Goal: Task Accomplishment & Management: Complete application form

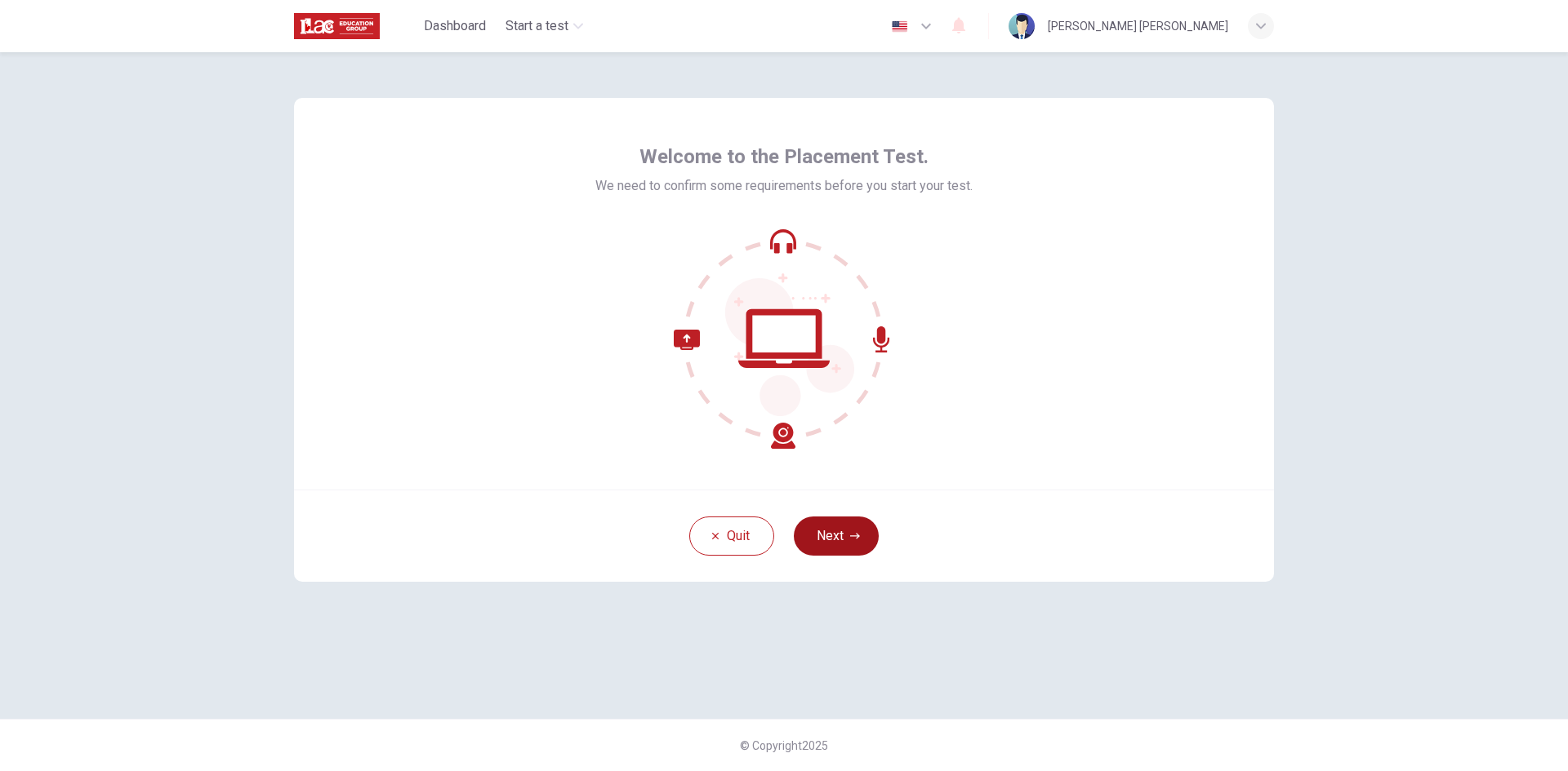
click at [845, 528] on button "Next" at bounding box center [837, 536] width 85 height 39
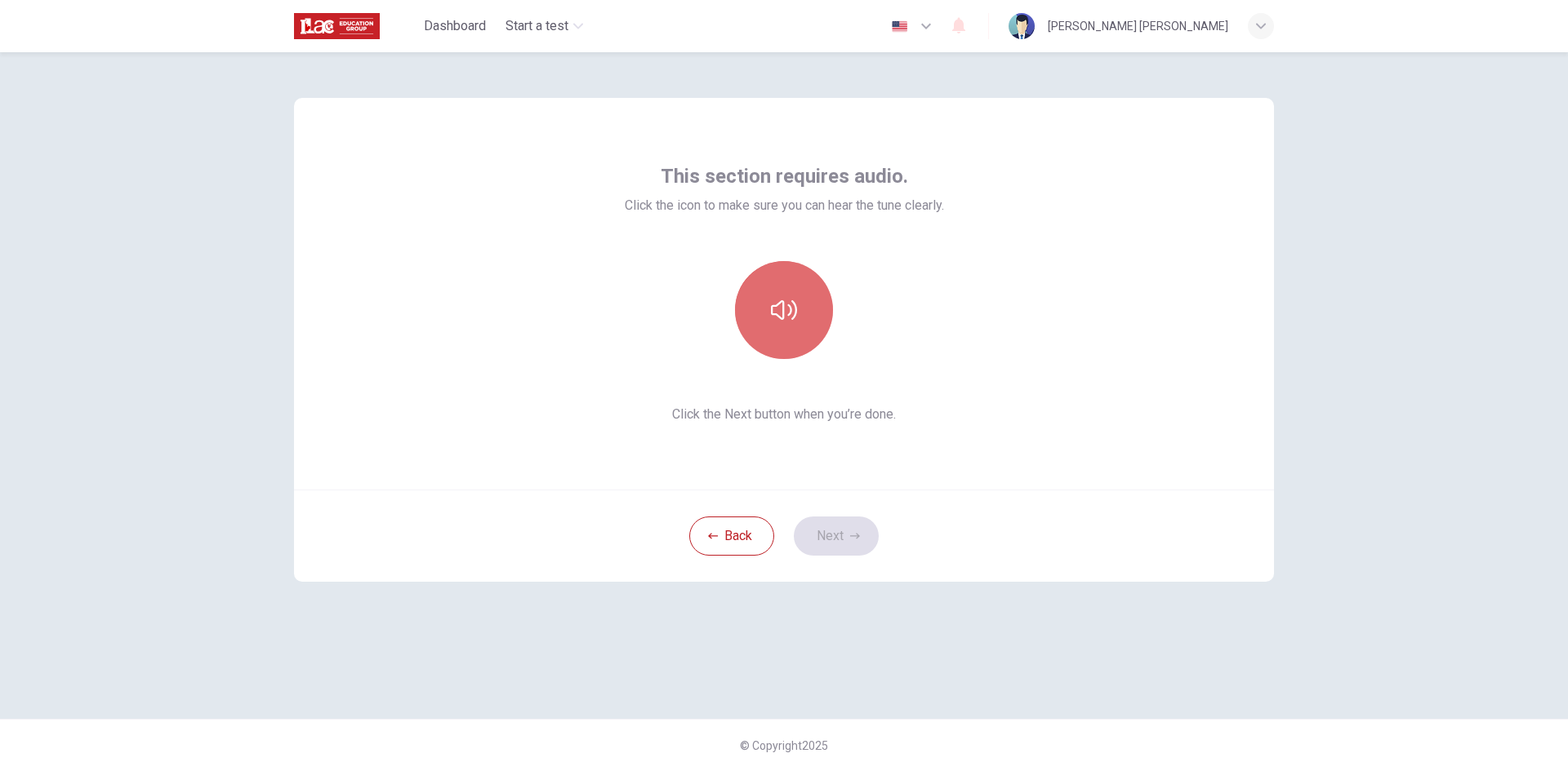
click at [786, 313] on icon "button" at bounding box center [783, 309] width 26 height 26
click at [845, 543] on button "Next" at bounding box center [837, 536] width 85 height 39
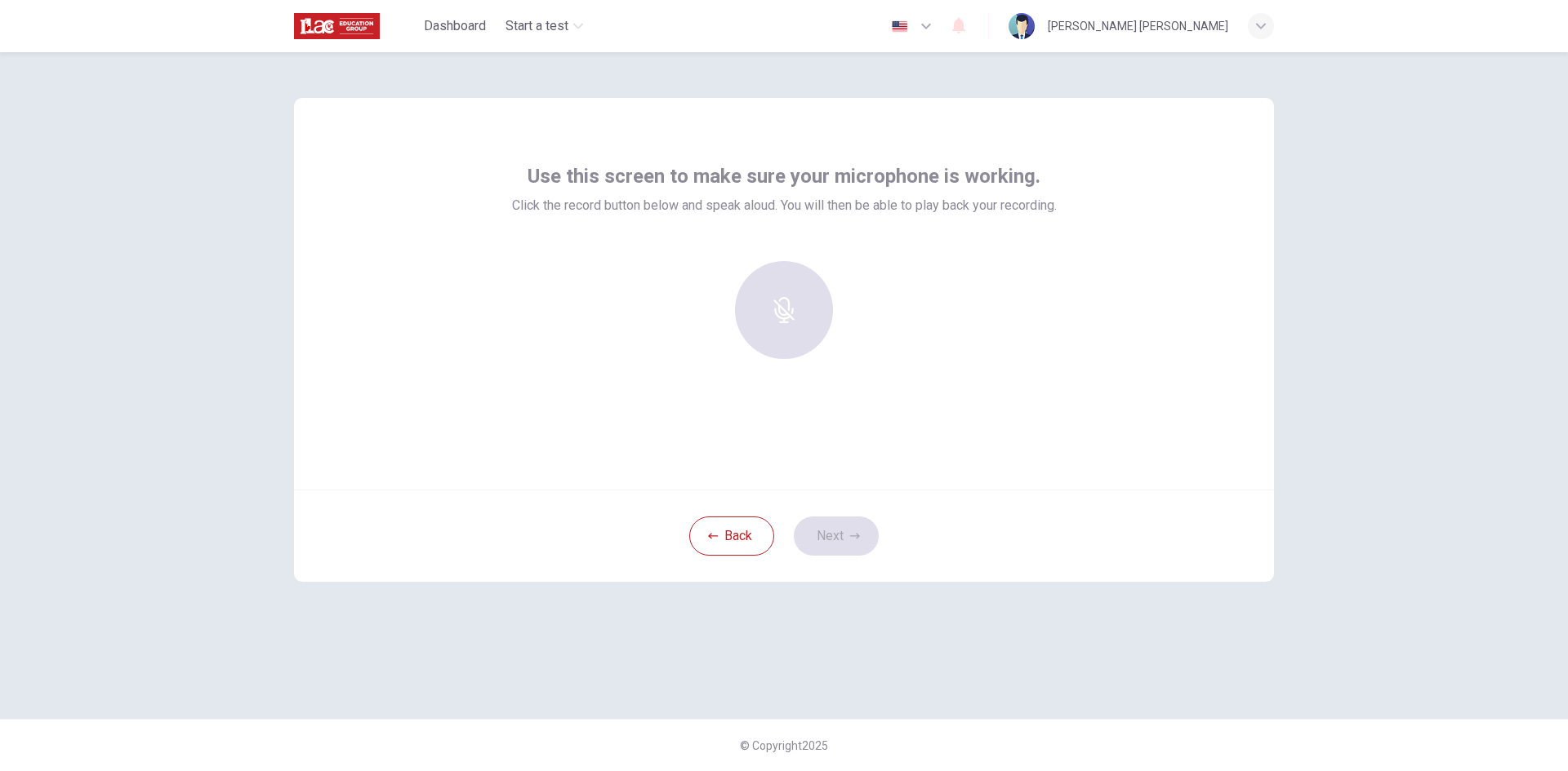
click at [764, 309] on div at bounding box center [783, 309] width 176 height 98
click at [790, 313] on div at bounding box center [783, 309] width 176 height 98
drag, startPoint x: 822, startPoint y: 303, endPoint x: 809, endPoint y: 304, distance: 13.0
click at [820, 304] on div at bounding box center [783, 309] width 176 height 98
click at [621, 269] on div at bounding box center [784, 316] width 545 height 111
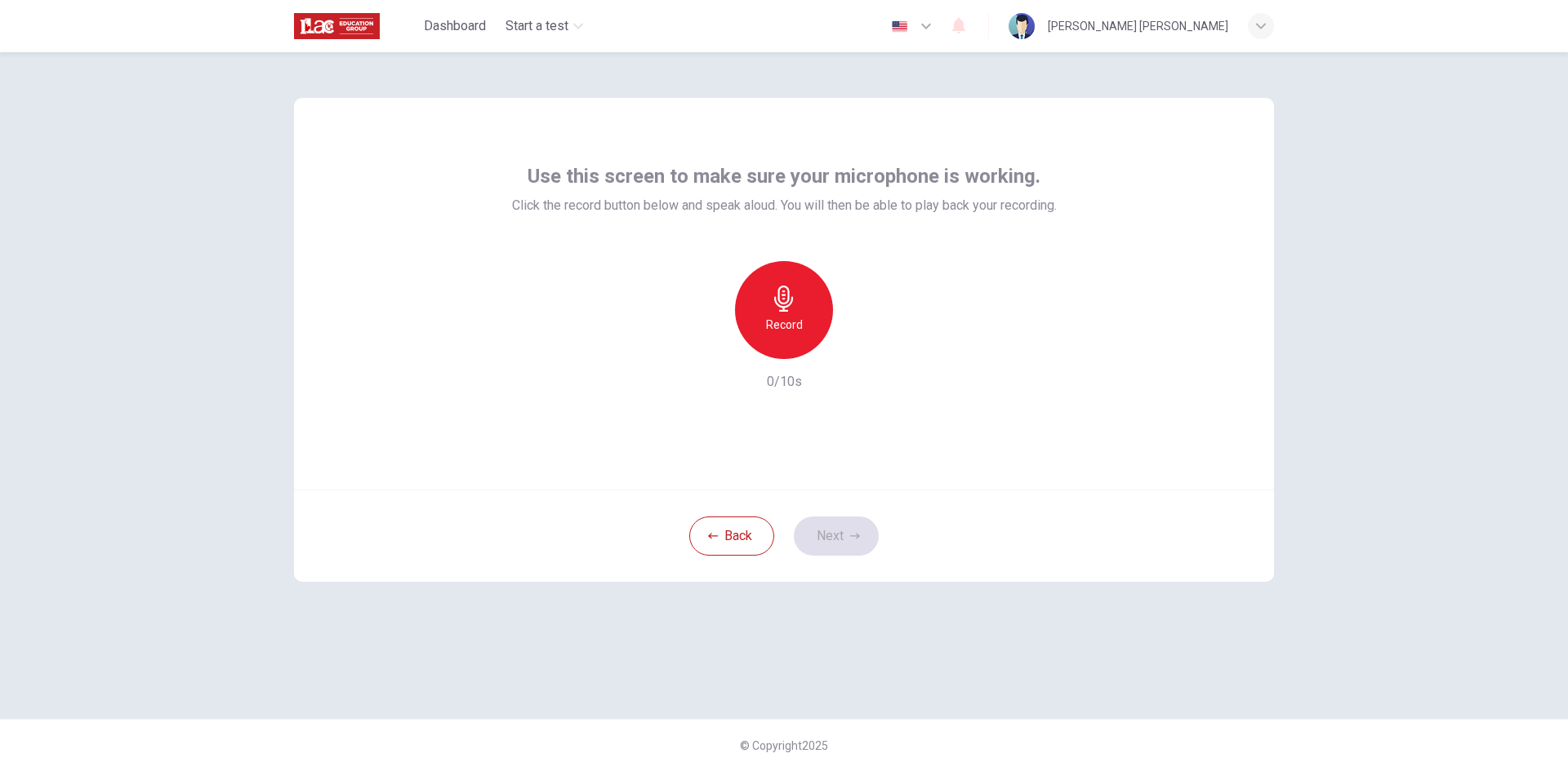
click at [927, 307] on div "Record 0/10s" at bounding box center [784, 326] width 545 height 131
click at [804, 306] on div "Record" at bounding box center [783, 309] width 98 height 98
click at [789, 321] on h6 "Stop" at bounding box center [783, 324] width 24 height 19
click at [860, 351] on icon "button" at bounding box center [859, 346] width 17 height 17
click at [842, 533] on button "Next" at bounding box center [837, 536] width 85 height 39
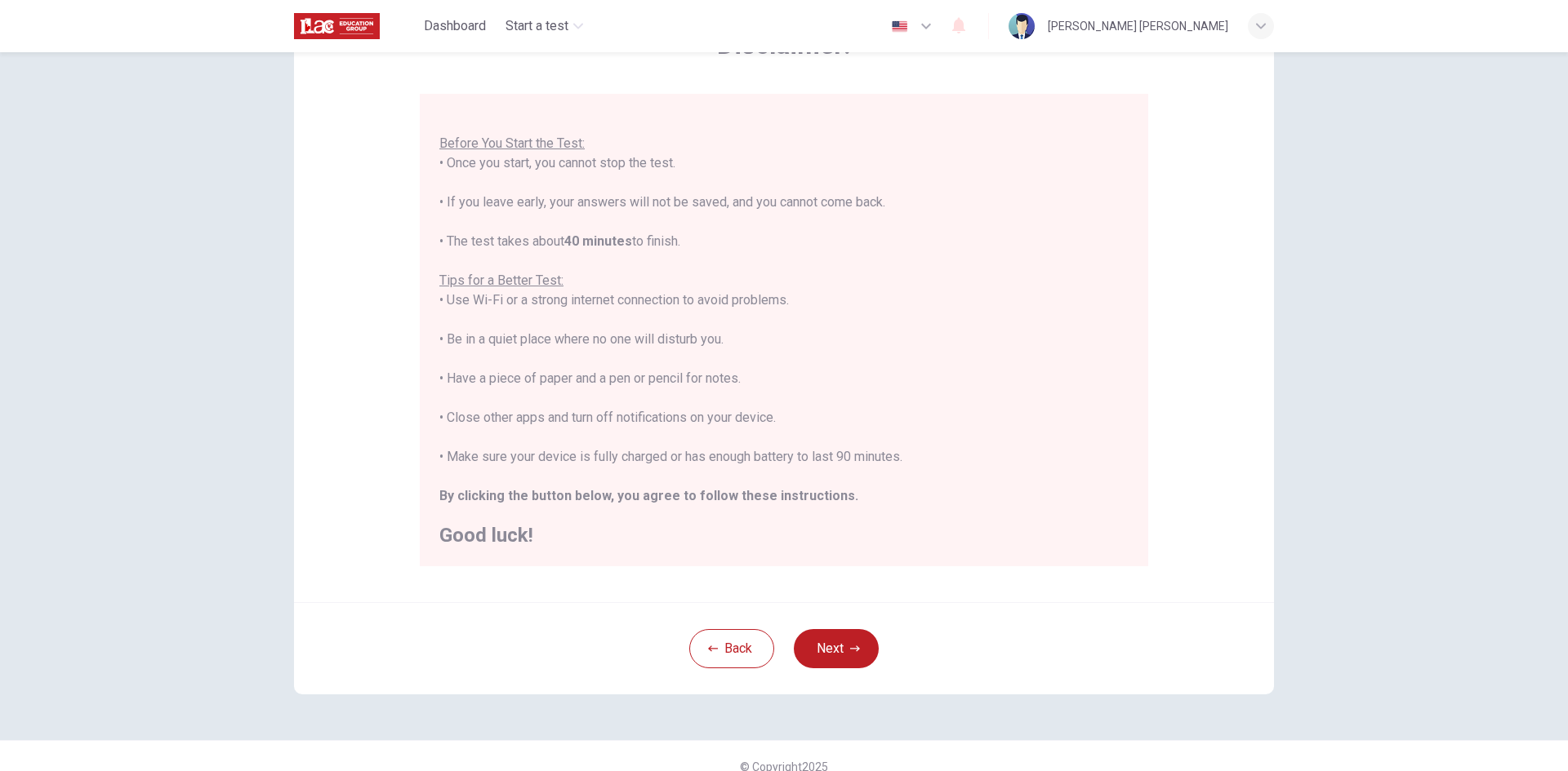
scroll to position [136, 0]
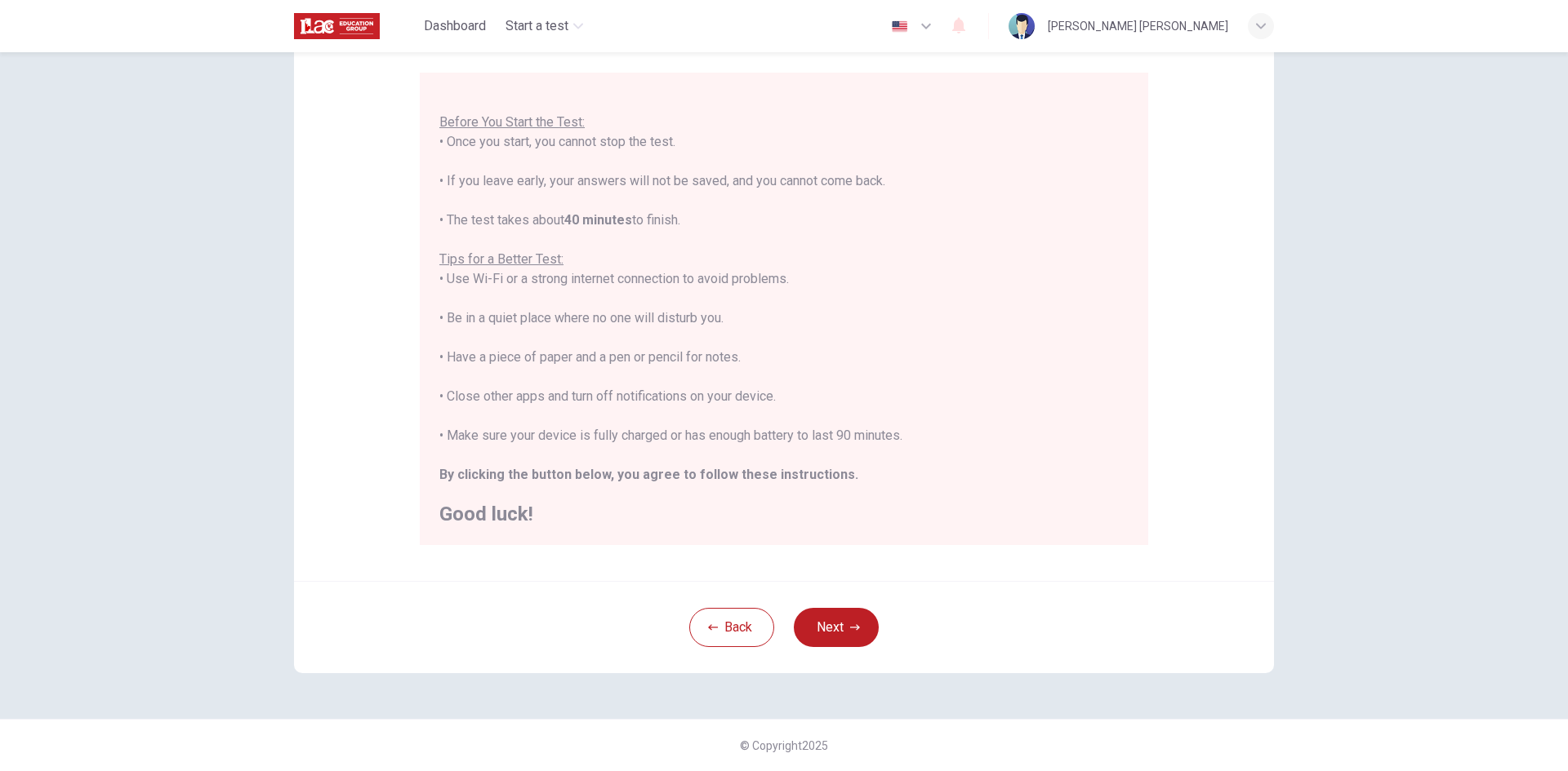
click at [842, 626] on button "Next" at bounding box center [837, 627] width 85 height 39
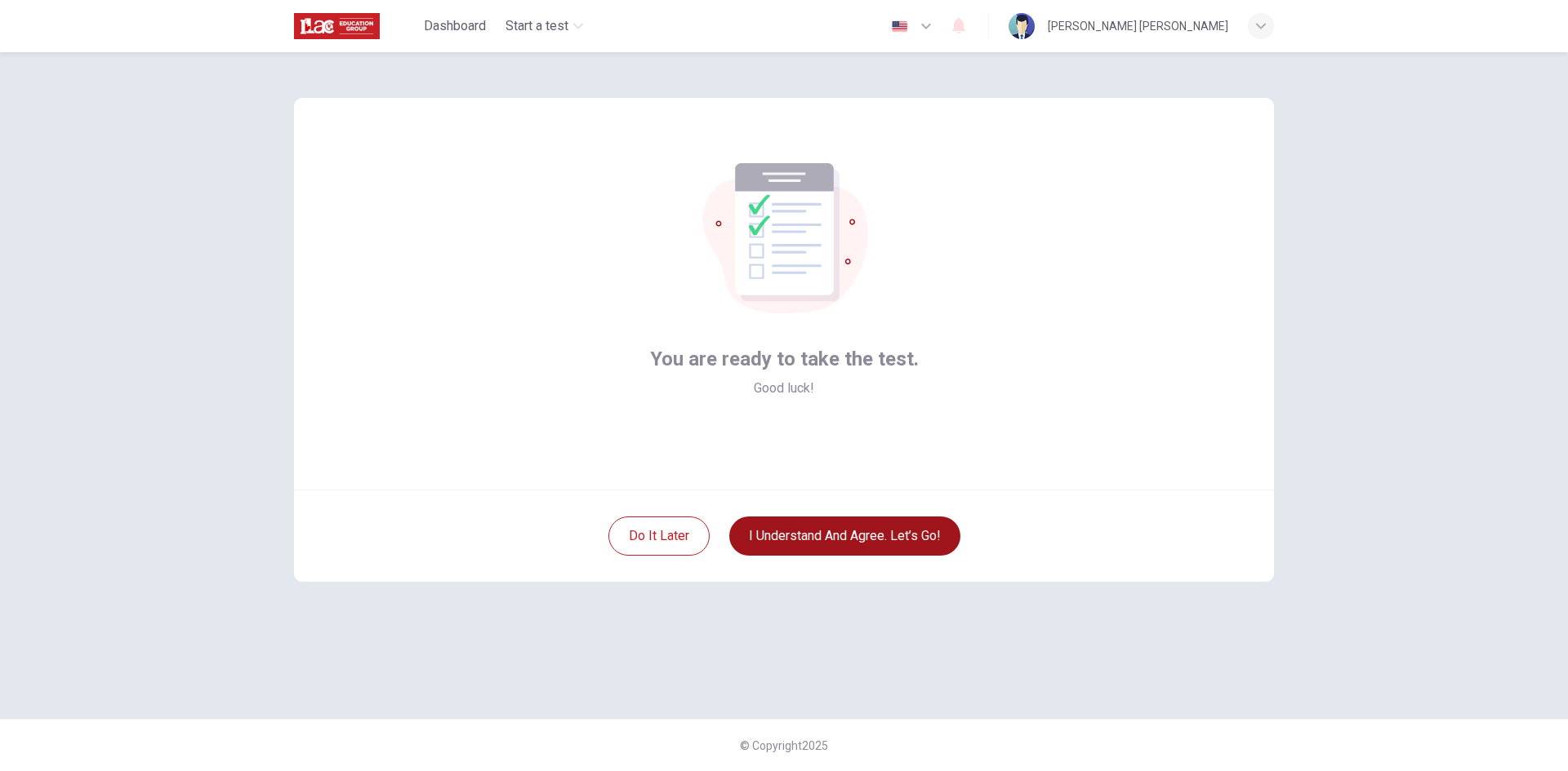
click at [842, 539] on button "I understand and agree. Let’s go!" at bounding box center [844, 536] width 231 height 39
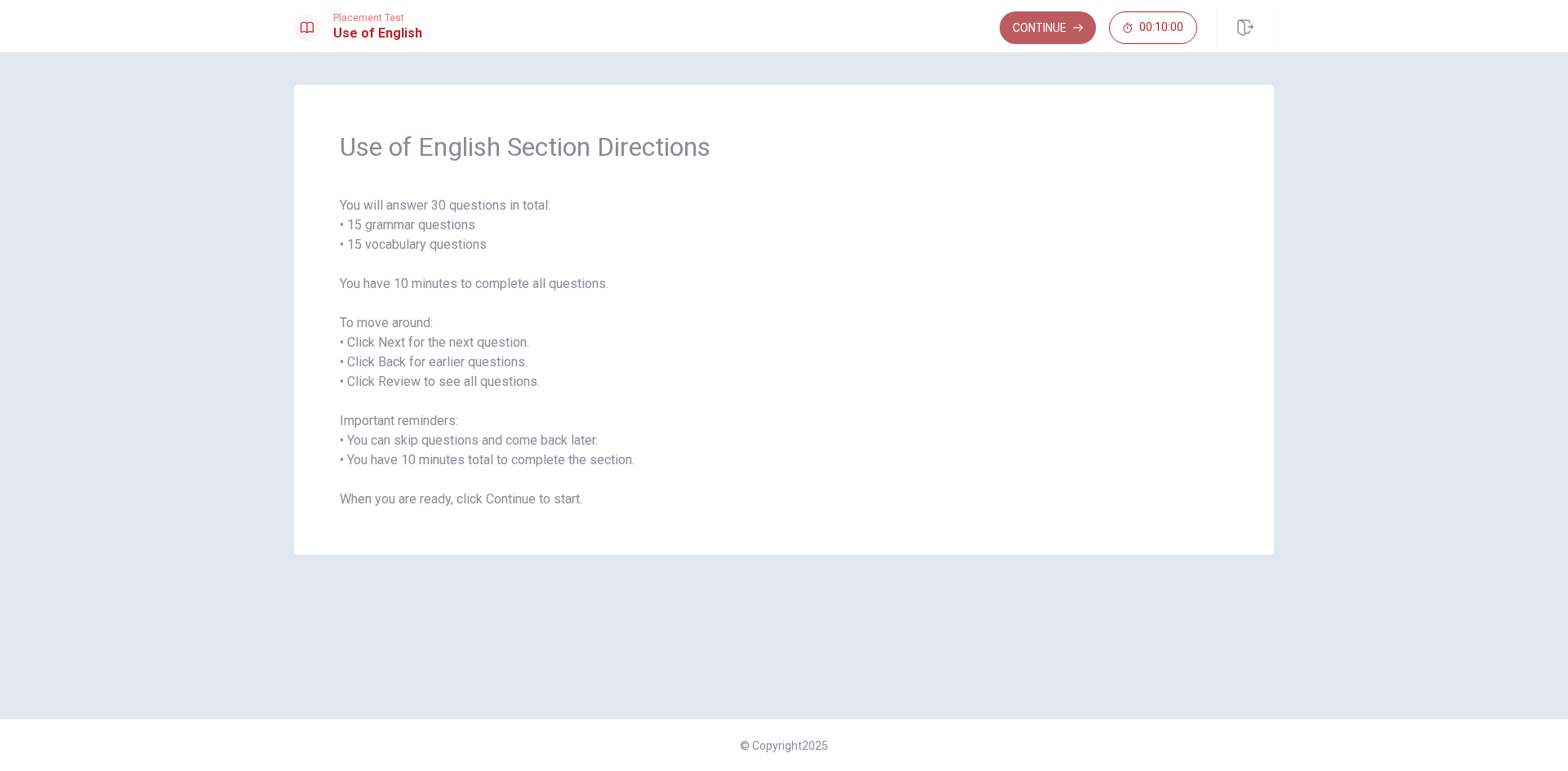
click at [1038, 28] on button "Continue" at bounding box center [1048, 28] width 97 height 33
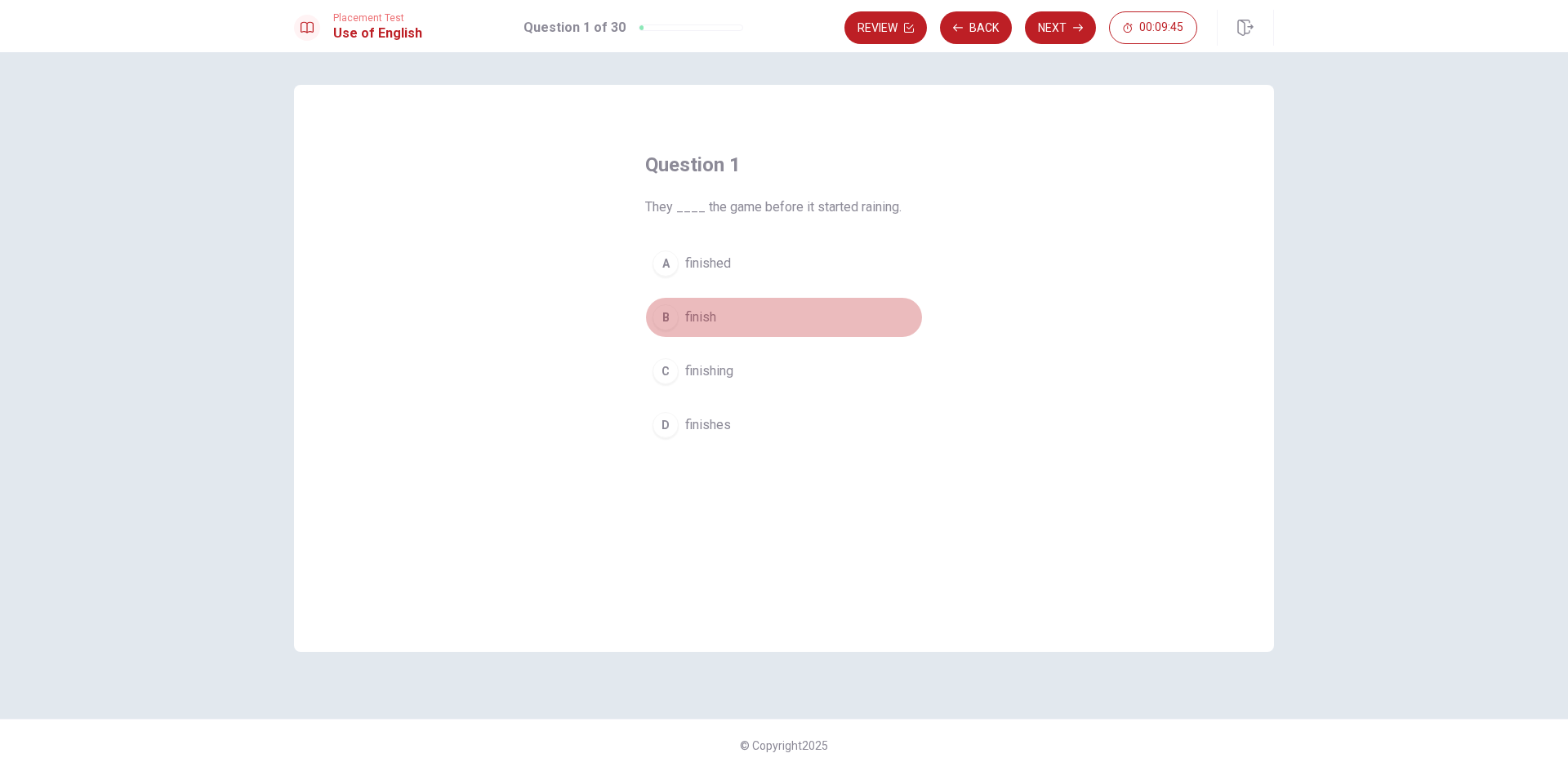
click at [669, 319] on div "B" at bounding box center [665, 317] width 26 height 26
click at [1068, 30] on button "Next" at bounding box center [1060, 28] width 71 height 33
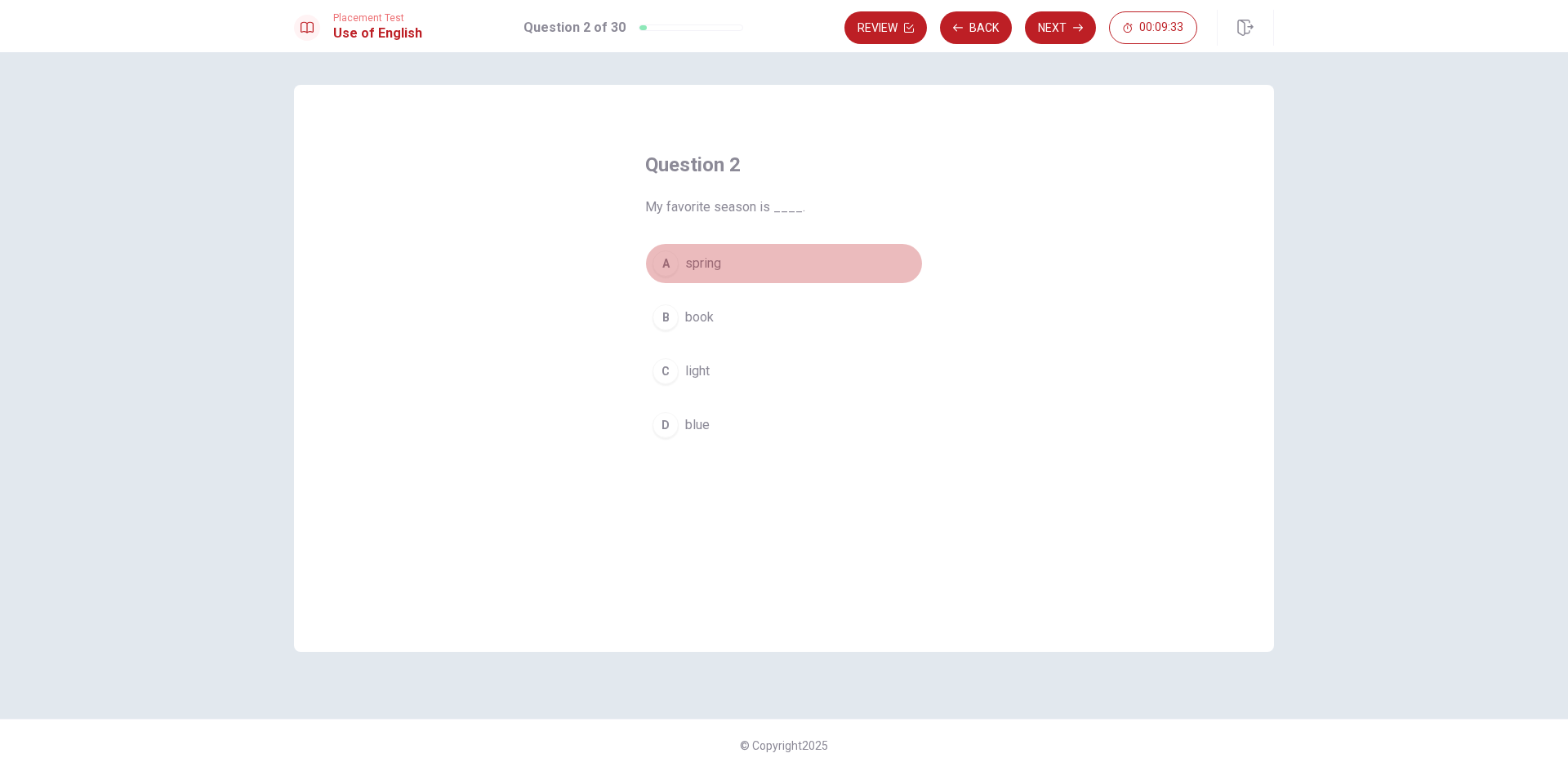
click at [663, 267] on div "A" at bounding box center [665, 263] width 26 height 26
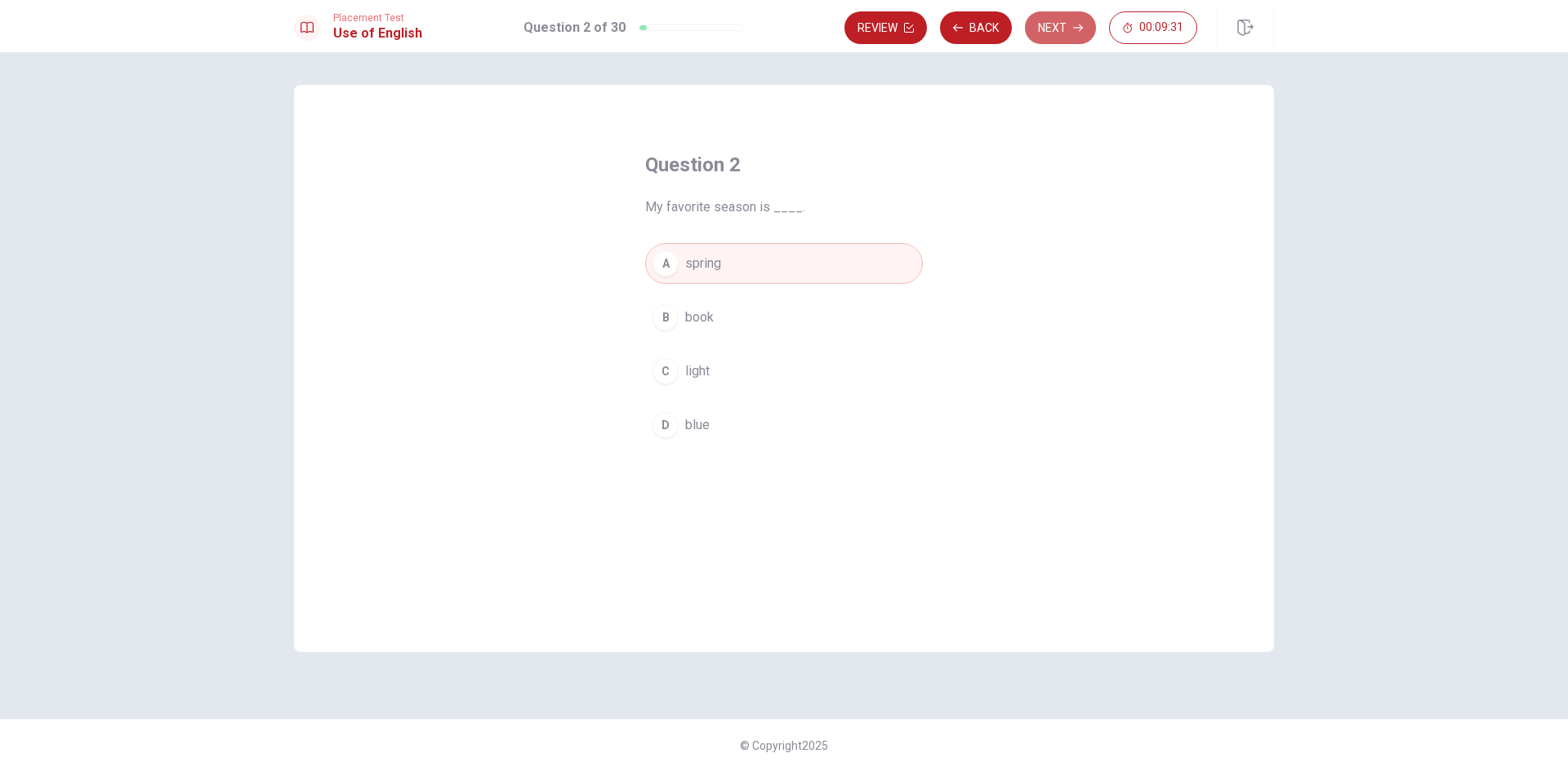
click at [1058, 29] on button "Next" at bounding box center [1060, 28] width 71 height 33
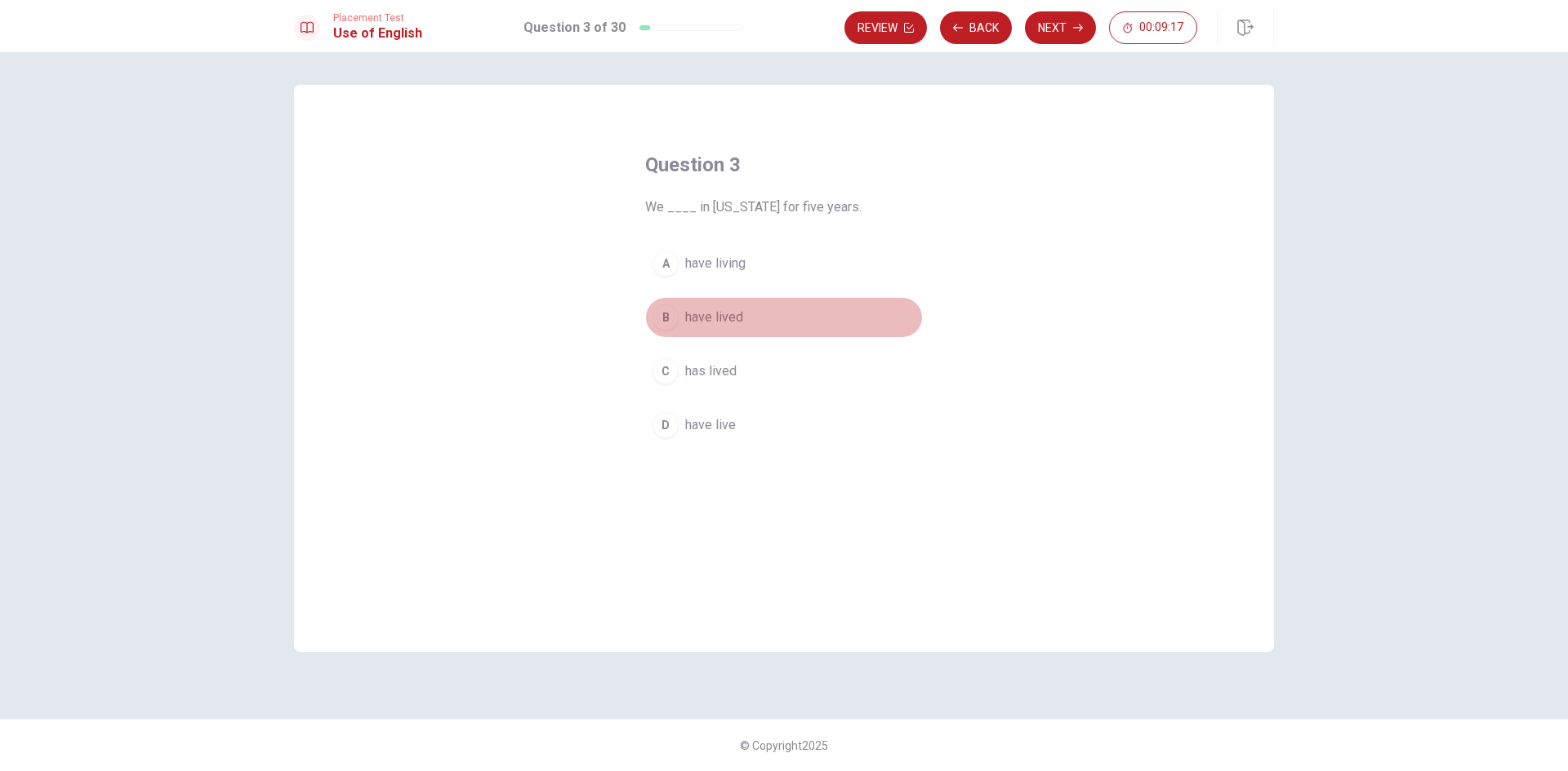
click at [666, 314] on div "B" at bounding box center [665, 317] width 26 height 26
click at [1070, 25] on button "Next" at bounding box center [1060, 28] width 71 height 33
click at [670, 321] on div "B" at bounding box center [665, 317] width 26 height 26
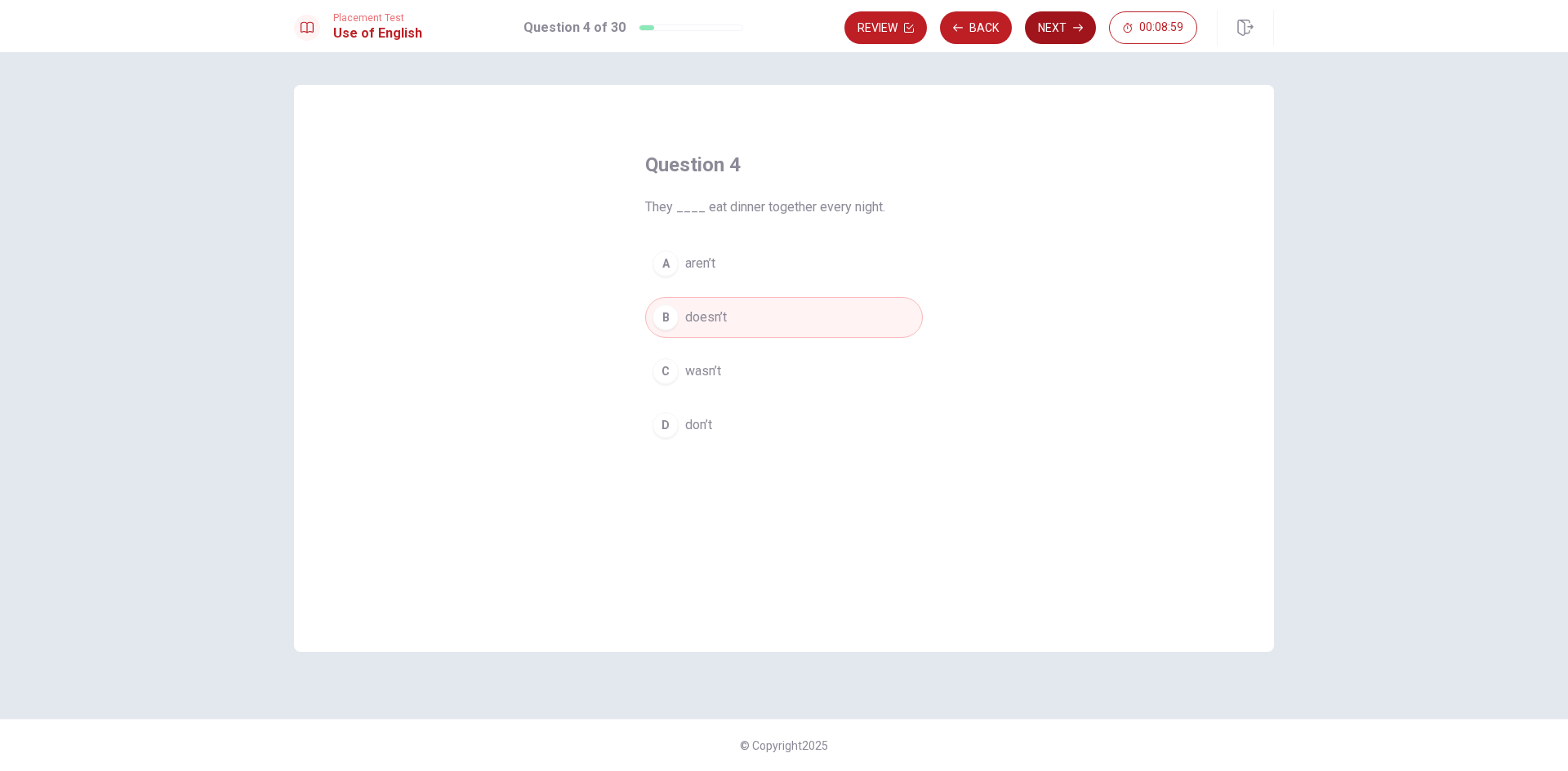
click at [1062, 32] on button "Next" at bounding box center [1060, 28] width 71 height 33
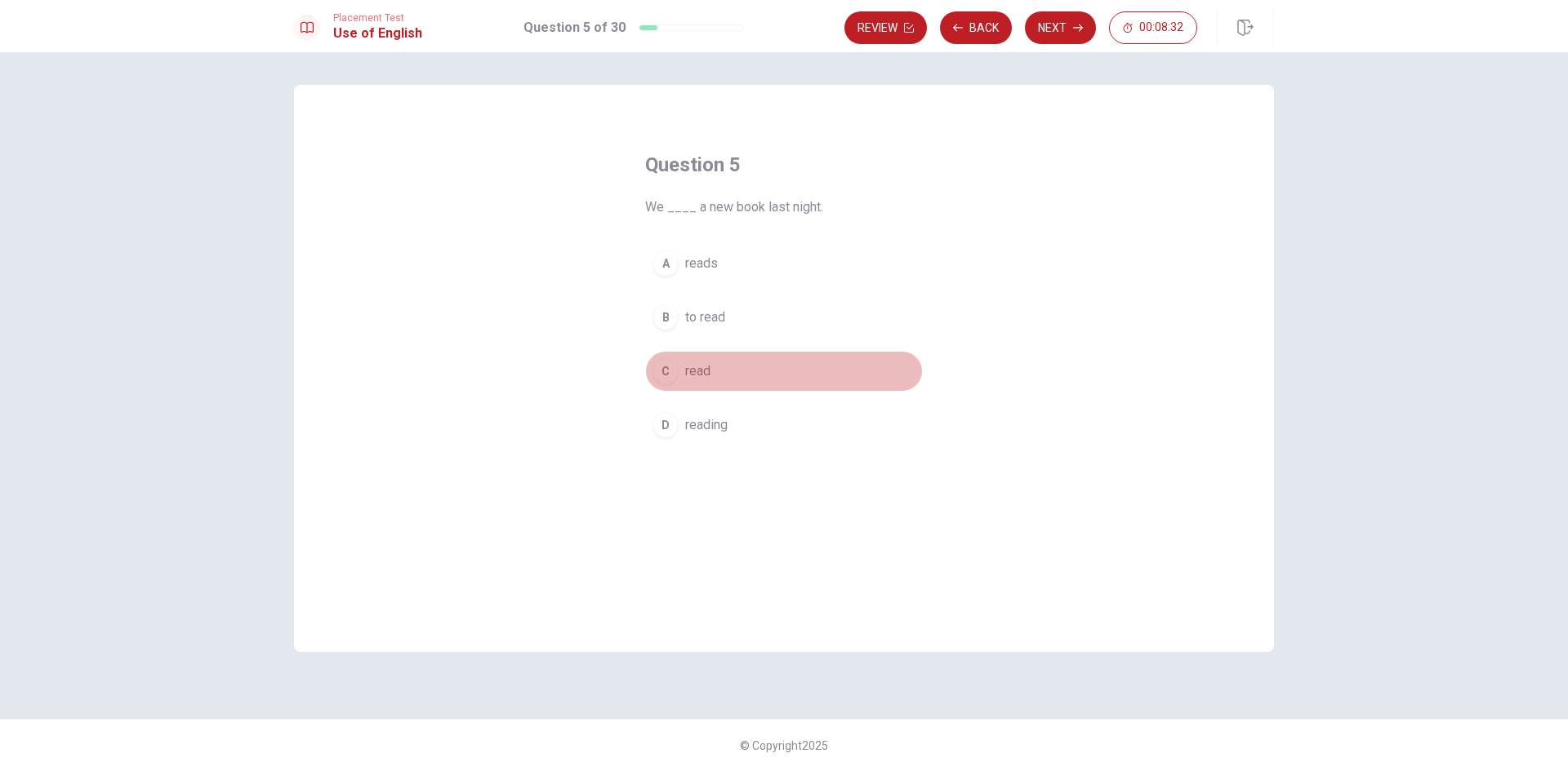
click at [671, 368] on div "C" at bounding box center [665, 371] width 26 height 26
click at [1073, 21] on button "Next" at bounding box center [1060, 28] width 71 height 33
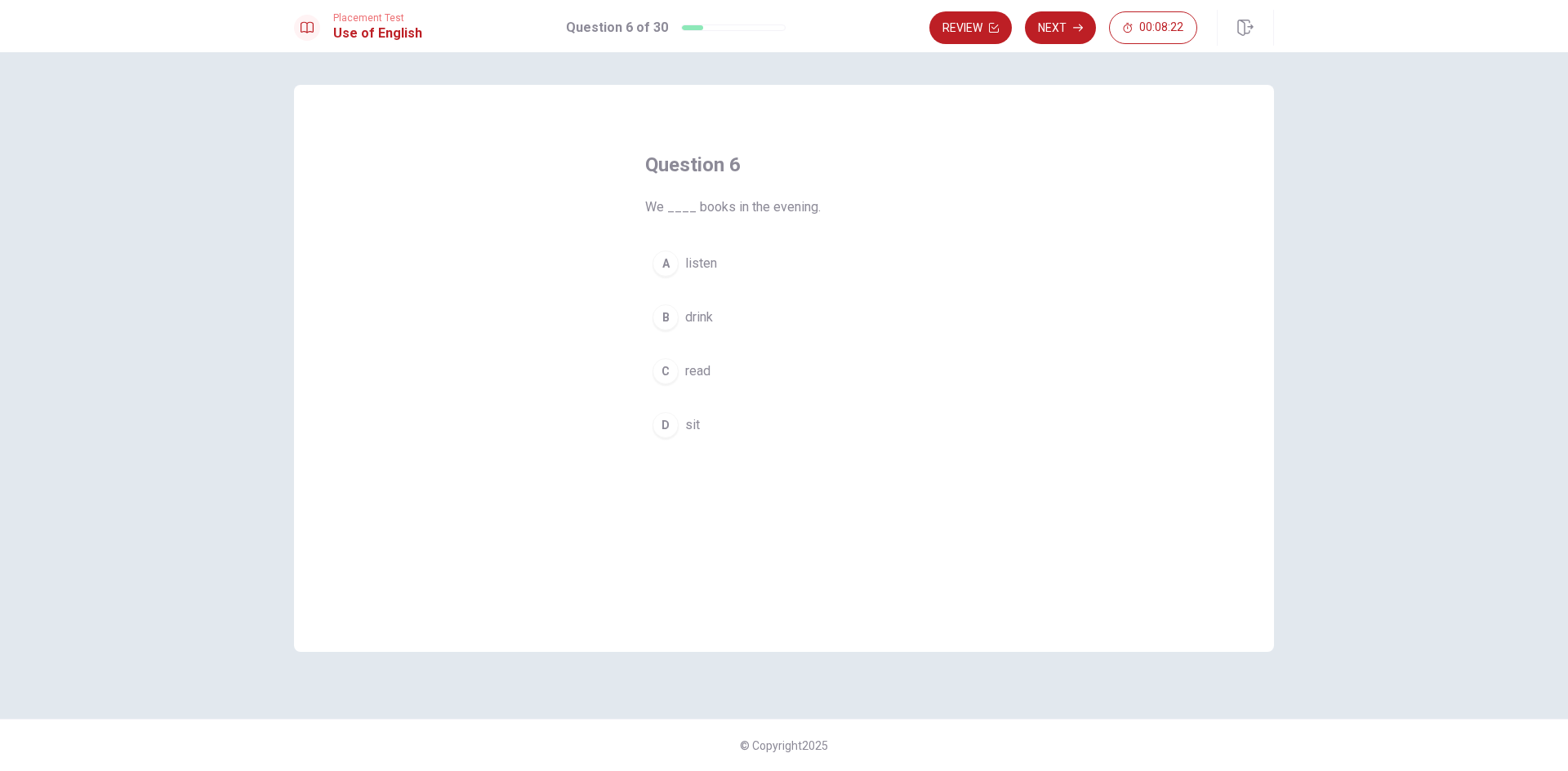
click at [668, 375] on div "C" at bounding box center [665, 371] width 26 height 26
click at [1070, 28] on button "Next" at bounding box center [1060, 28] width 71 height 33
click at [672, 268] on div "A" at bounding box center [665, 263] width 26 height 26
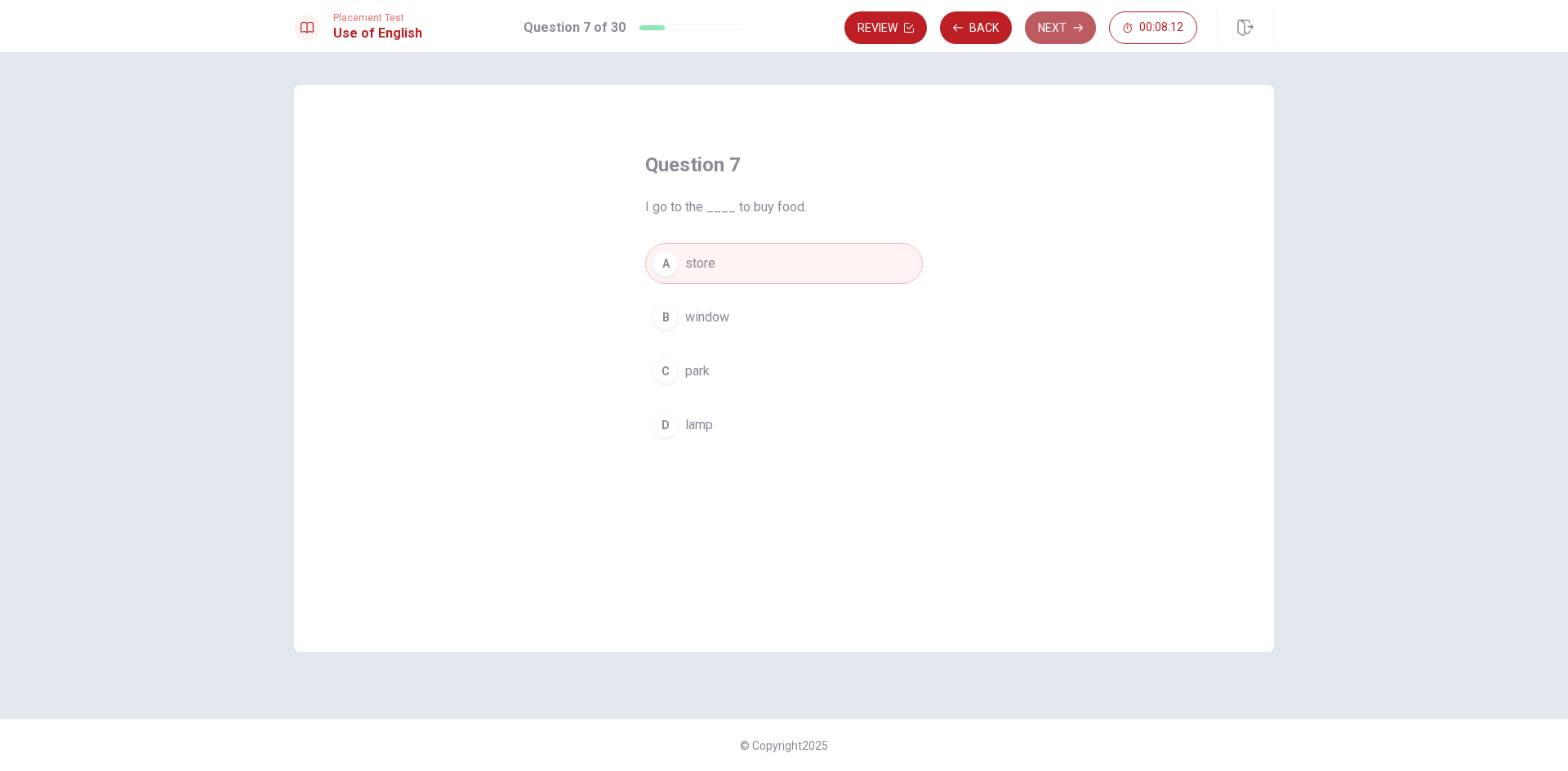
click at [1049, 32] on button "Next" at bounding box center [1060, 28] width 71 height 33
click at [671, 317] on div "B" at bounding box center [665, 317] width 26 height 26
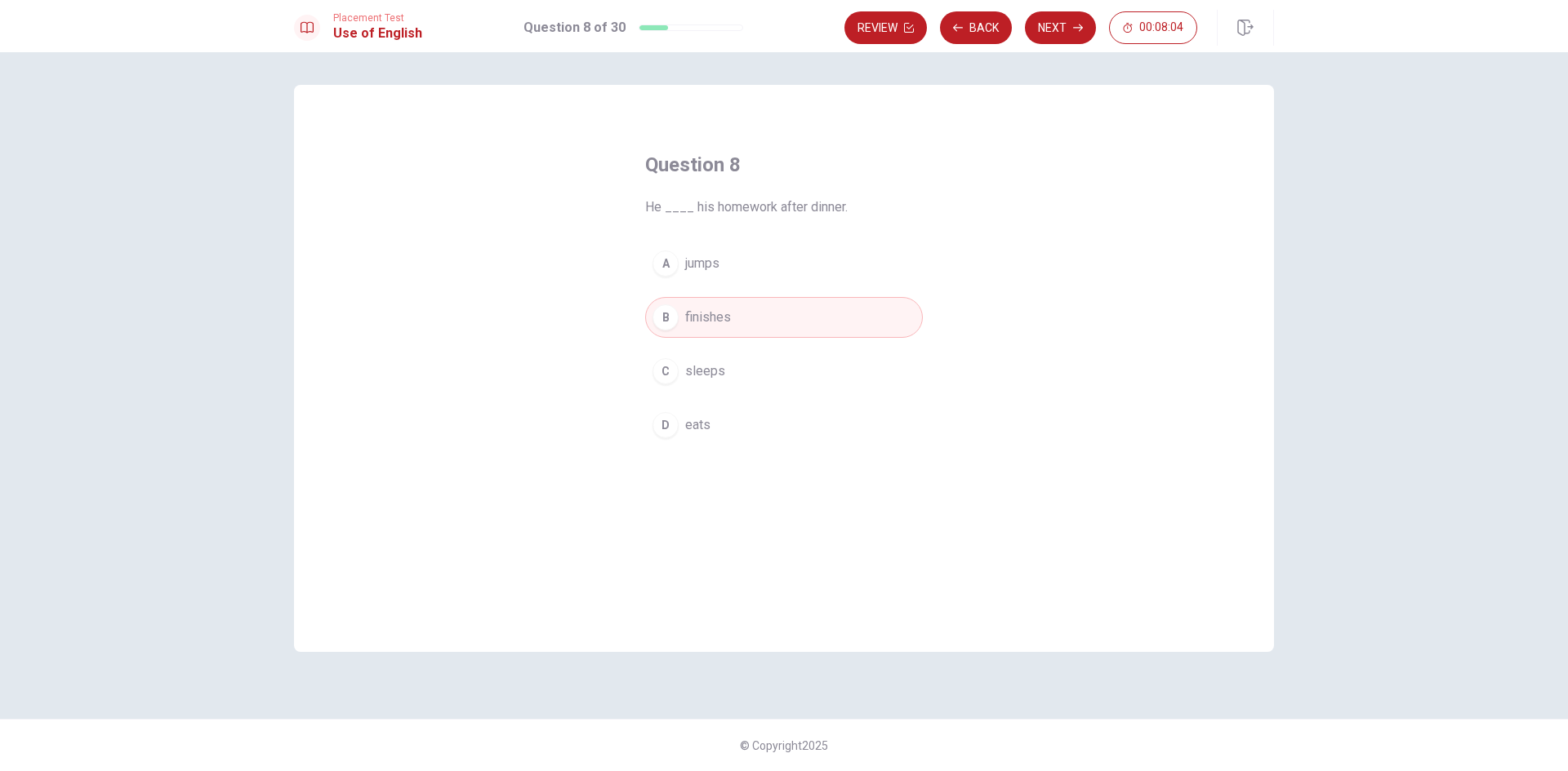
click at [1065, 31] on button "Next" at bounding box center [1060, 28] width 71 height 33
click at [671, 326] on div "B" at bounding box center [665, 317] width 26 height 26
click at [1068, 25] on button "Next" at bounding box center [1060, 28] width 71 height 33
click at [976, 33] on button "Back" at bounding box center [976, 28] width 72 height 33
click at [1056, 35] on button "Next" at bounding box center [1060, 28] width 71 height 33
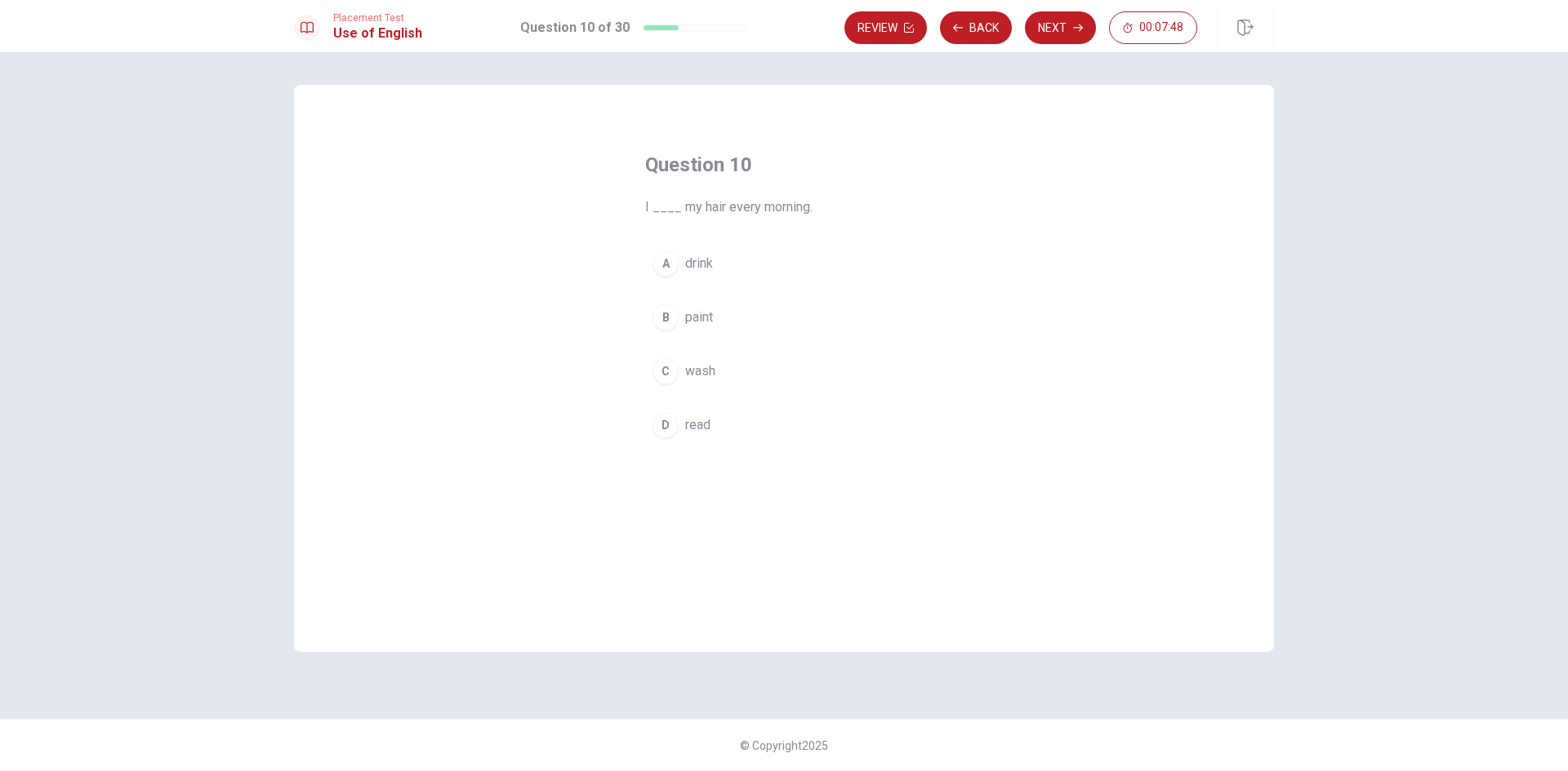
click at [668, 368] on div "C" at bounding box center [665, 371] width 26 height 26
click at [1055, 31] on button "Next" at bounding box center [1060, 28] width 71 height 33
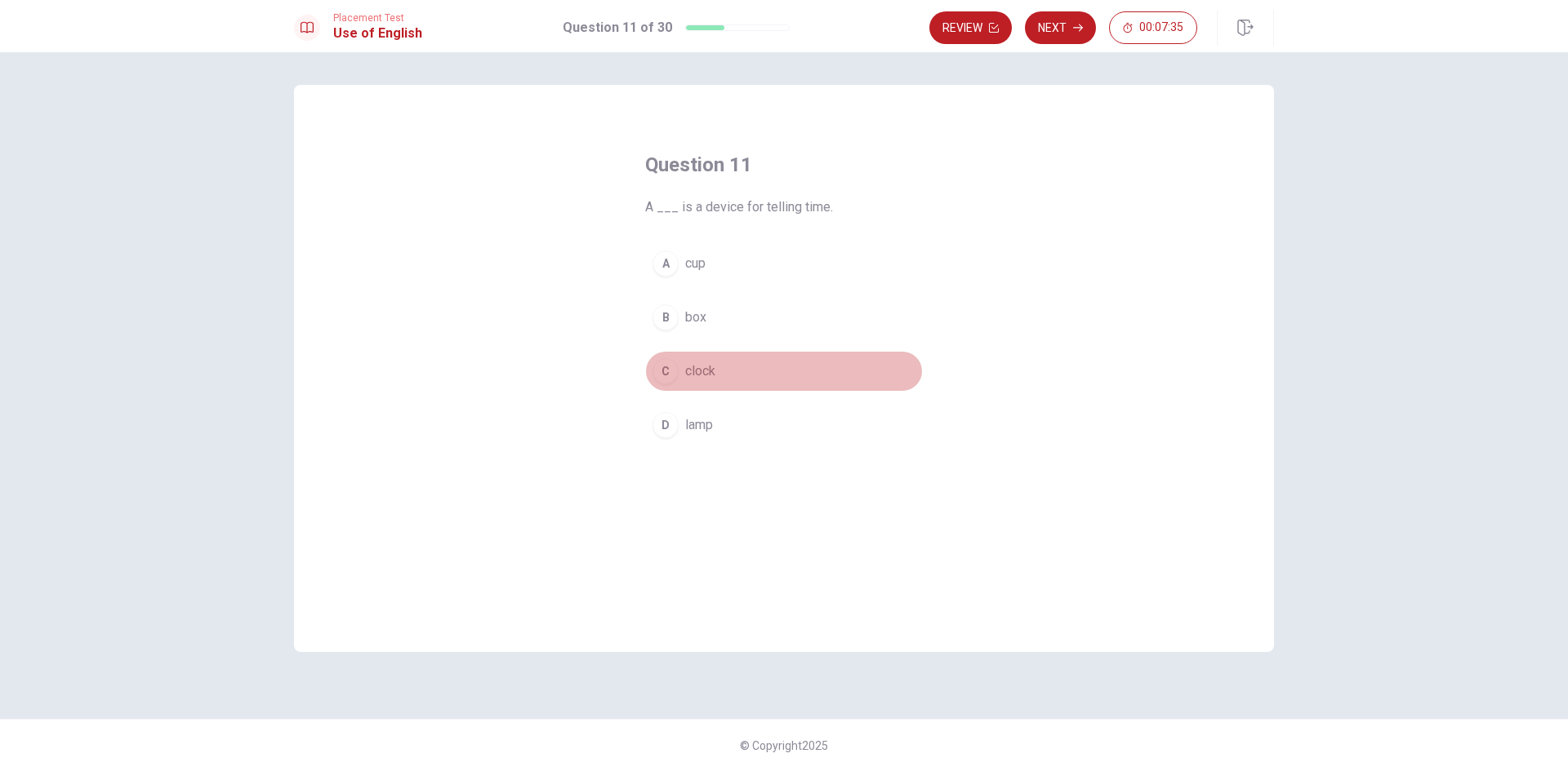
click at [666, 374] on div "C" at bounding box center [665, 371] width 26 height 26
click at [1057, 28] on button "Next" at bounding box center [1060, 28] width 71 height 33
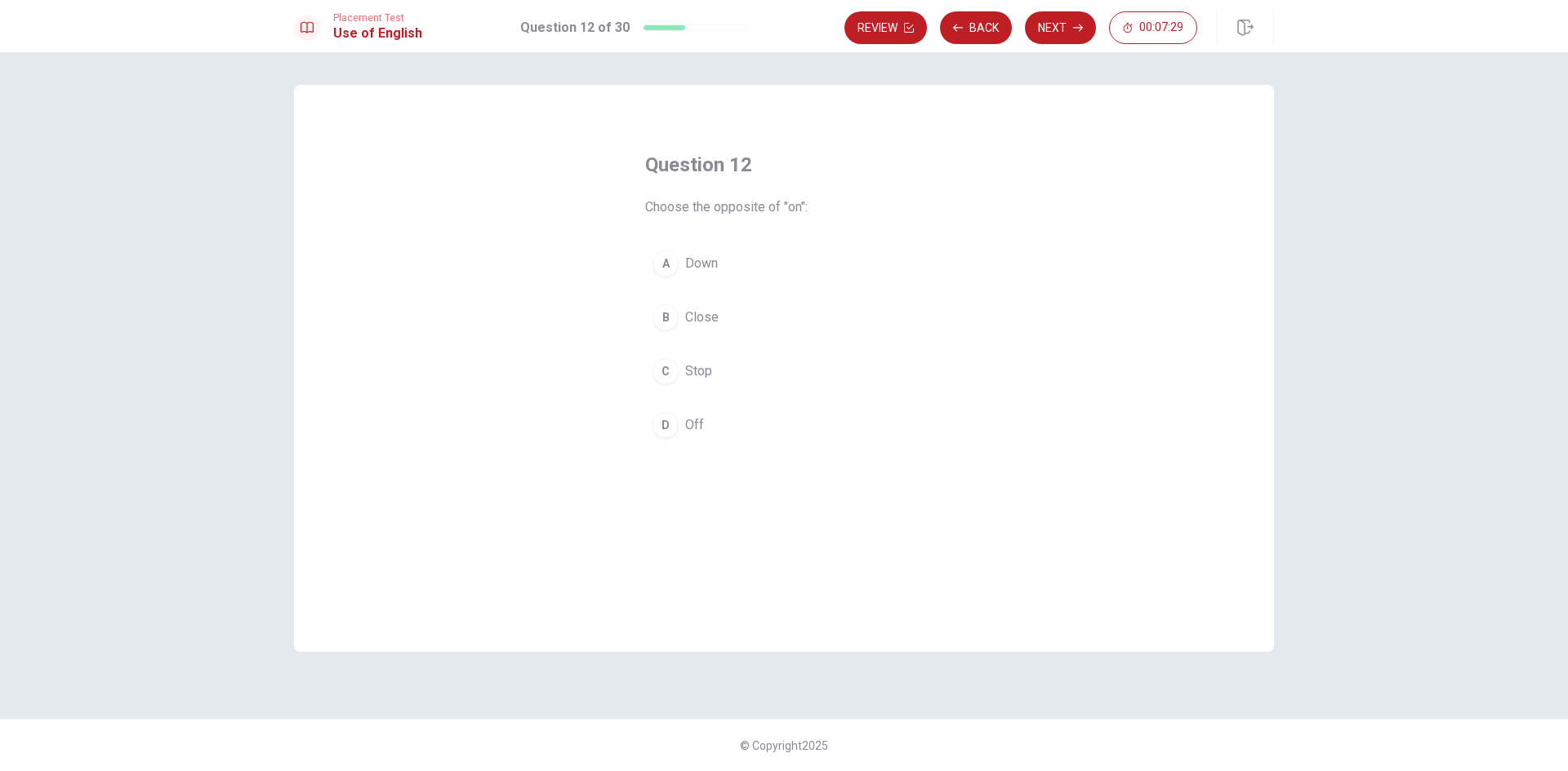
click at [666, 418] on div "D" at bounding box center [665, 424] width 26 height 26
click at [1066, 25] on button "Next" at bounding box center [1060, 28] width 71 height 33
click at [673, 318] on div "B" at bounding box center [665, 317] width 26 height 26
click at [1062, 29] on button "Next" at bounding box center [1060, 28] width 71 height 33
click at [671, 428] on div "D" at bounding box center [665, 424] width 26 height 26
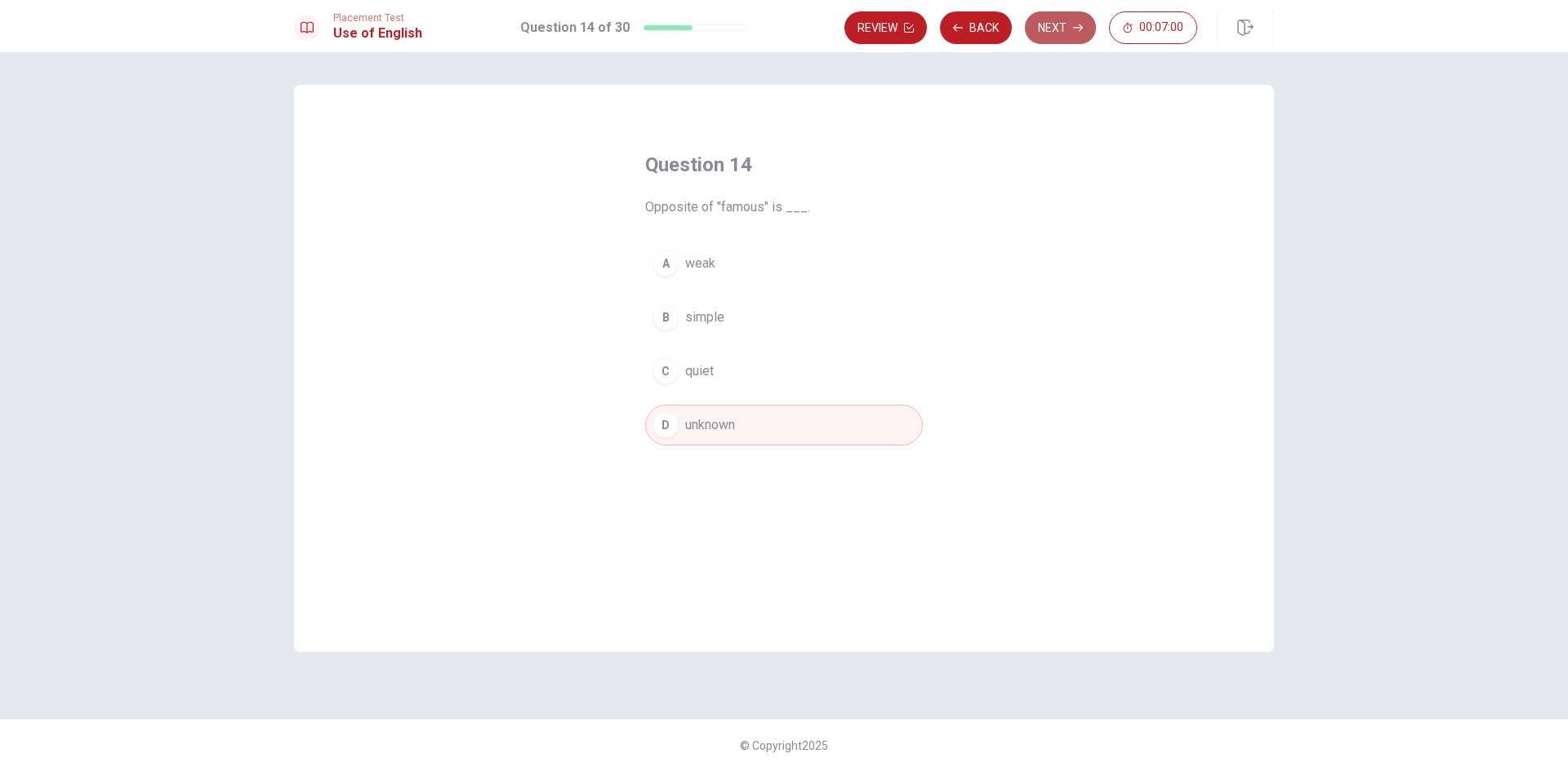
click at [1068, 31] on button "Next" at bounding box center [1060, 28] width 71 height 33
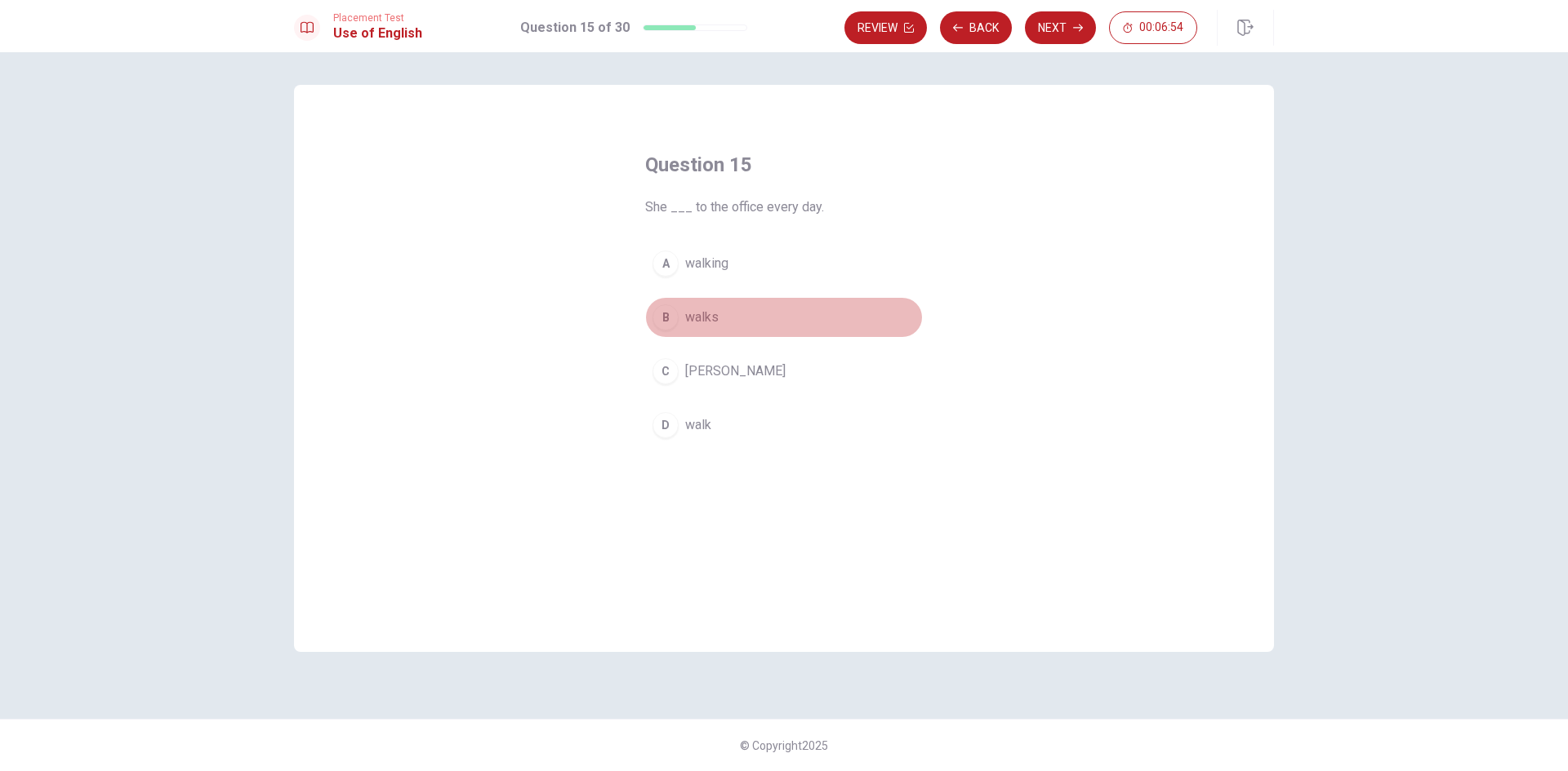
click at [668, 318] on div "B" at bounding box center [665, 317] width 26 height 26
click at [1068, 32] on button "Next" at bounding box center [1060, 28] width 71 height 33
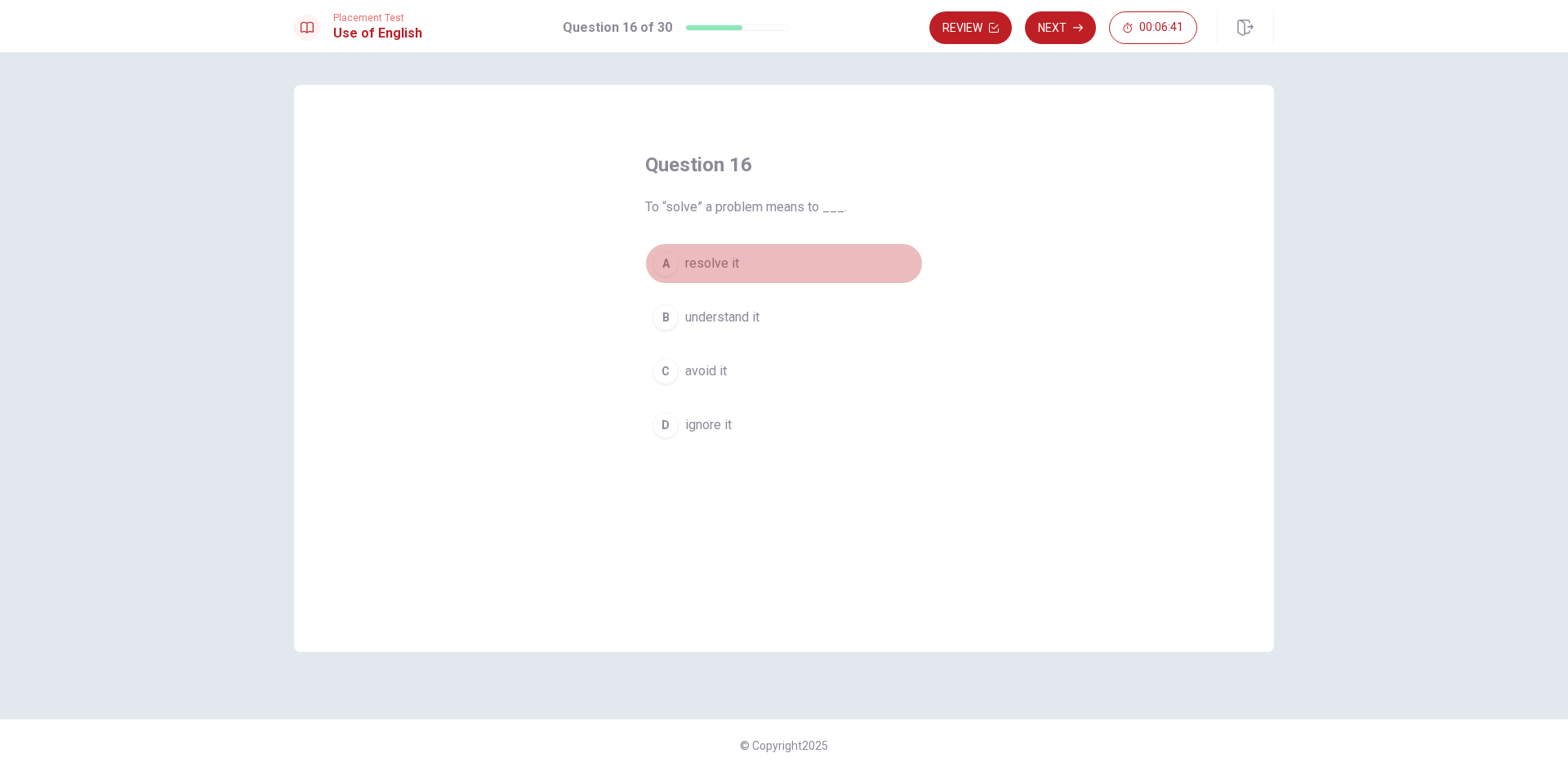
click at [672, 265] on div "A" at bounding box center [665, 263] width 26 height 26
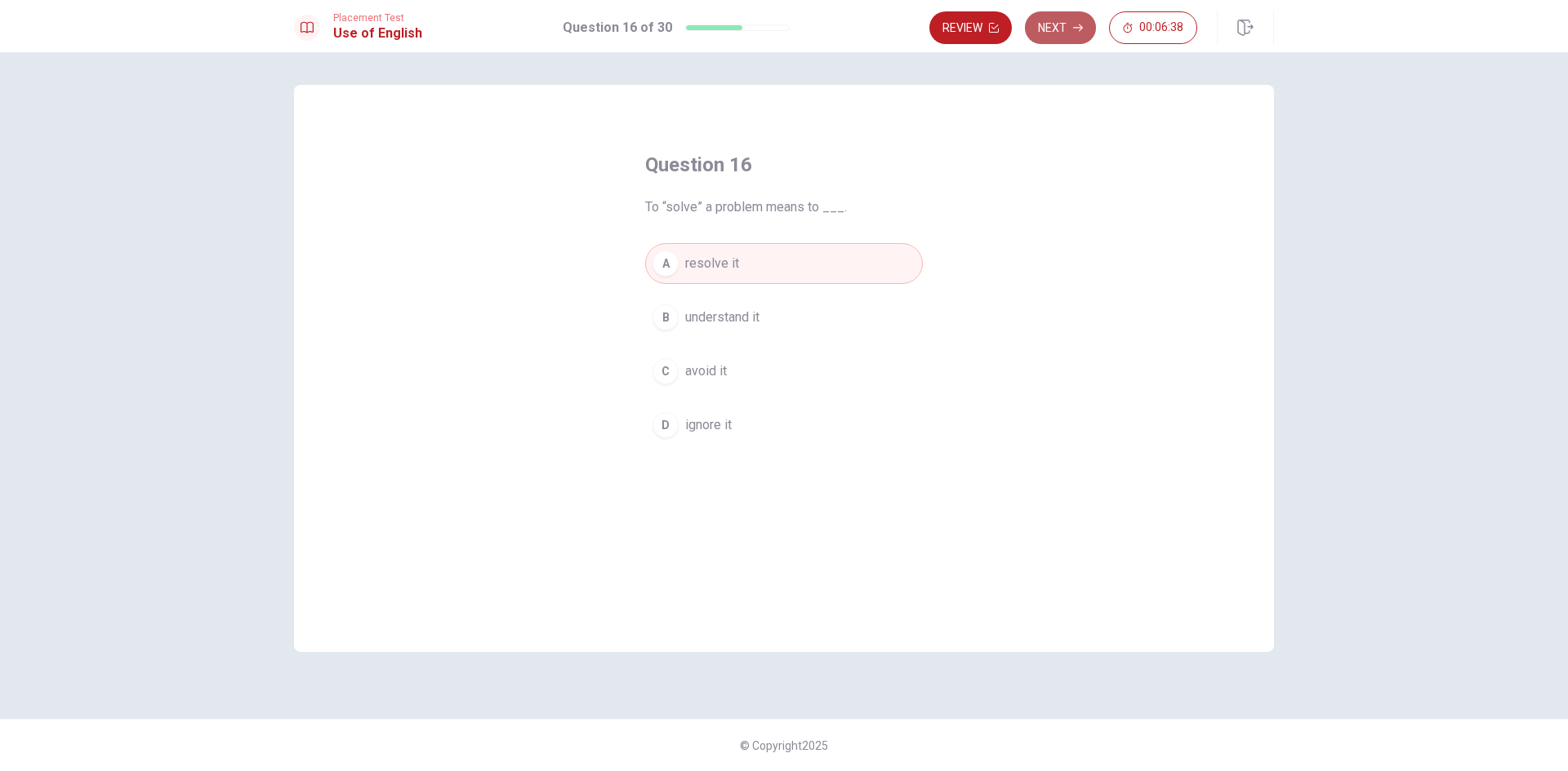
click at [1053, 34] on button "Next" at bounding box center [1060, 28] width 71 height 33
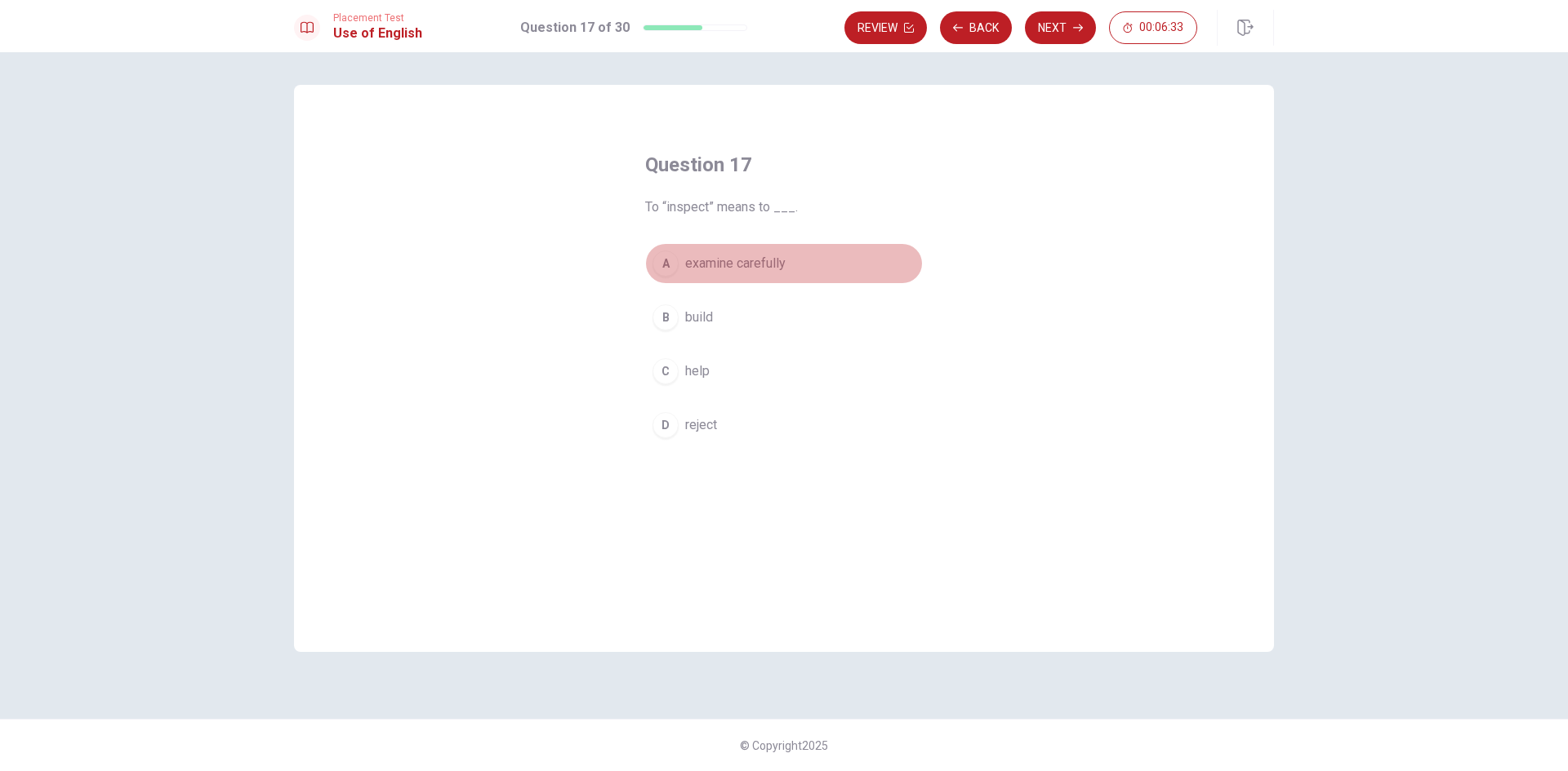
click at [729, 263] on span "examine carefully" at bounding box center [735, 263] width 100 height 19
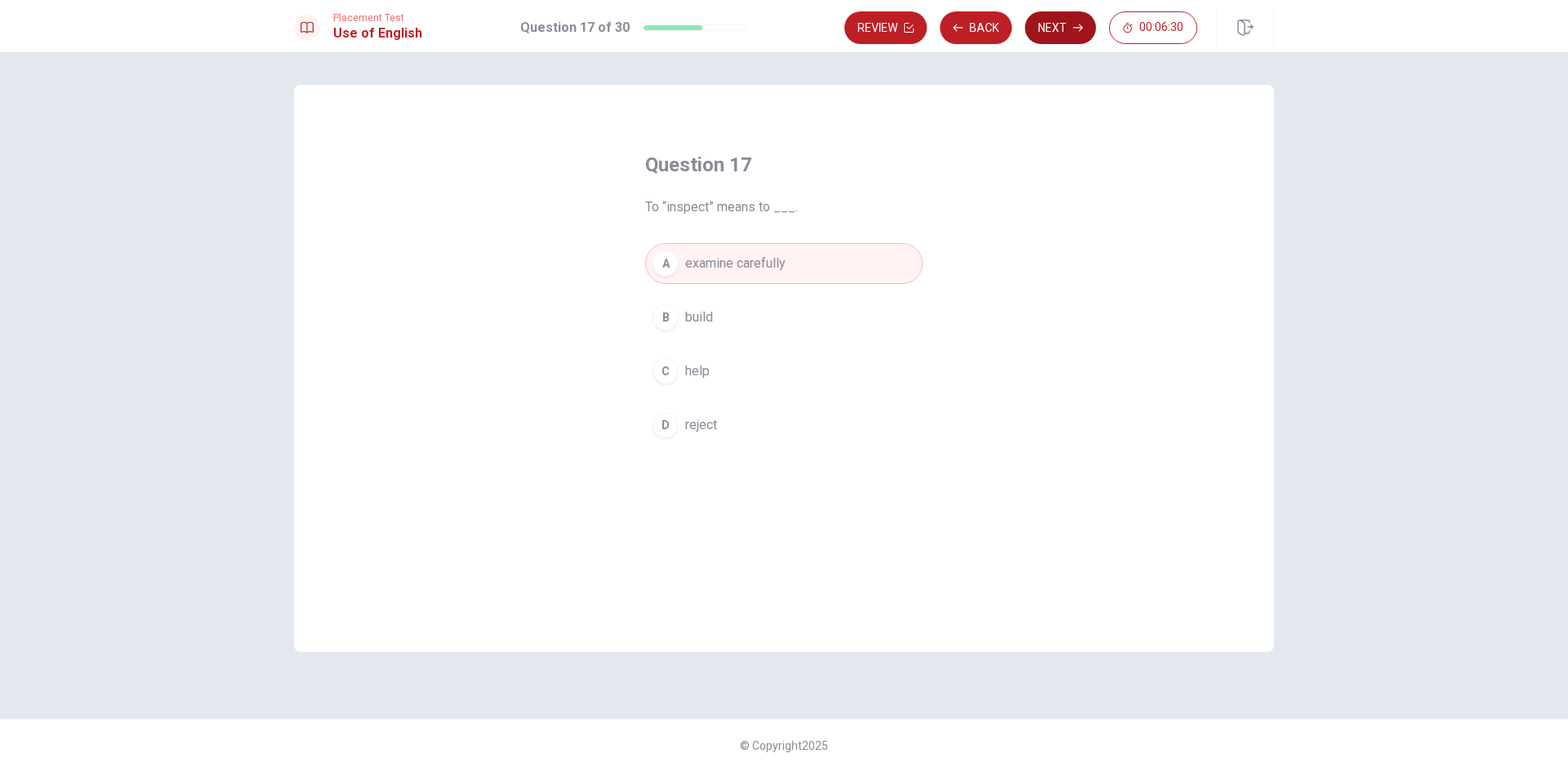
click at [1055, 31] on button "Next" at bounding box center [1060, 28] width 71 height 33
click at [668, 264] on div "A" at bounding box center [665, 263] width 26 height 26
click at [1055, 26] on button "Next" at bounding box center [1060, 28] width 71 height 33
click at [667, 373] on div "C" at bounding box center [665, 371] width 26 height 26
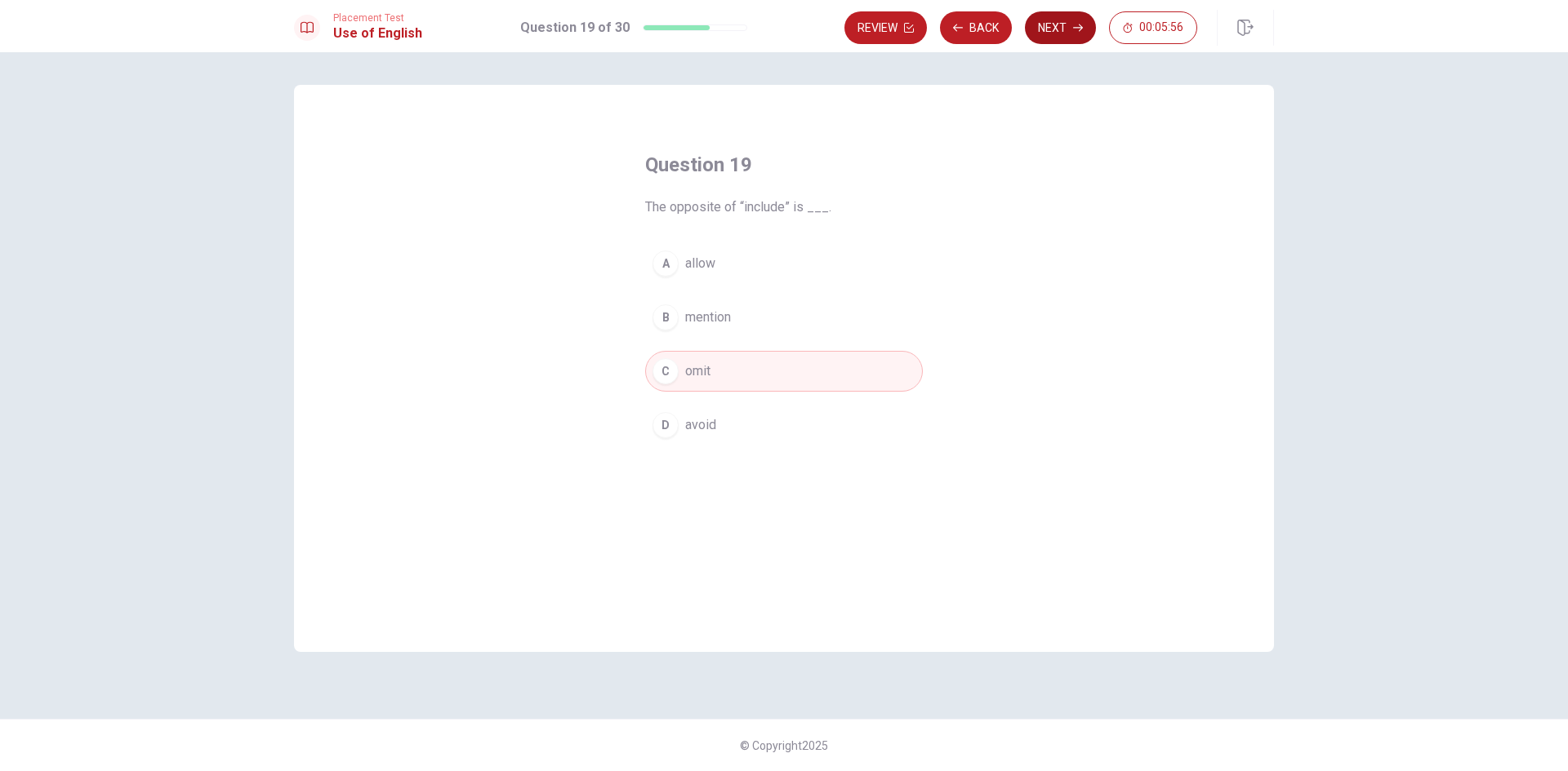
click at [1055, 28] on button "Next" at bounding box center [1060, 28] width 71 height 33
click at [756, 316] on span "a tool or machine" at bounding box center [733, 317] width 97 height 19
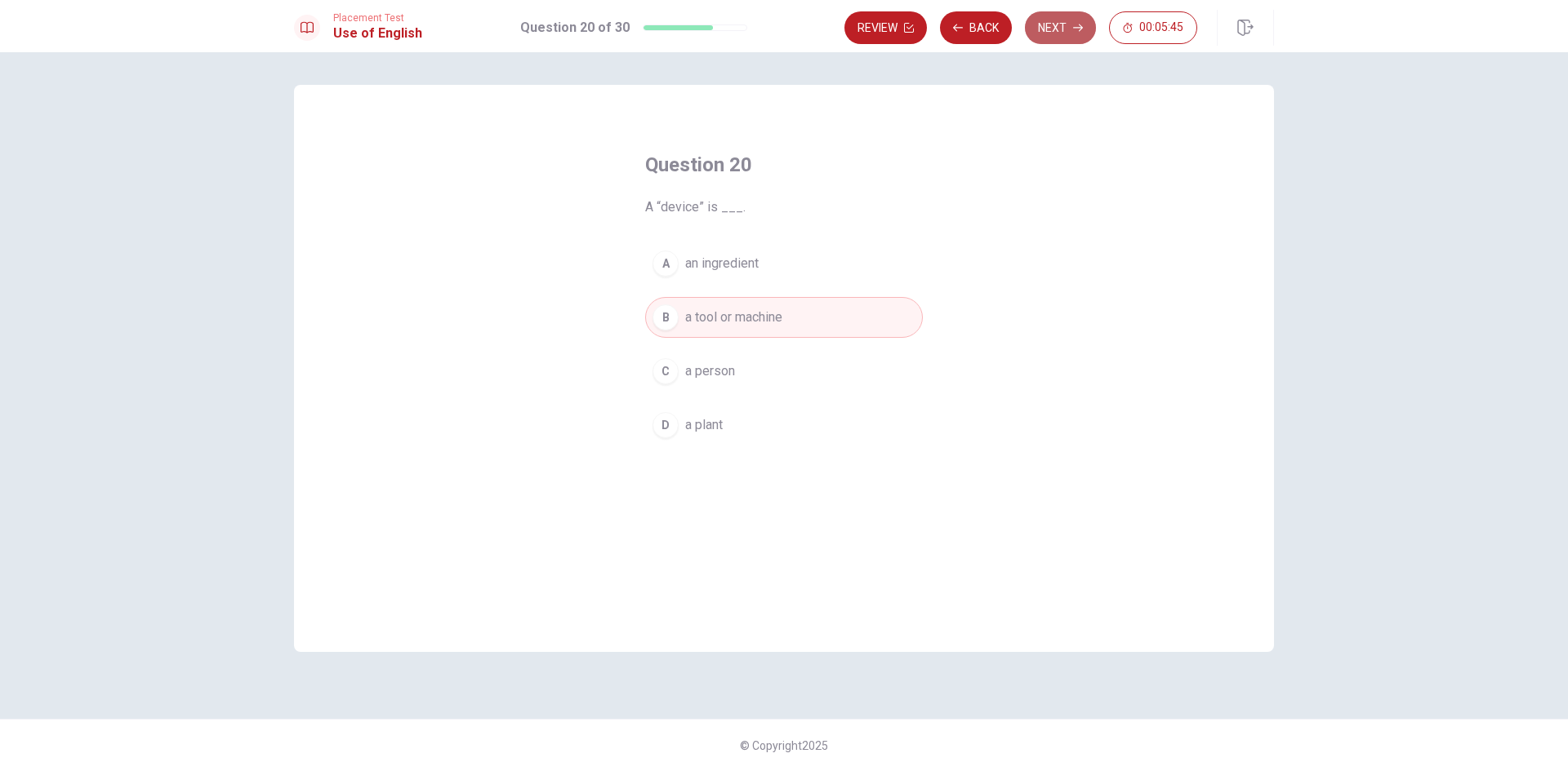
click at [1066, 23] on button "Next" at bounding box center [1060, 28] width 71 height 33
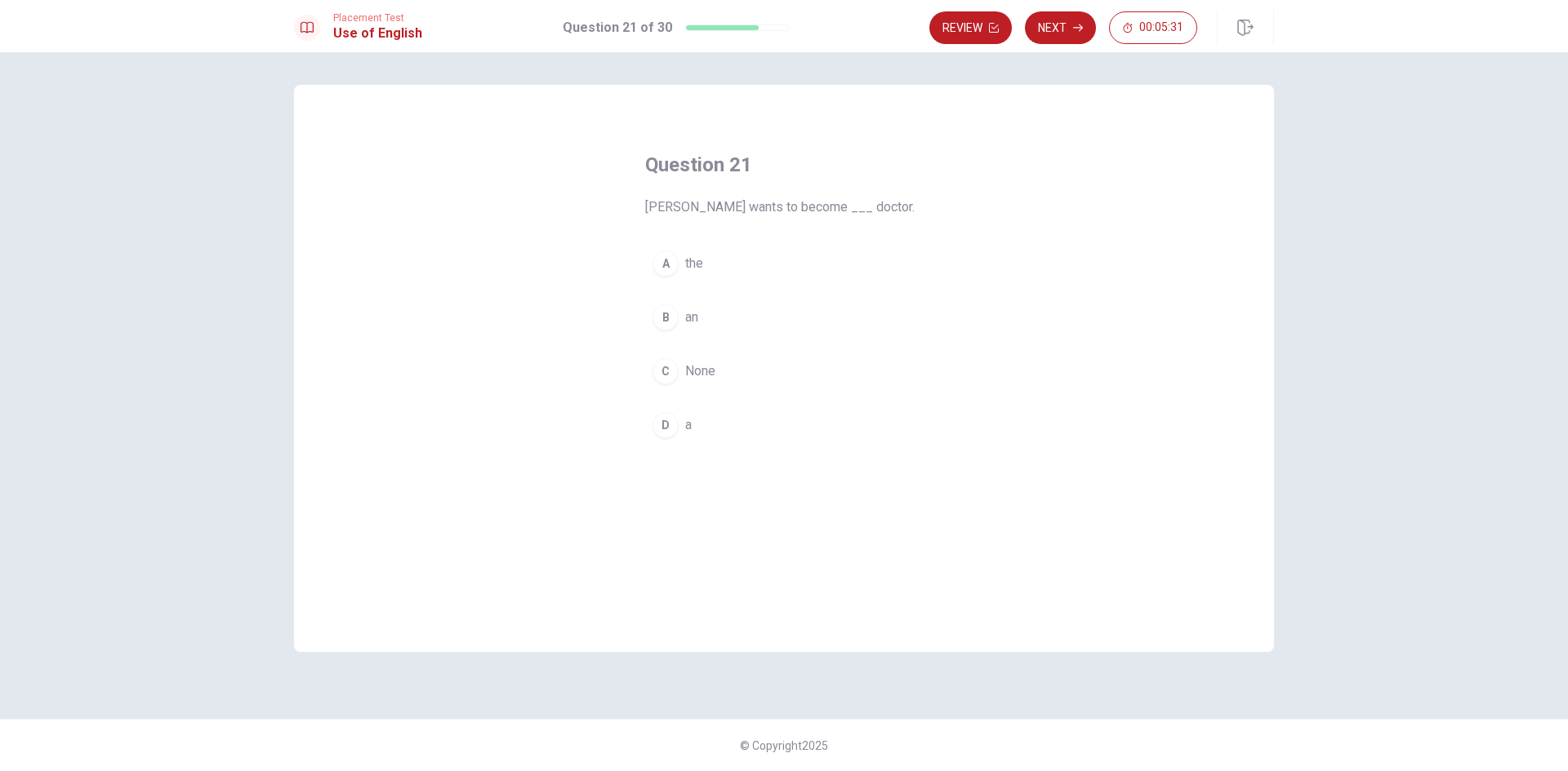
click at [671, 427] on div "D" at bounding box center [665, 424] width 26 height 26
click at [1057, 29] on button "Next" at bounding box center [1060, 28] width 71 height 33
click at [672, 425] on div "D" at bounding box center [665, 424] width 26 height 26
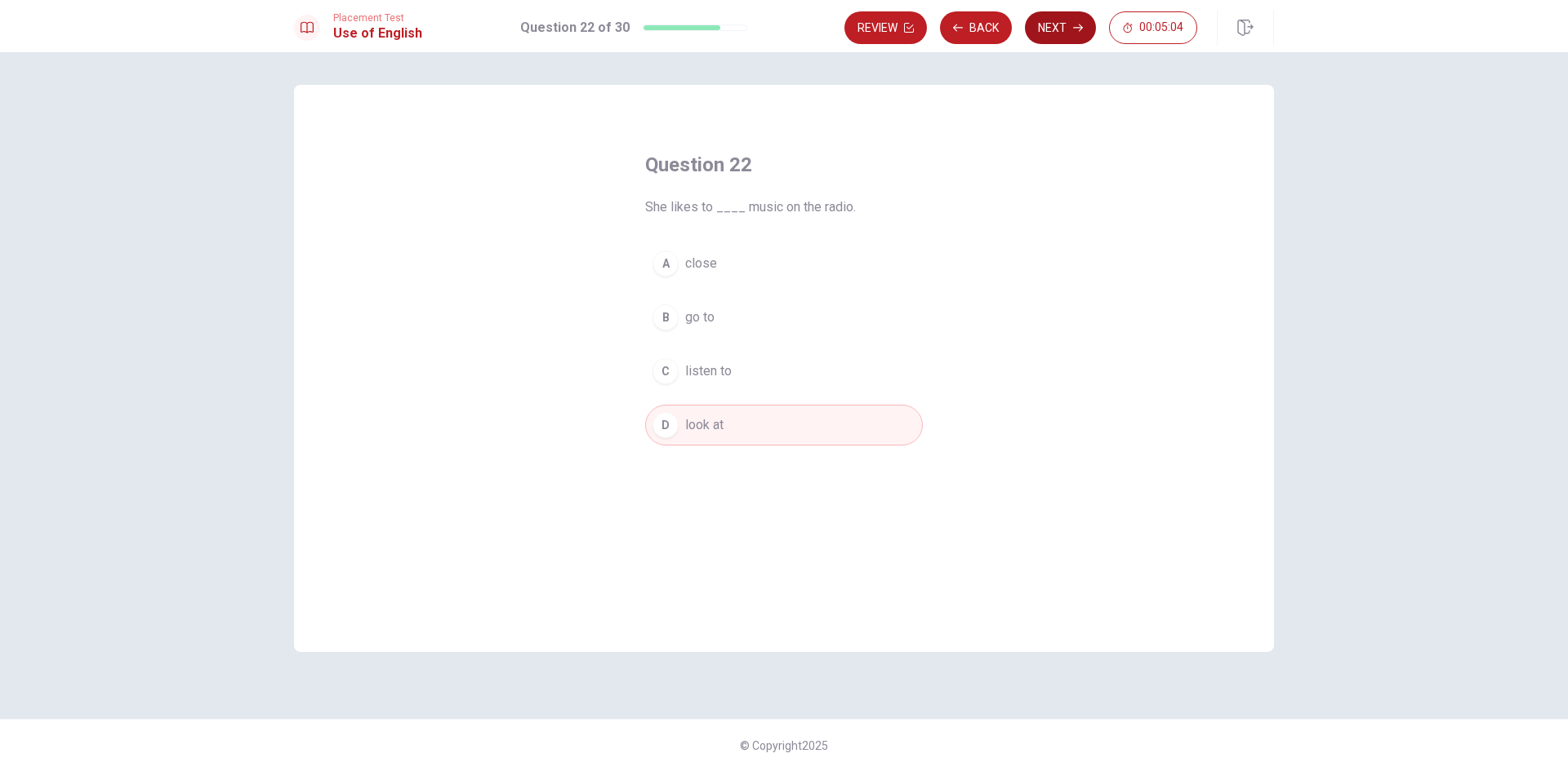
click at [1062, 33] on button "Next" at bounding box center [1060, 28] width 71 height 33
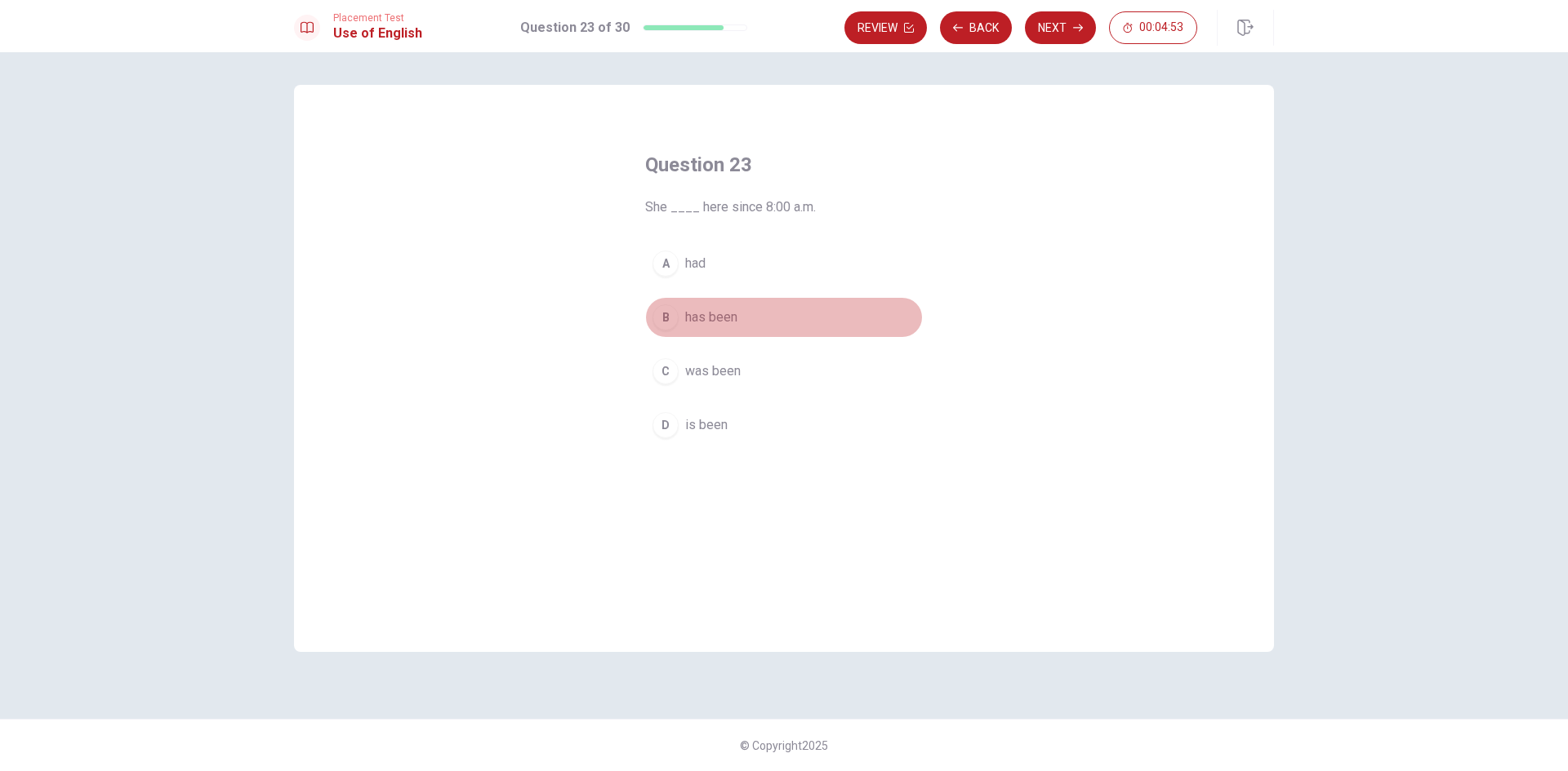
click at [711, 317] on span "has been" at bounding box center [711, 317] width 53 height 19
click at [1061, 30] on button "Next" at bounding box center [1060, 28] width 71 height 33
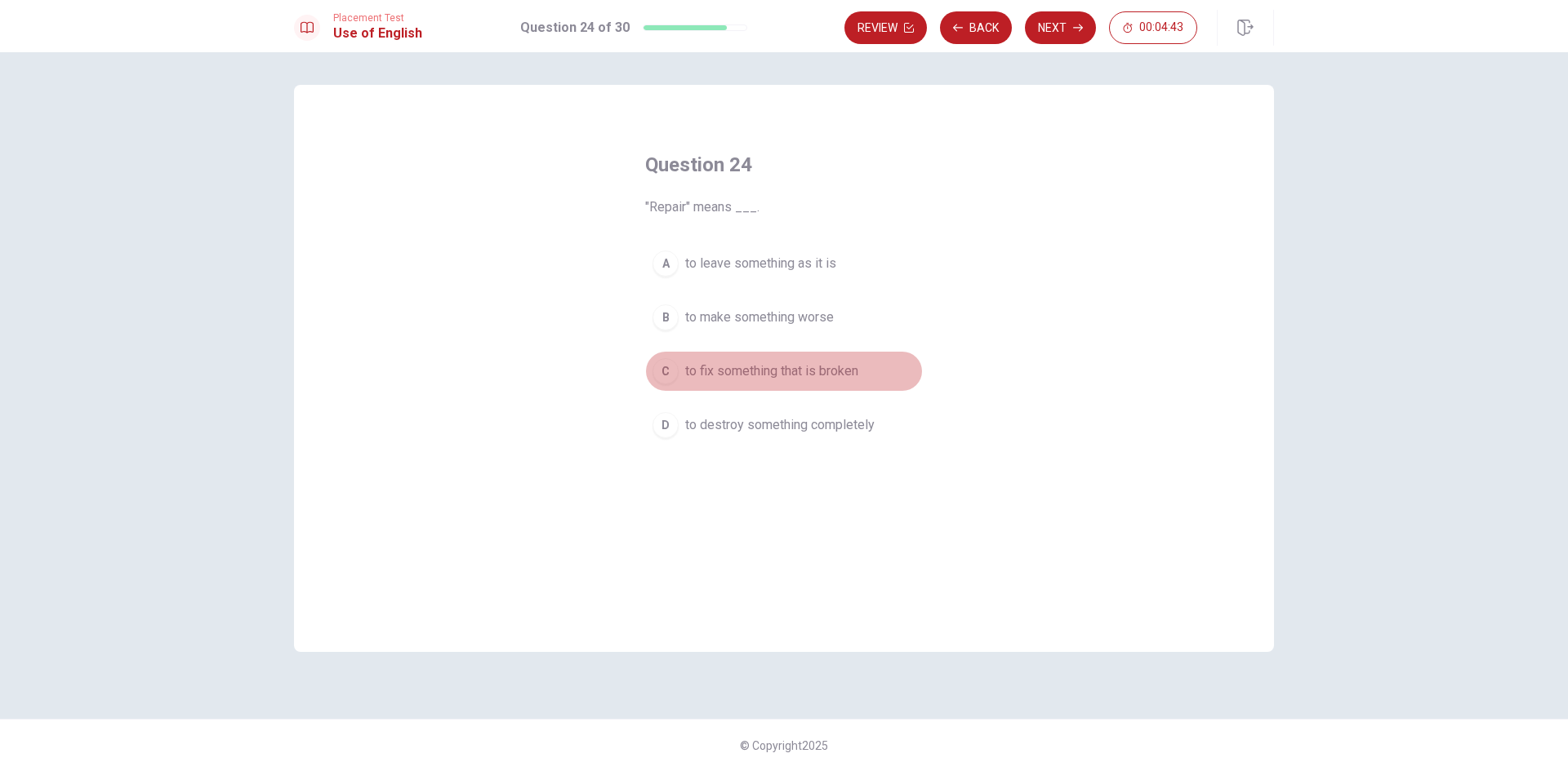
click at [771, 372] on span "to fix something that is broken" at bounding box center [771, 371] width 173 height 19
click at [1059, 32] on button "Next" at bounding box center [1060, 28] width 71 height 33
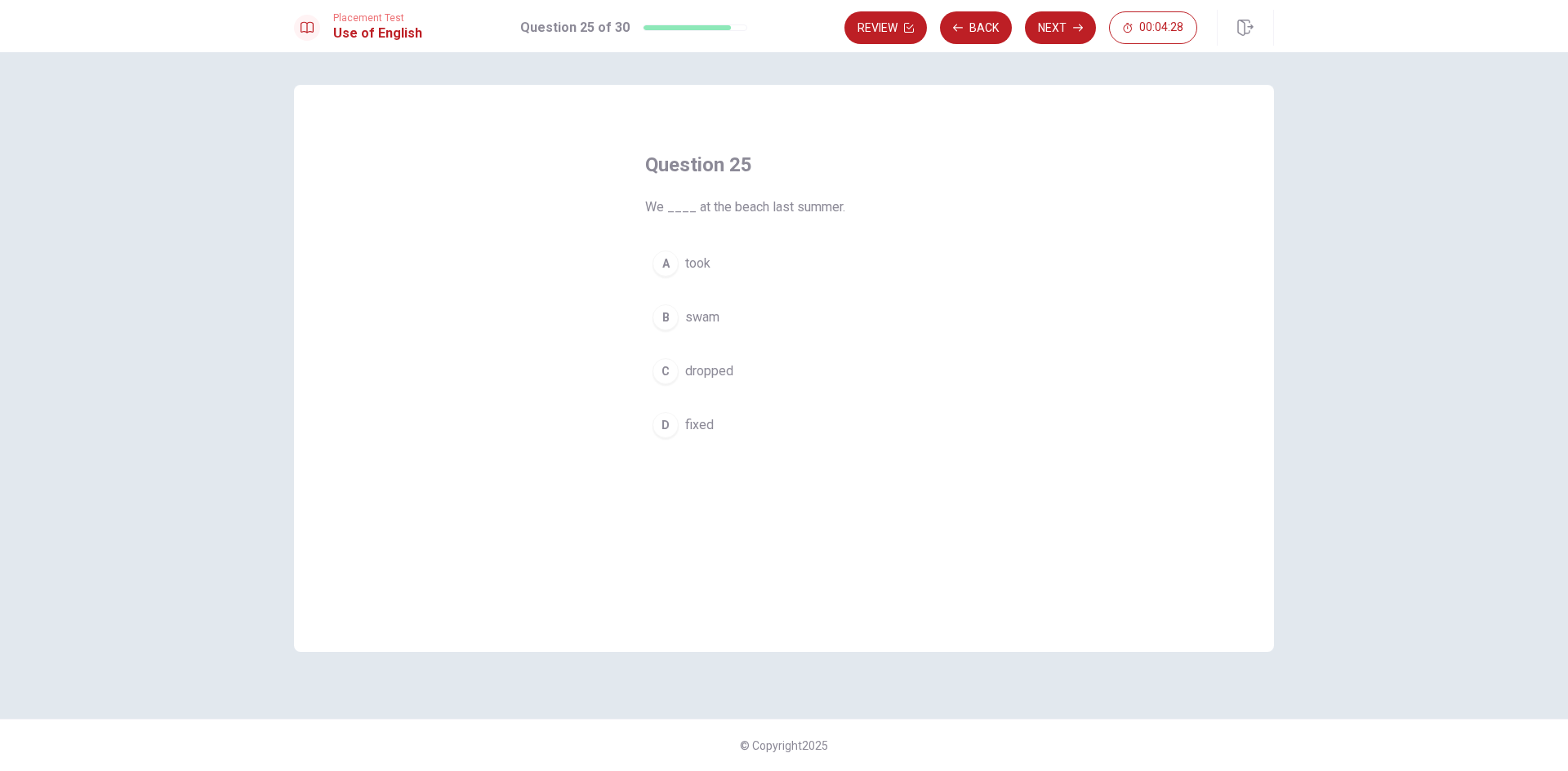
click at [668, 319] on div "B" at bounding box center [665, 317] width 26 height 26
click at [1064, 26] on button "Next" at bounding box center [1060, 28] width 71 height 33
click at [673, 317] on div "B" at bounding box center [665, 317] width 26 height 26
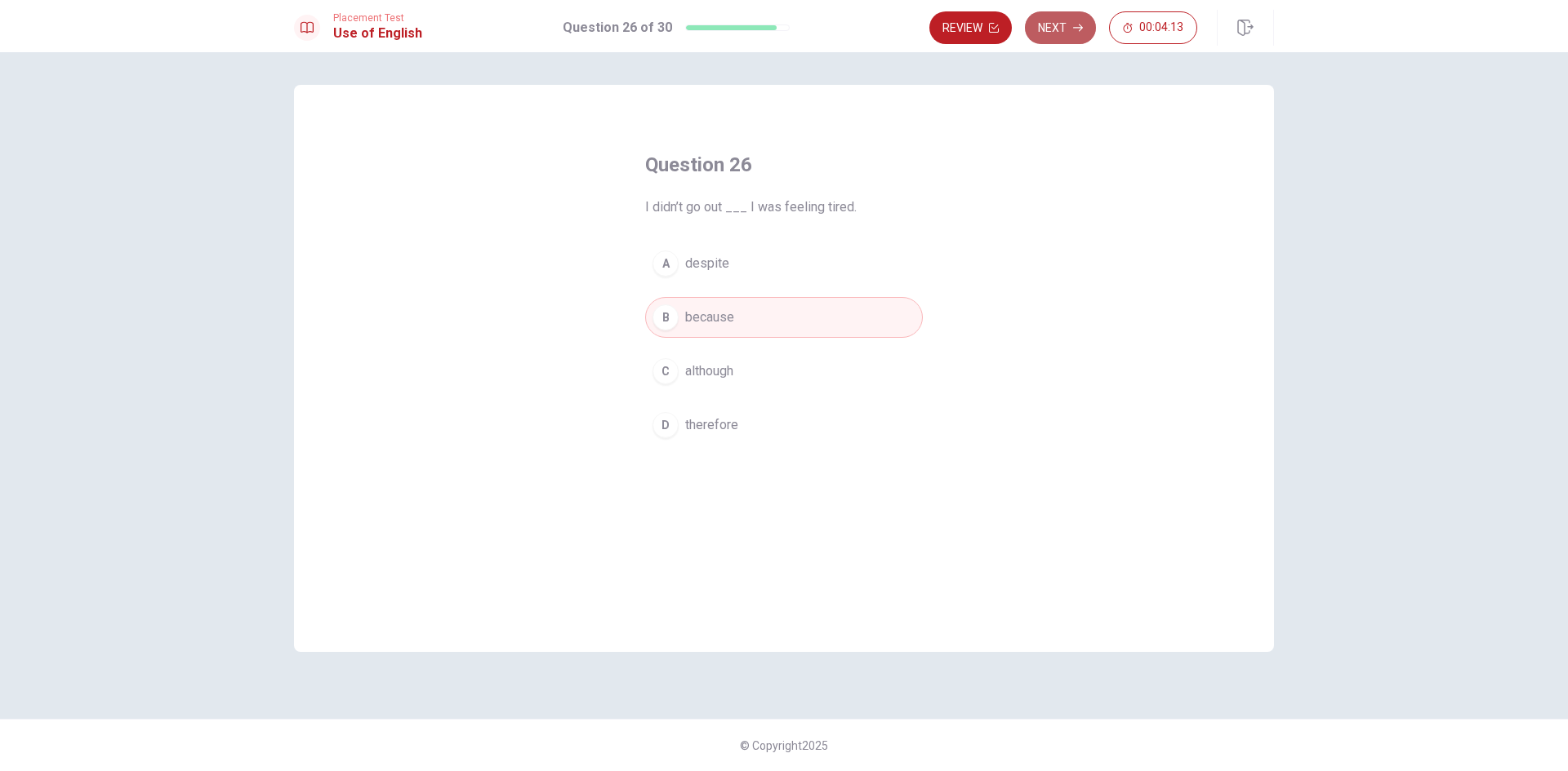
click at [1062, 30] on button "Next" at bounding box center [1060, 28] width 71 height 33
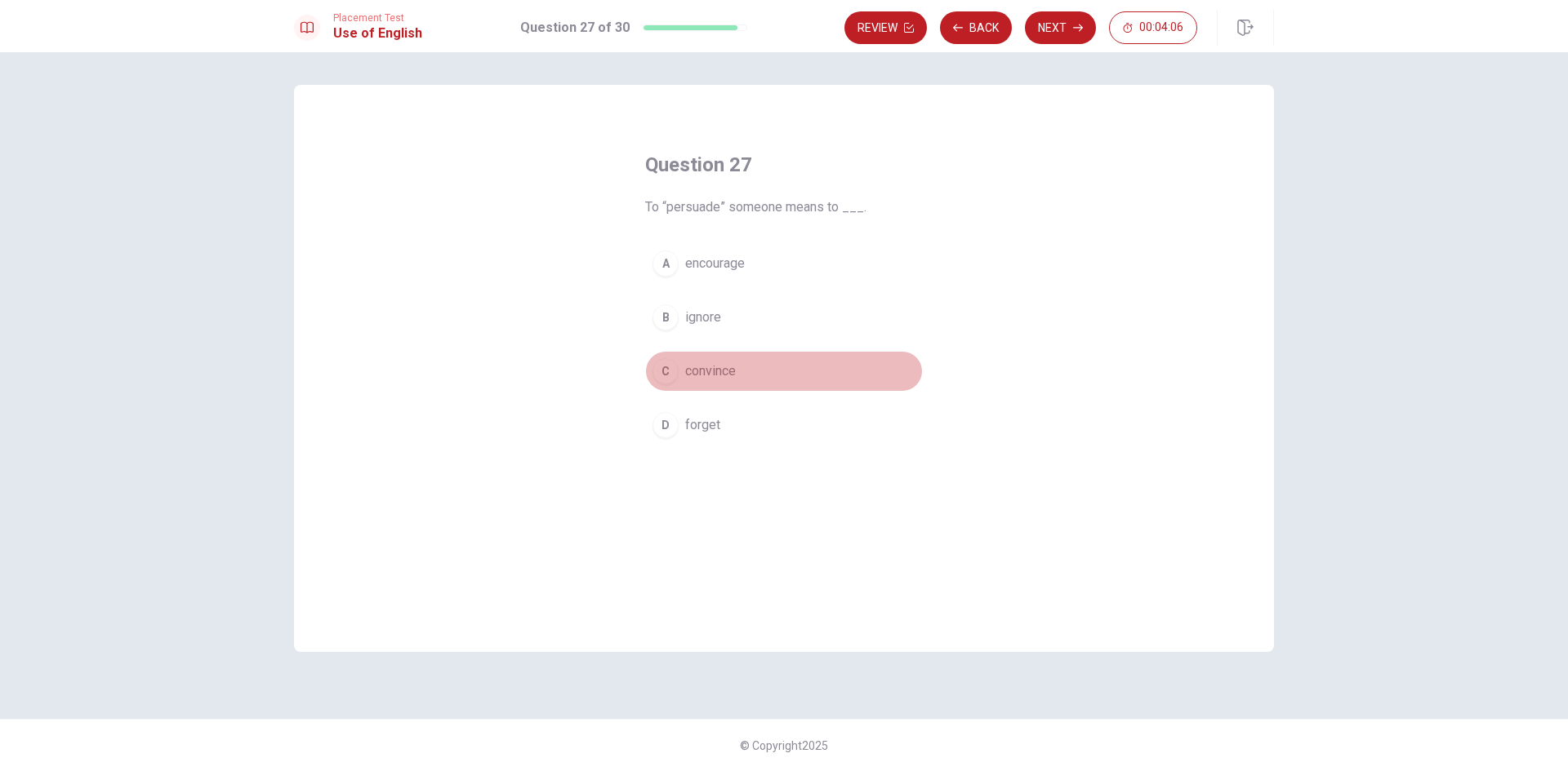
click at [719, 372] on span "convince" at bounding box center [710, 371] width 51 height 19
click at [1073, 34] on button "Next" at bounding box center [1060, 28] width 71 height 33
click at [677, 425] on div "D" at bounding box center [665, 424] width 26 height 26
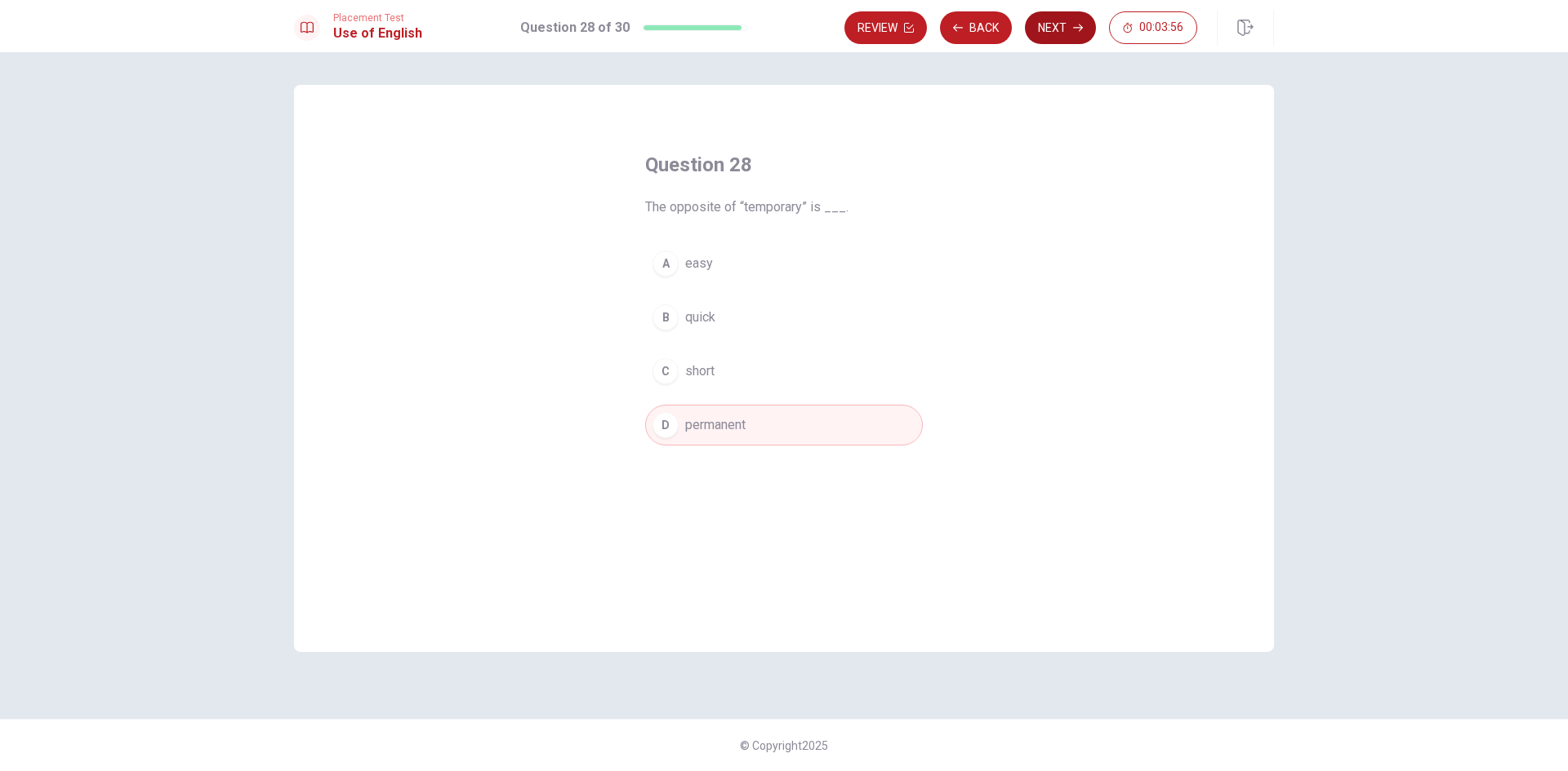
click at [1056, 33] on button "Next" at bounding box center [1060, 28] width 71 height 33
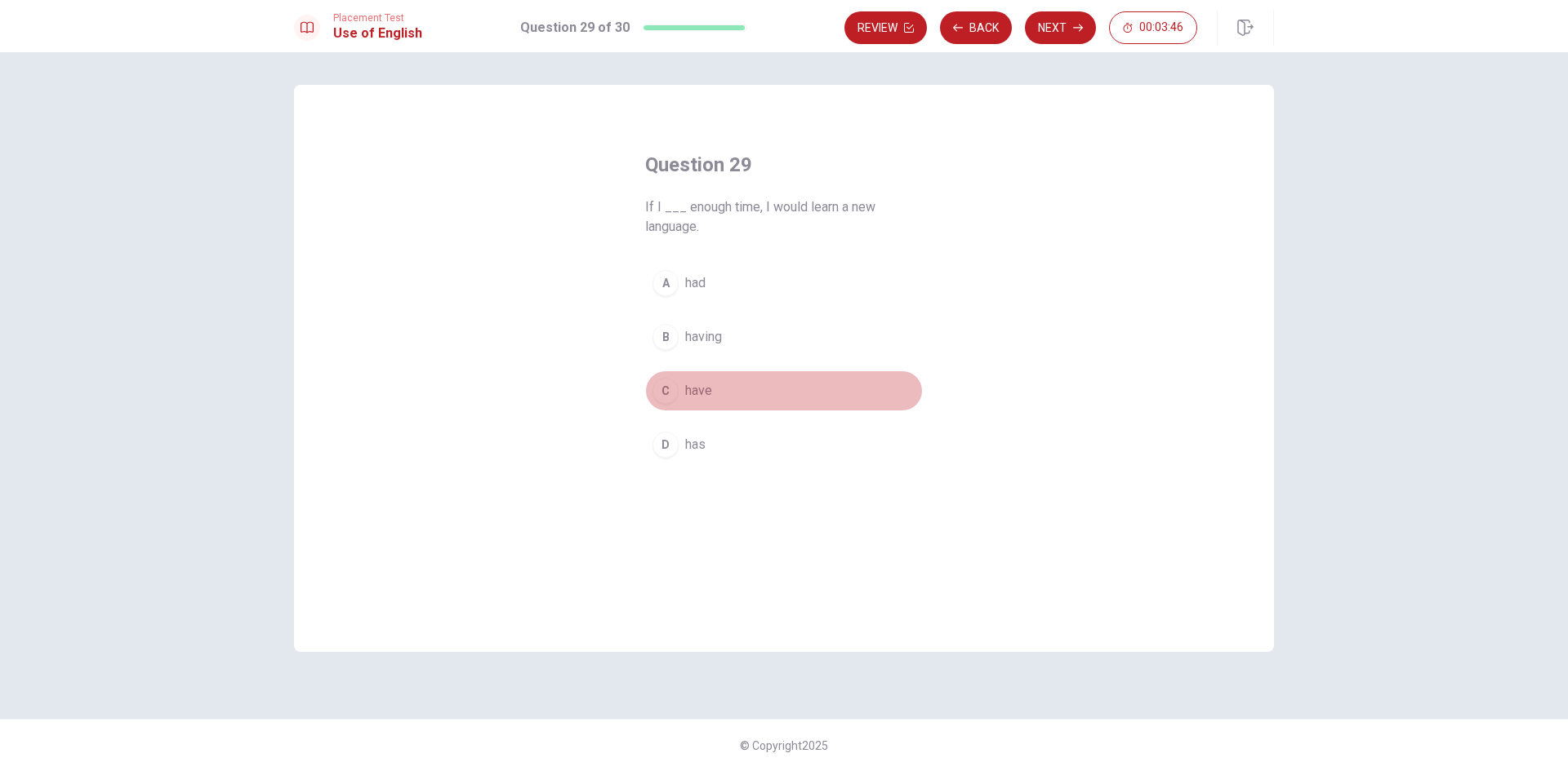
click at [670, 391] on div "C" at bounding box center [665, 390] width 26 height 26
click at [1065, 30] on button "Next" at bounding box center [1060, 28] width 71 height 33
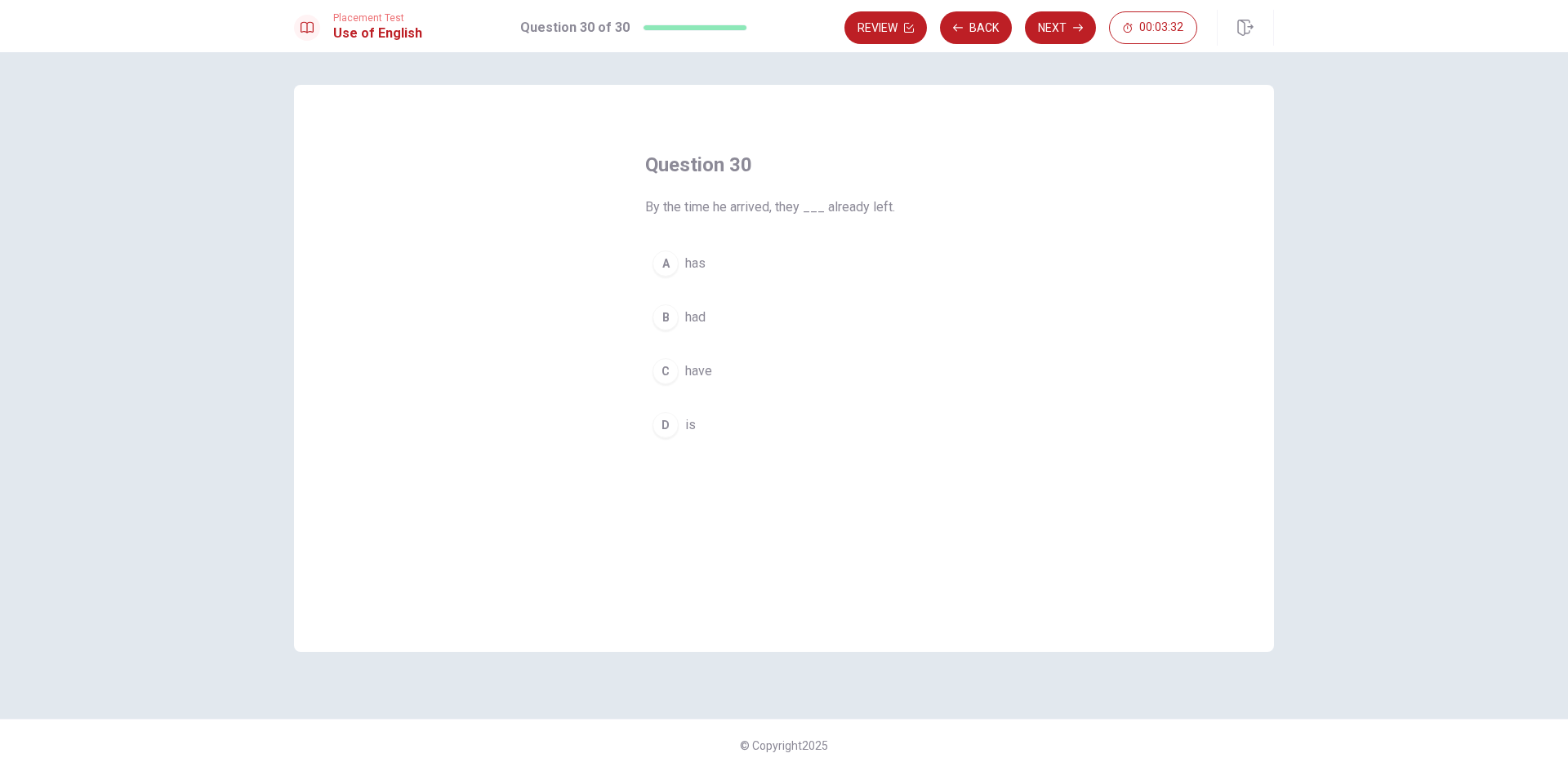
click at [666, 266] on div "A" at bounding box center [665, 263] width 26 height 26
click at [1069, 28] on button "Next" at bounding box center [1060, 28] width 71 height 33
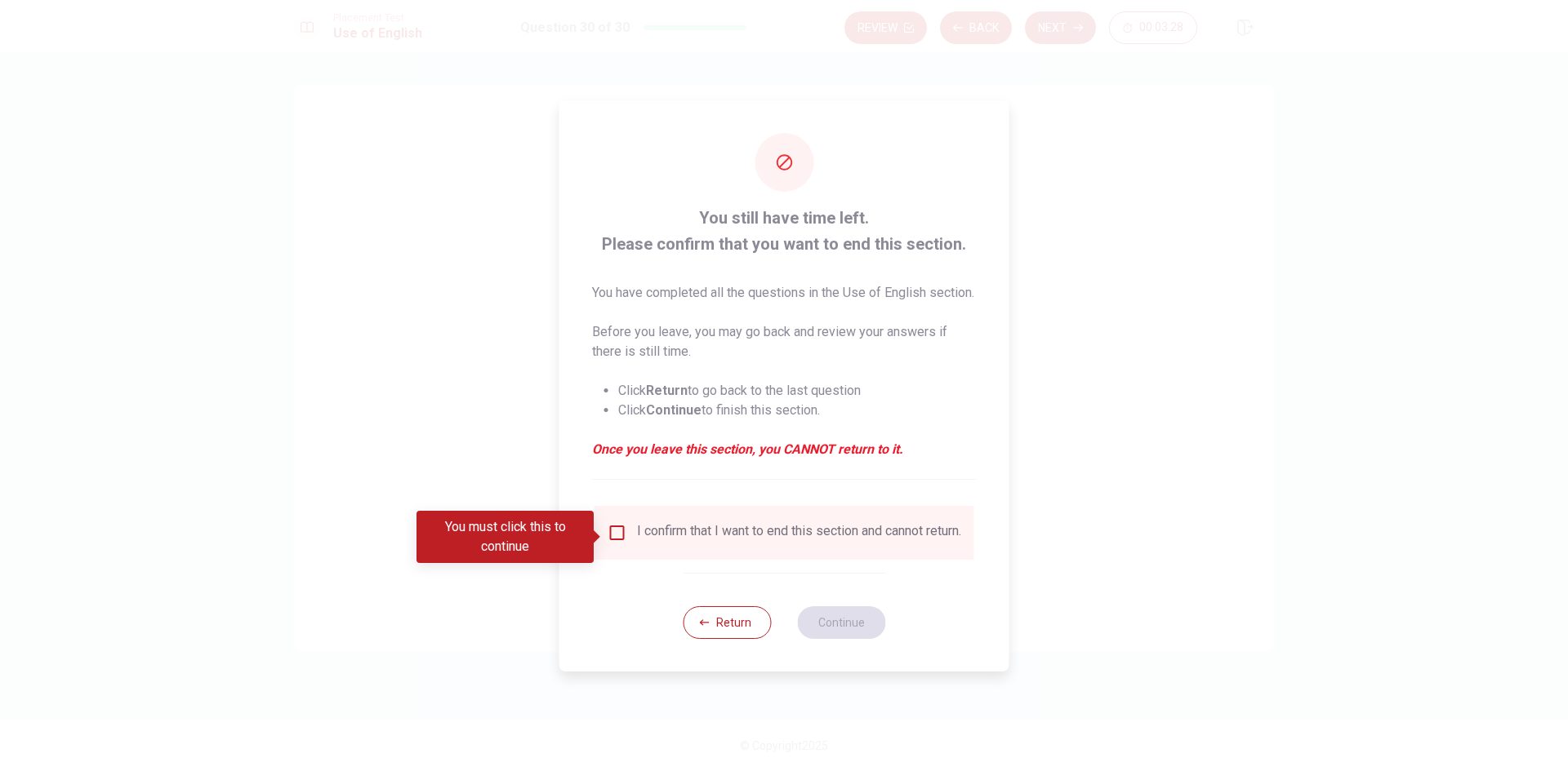
click at [1138, 219] on div at bounding box center [784, 385] width 1568 height 771
click at [725, 639] on button "Return" at bounding box center [726, 622] width 88 height 33
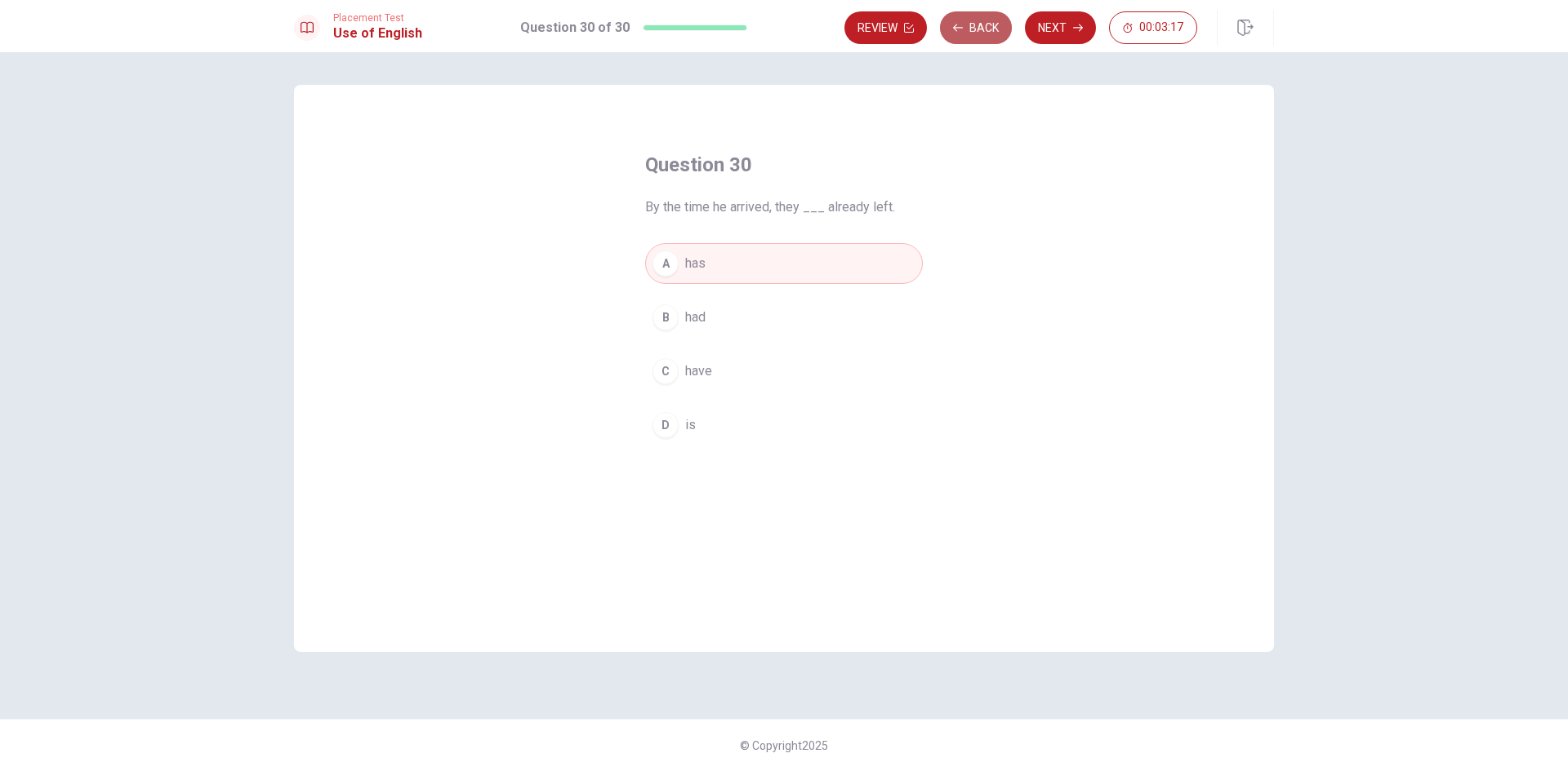
click at [977, 29] on button "Back" at bounding box center [976, 28] width 72 height 33
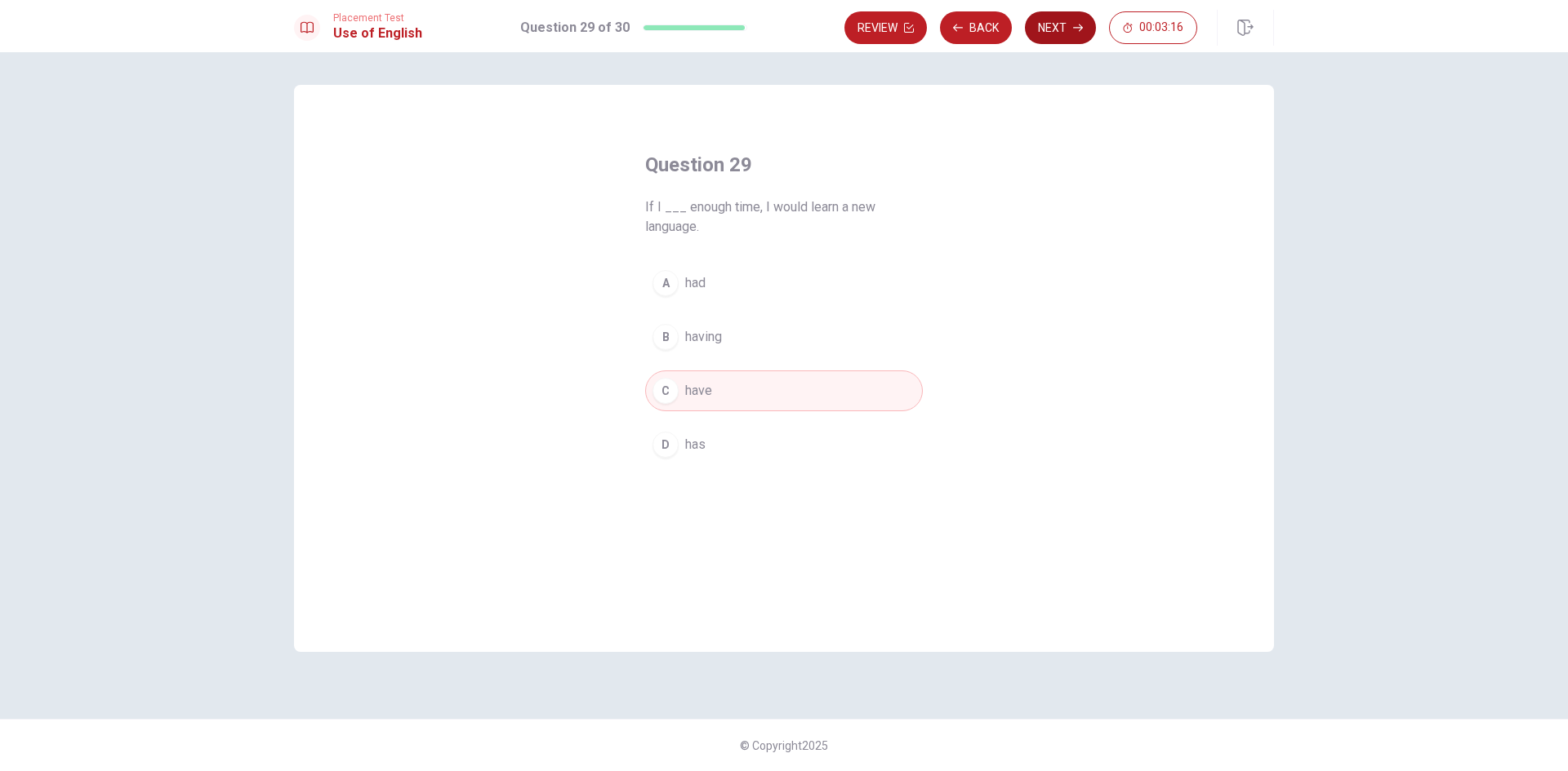
click at [1068, 30] on button "Next" at bounding box center [1060, 28] width 71 height 33
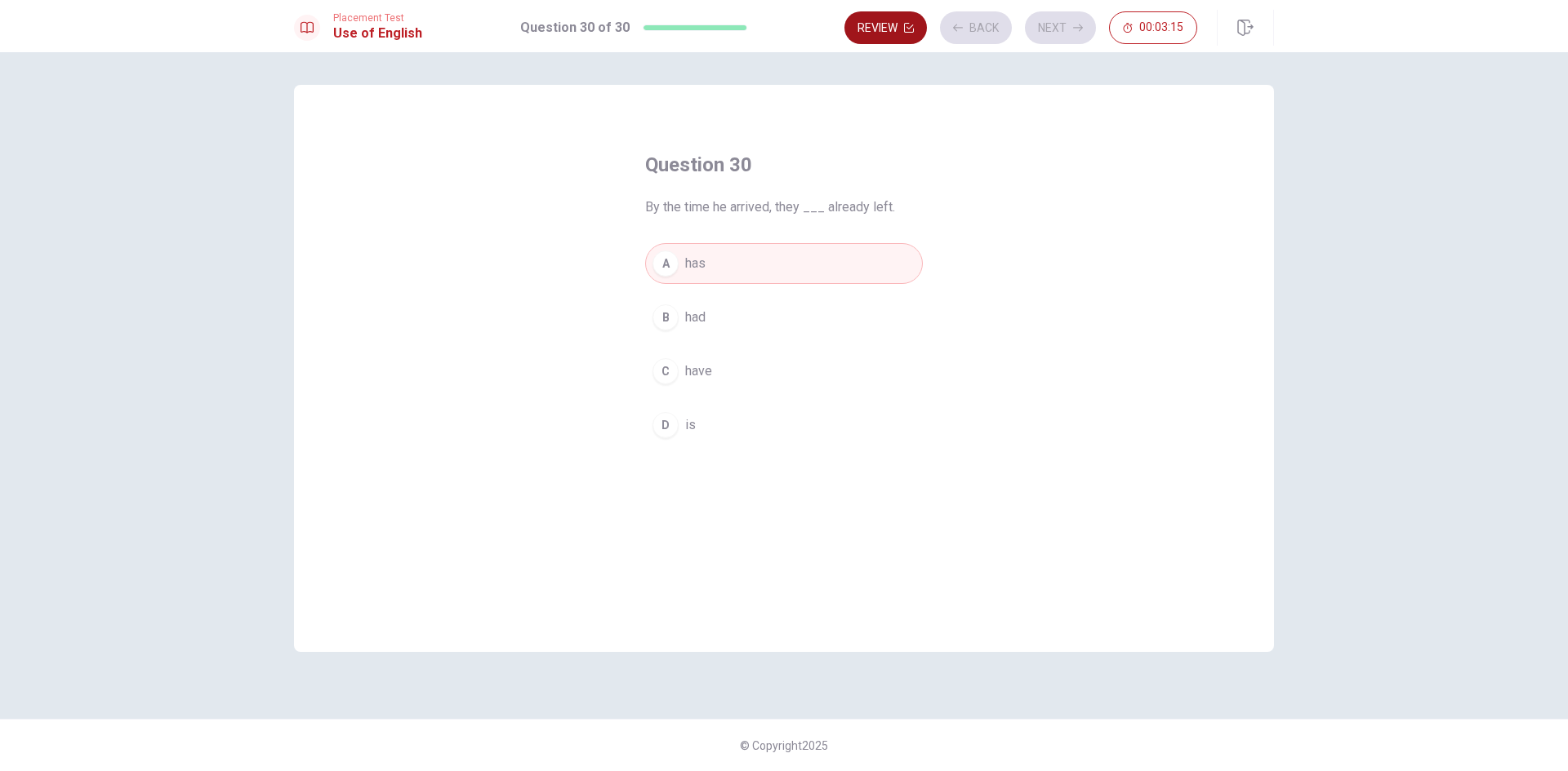
click at [883, 41] on button "Review" at bounding box center [885, 28] width 83 height 33
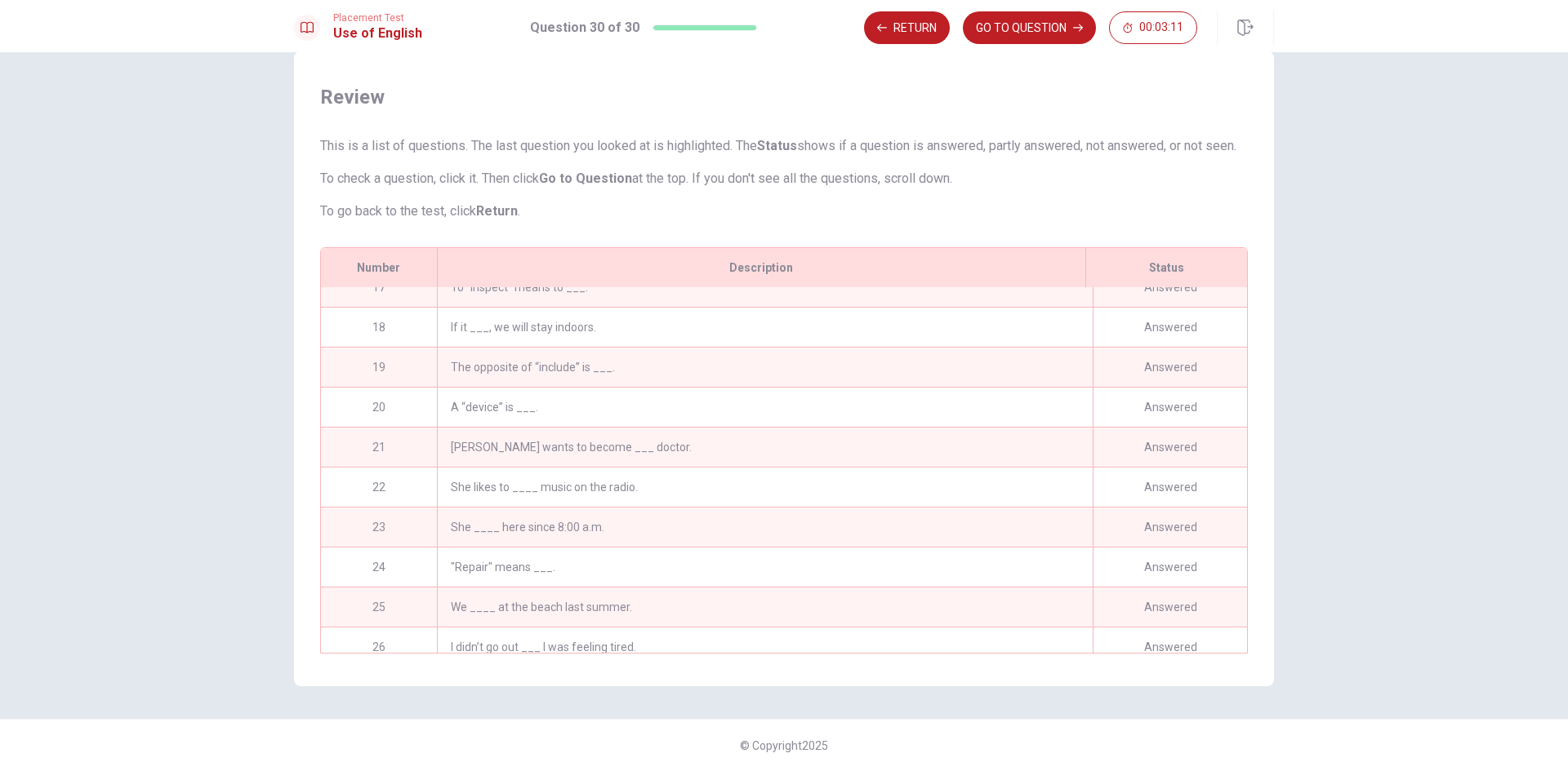
scroll to position [841, 0]
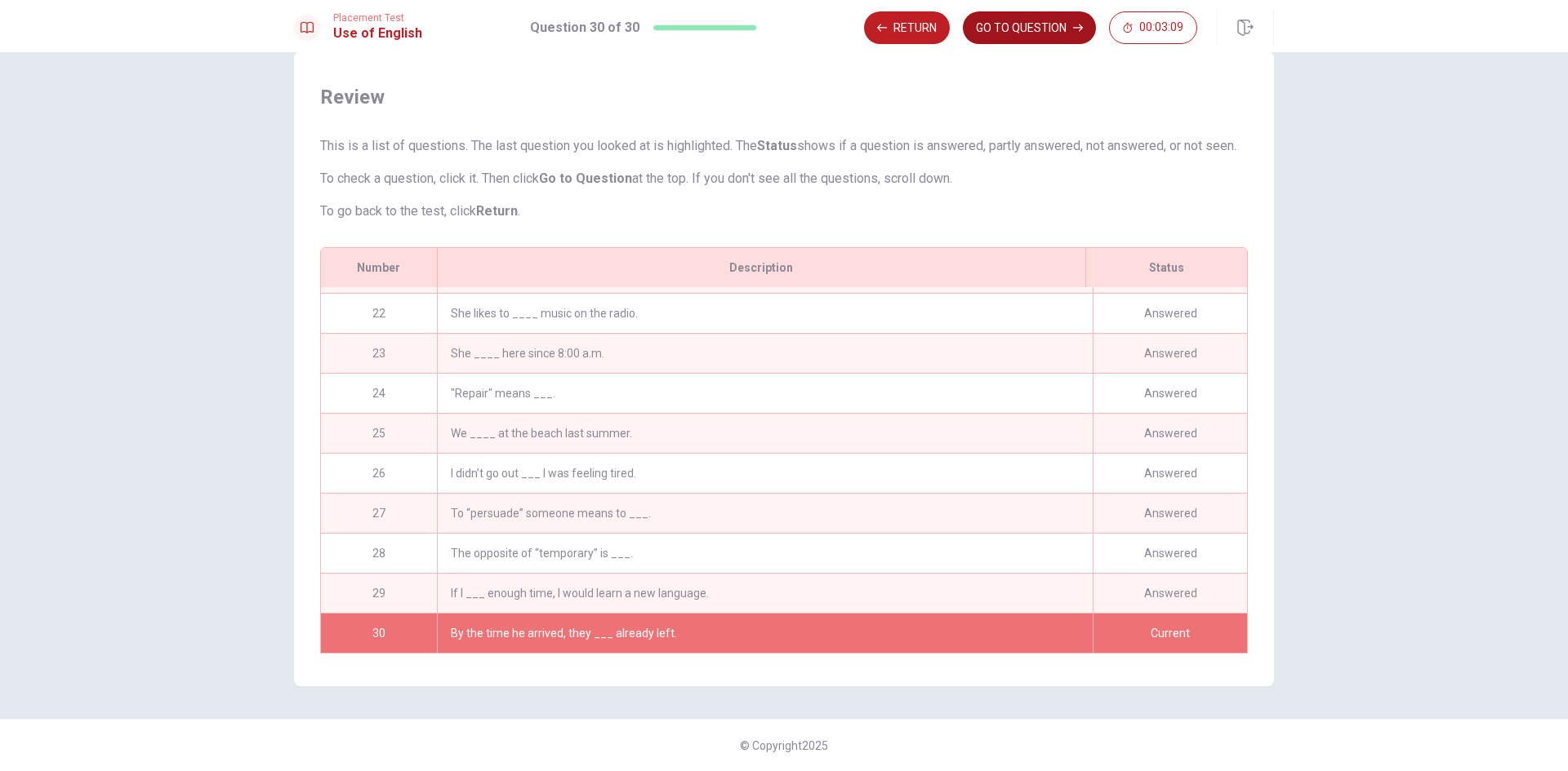
click at [1025, 34] on button "GO TO QUESTION" at bounding box center [1029, 28] width 133 height 33
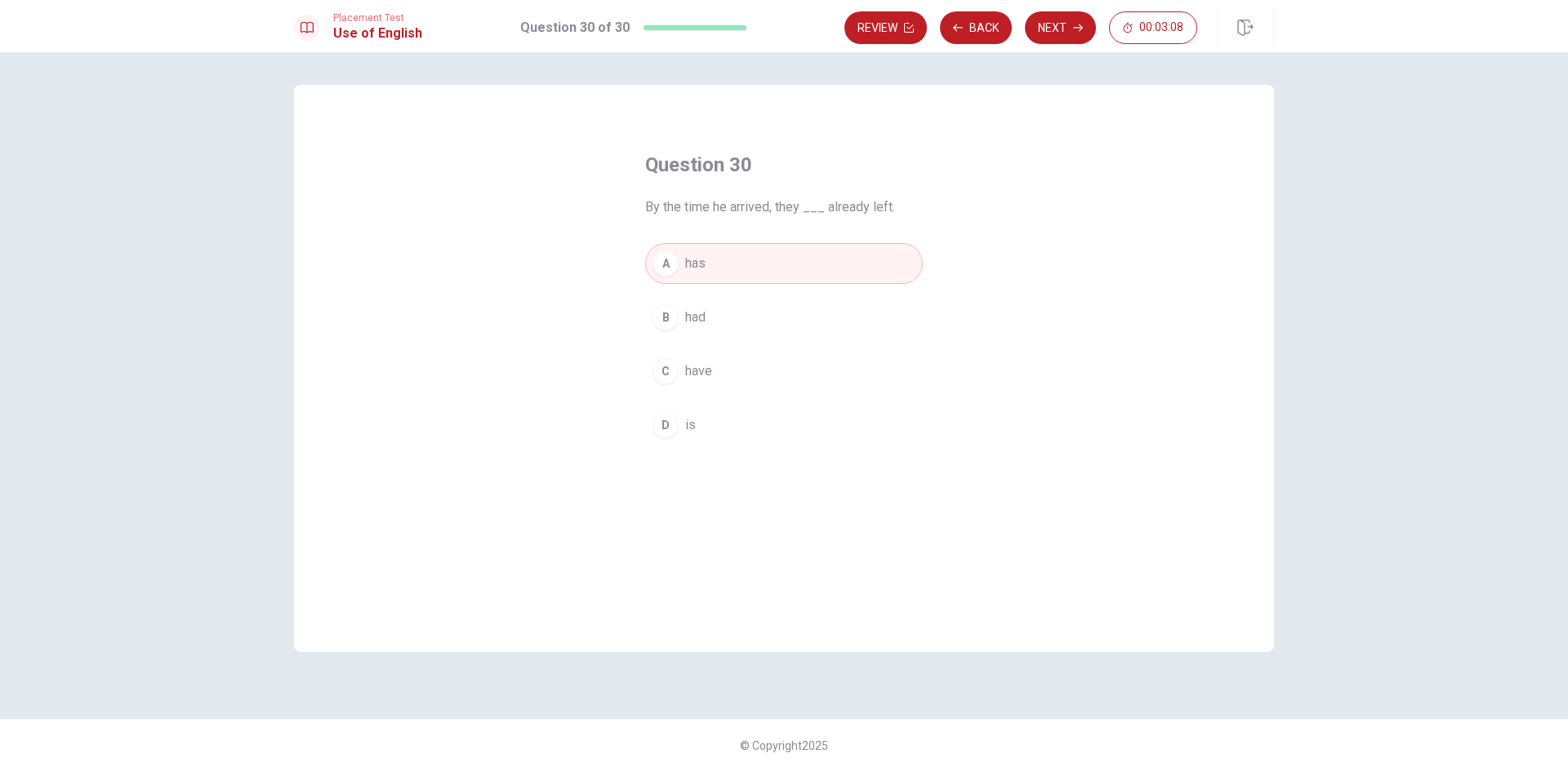
click at [677, 258] on button "A has" at bounding box center [783, 263] width 278 height 41
click at [1073, 28] on icon "button" at bounding box center [1078, 28] width 10 height 8
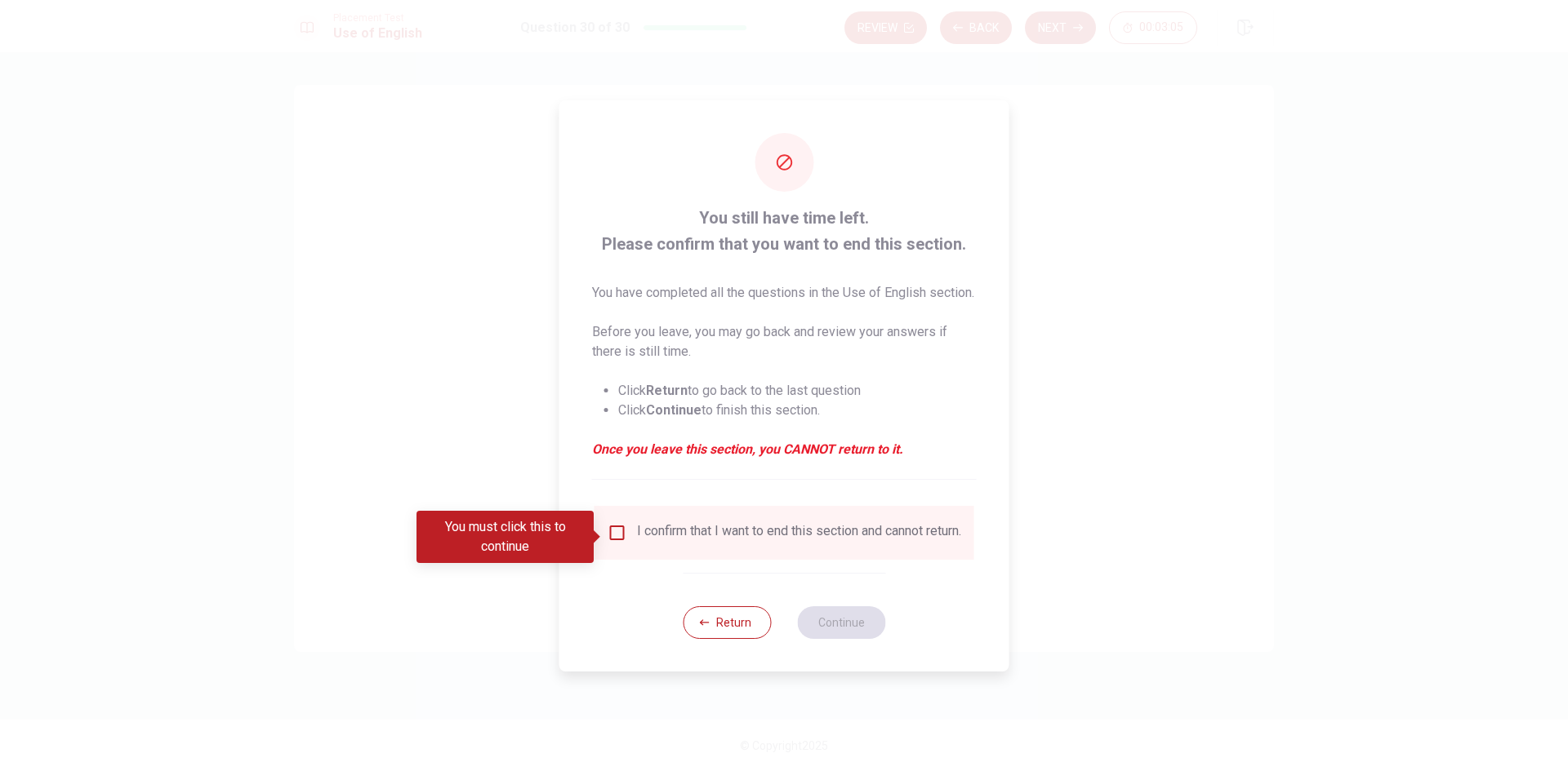
click at [611, 533] on input "You must click this to continue" at bounding box center [616, 533] width 19 height 19
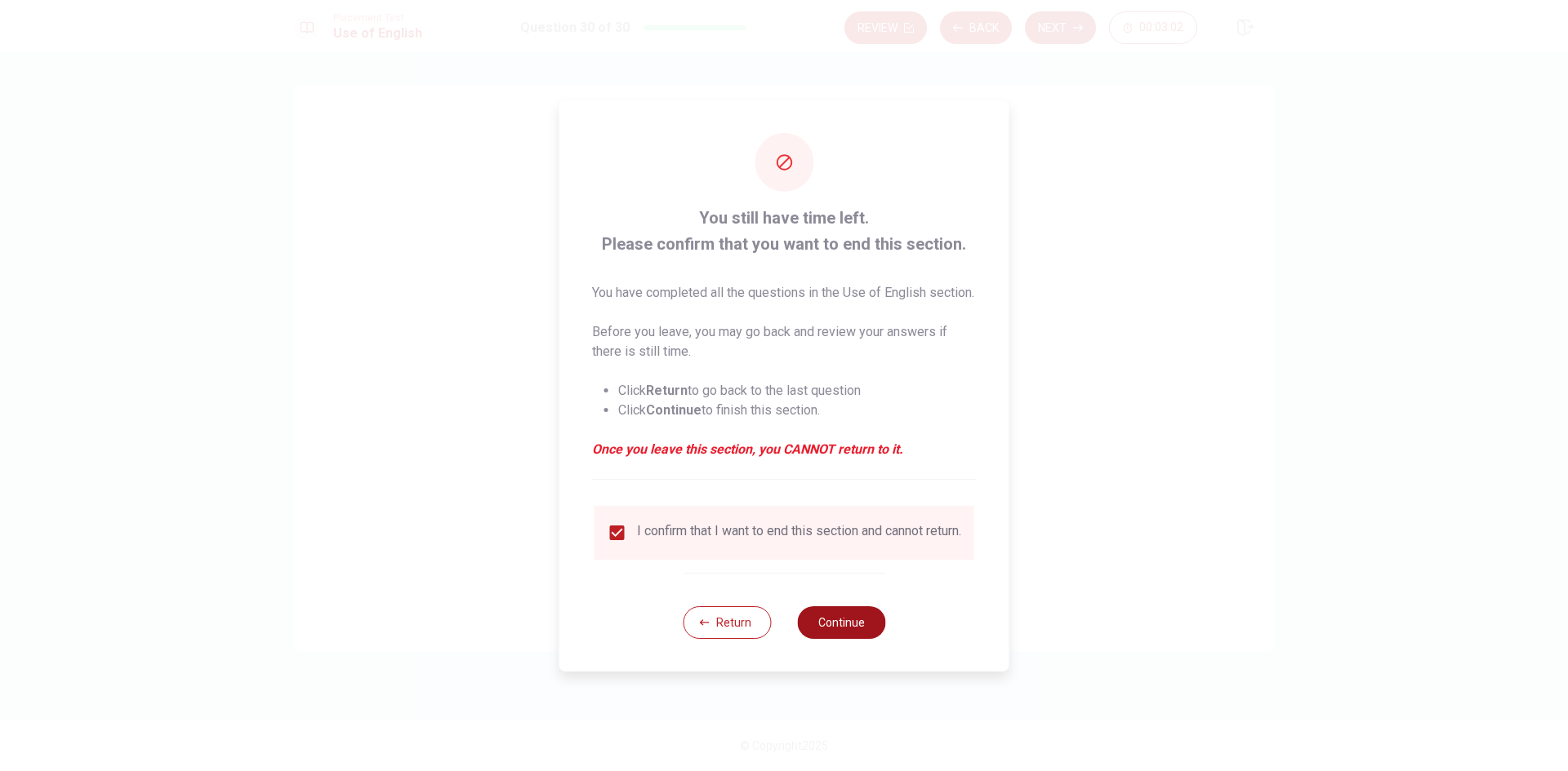
click at [857, 639] on button "Continue" at bounding box center [841, 622] width 88 height 33
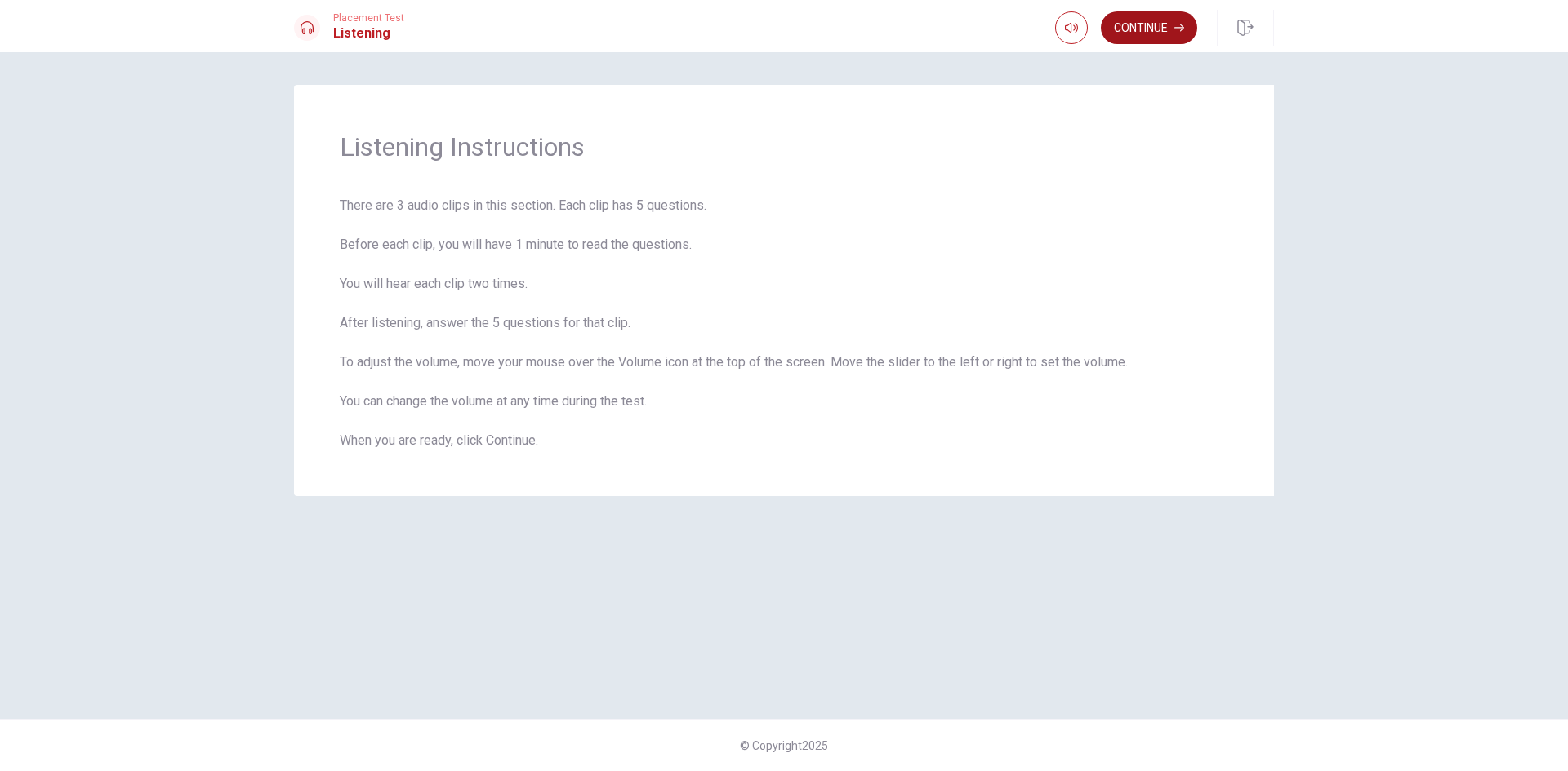
click at [1163, 32] on button "Continue" at bounding box center [1149, 28] width 97 height 33
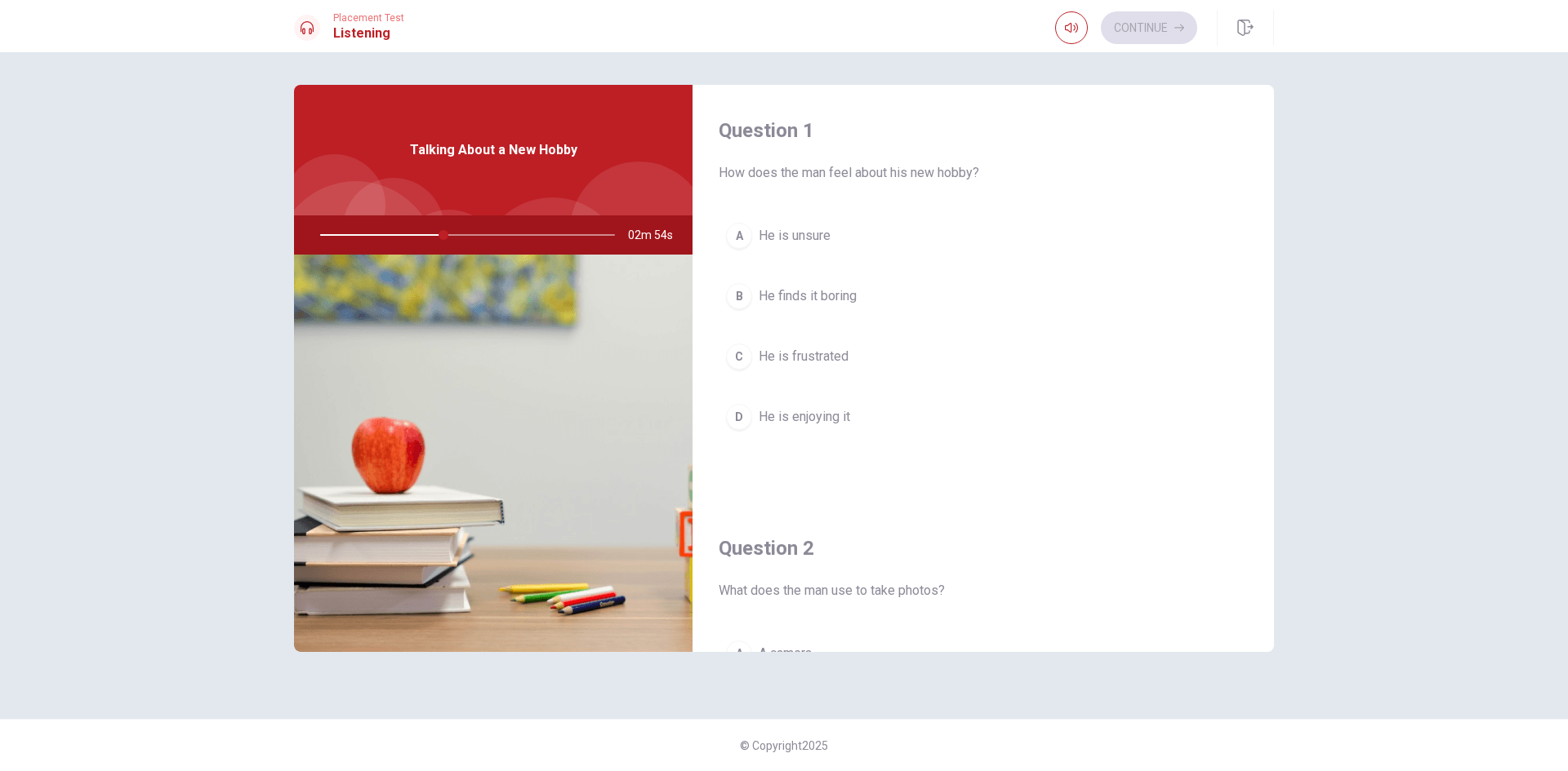
click at [744, 420] on div "D" at bounding box center [738, 417] width 26 height 26
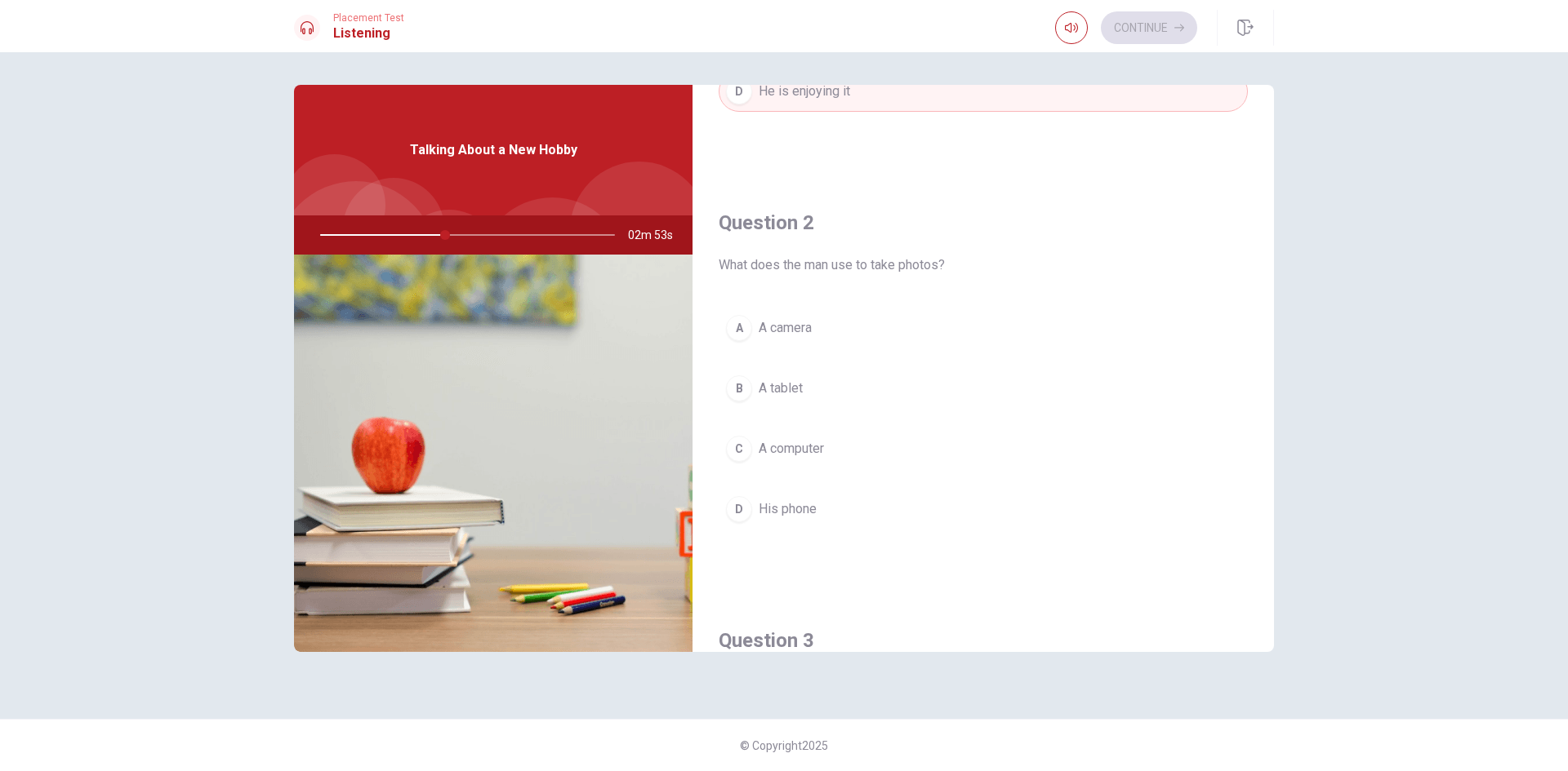
scroll to position [327, 0]
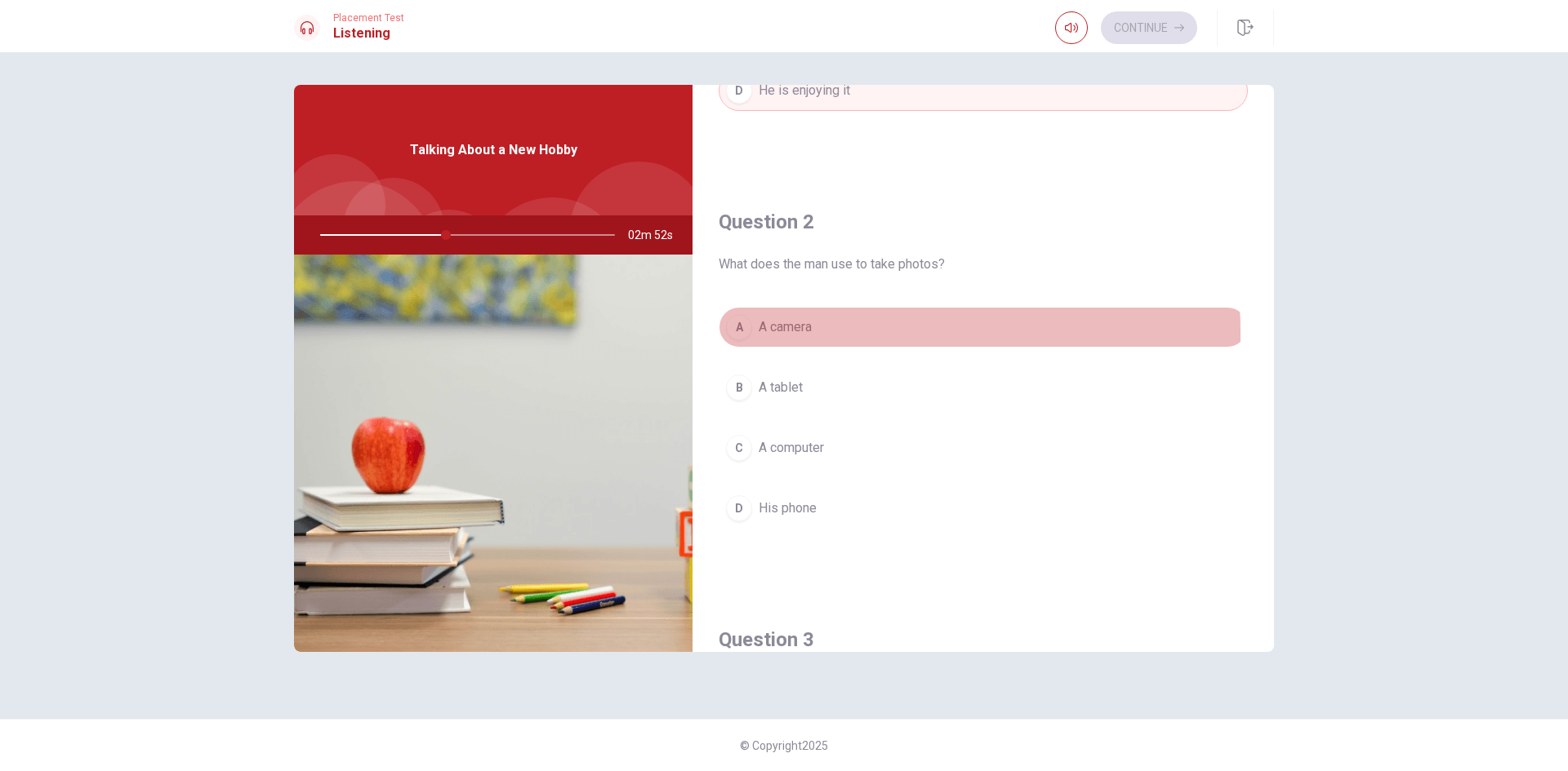
click at [731, 333] on div "A" at bounding box center [738, 327] width 26 height 26
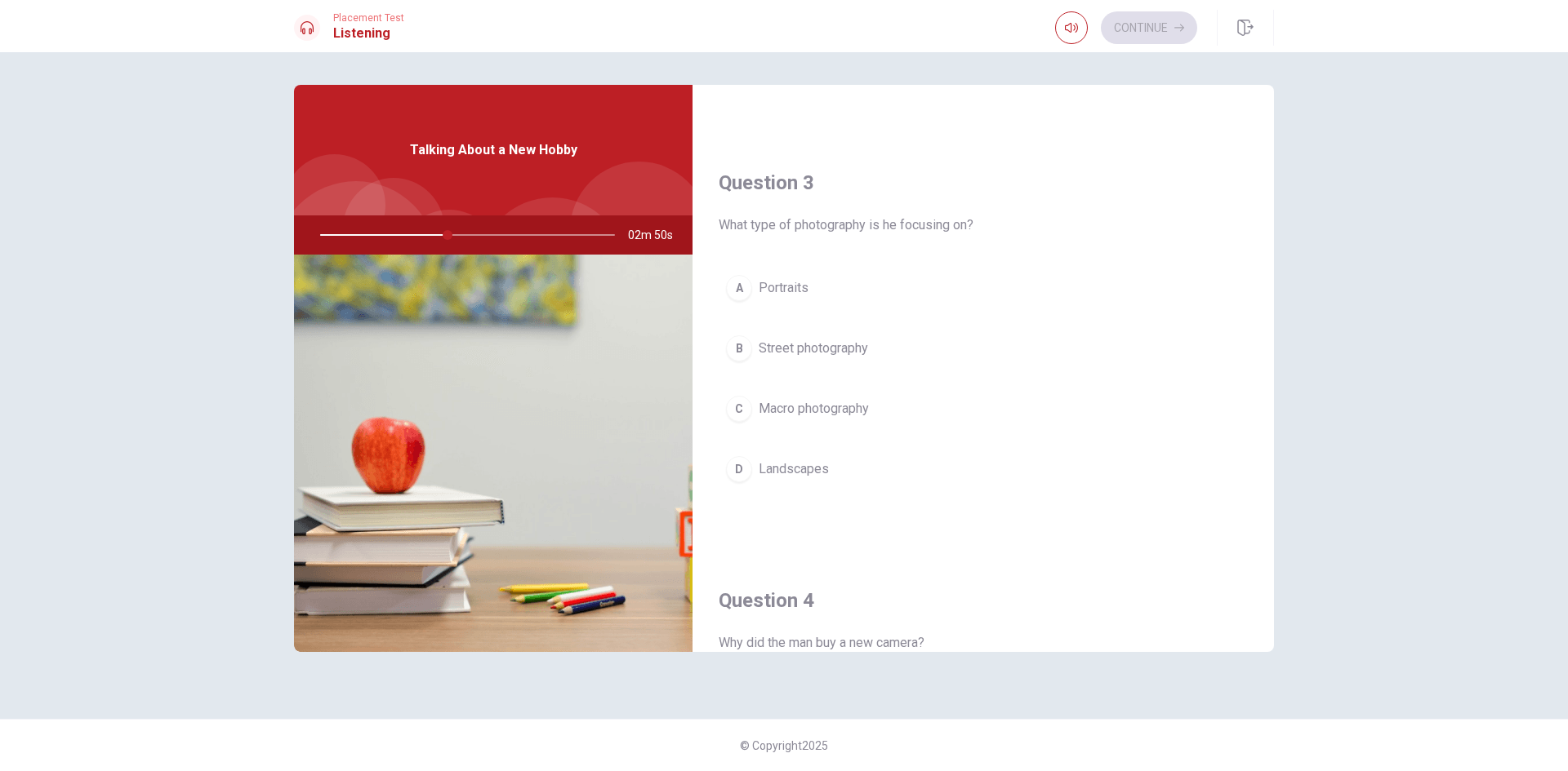
scroll to position [816, 0]
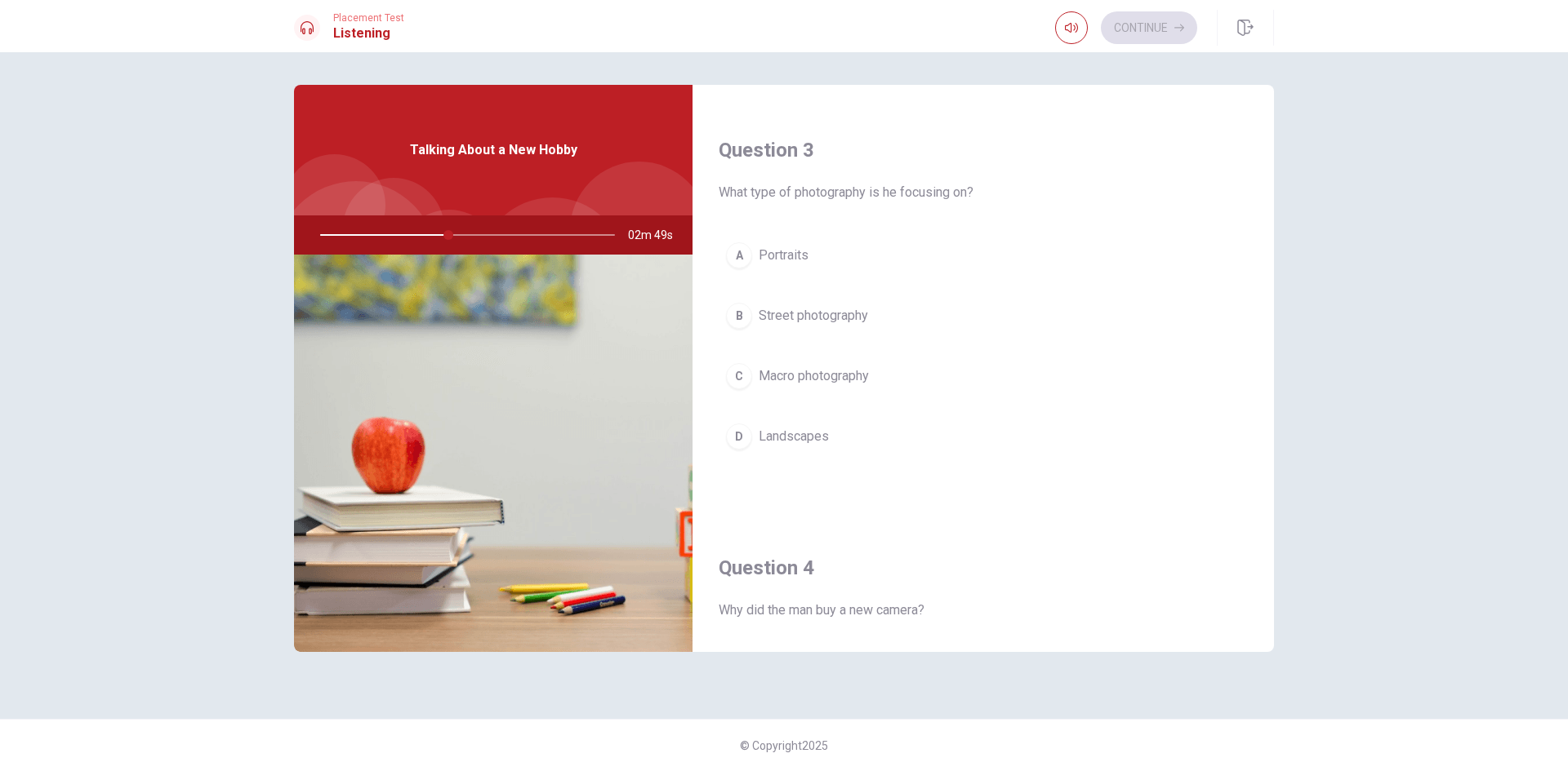
click at [748, 435] on div "D" at bounding box center [738, 436] width 26 height 26
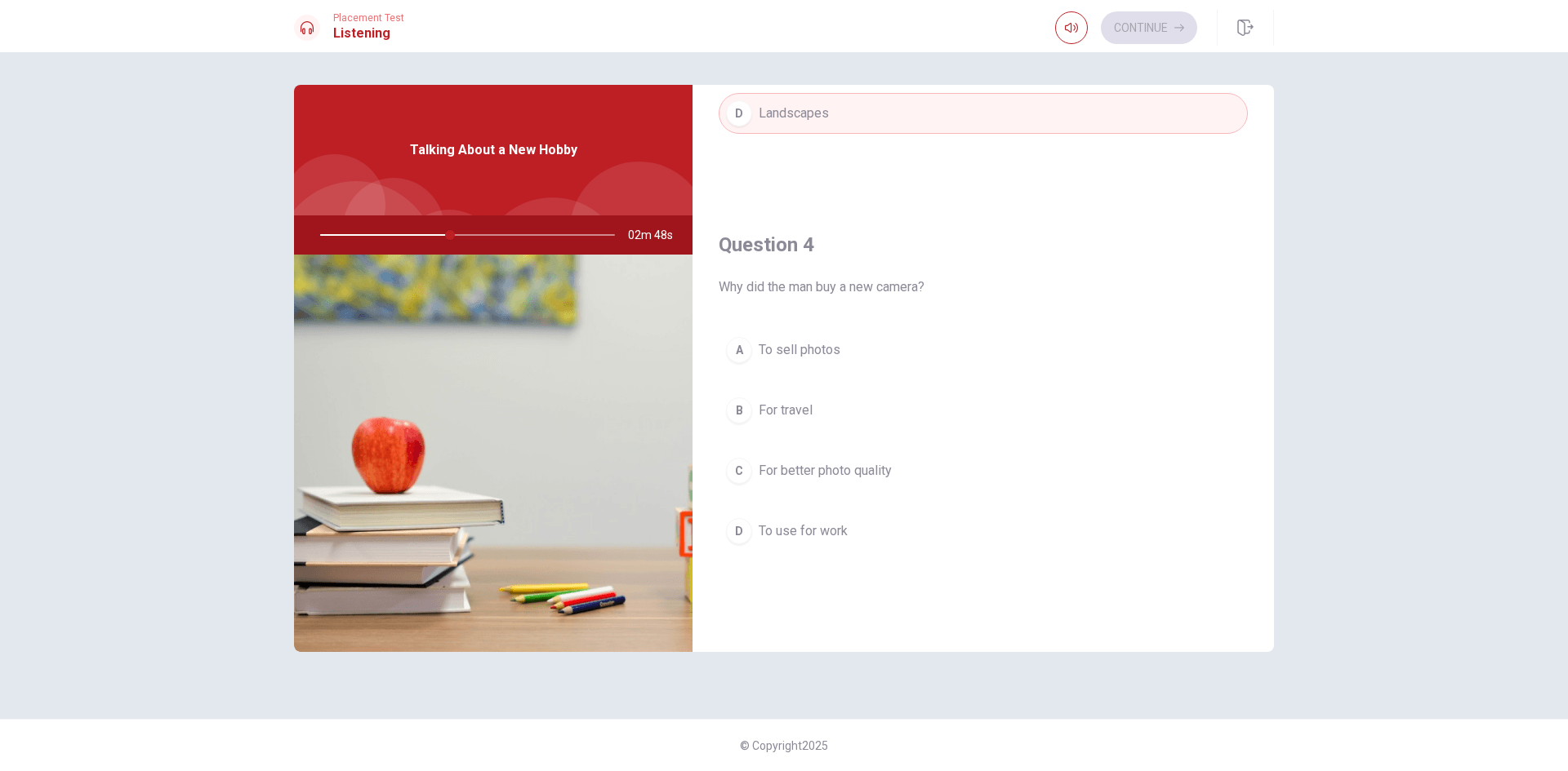
scroll to position [1143, 0]
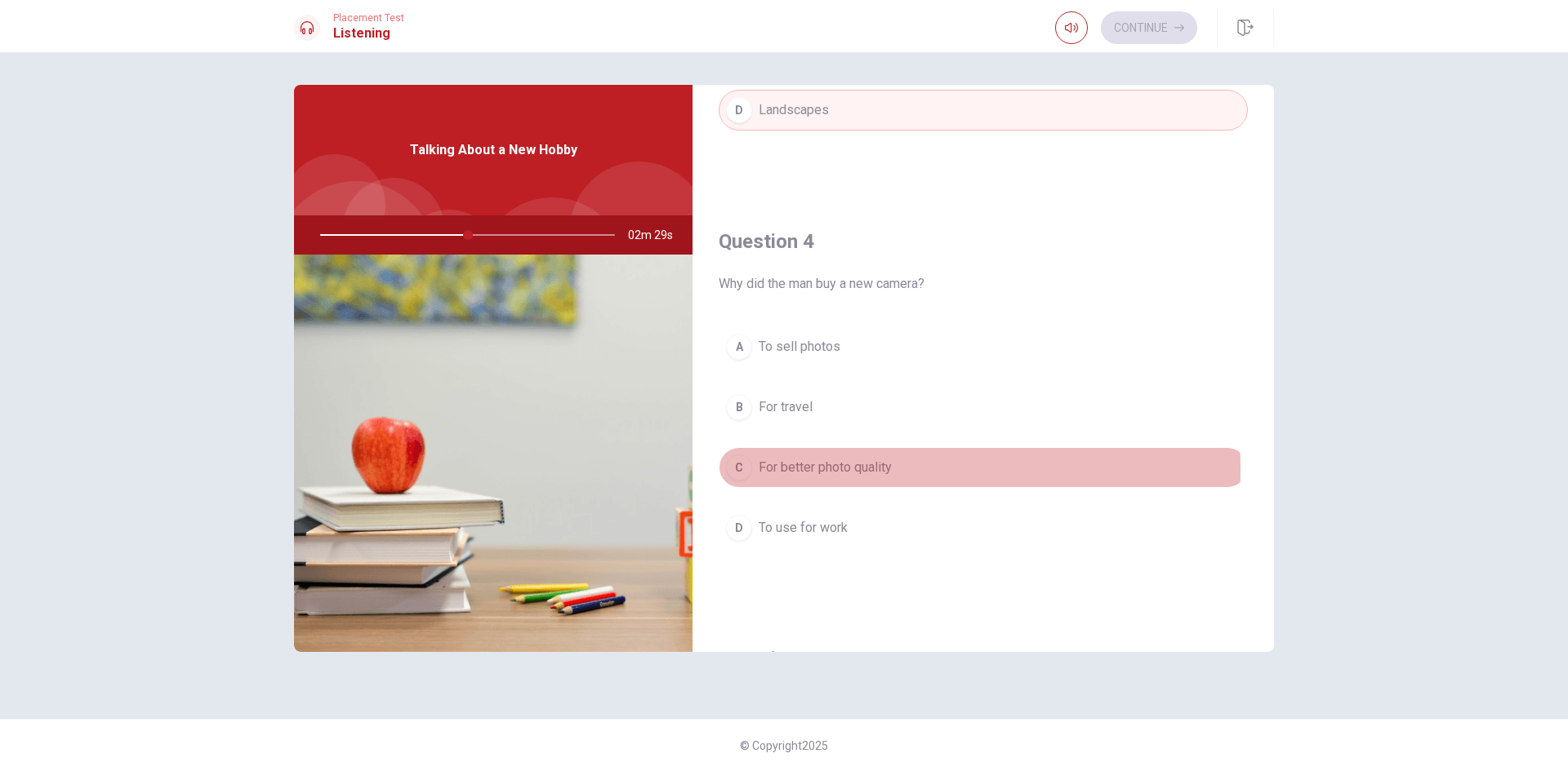
click at [743, 470] on div "C" at bounding box center [738, 467] width 26 height 26
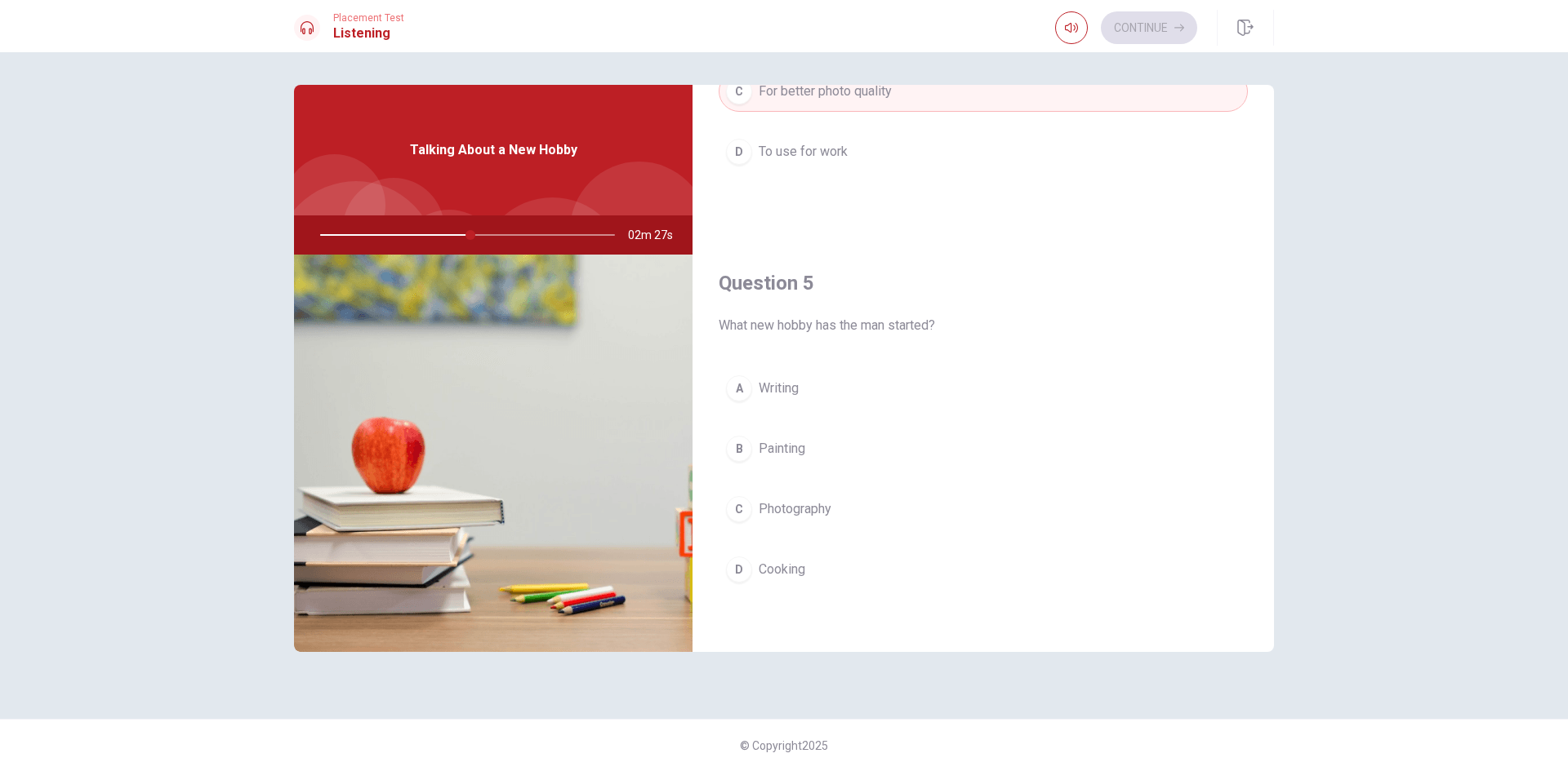
scroll to position [1522, 0]
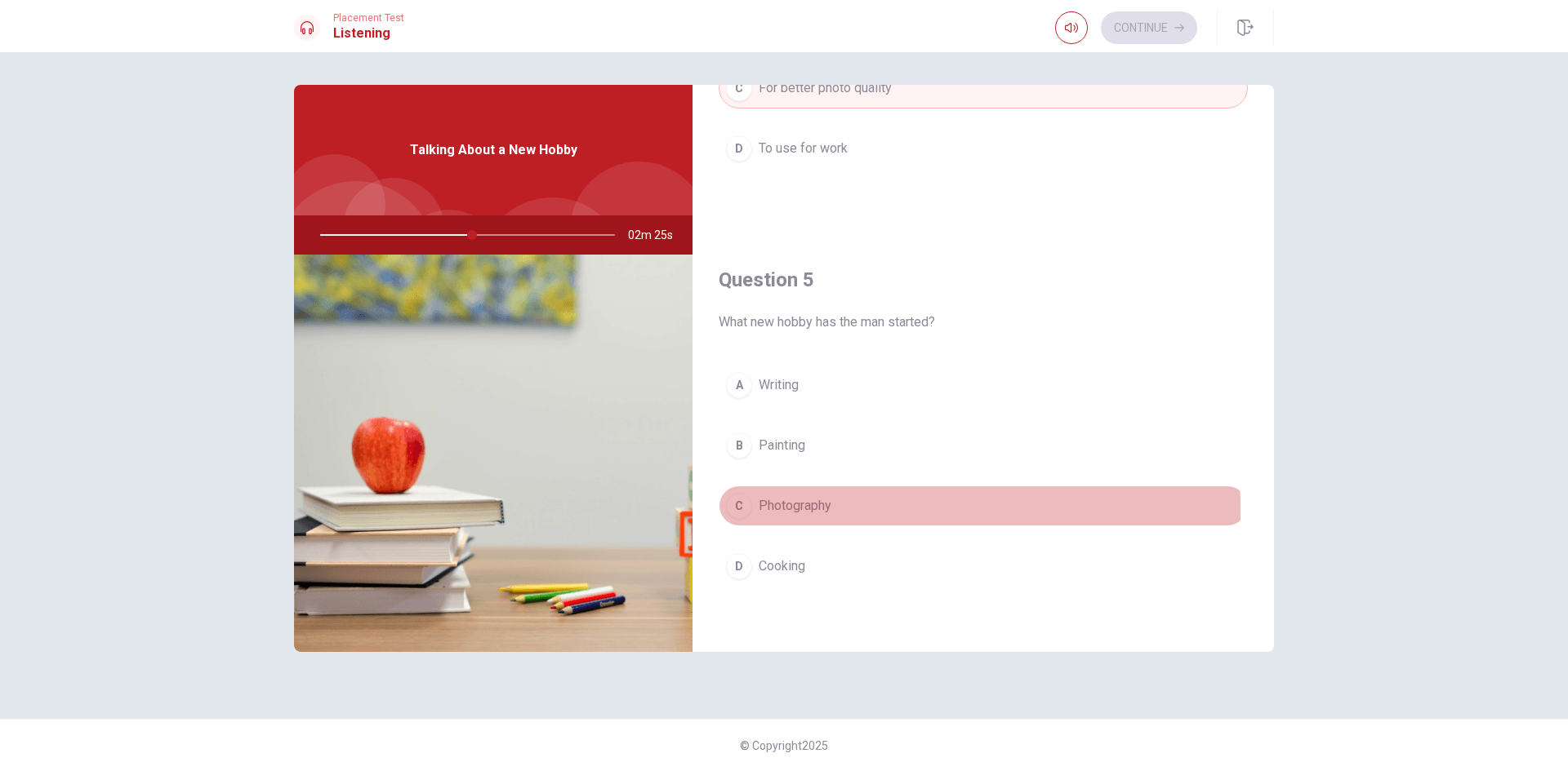
click at [742, 508] on div "C" at bounding box center [738, 505] width 26 height 26
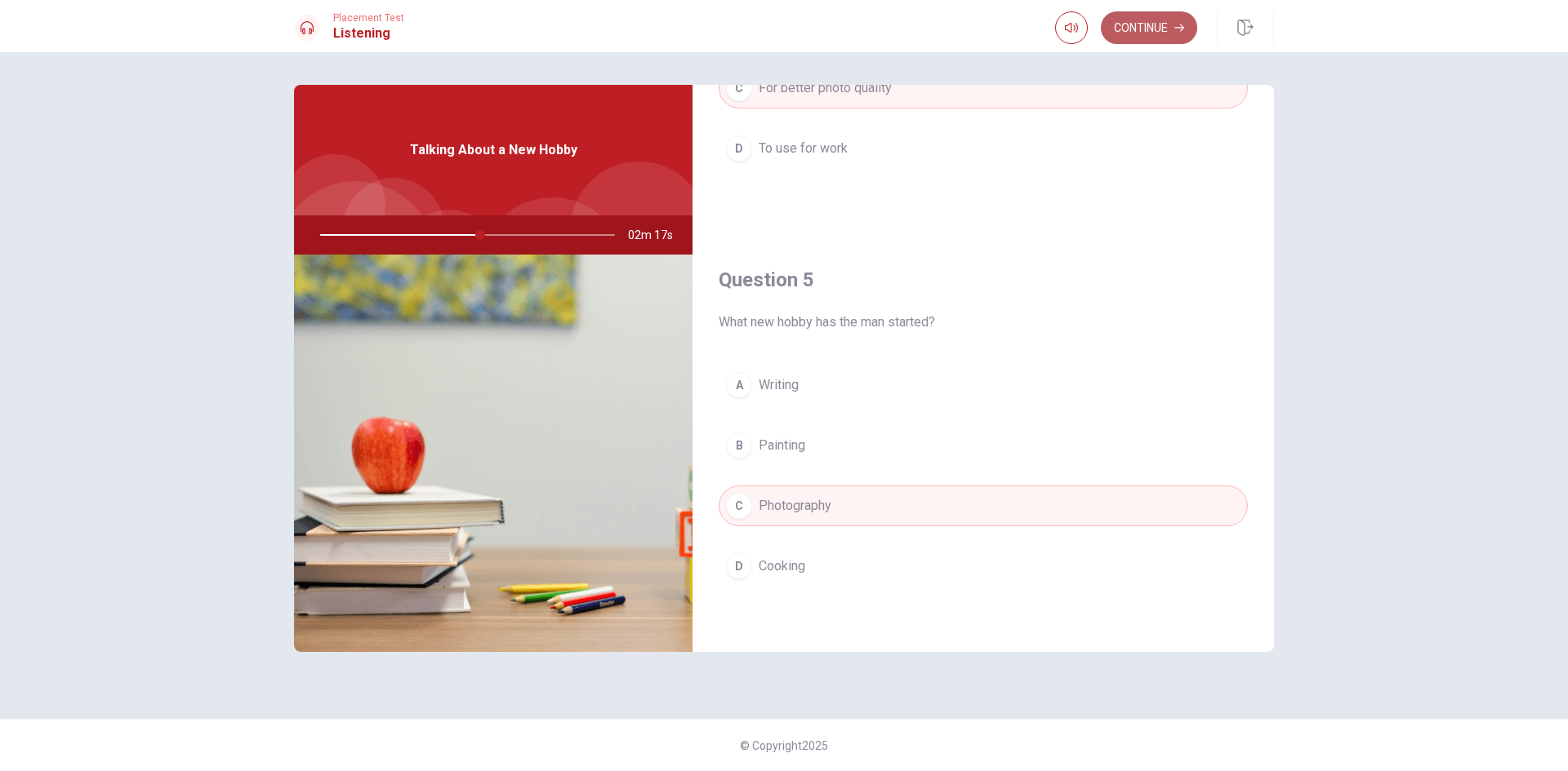
click at [1165, 31] on button "Continue" at bounding box center [1149, 28] width 97 height 33
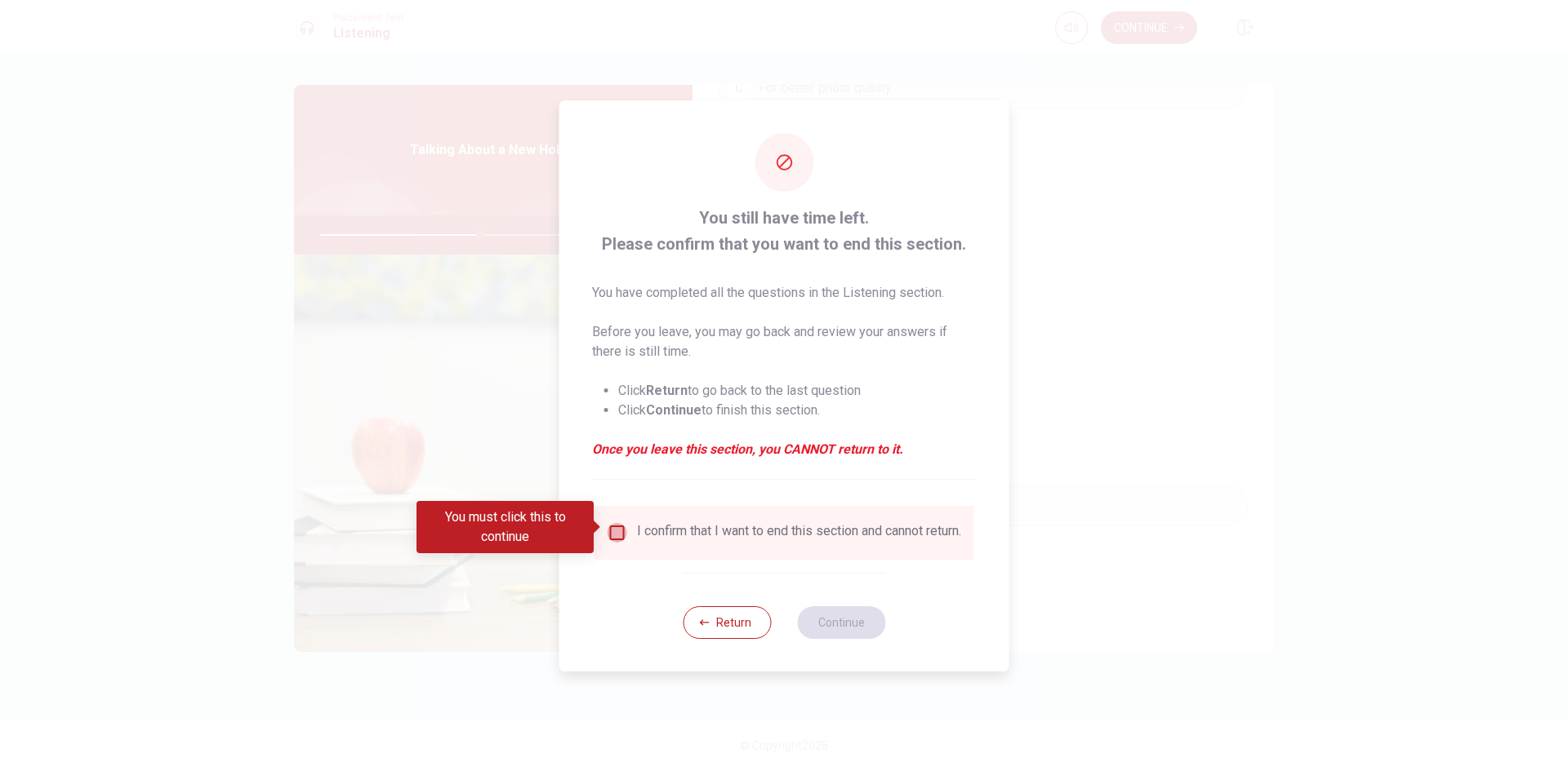
click at [617, 524] on input "You must click this to continue" at bounding box center [616, 533] width 19 height 19
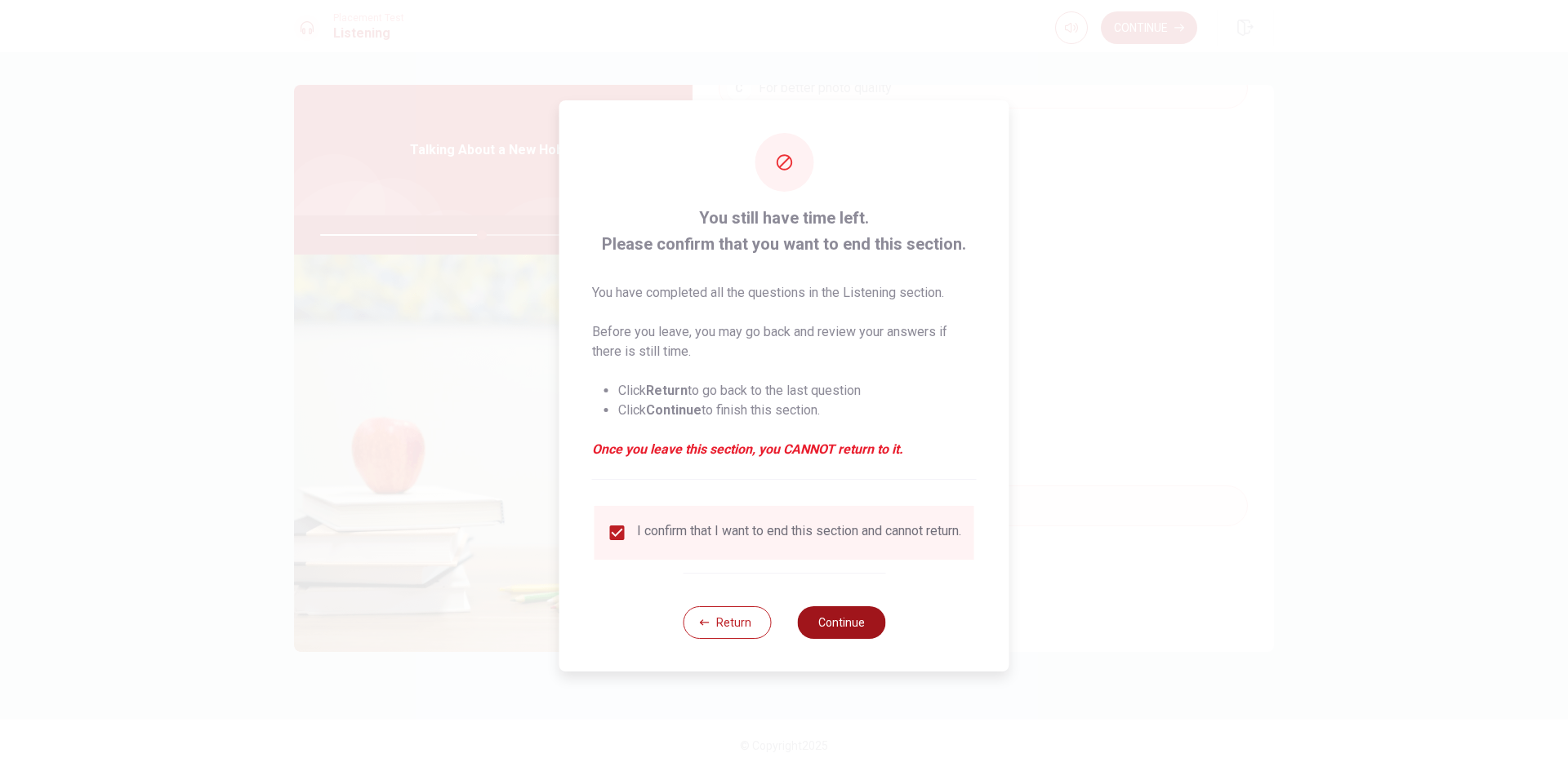
click at [832, 631] on button "Continue" at bounding box center [841, 622] width 88 height 33
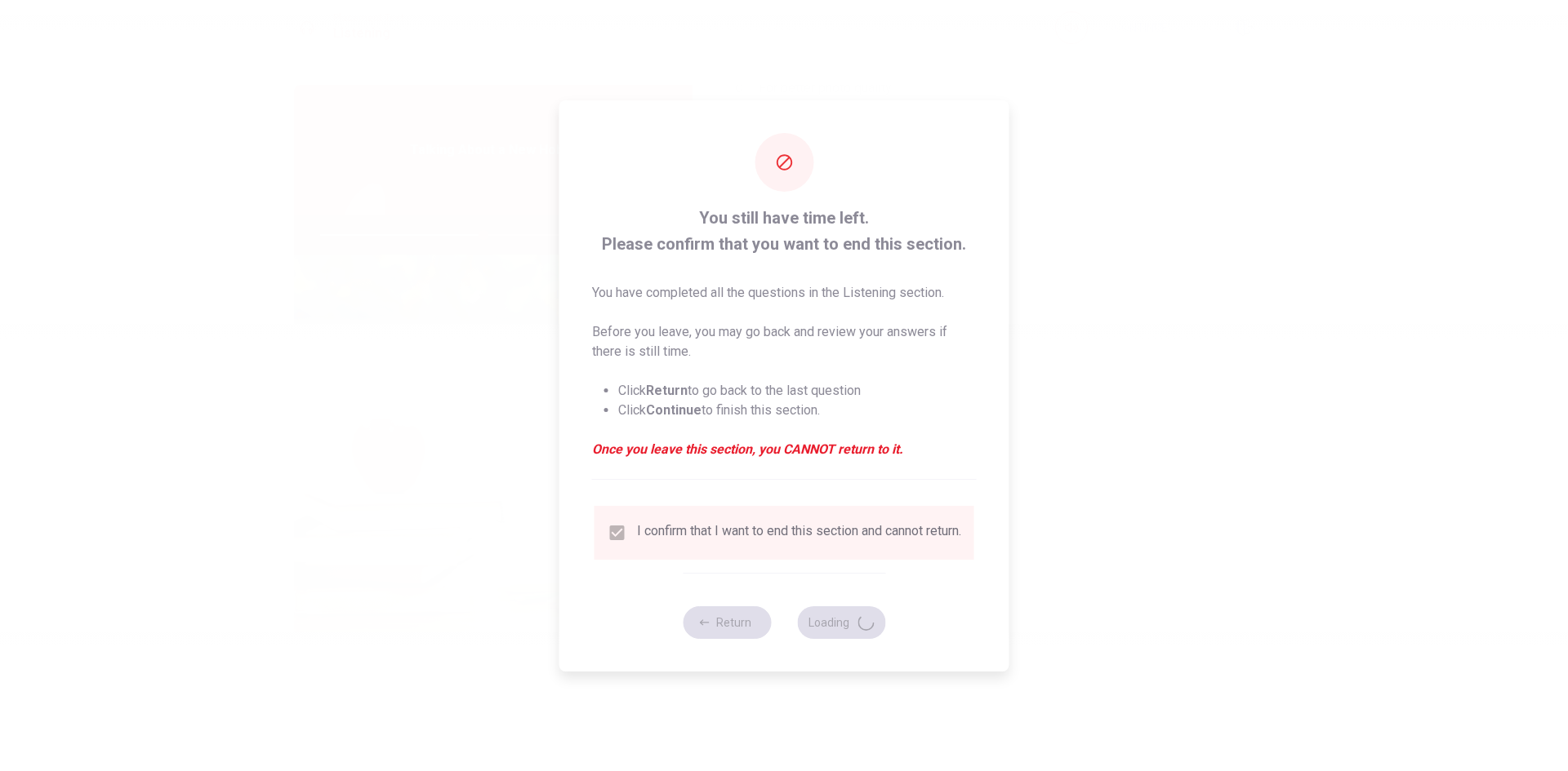
type input "56"
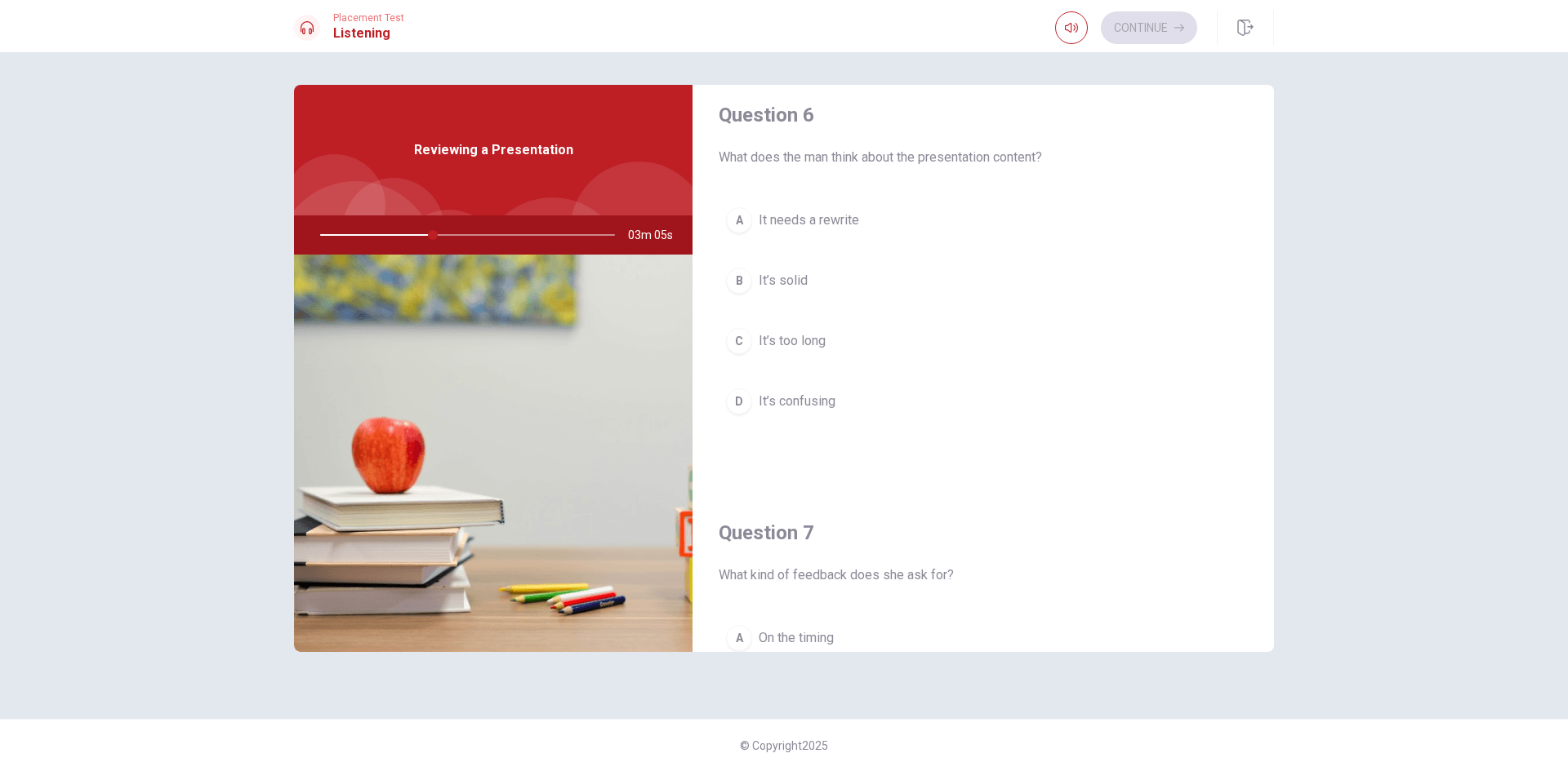
scroll to position [0, 0]
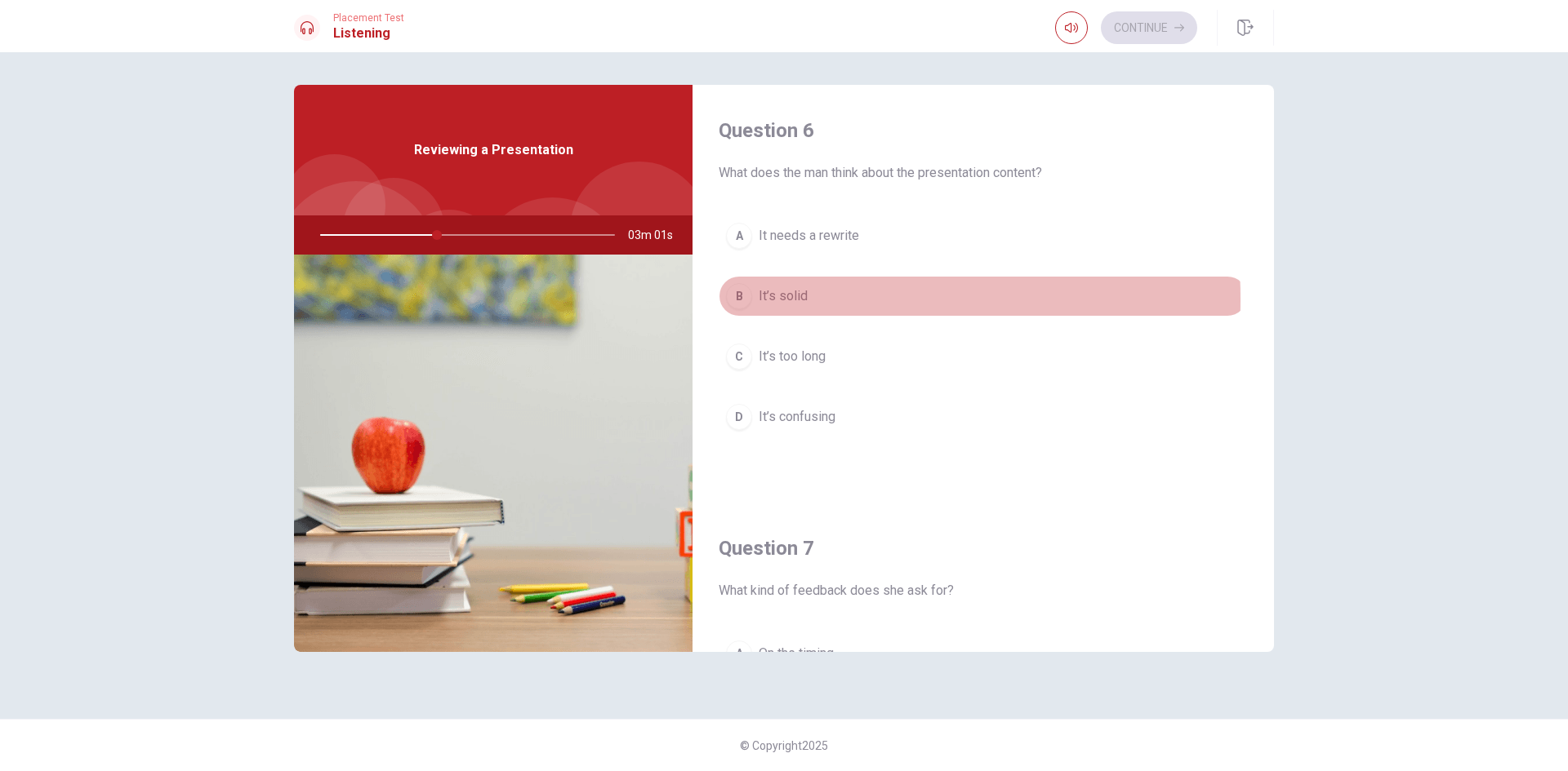
click at [742, 299] on div "B" at bounding box center [738, 296] width 26 height 26
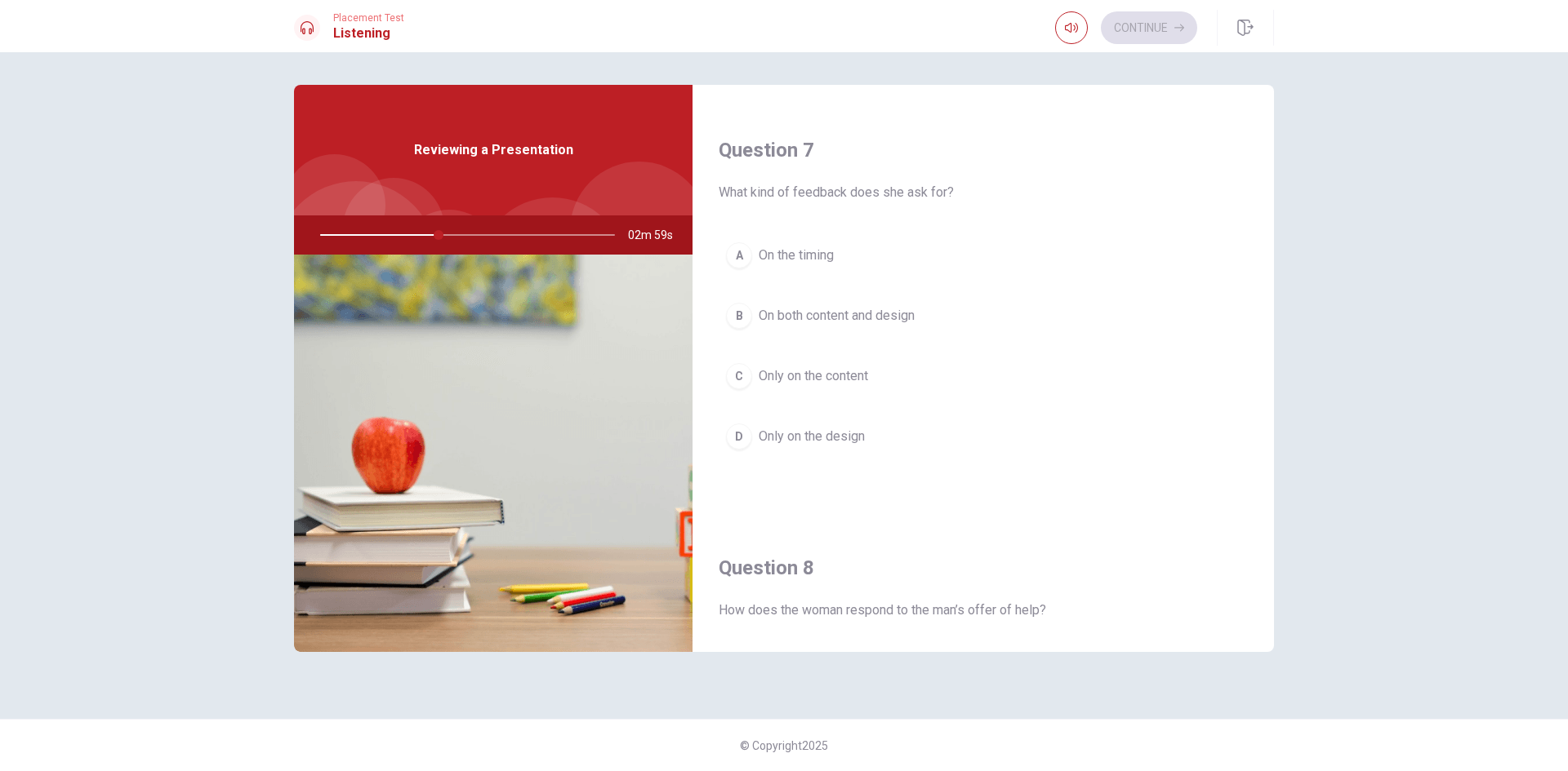
scroll to position [408, 0]
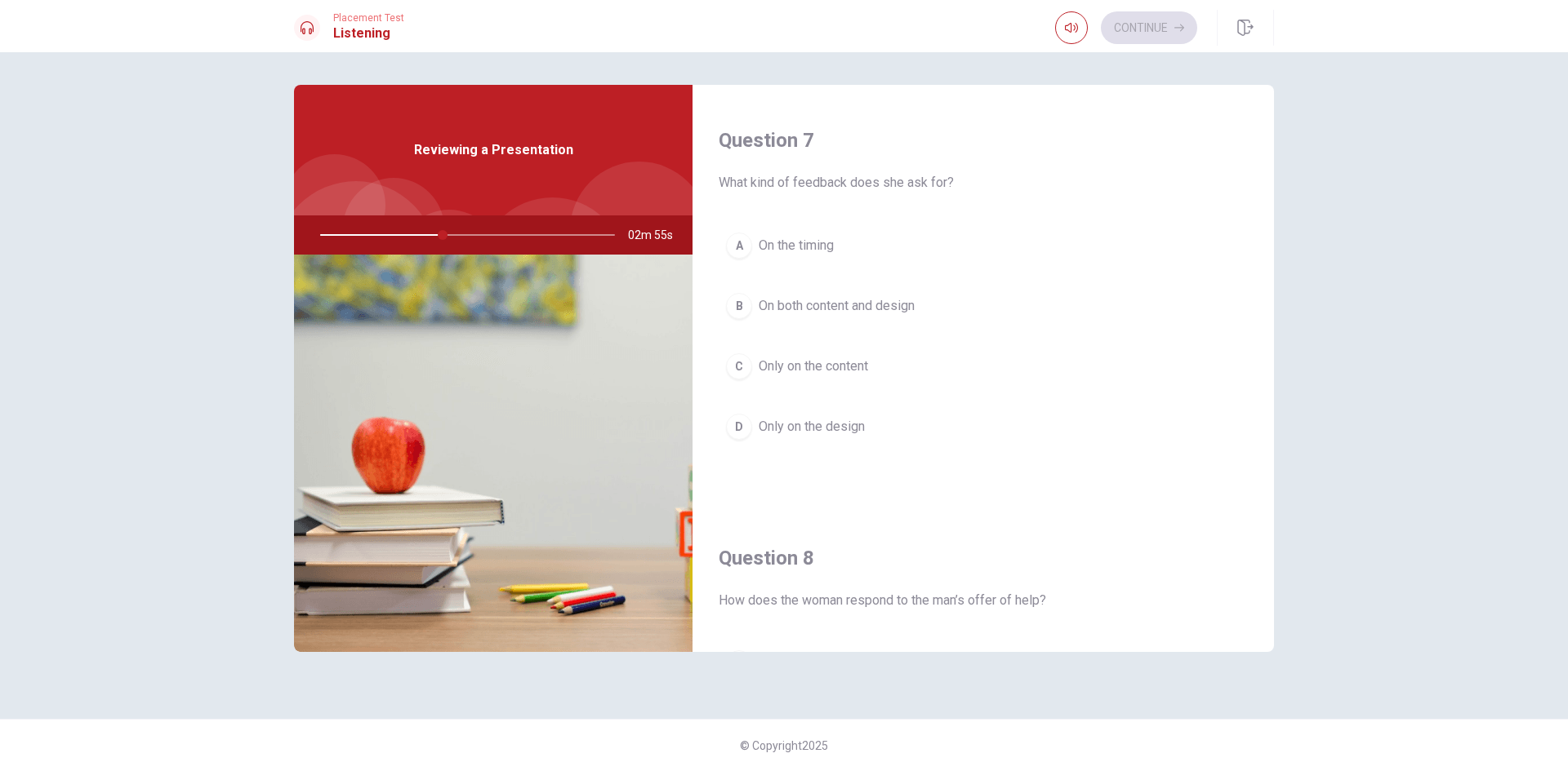
click at [771, 305] on span "On both content and design" at bounding box center [836, 305] width 156 height 19
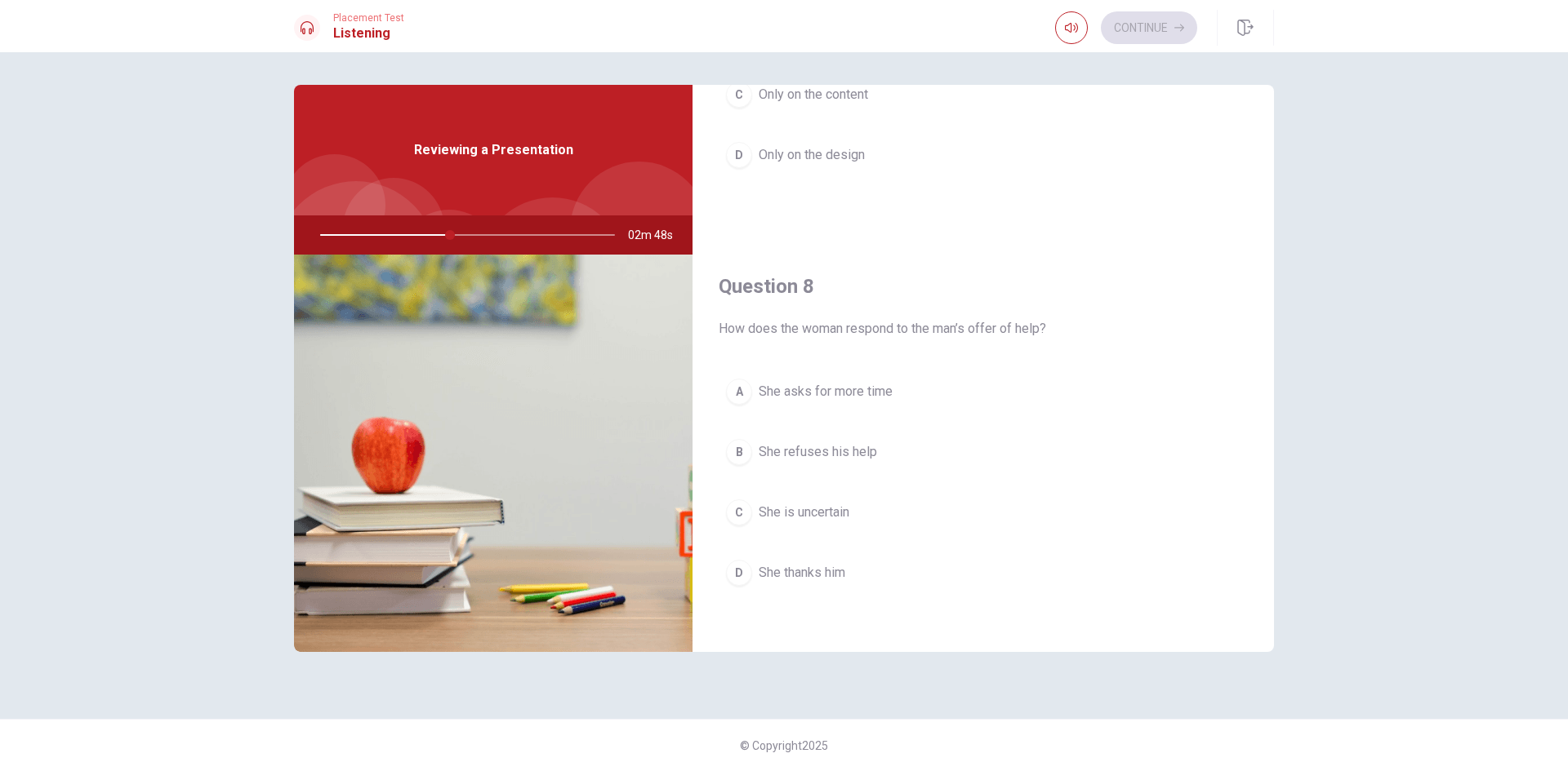
scroll to position [816, 0]
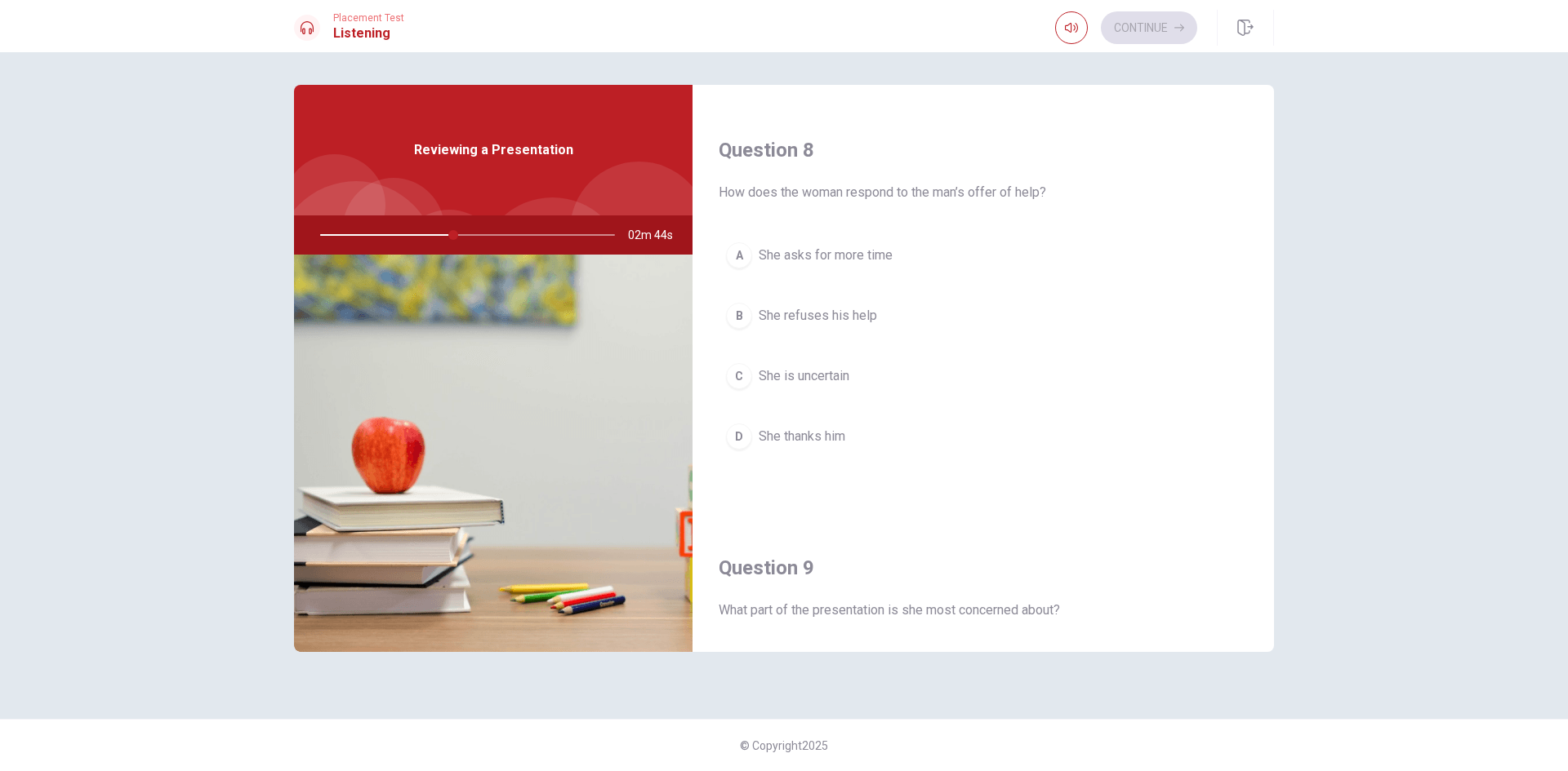
click at [806, 439] on span "She thanks him" at bounding box center [802, 436] width 87 height 19
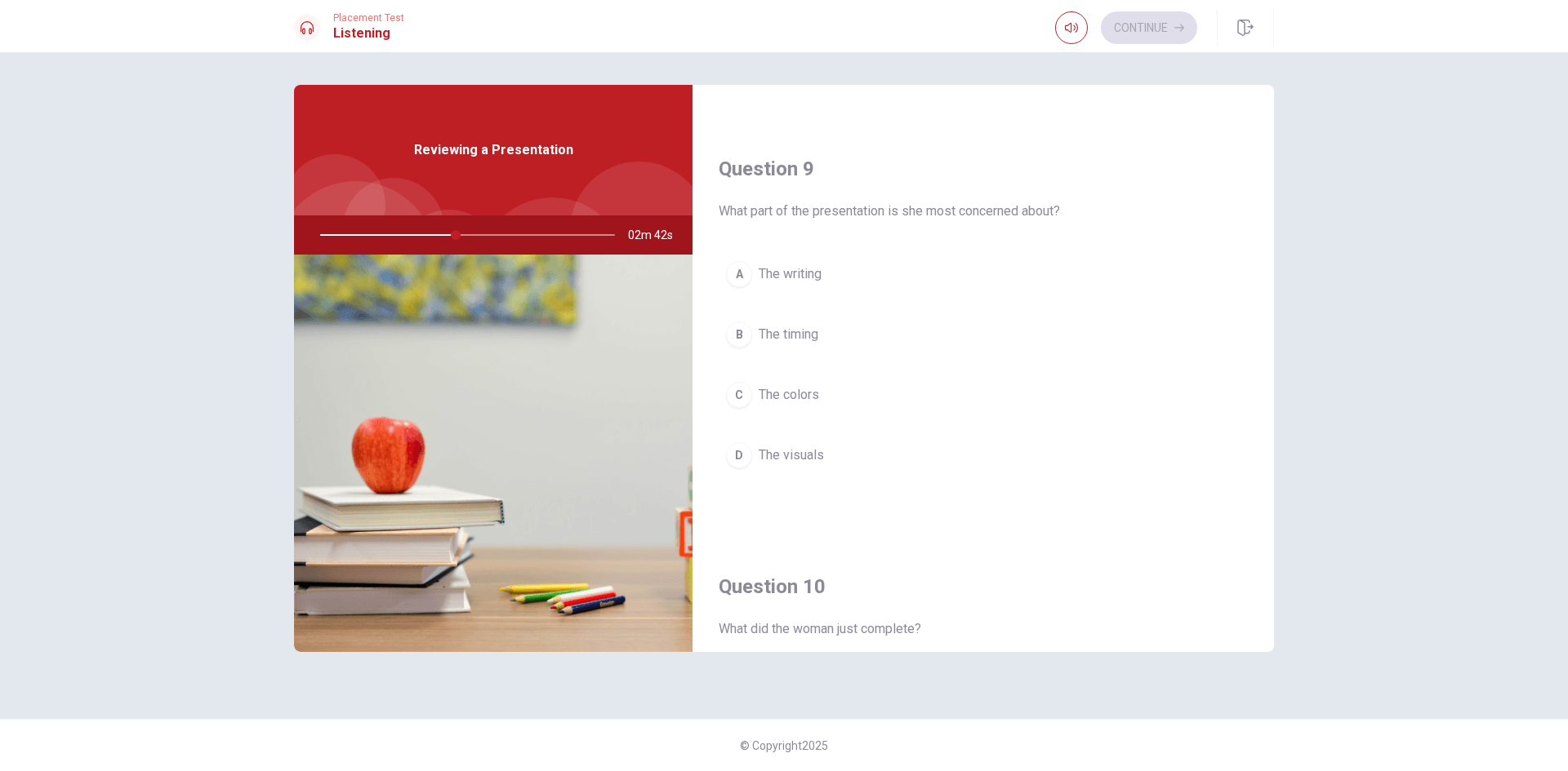
scroll to position [1224, 0]
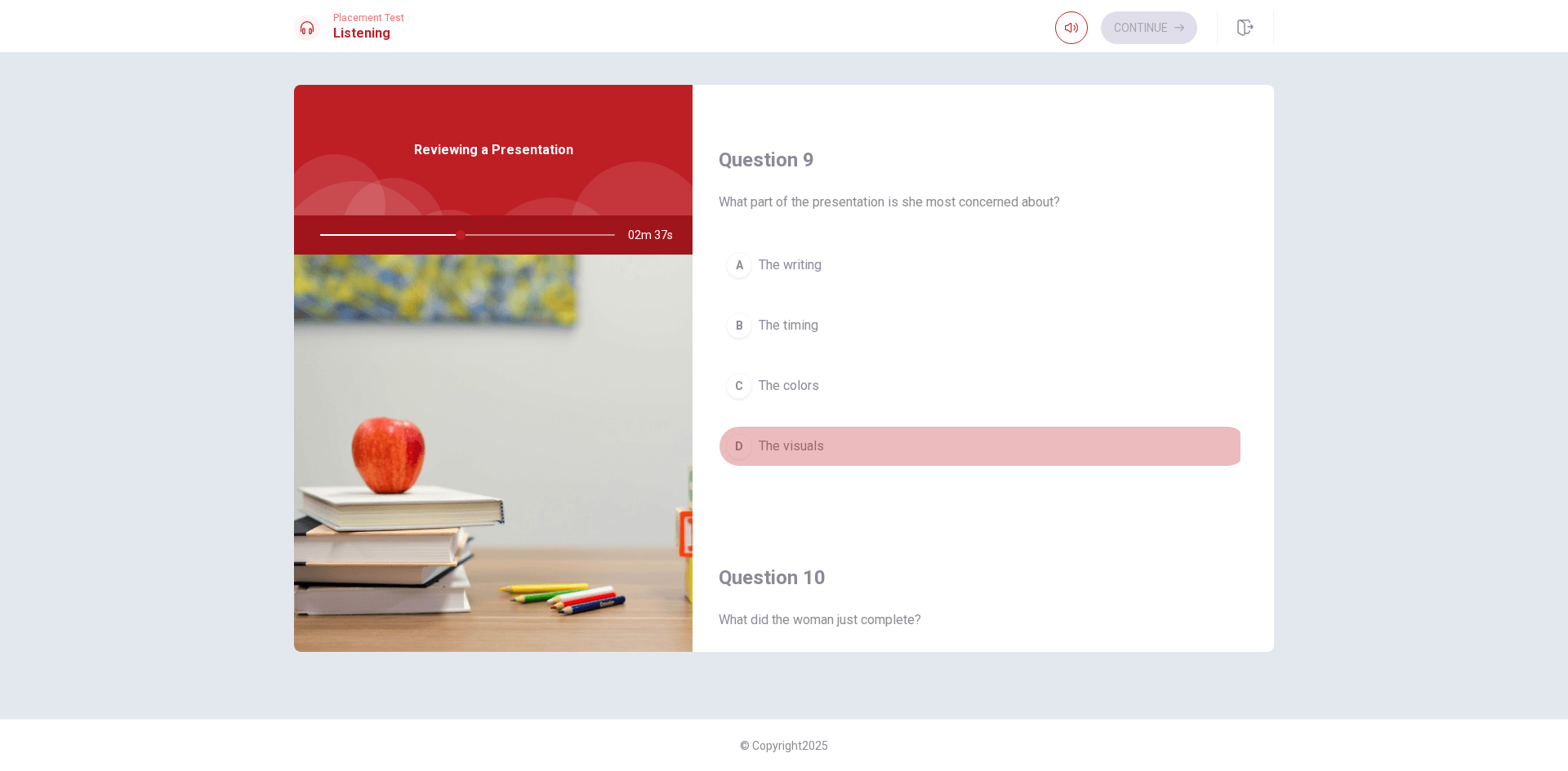
click at [788, 448] on span "The visuals" at bounding box center [791, 446] width 65 height 19
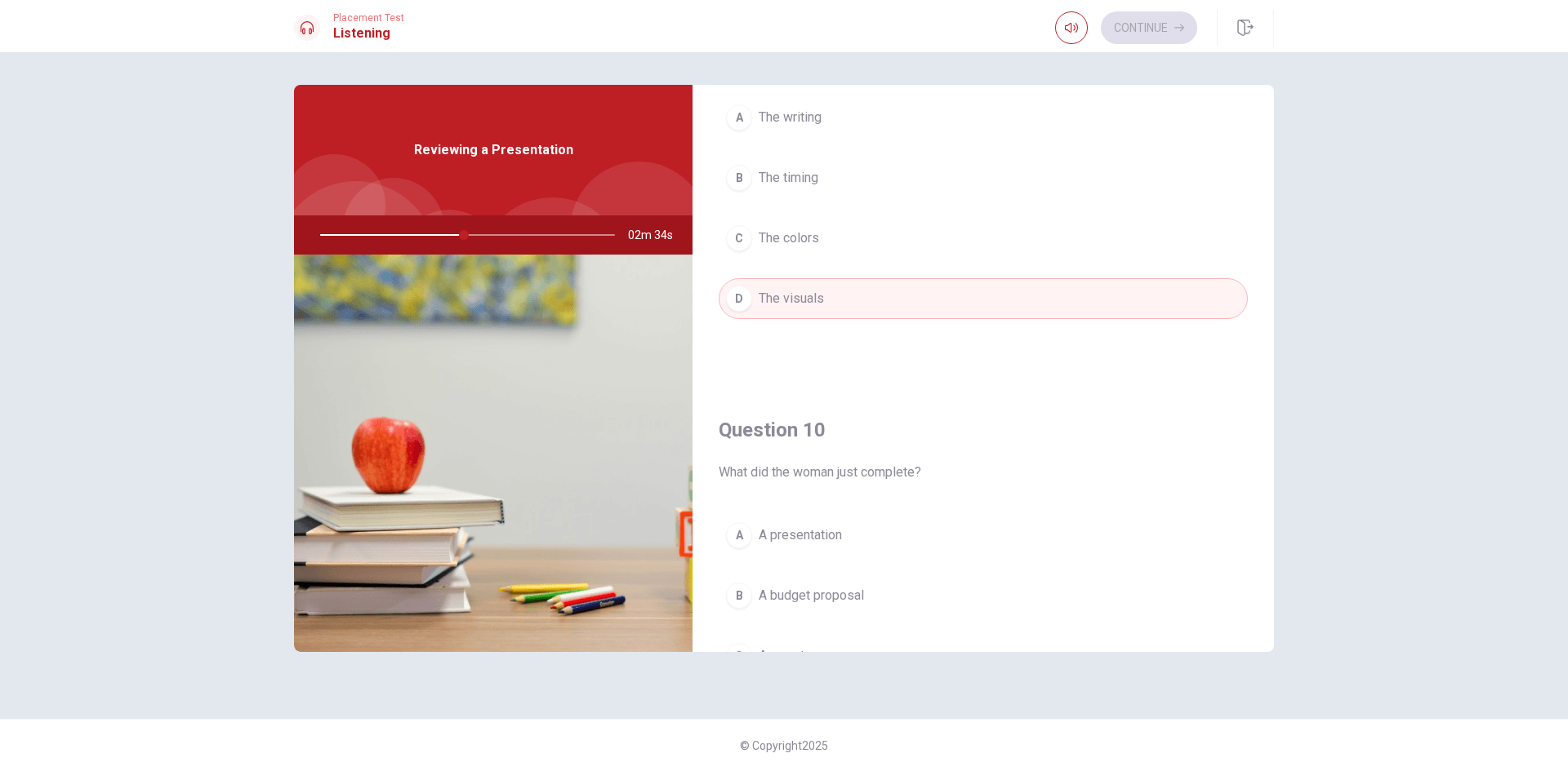
scroll to position [1522, 0]
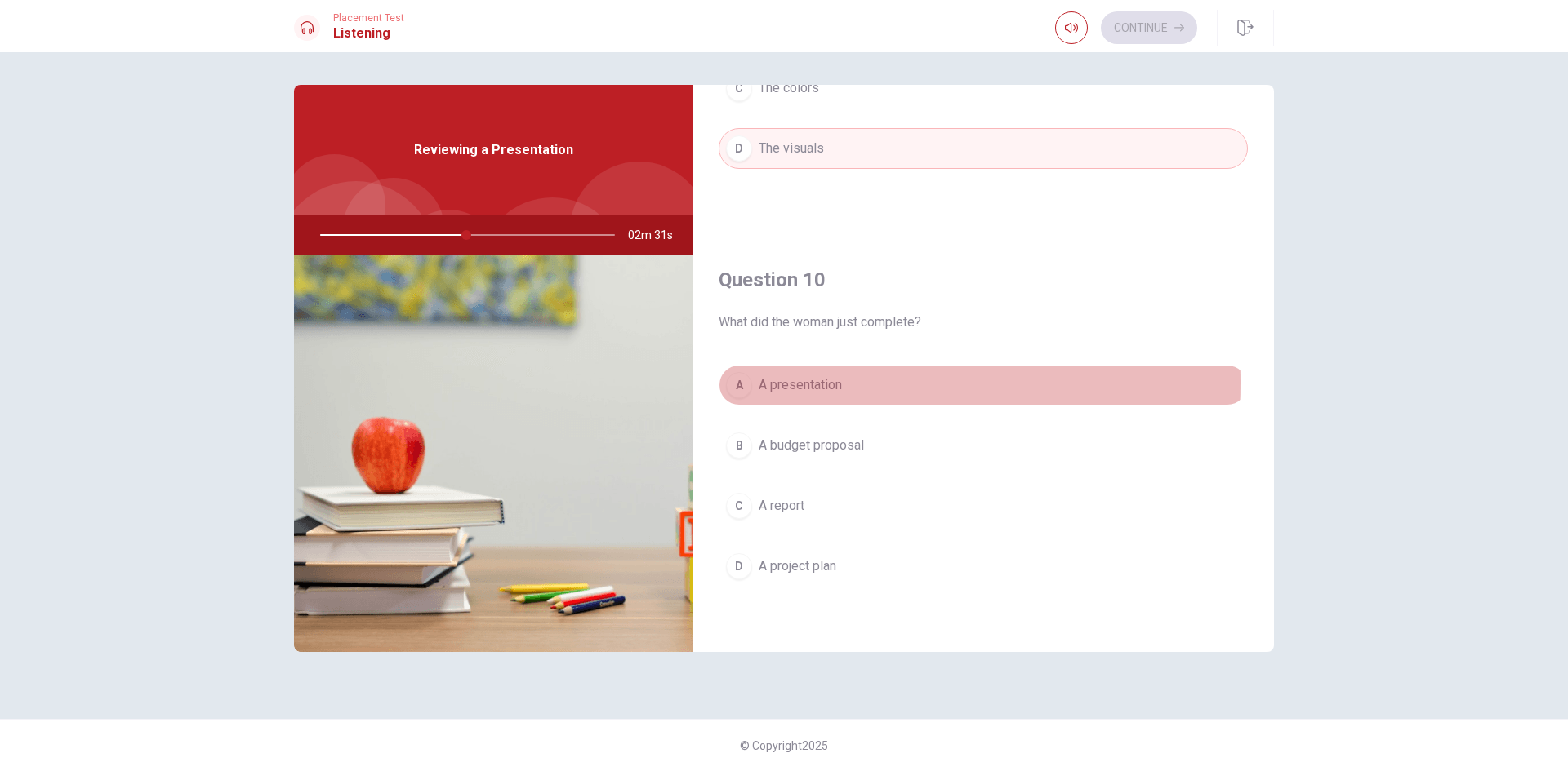
drag, startPoint x: 736, startPoint y: 383, endPoint x: 746, endPoint y: 388, distance: 11.2
click at [736, 383] on div "A" at bounding box center [738, 384] width 26 height 26
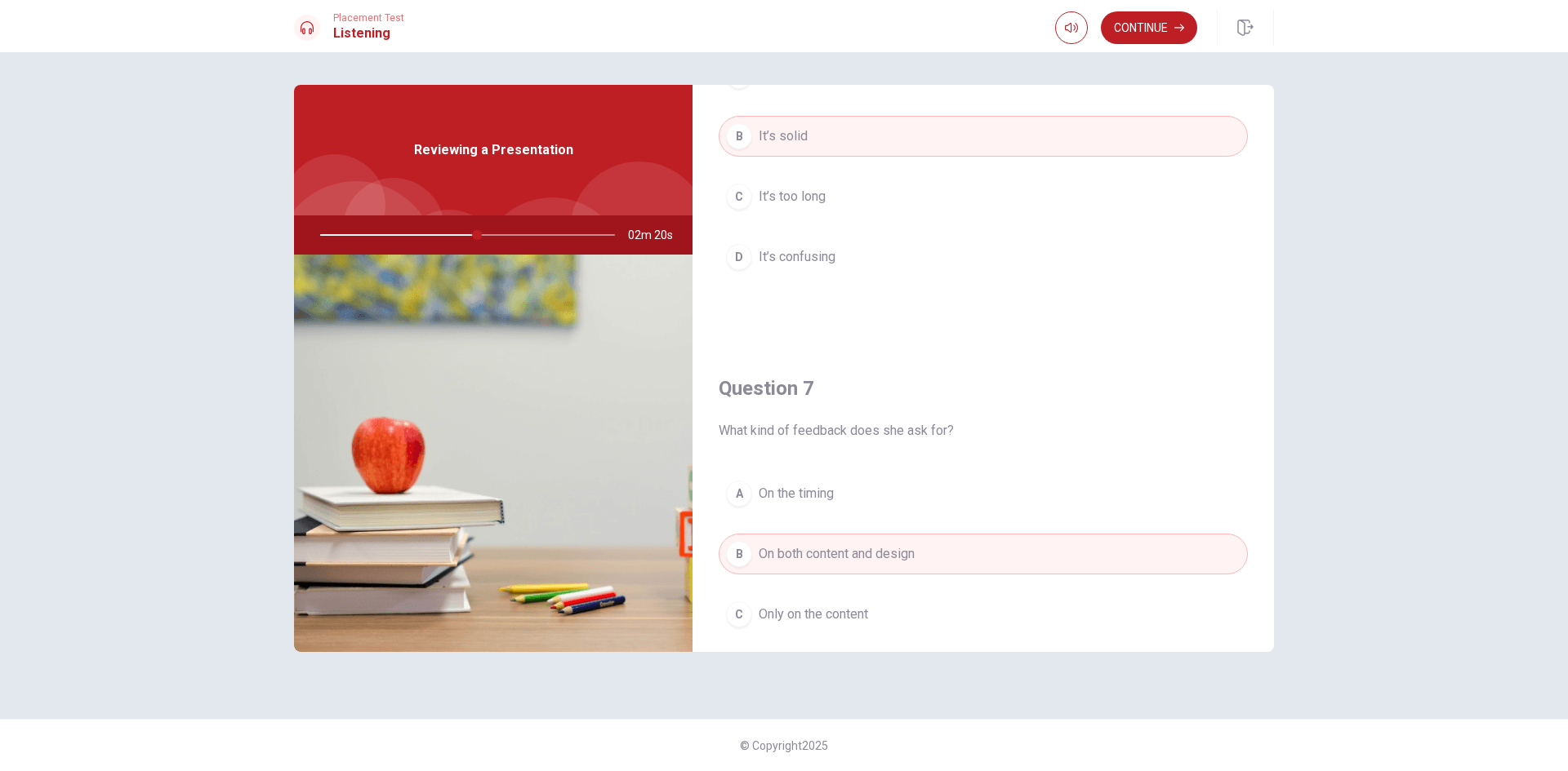
scroll to position [0, 0]
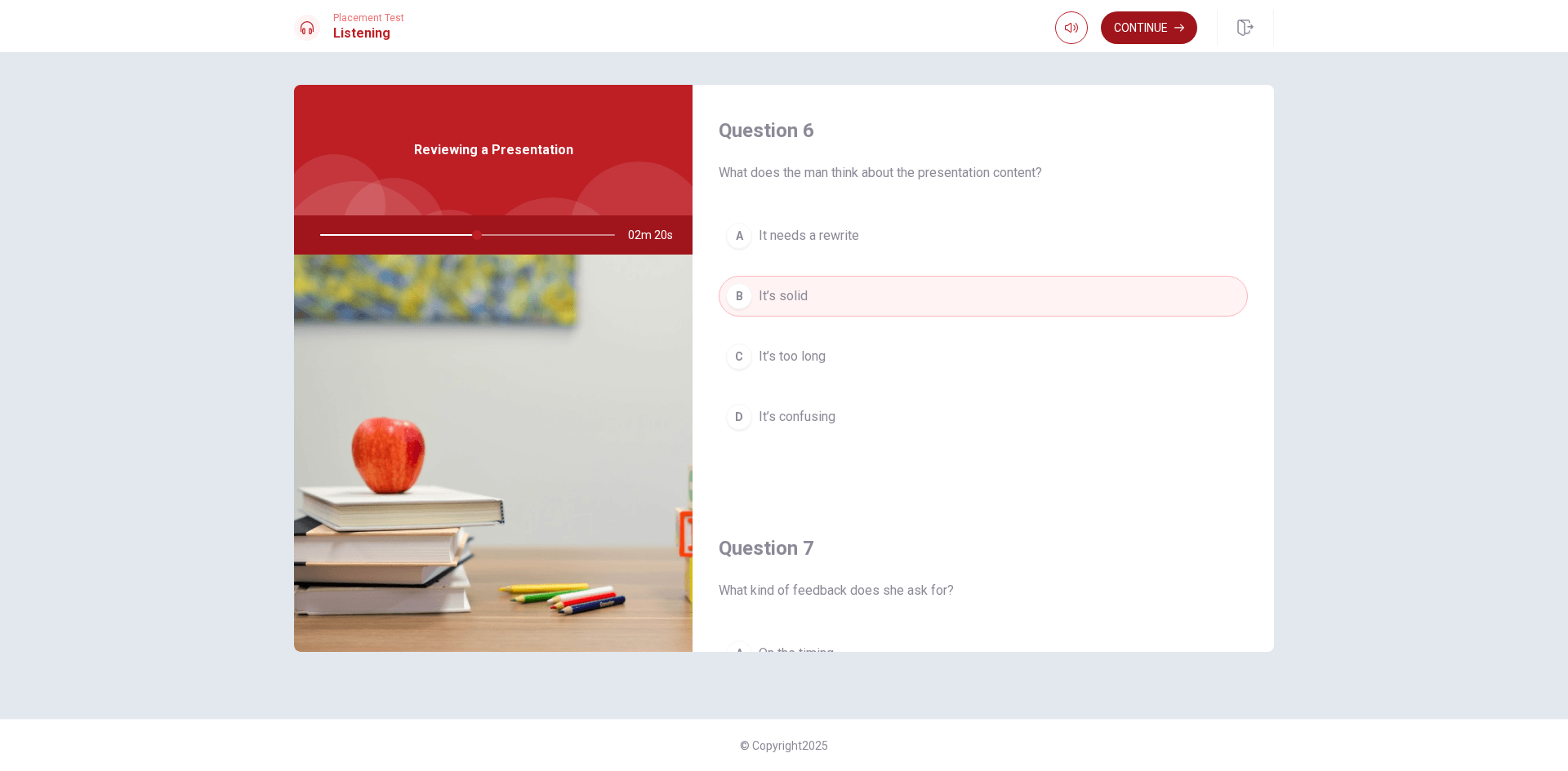
click at [1150, 33] on button "Continue" at bounding box center [1149, 28] width 97 height 33
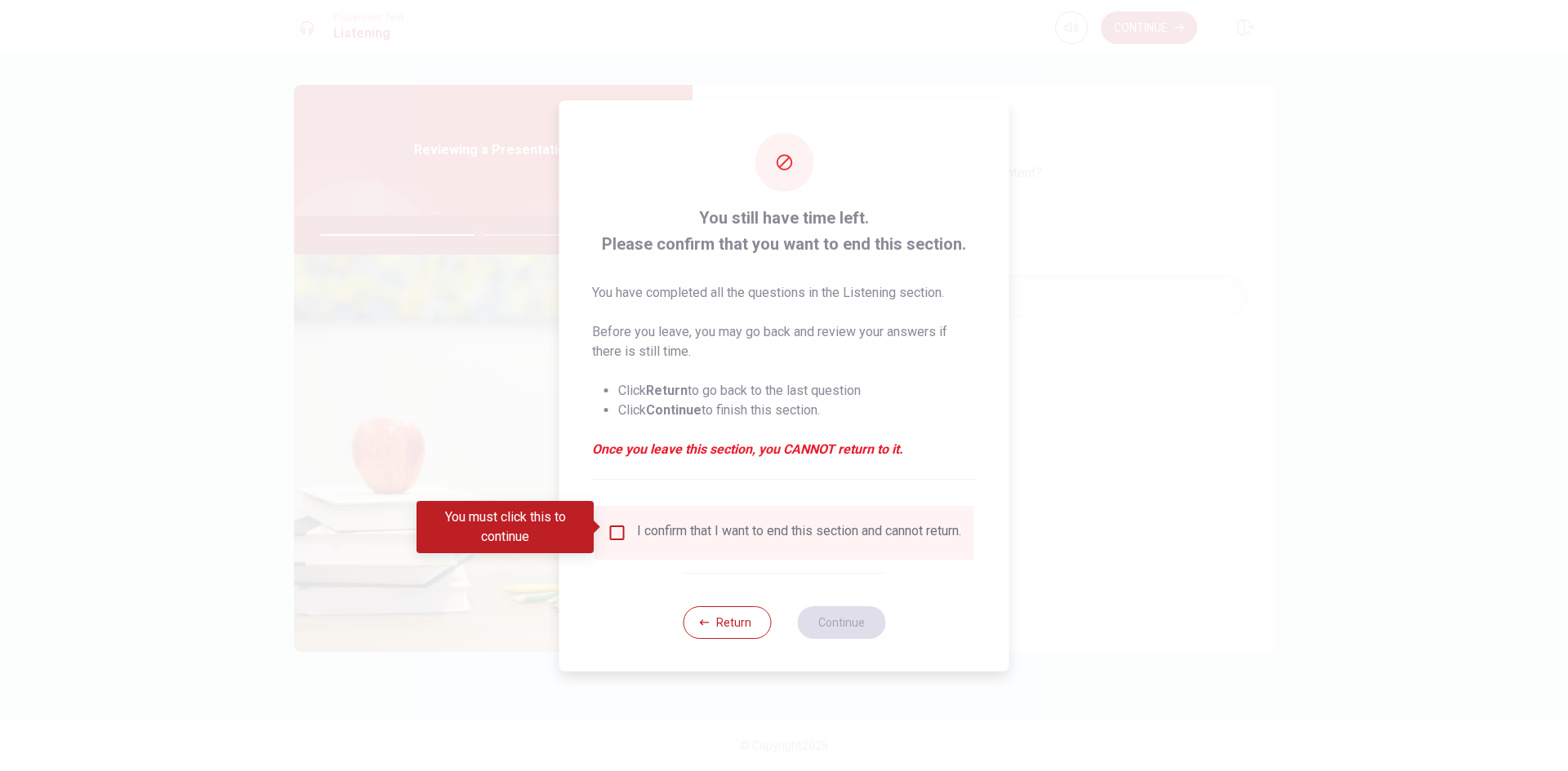
click at [617, 523] on input "You must click this to continue" at bounding box center [616, 533] width 19 height 19
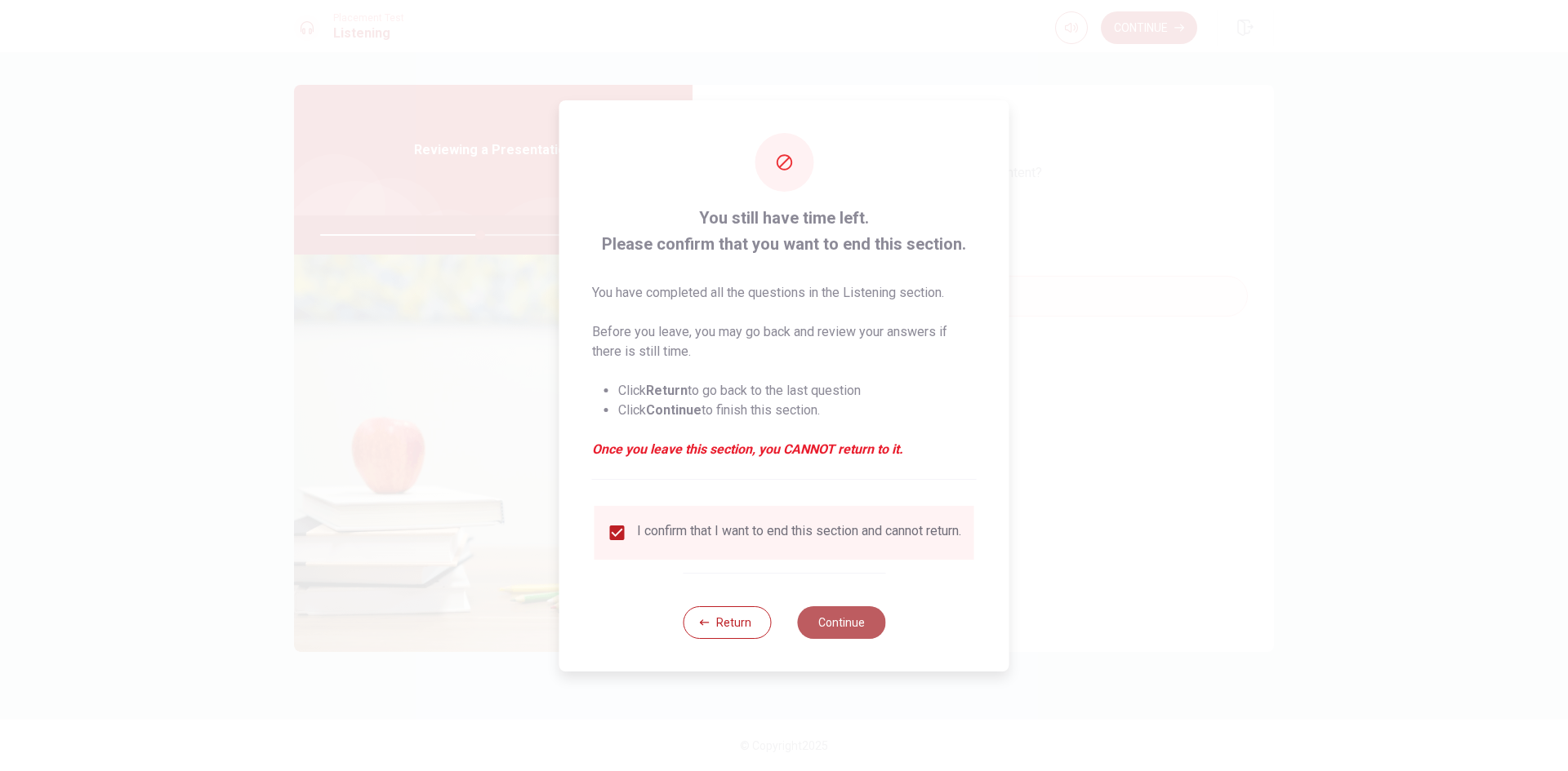
click at [852, 625] on button "Continue" at bounding box center [841, 622] width 88 height 33
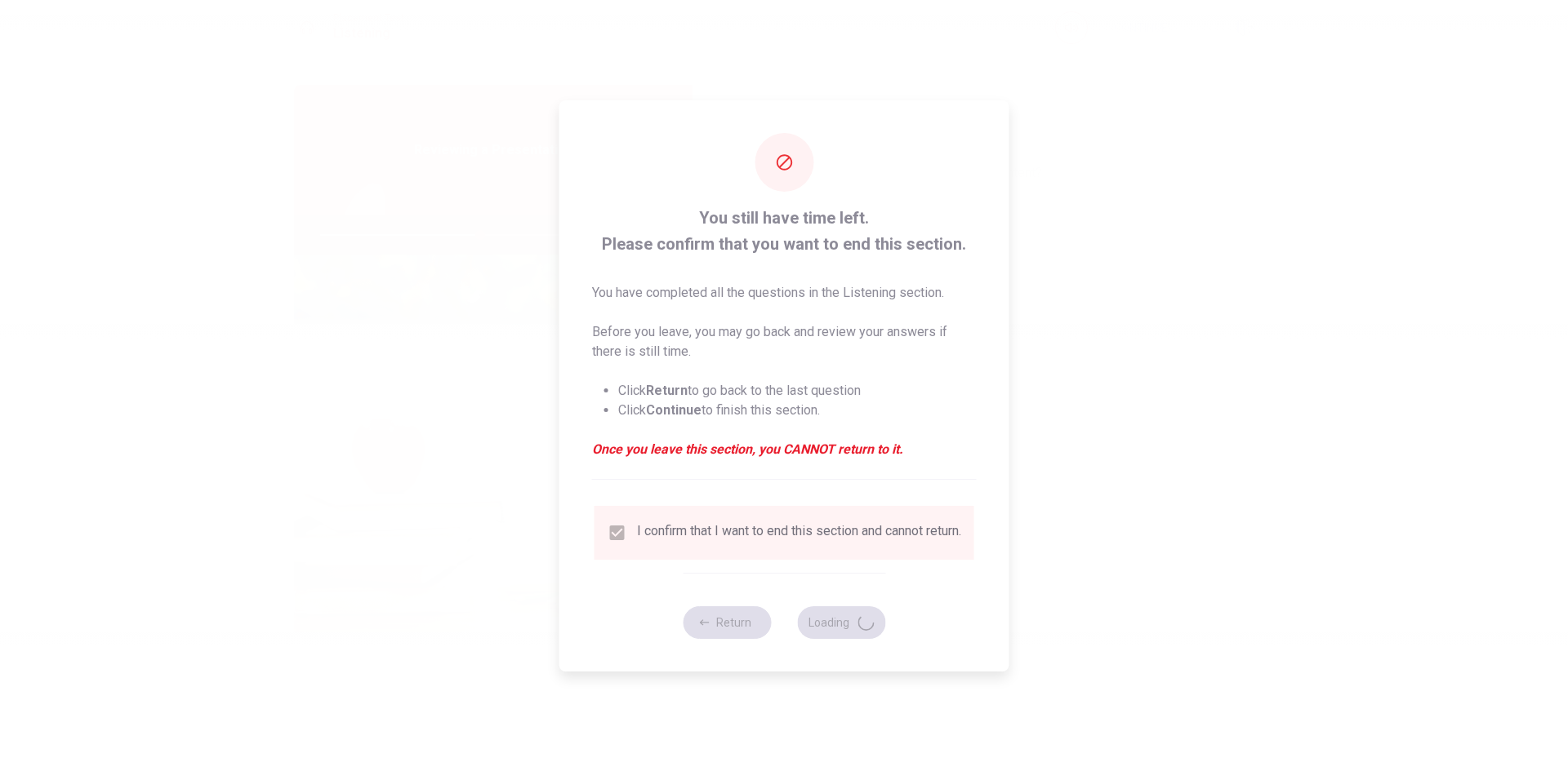
type input "55"
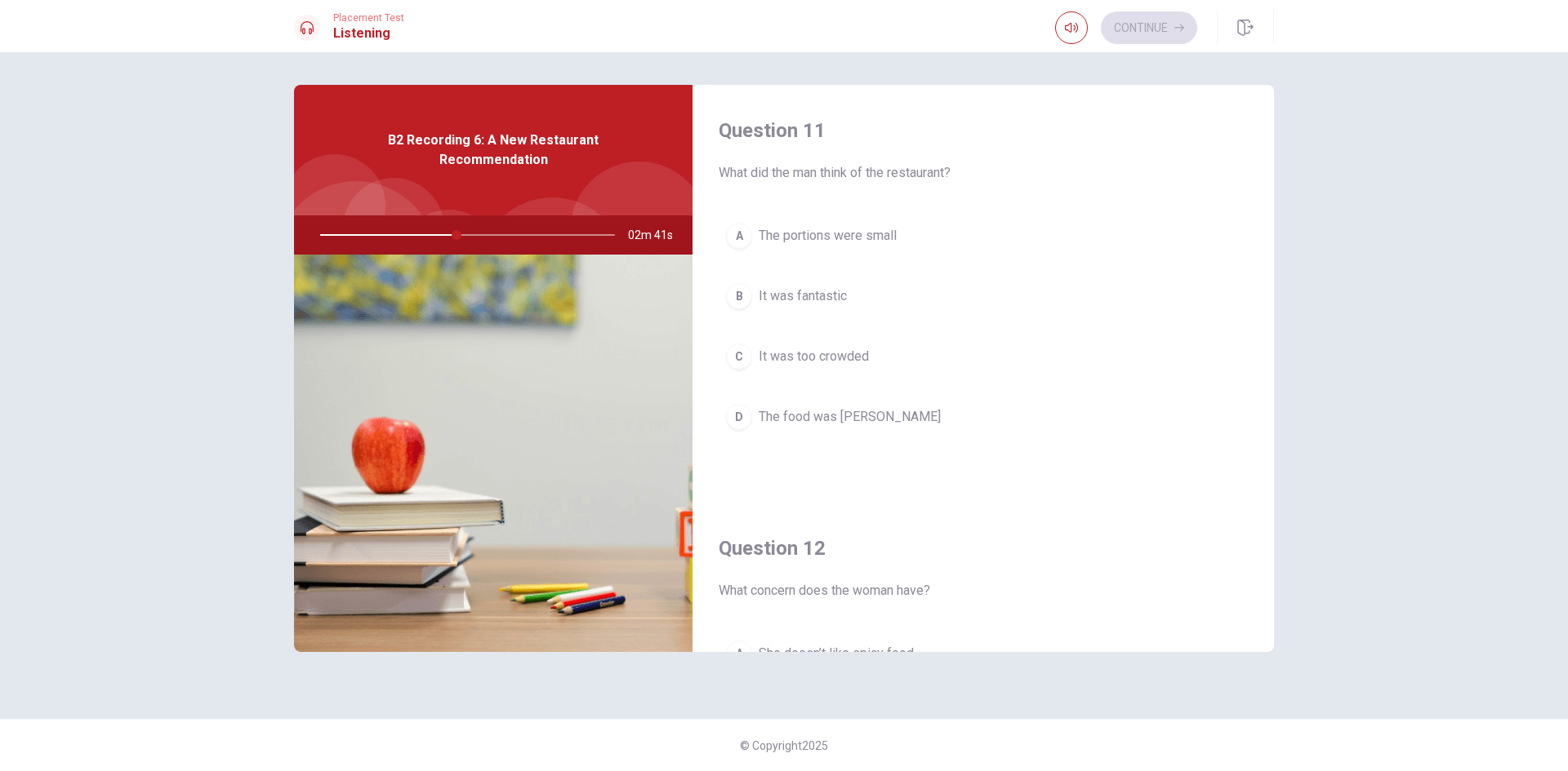
click at [781, 292] on span "It was fantastic" at bounding box center [802, 296] width 88 height 19
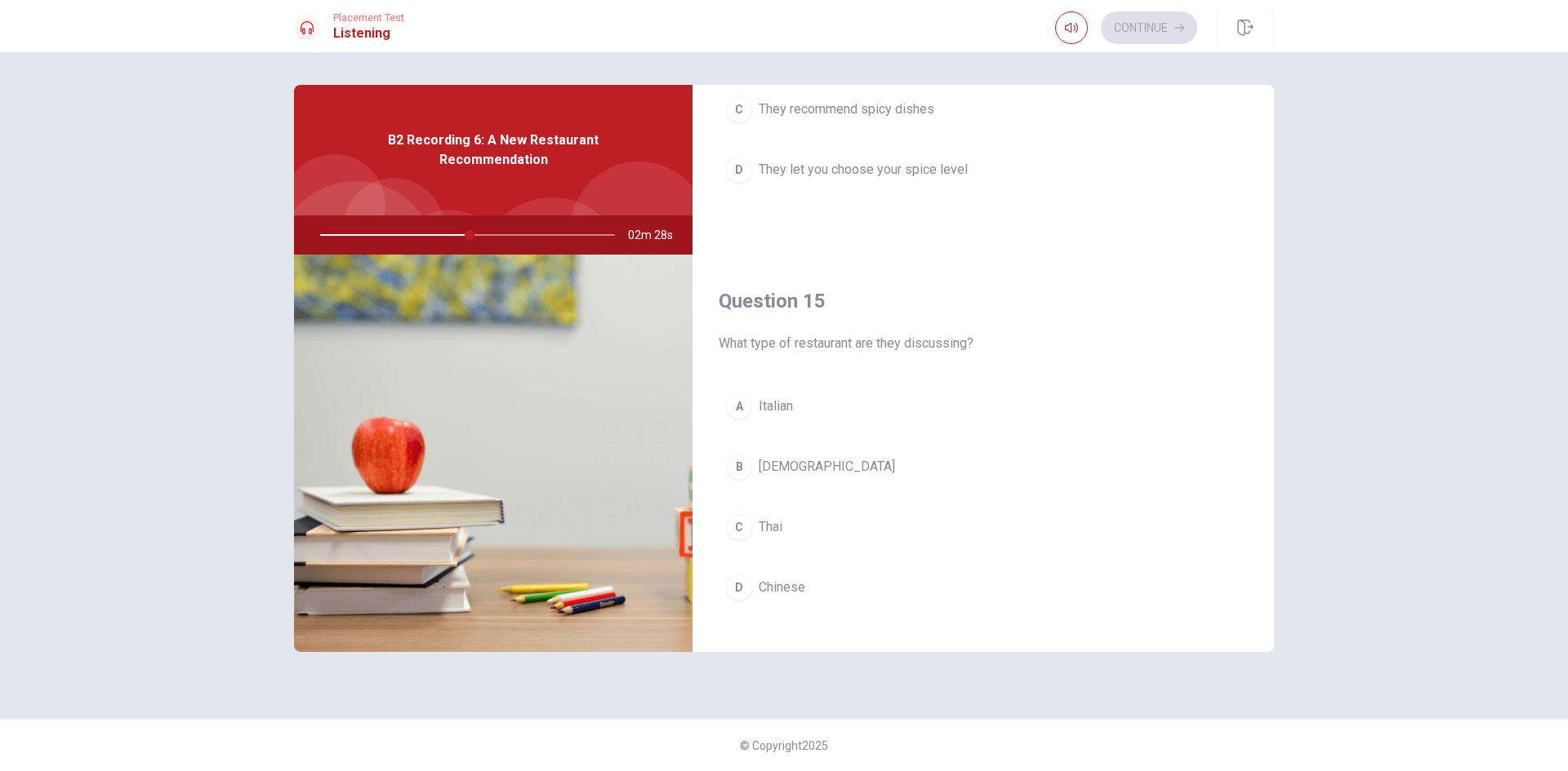
scroll to position [1522, 0]
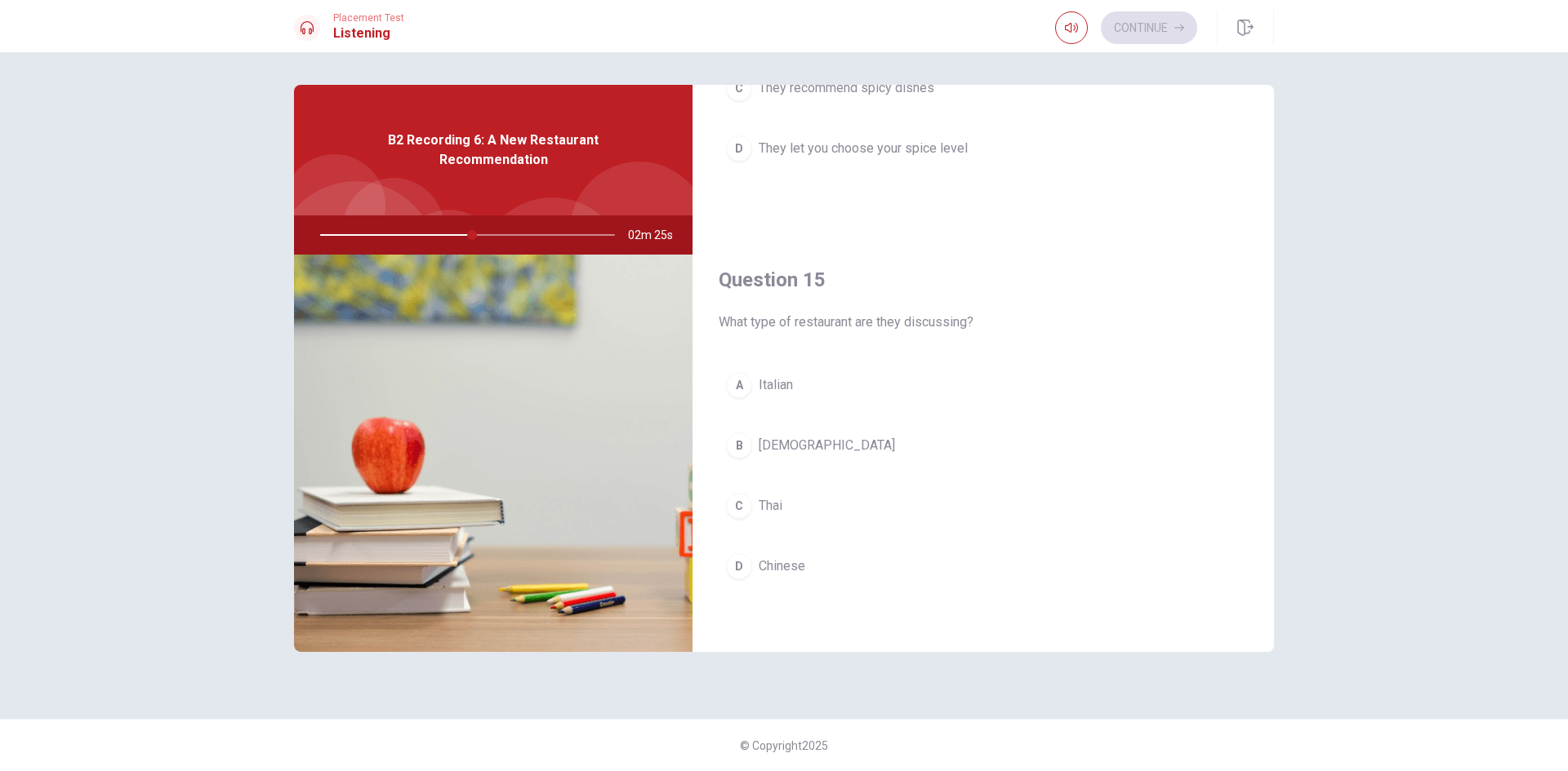
click at [739, 571] on div "D" at bounding box center [738, 566] width 26 height 26
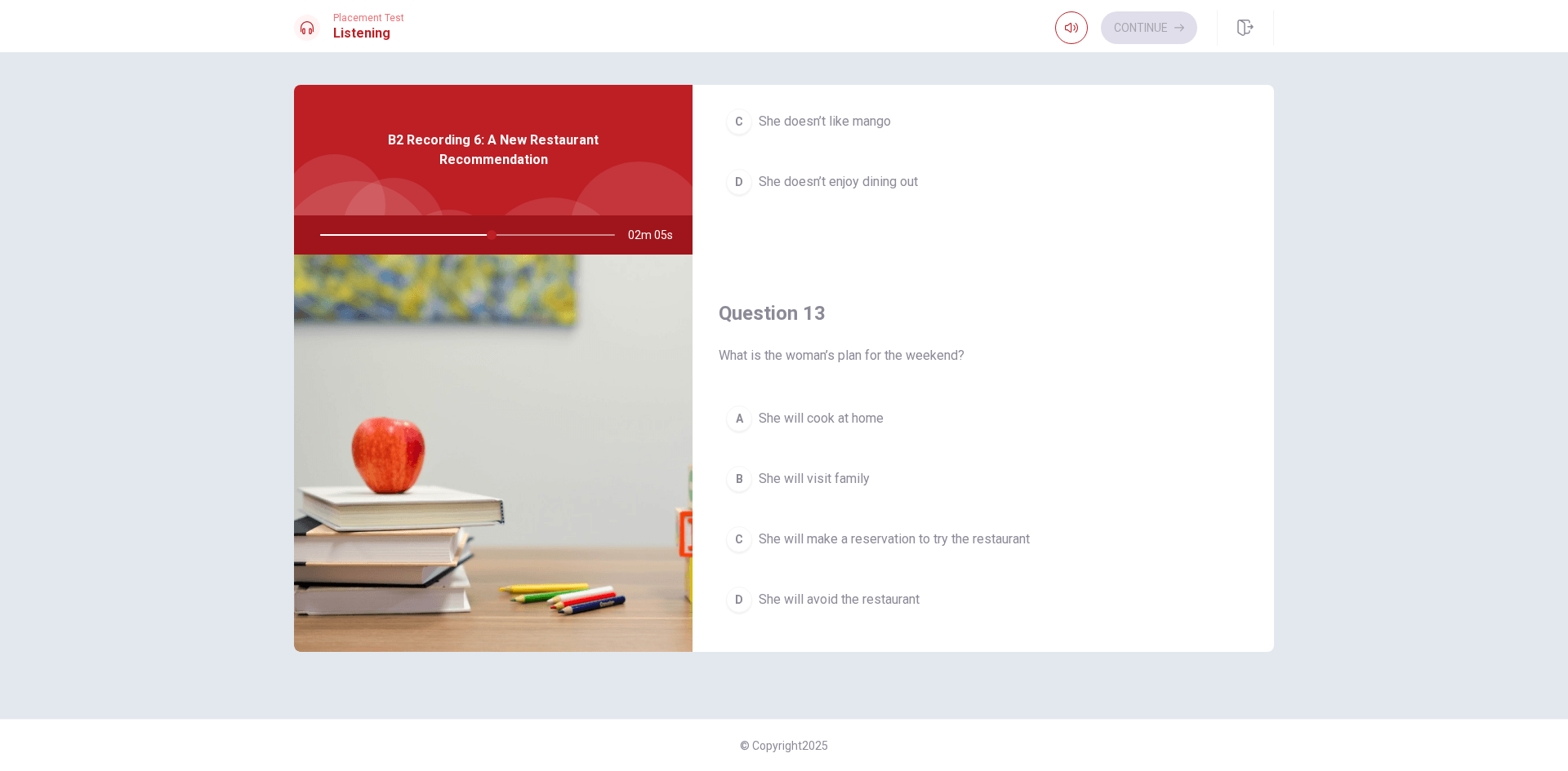
scroll to position [1143, 0]
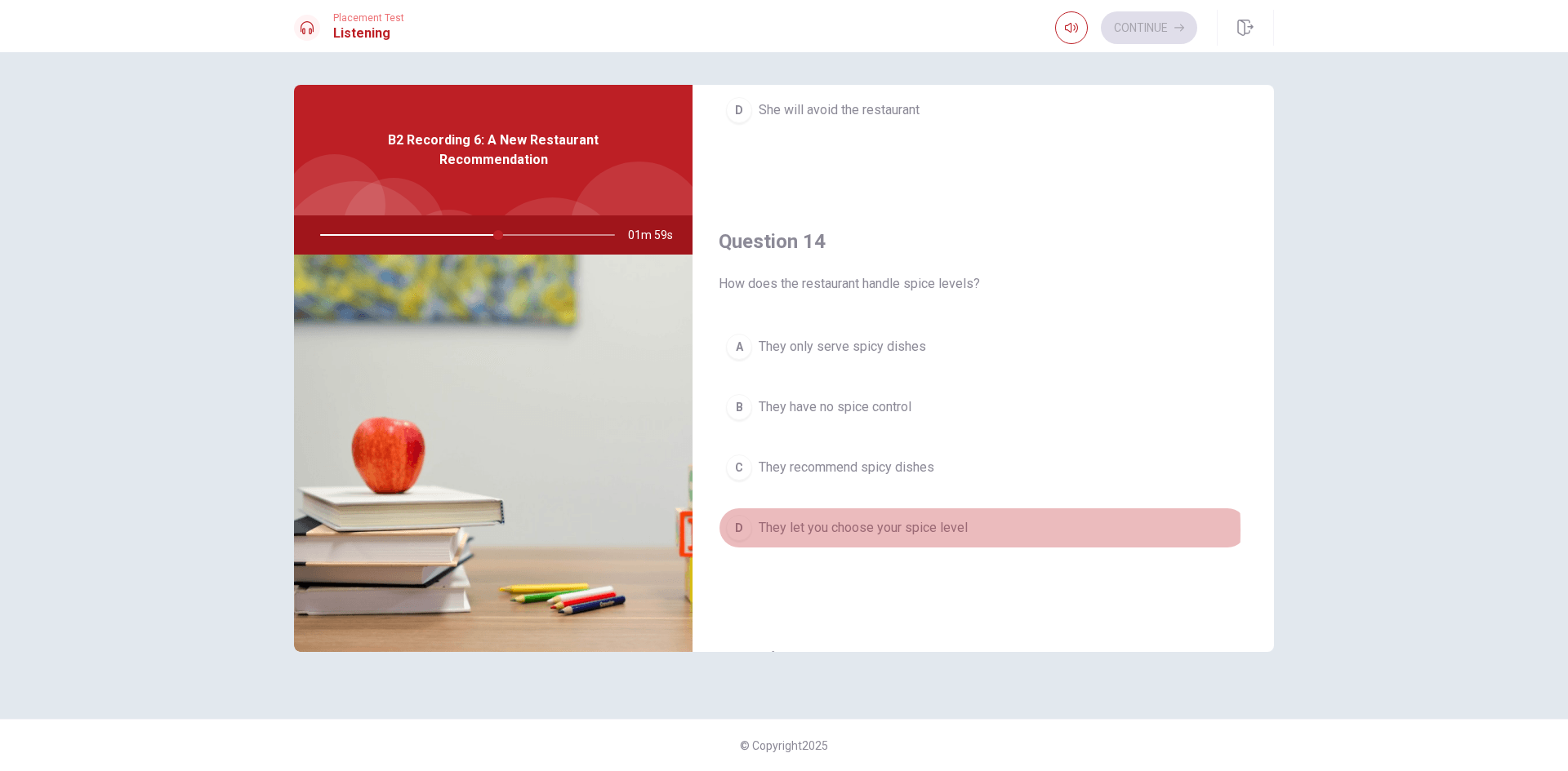
click at [848, 529] on span "They let you choose your spice level" at bounding box center [862, 528] width 209 height 19
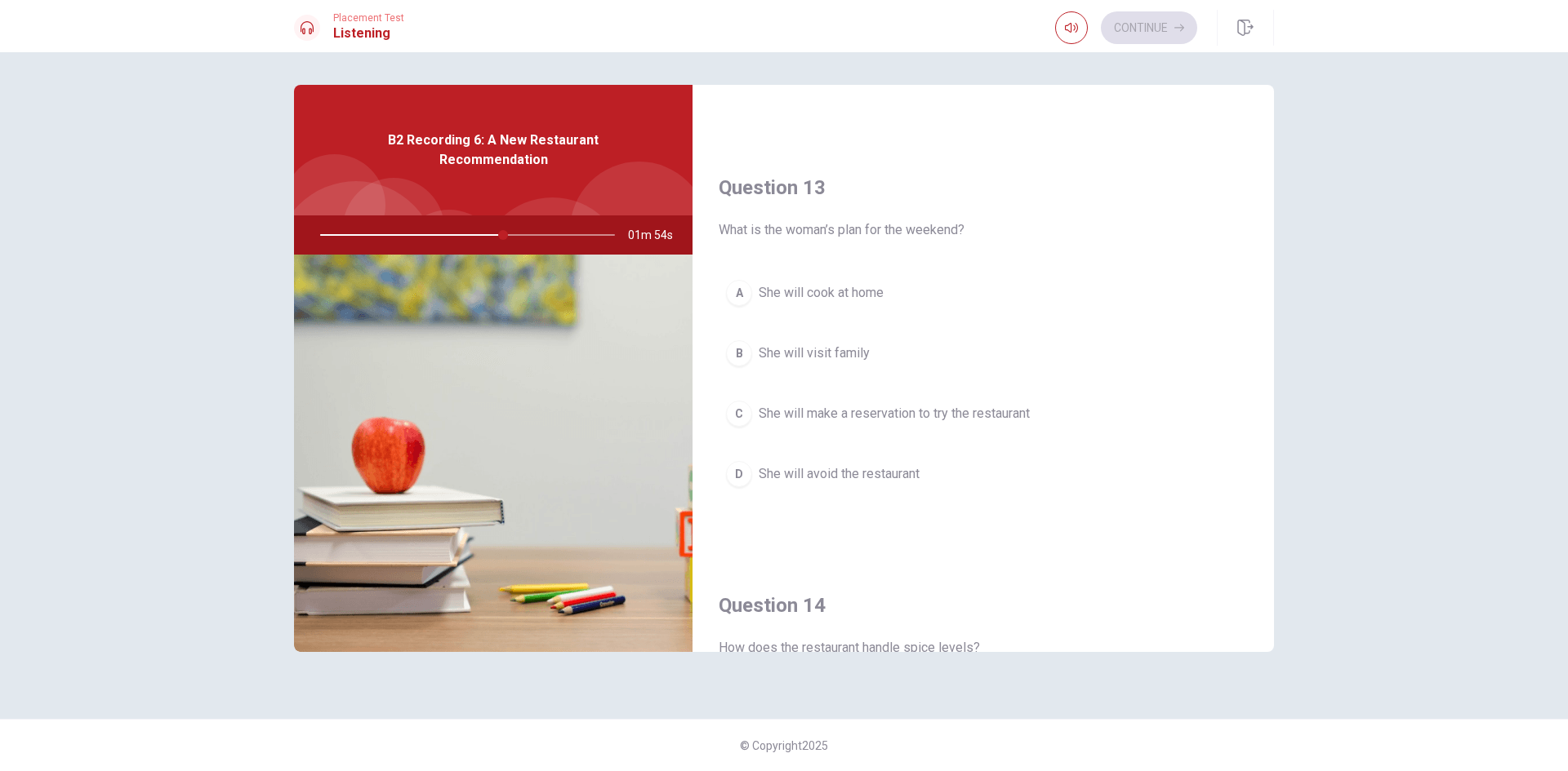
scroll to position [788, 0]
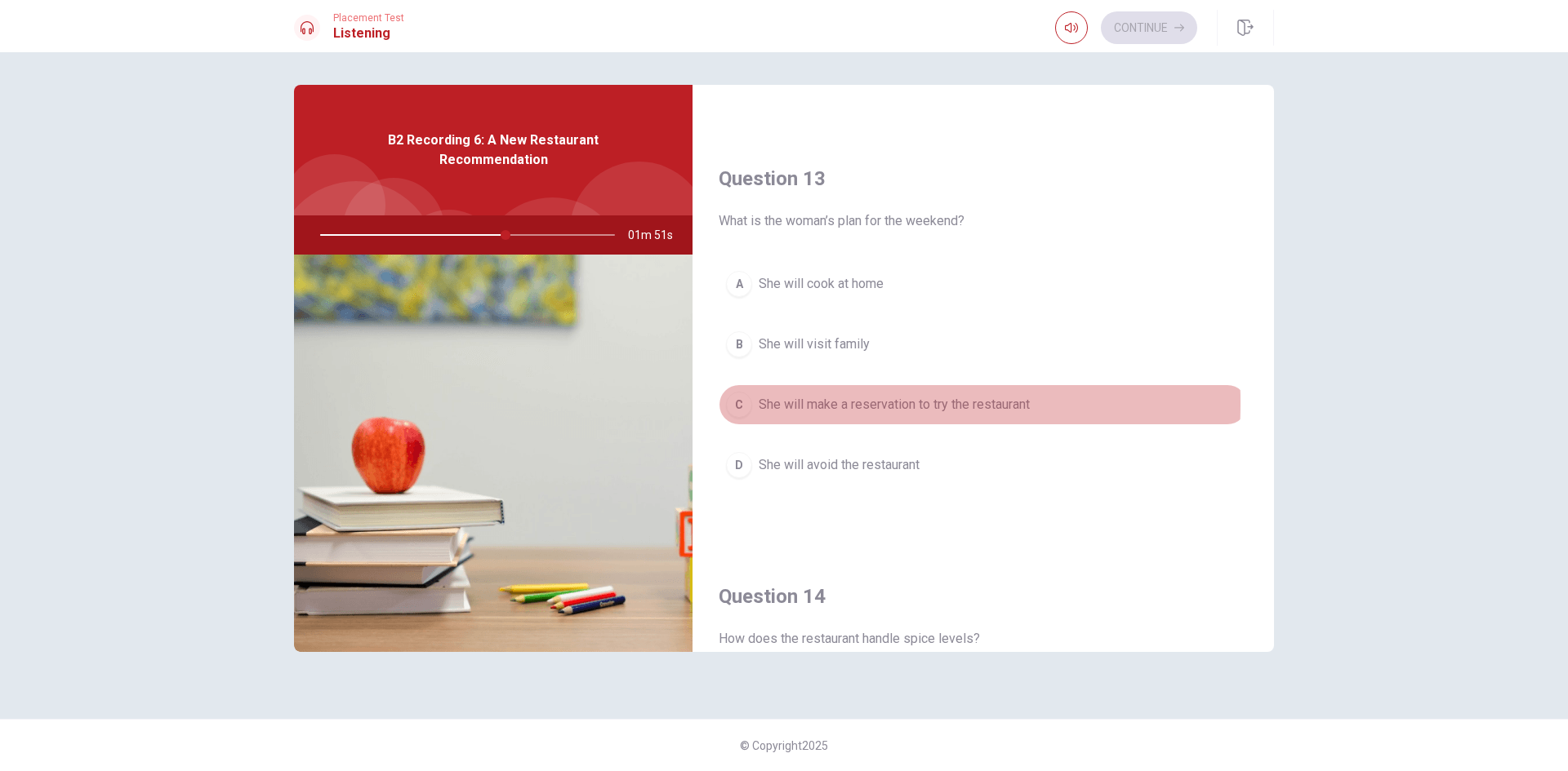
click at [784, 403] on span "She will make a reservation to try the restaurant" at bounding box center [893, 404] width 271 height 19
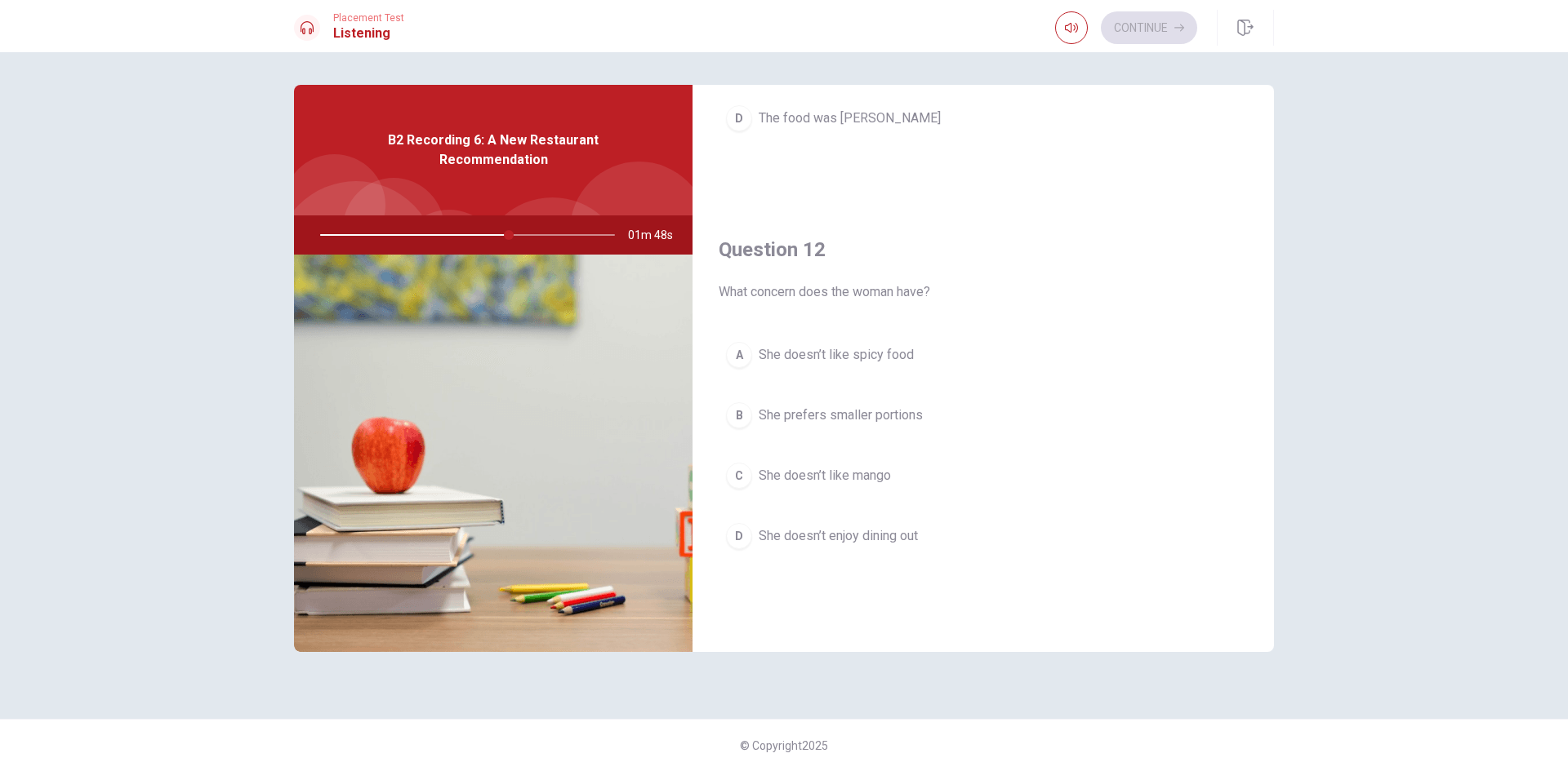
scroll to position [298, 0]
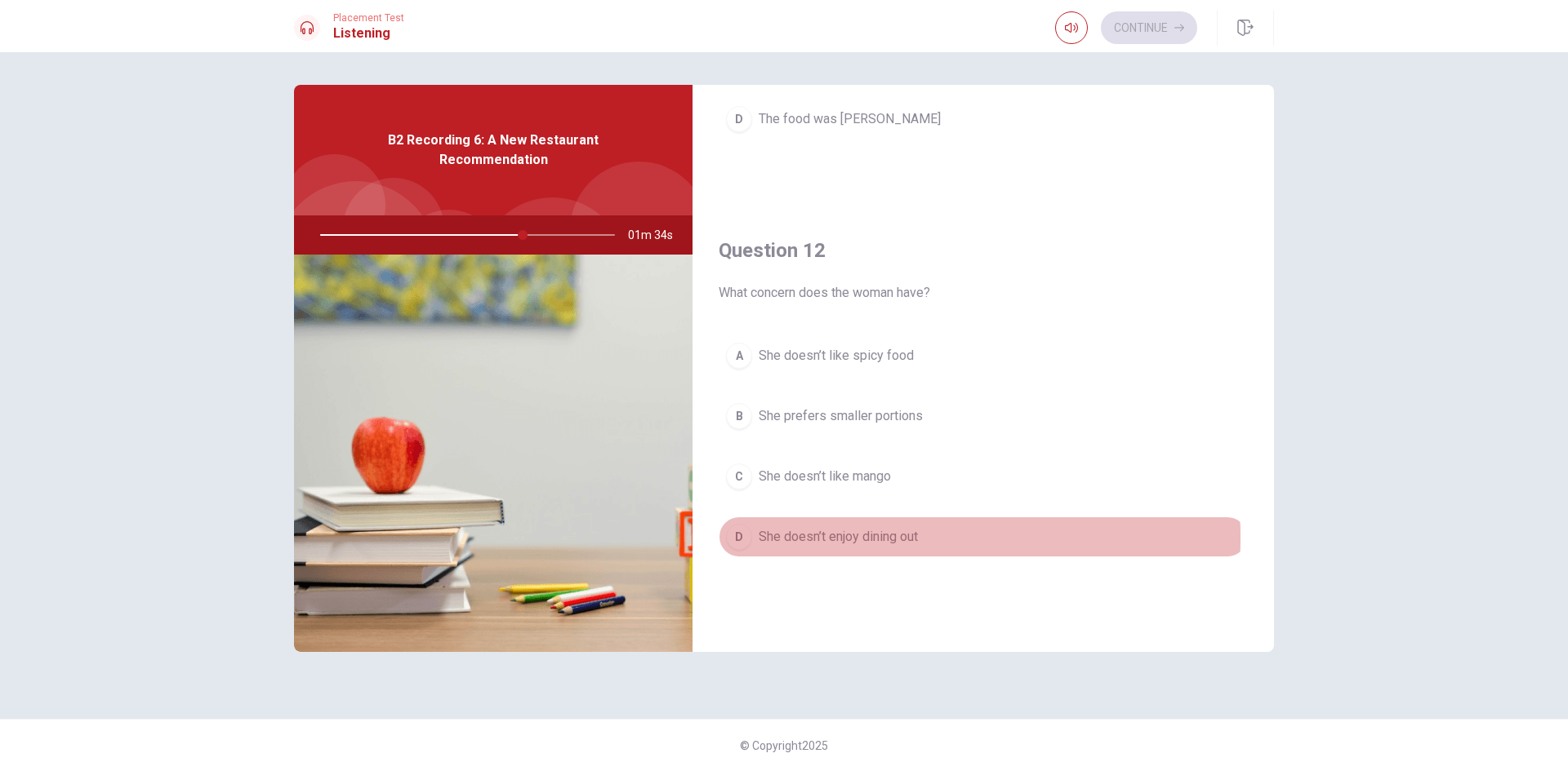
click at [822, 538] on span "She doesn’t enjoy dining out" at bounding box center [837, 536] width 159 height 19
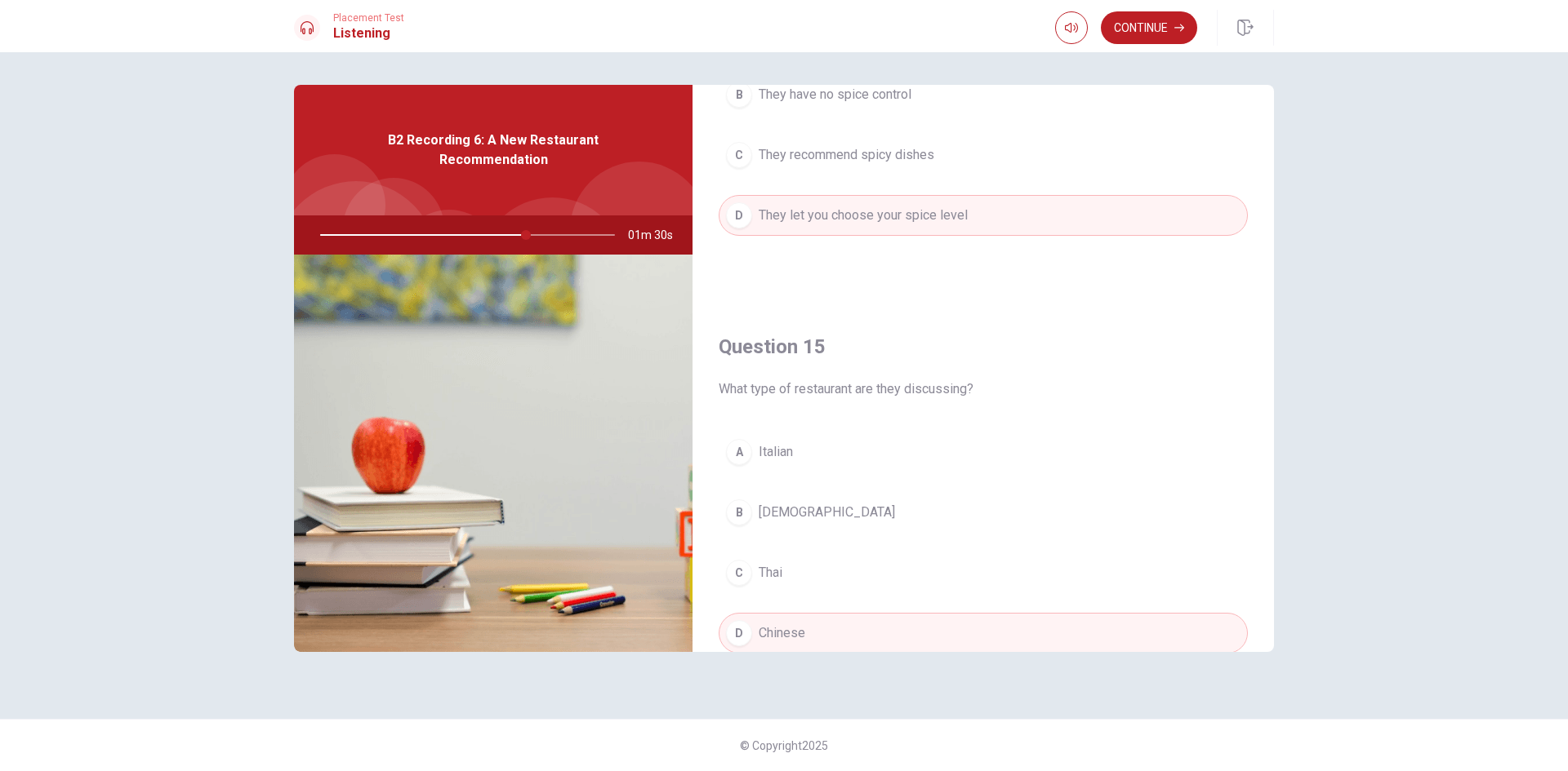
scroll to position [1522, 0]
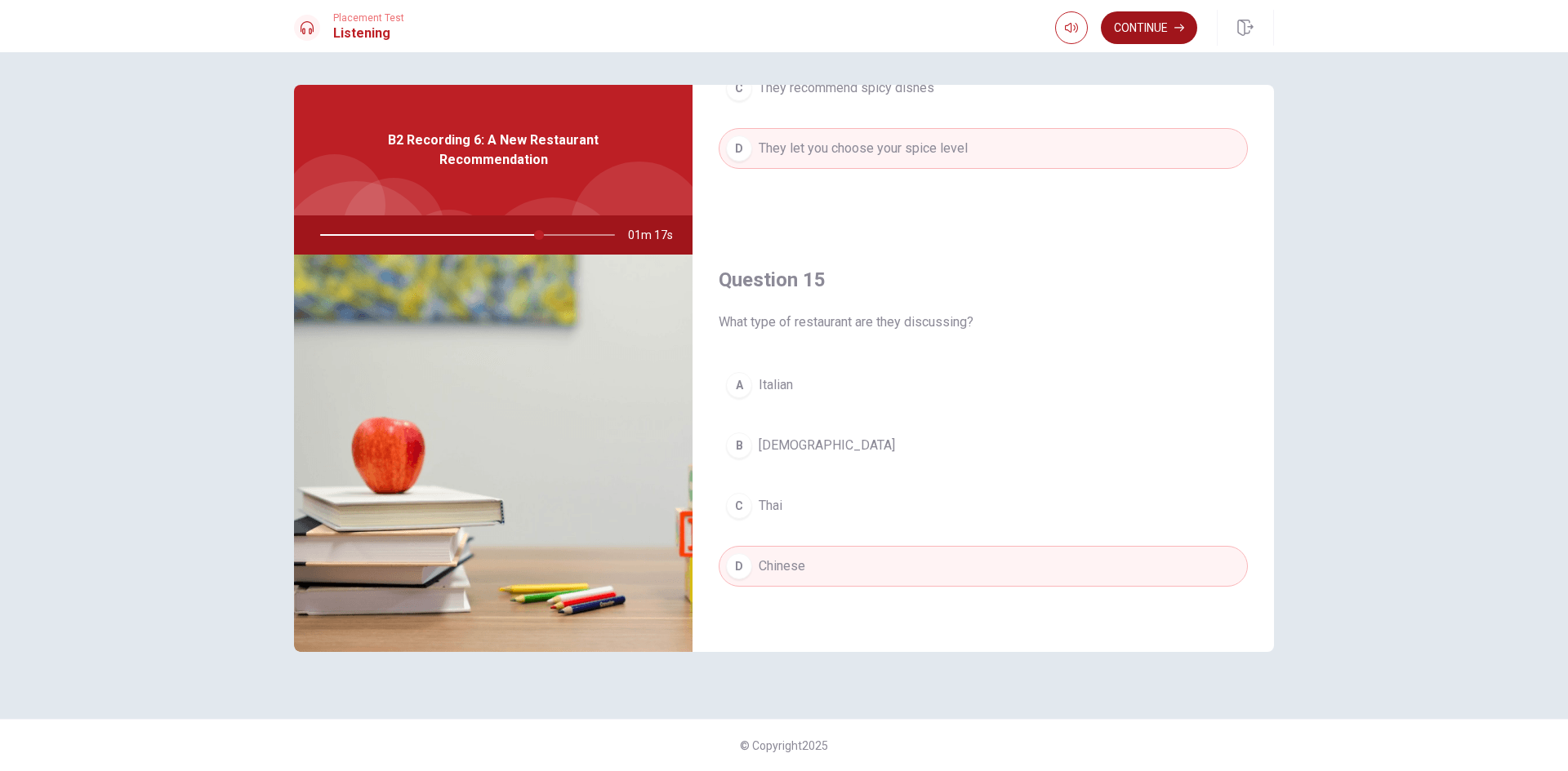
click at [1159, 30] on button "Continue" at bounding box center [1149, 28] width 97 height 33
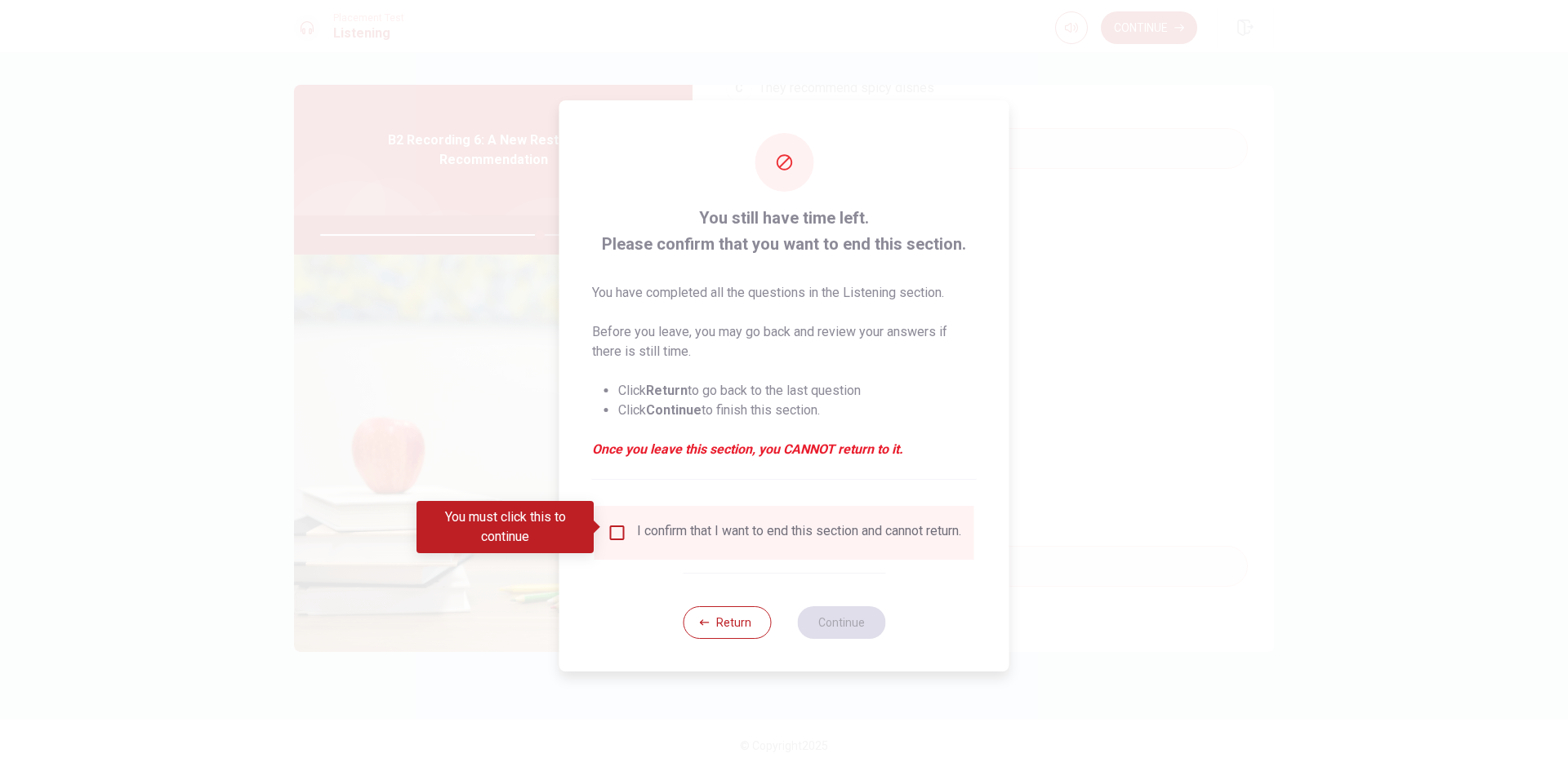
click at [616, 523] on input "You must click this to continue" at bounding box center [616, 533] width 19 height 19
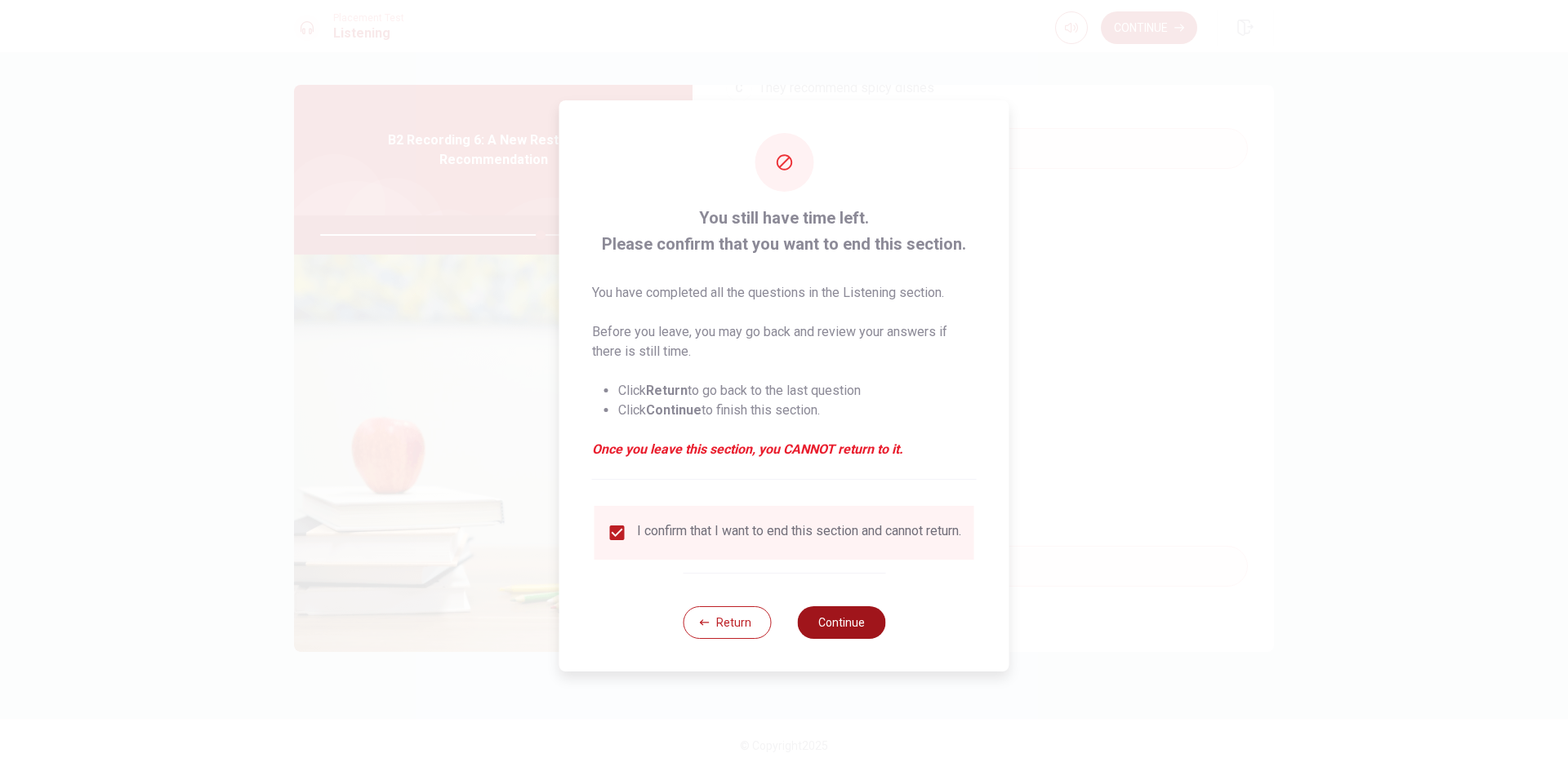
click at [853, 623] on button "Continue" at bounding box center [841, 622] width 88 height 33
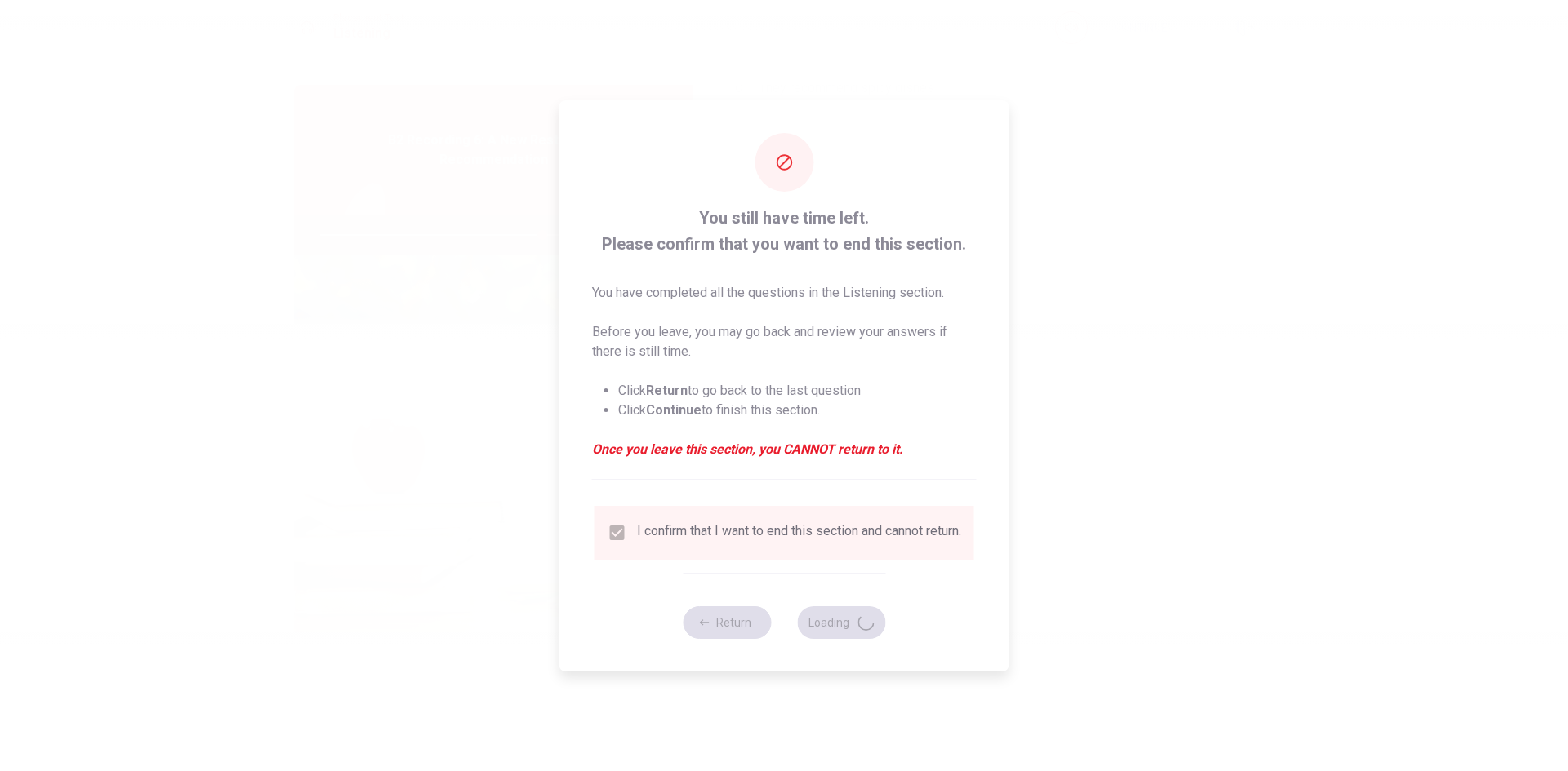
type input "76"
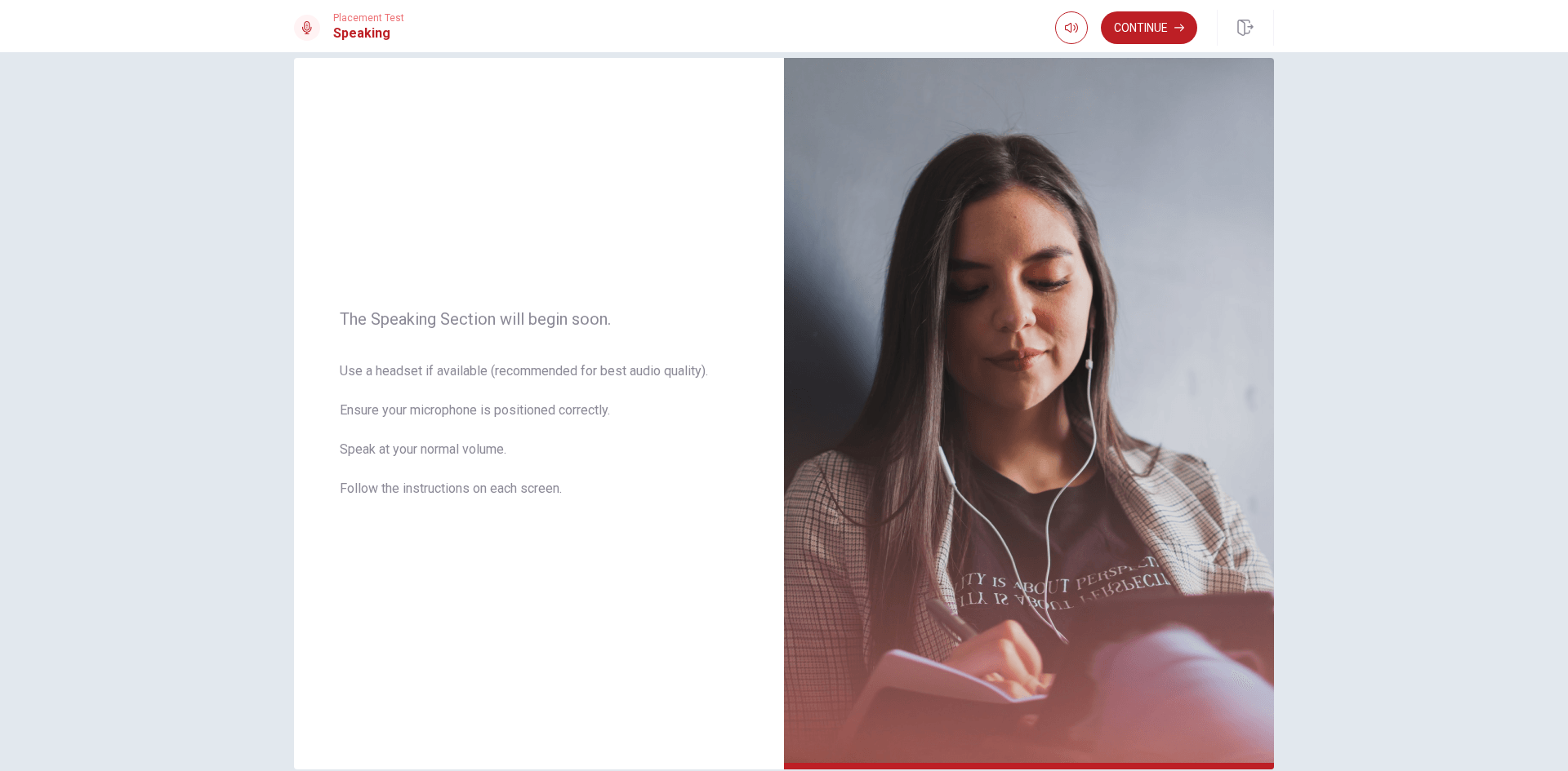
scroll to position [0, 0]
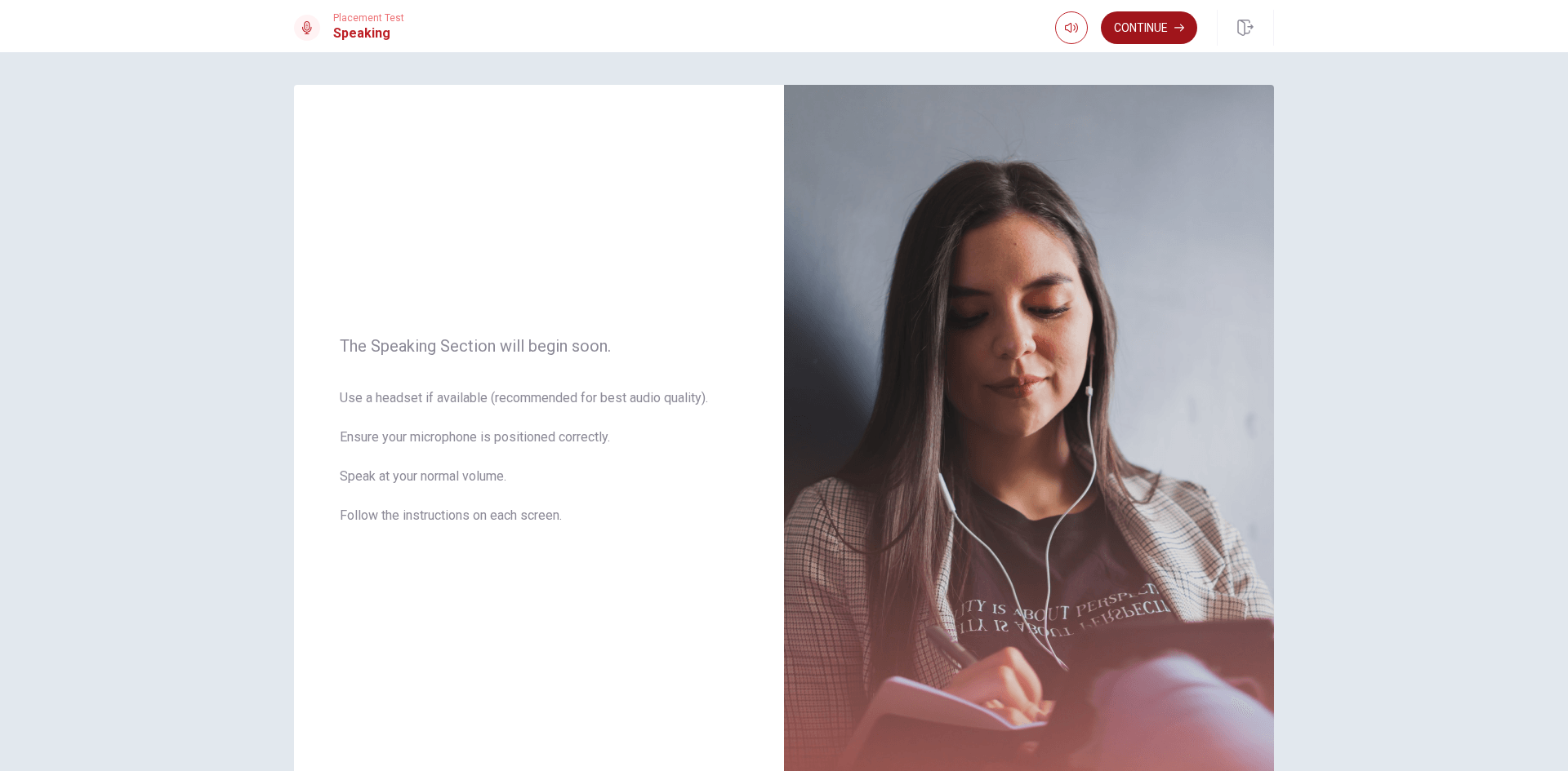
click at [1149, 30] on button "Continue" at bounding box center [1149, 28] width 97 height 33
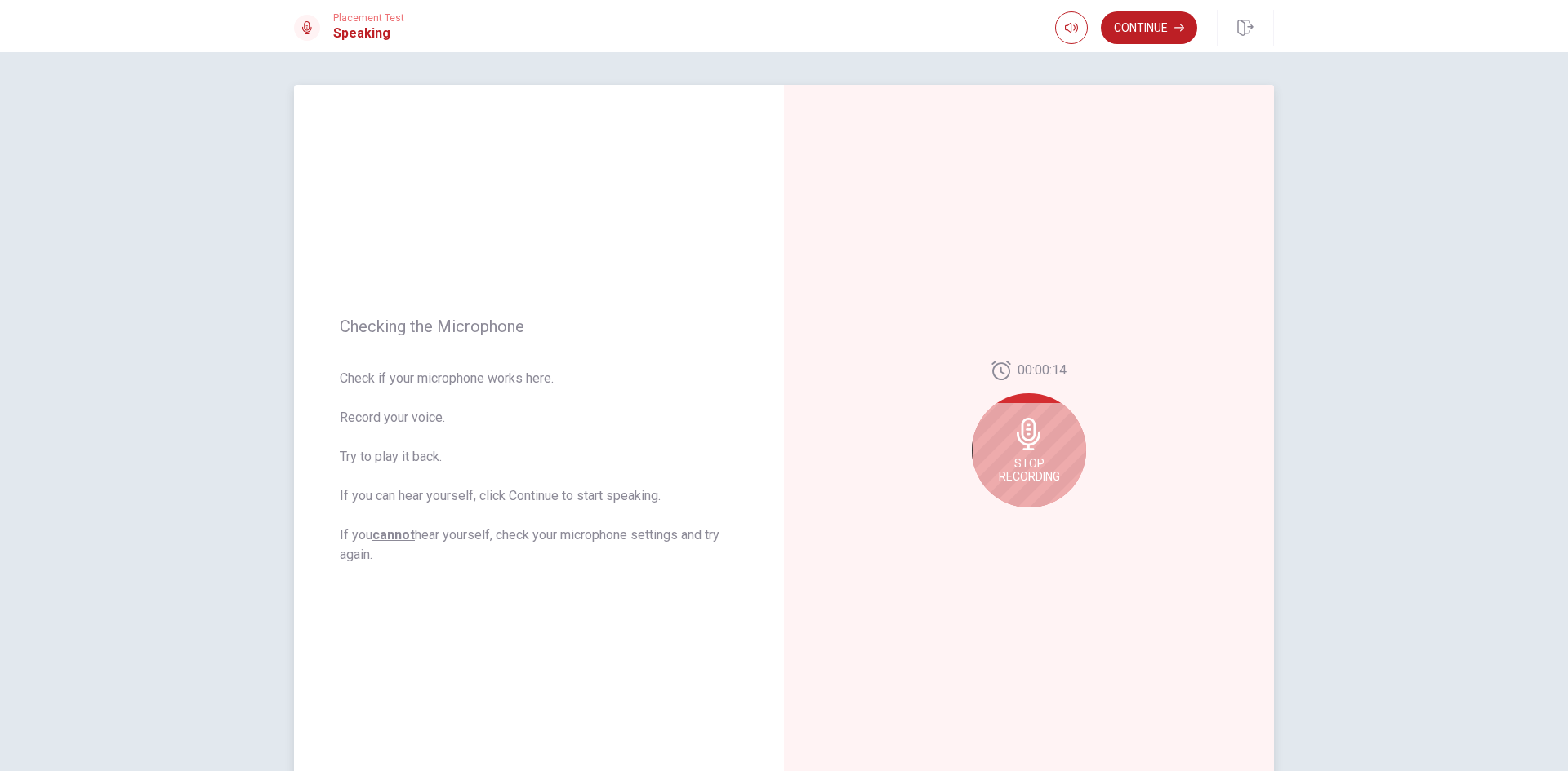
click at [1034, 449] on icon at bounding box center [1028, 433] width 33 height 33
click at [1043, 522] on icon "Play Audio" at bounding box center [1046, 521] width 8 height 10
click at [1028, 438] on icon at bounding box center [1032, 438] width 33 height 33
click at [1043, 524] on icon "Play Audio" at bounding box center [1046, 521] width 8 height 10
click at [1044, 422] on div at bounding box center [1028, 438] width 114 height 114
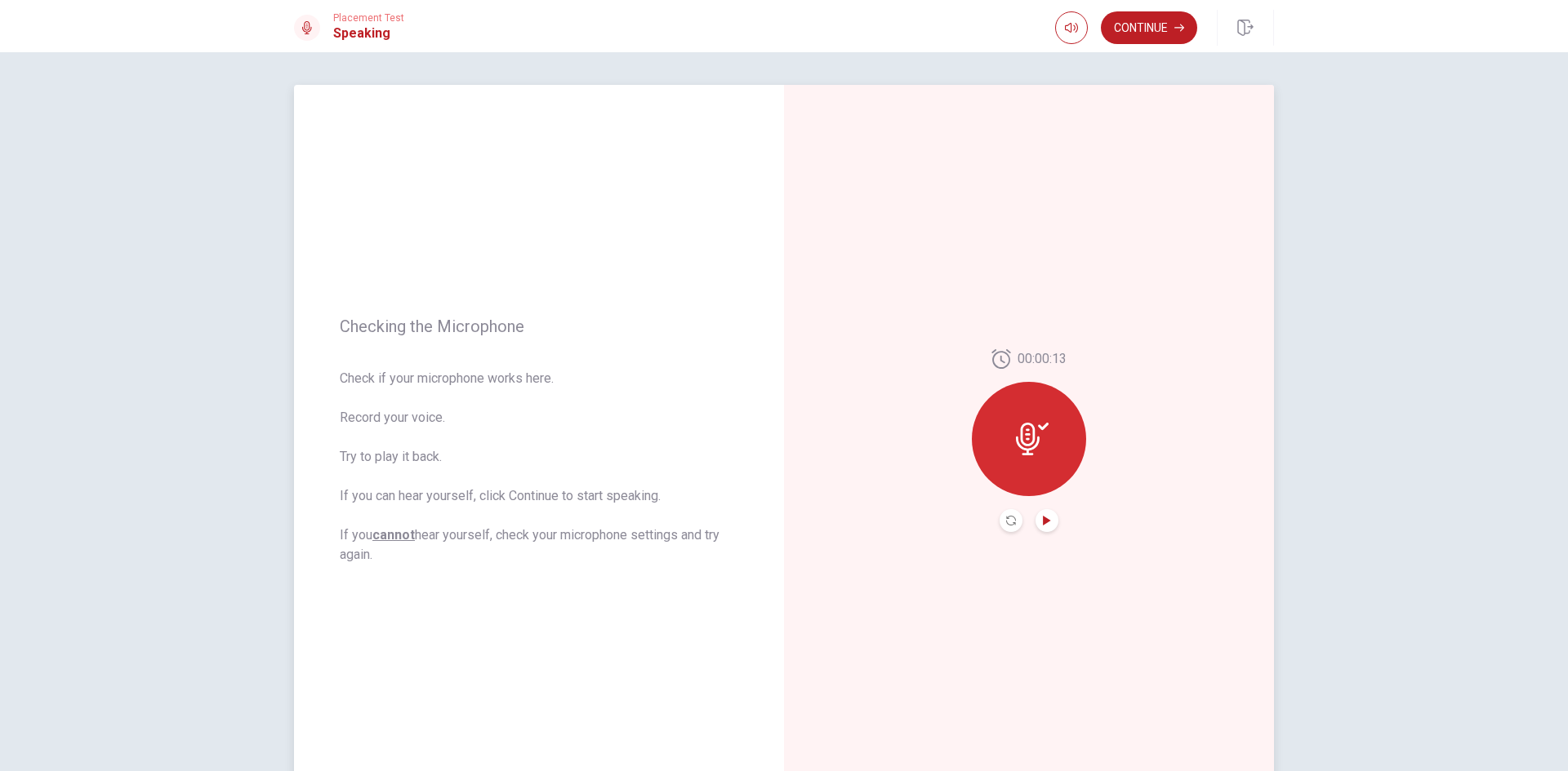
click at [1033, 424] on icon at bounding box center [1032, 438] width 33 height 33
click at [1011, 356] on div "00:00:13" at bounding box center [1028, 358] width 76 height 19
click at [1028, 423] on div at bounding box center [1028, 438] width 114 height 114
click at [1006, 522] on icon "Record Again" at bounding box center [1011, 521] width 10 height 10
click at [1029, 439] on icon at bounding box center [1028, 433] width 23 height 33
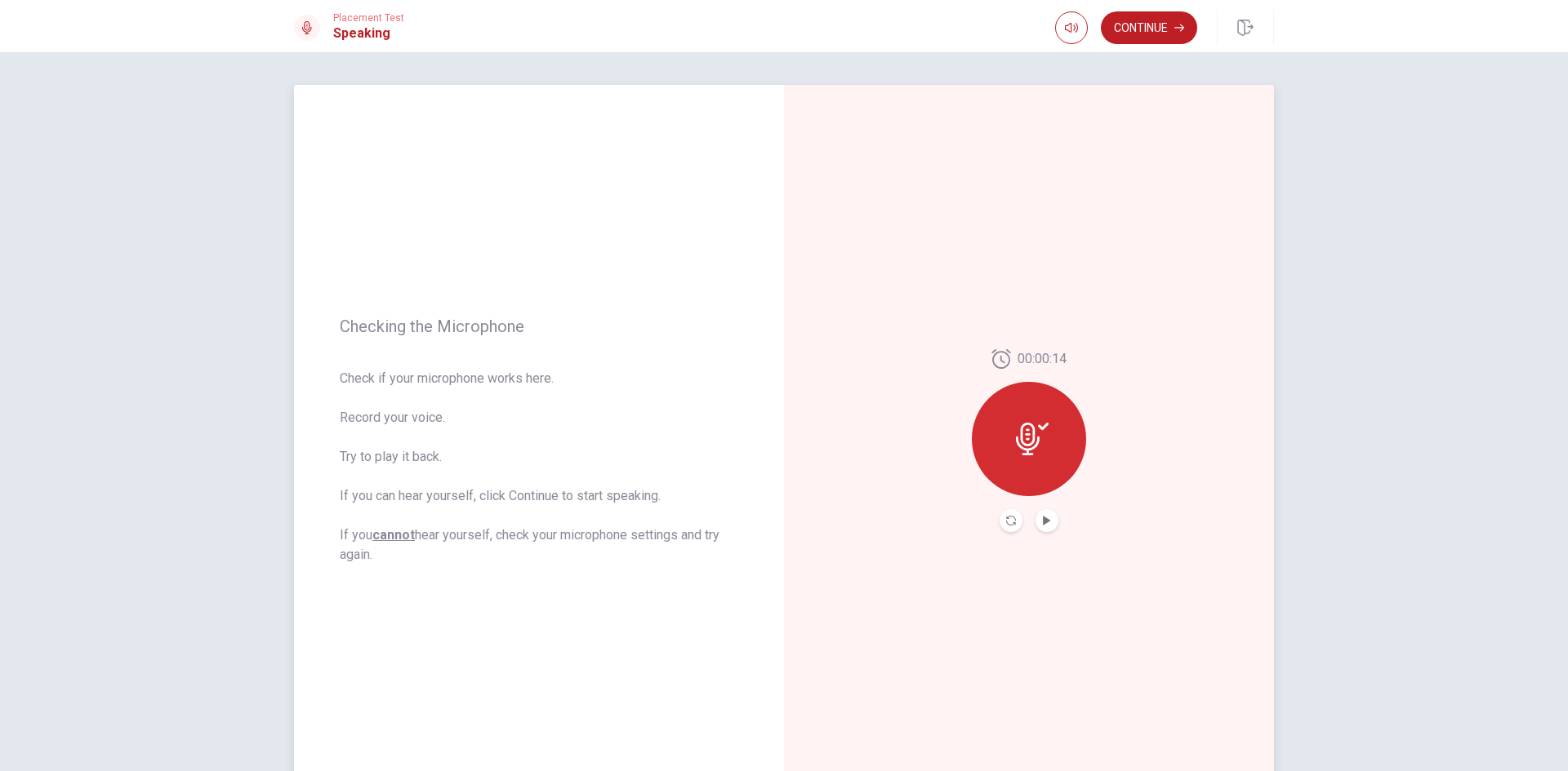
click at [1026, 443] on icon at bounding box center [1032, 438] width 33 height 33
click at [1043, 524] on icon "Play Audio" at bounding box center [1047, 521] width 10 height 10
click at [1006, 521] on icon "Record Again" at bounding box center [1011, 521] width 10 height 10
click at [1030, 443] on icon at bounding box center [1028, 433] width 23 height 33
click at [1043, 522] on icon "Play Audio" at bounding box center [1046, 521] width 8 height 10
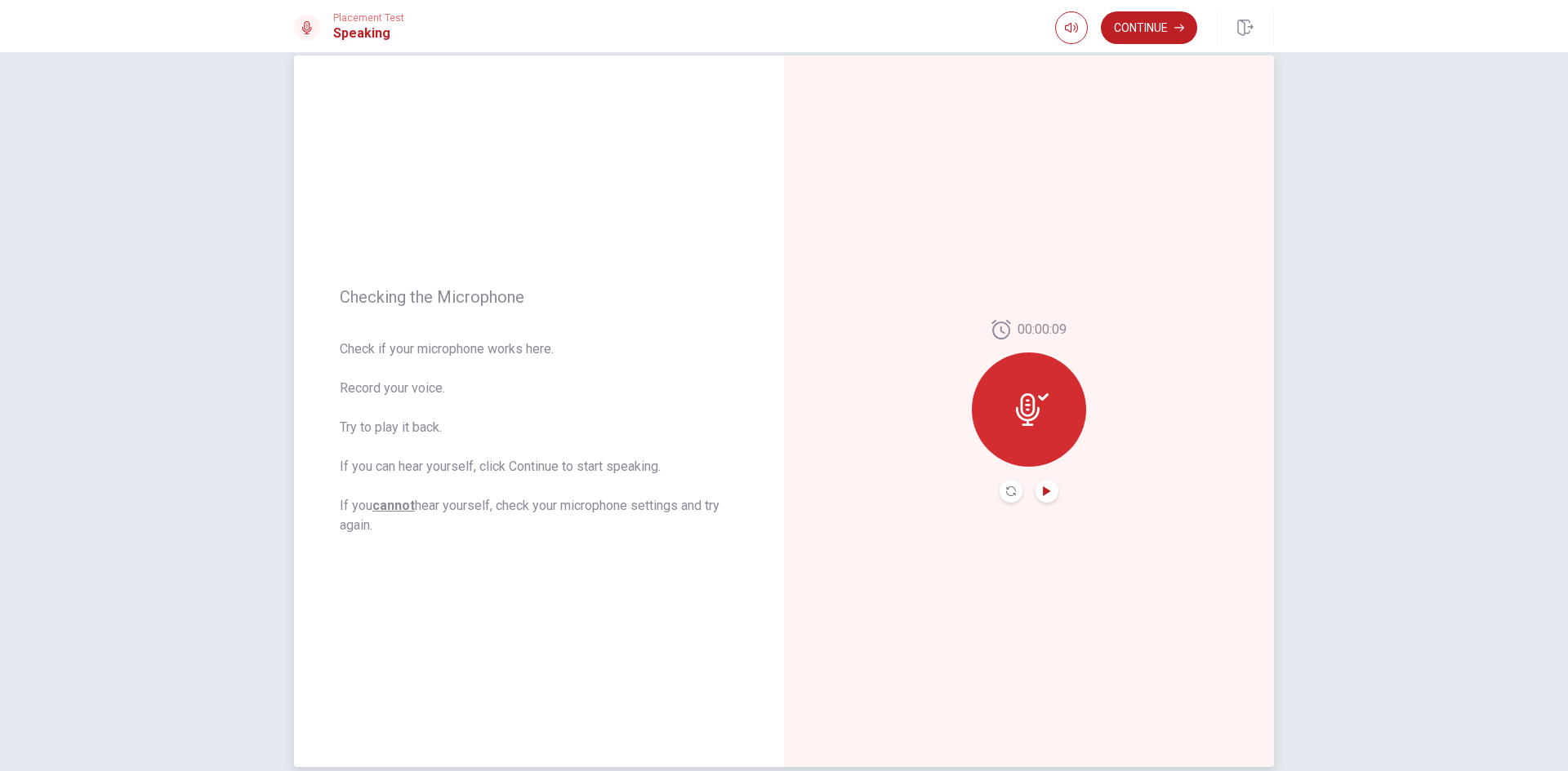
scroll to position [110, 0]
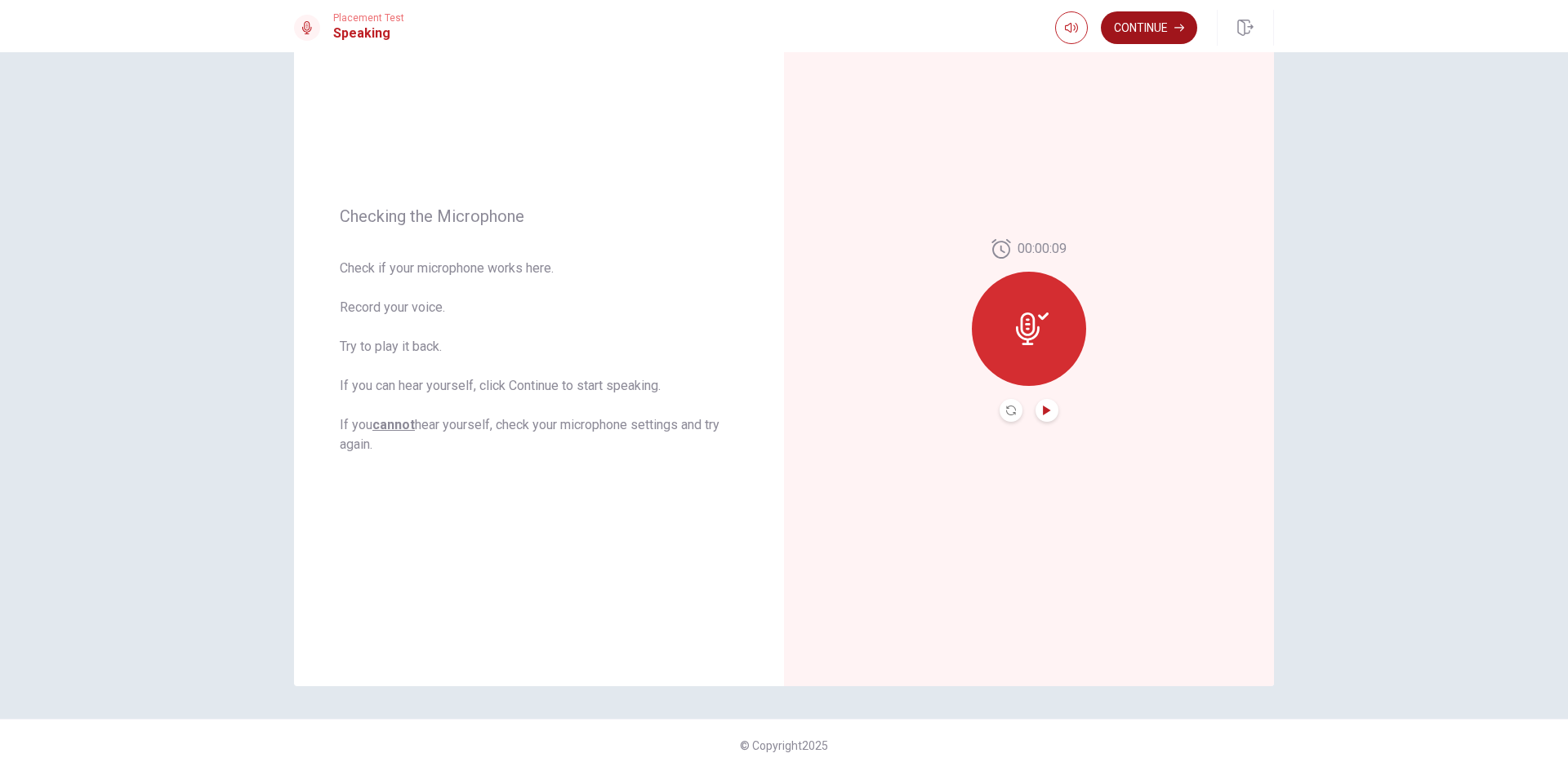
click at [1152, 36] on button "Continue" at bounding box center [1149, 28] width 97 height 33
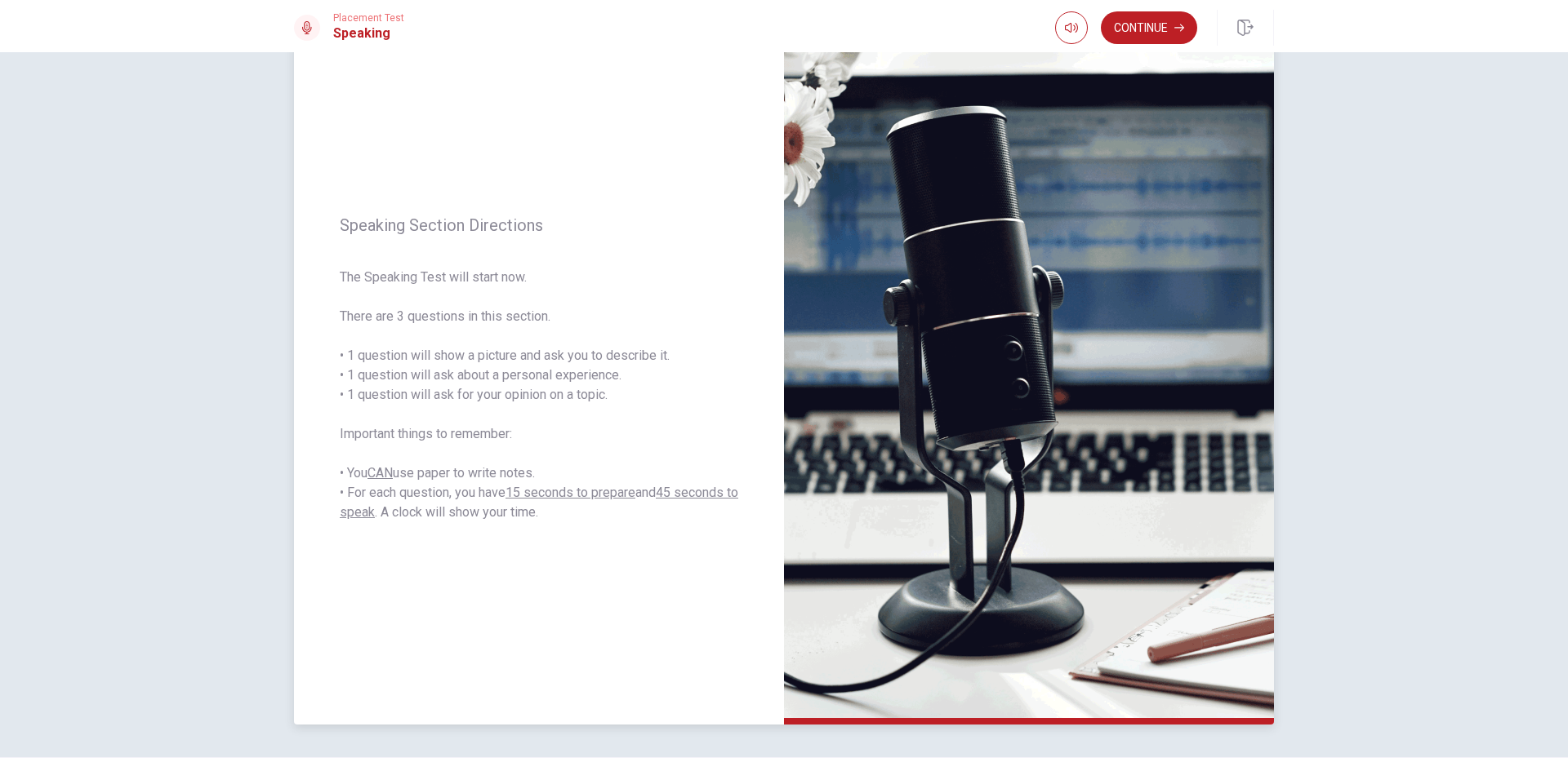
scroll to position [82, 0]
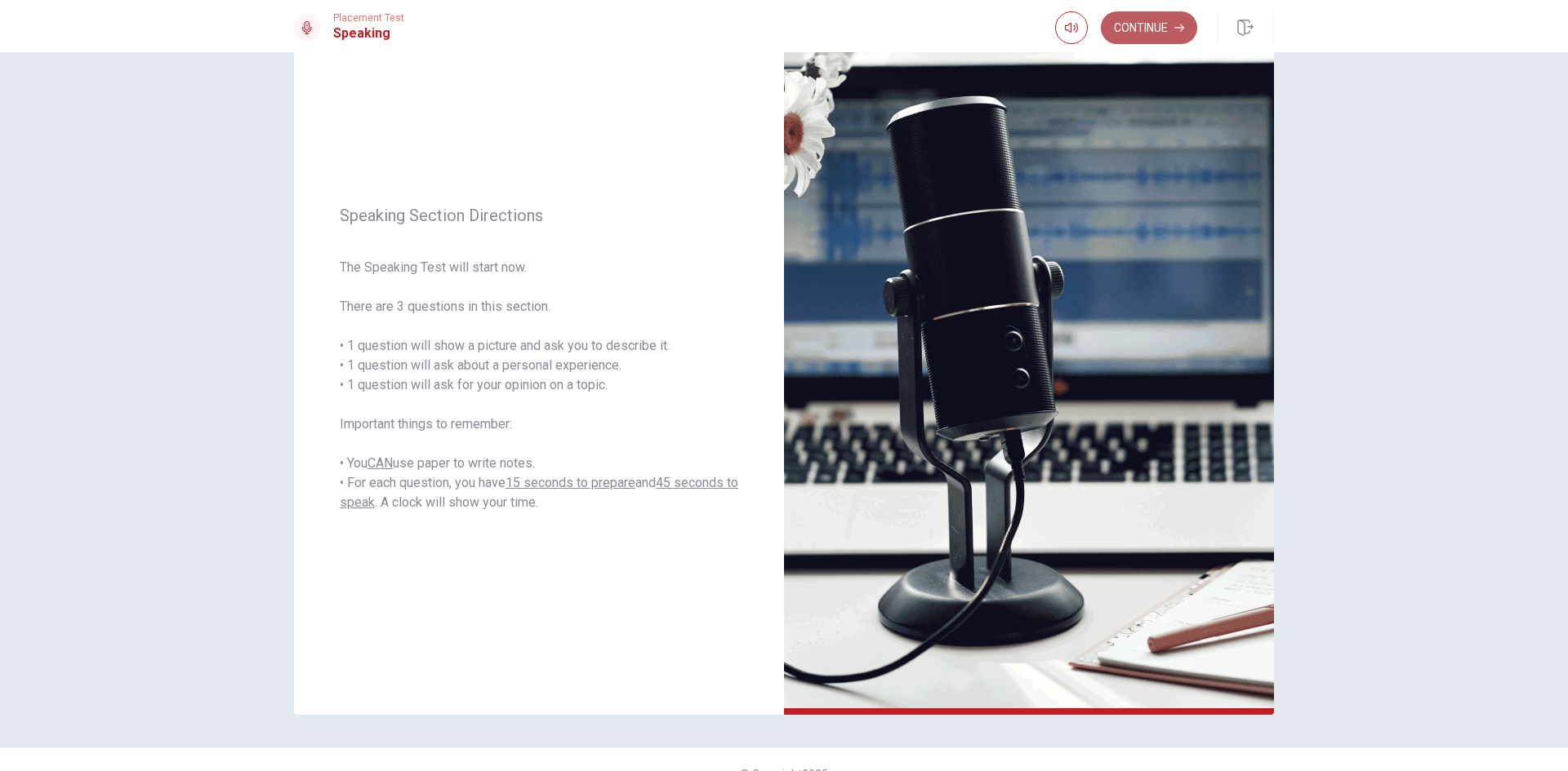
click at [1156, 26] on button "Continue" at bounding box center [1149, 28] width 97 height 33
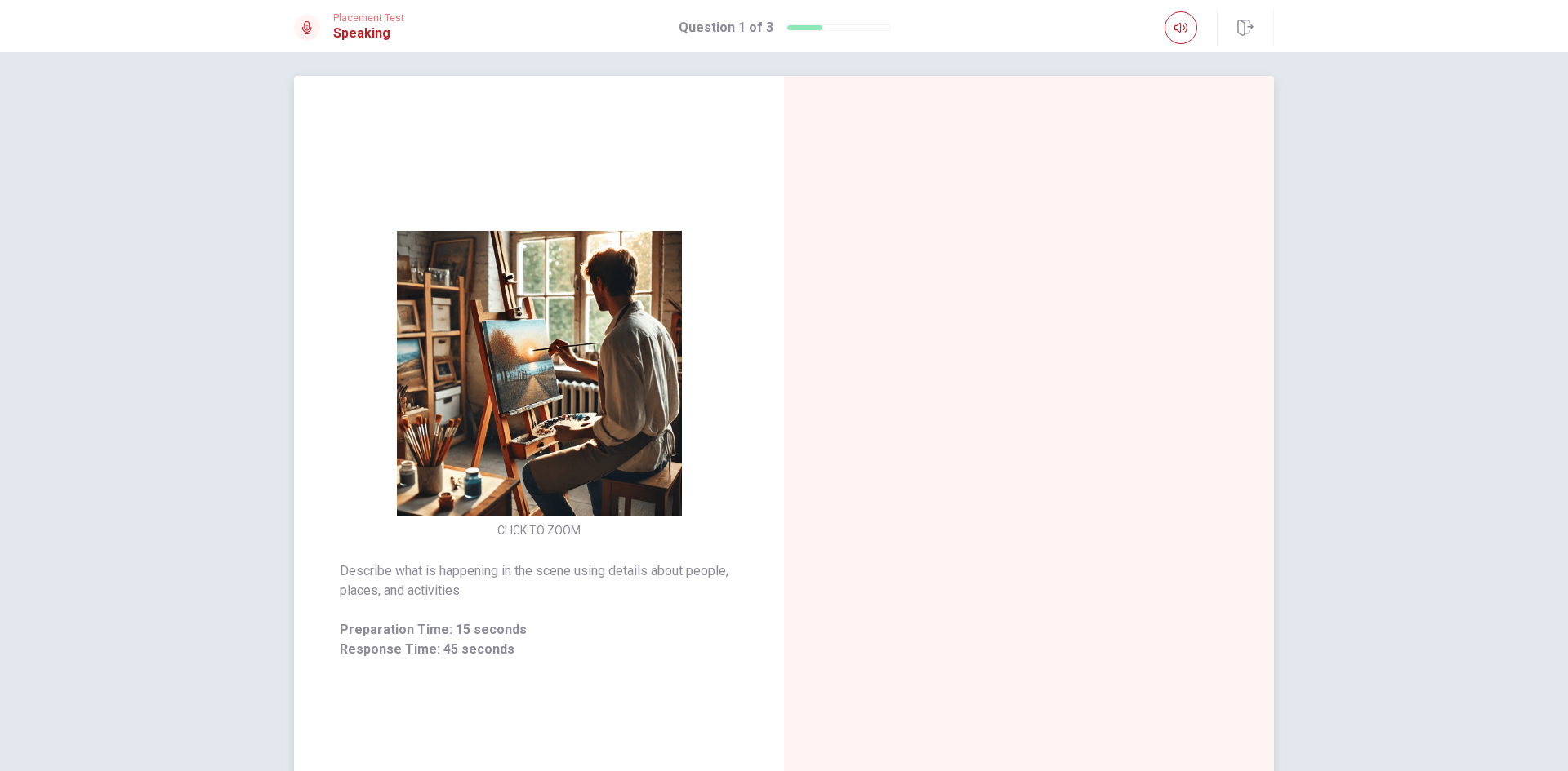
scroll to position [0, 0]
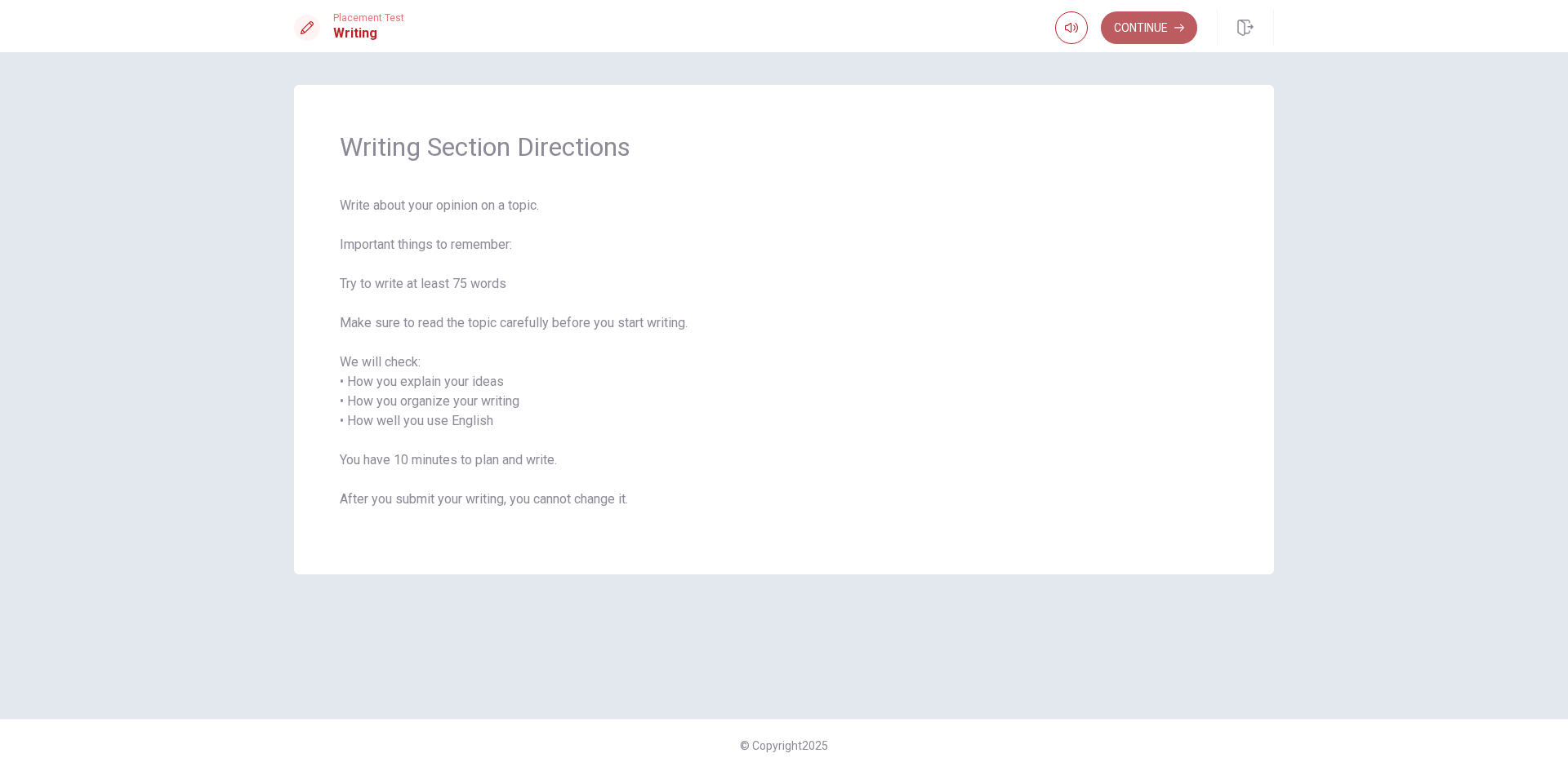
click at [1146, 32] on button "Continue" at bounding box center [1149, 28] width 97 height 33
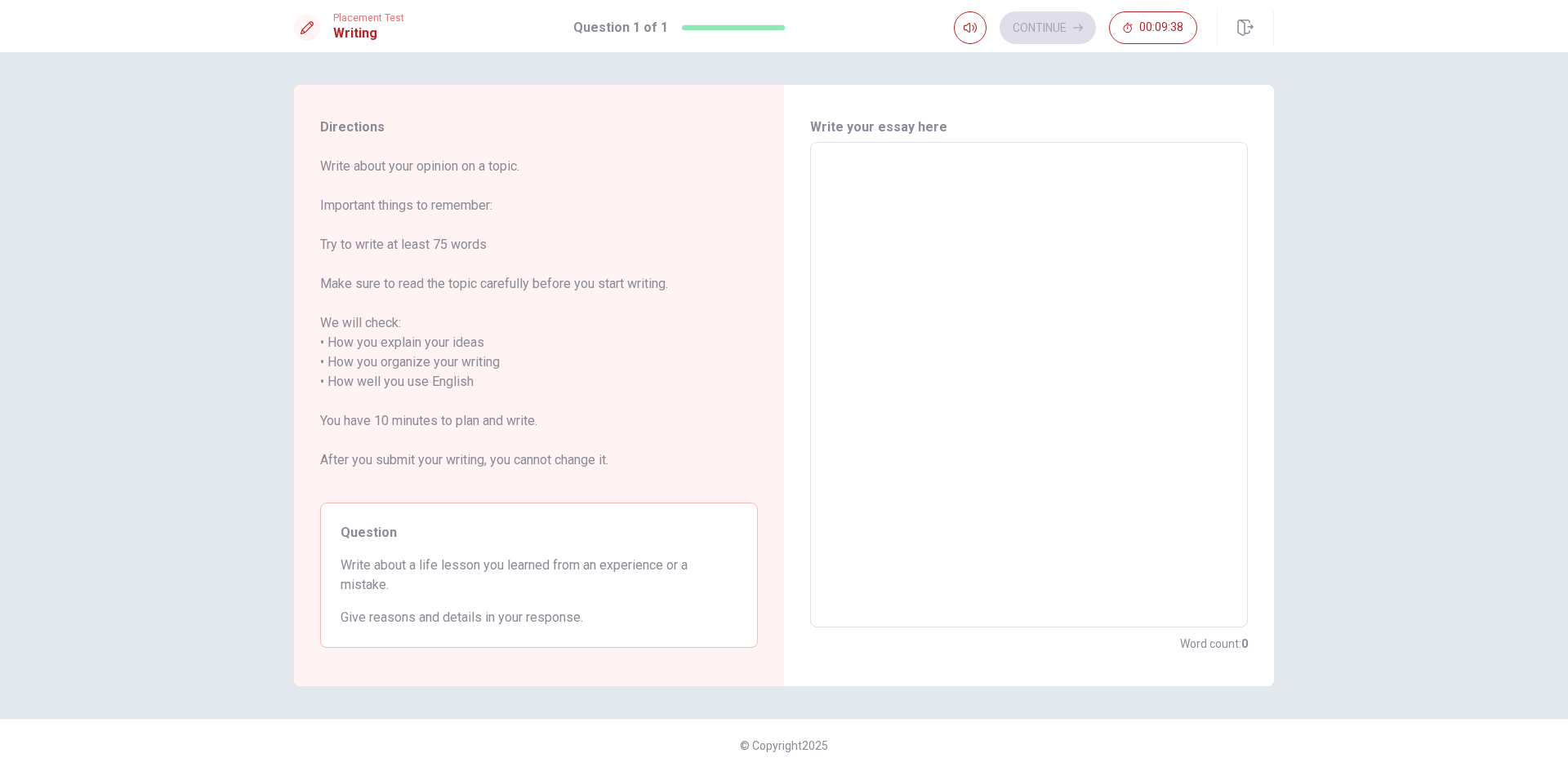
click at [959, 255] on textarea at bounding box center [1028, 385] width 415 height 458
type textarea "M"
type textarea "x"
type textarea "My"
type textarea "x"
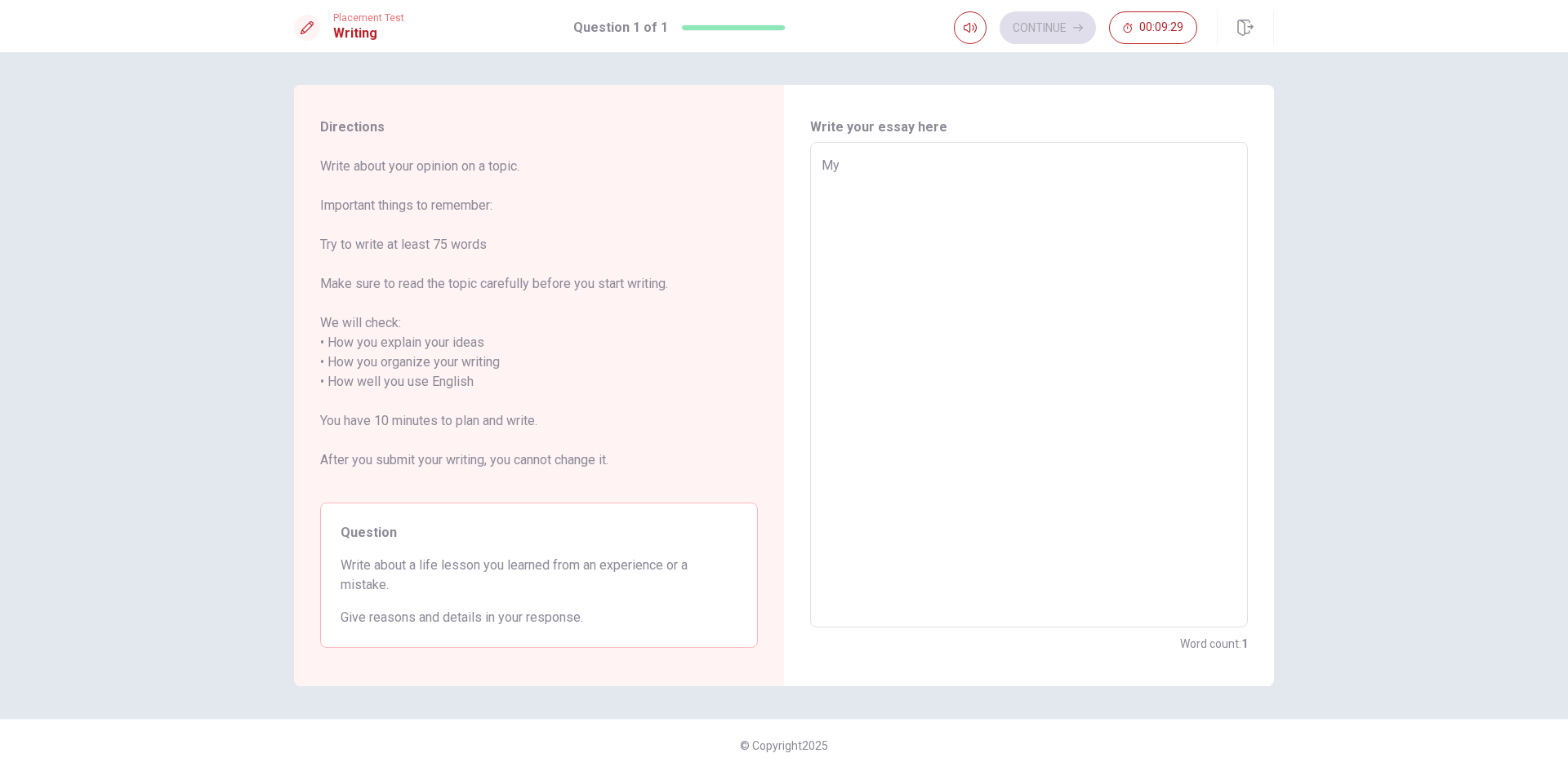
type textarea "My"
type textarea "x"
type textarea "My m"
type textarea "x"
type textarea "My ma"
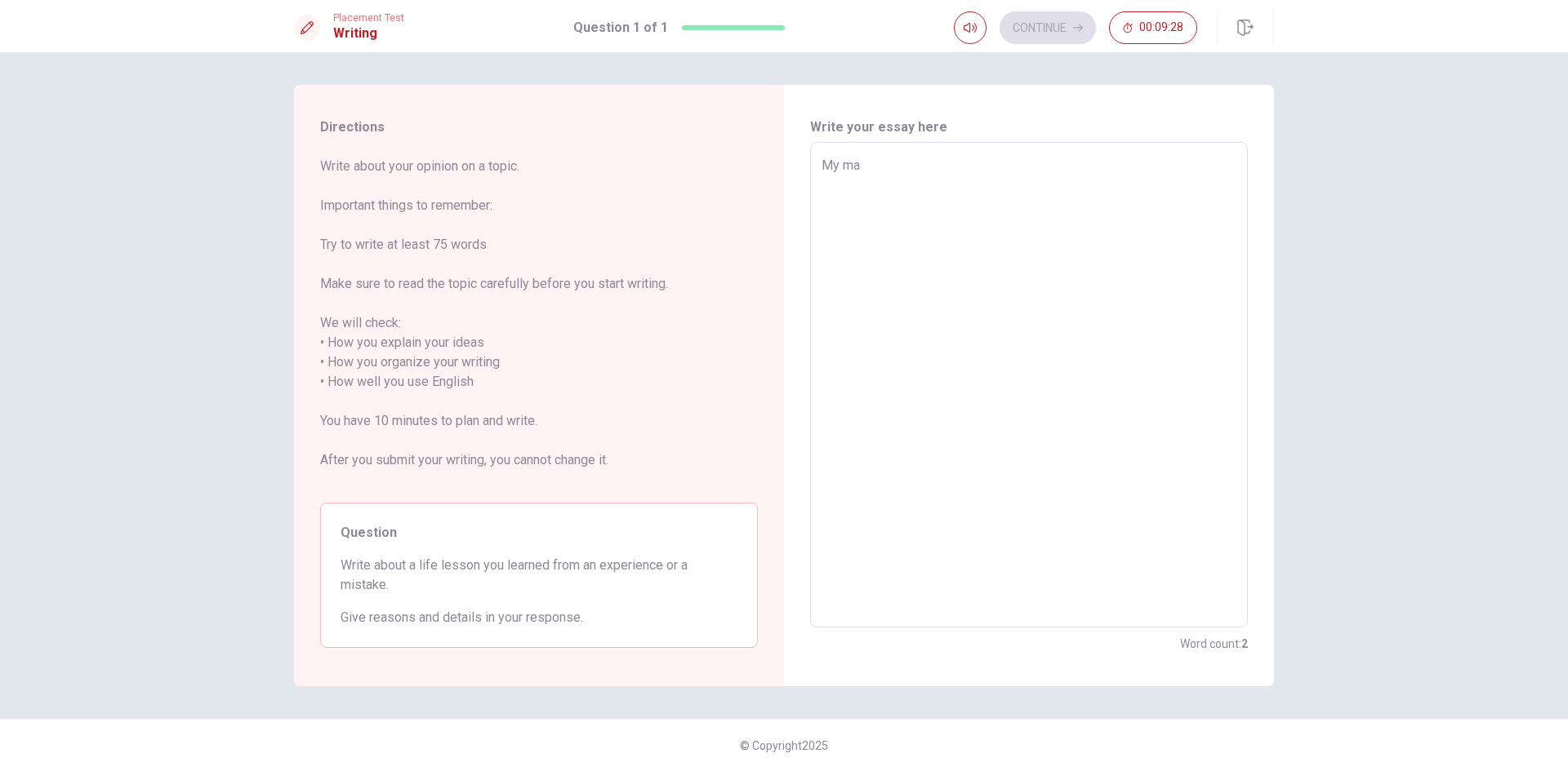
type textarea "x"
type textarea "My man"
type textarea "x"
type textarea "My mane"
type textarea "x"
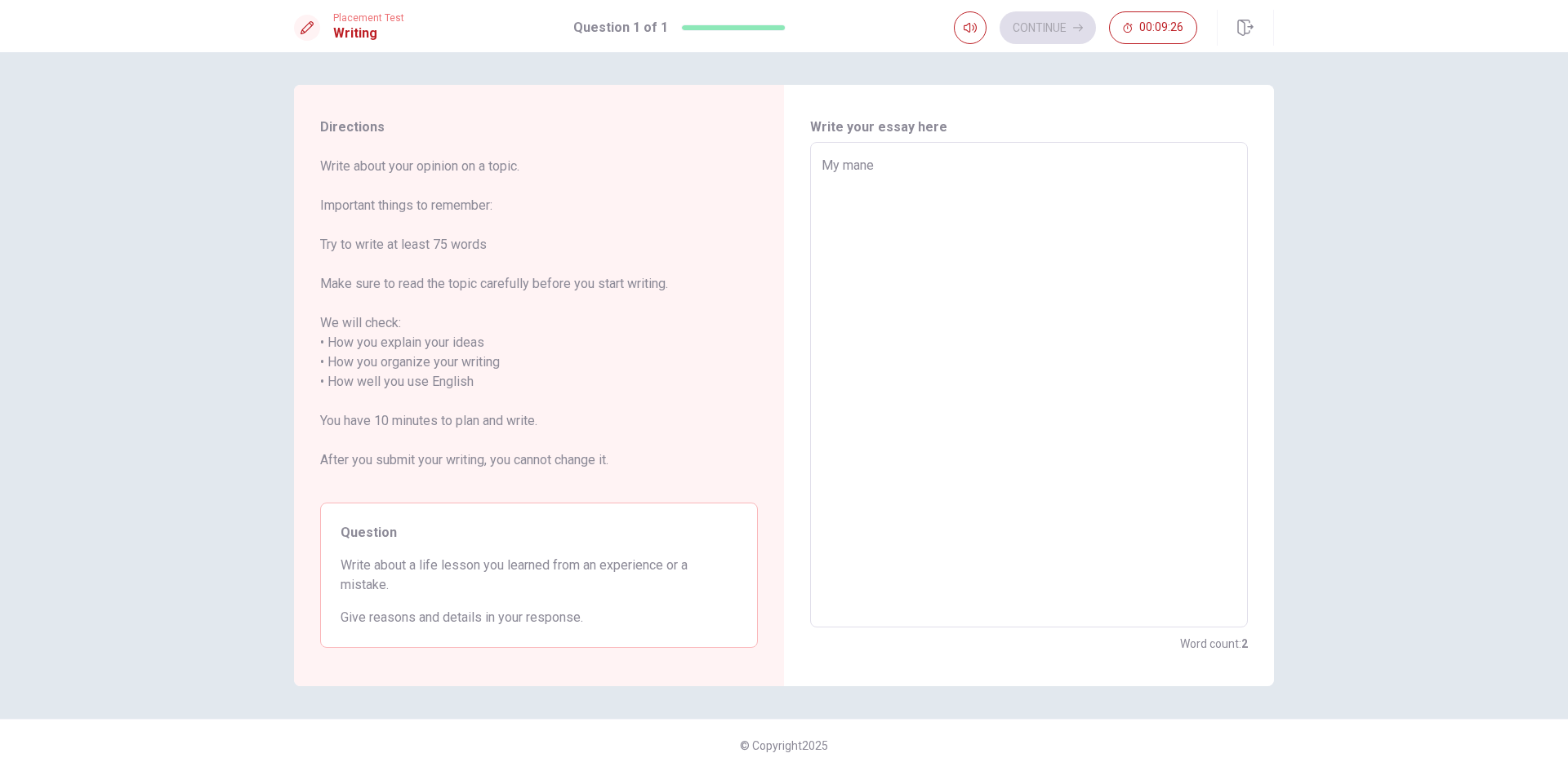
type textarea "My man"
type textarea "x"
type textarea "My ma"
type textarea "x"
type textarea "My m"
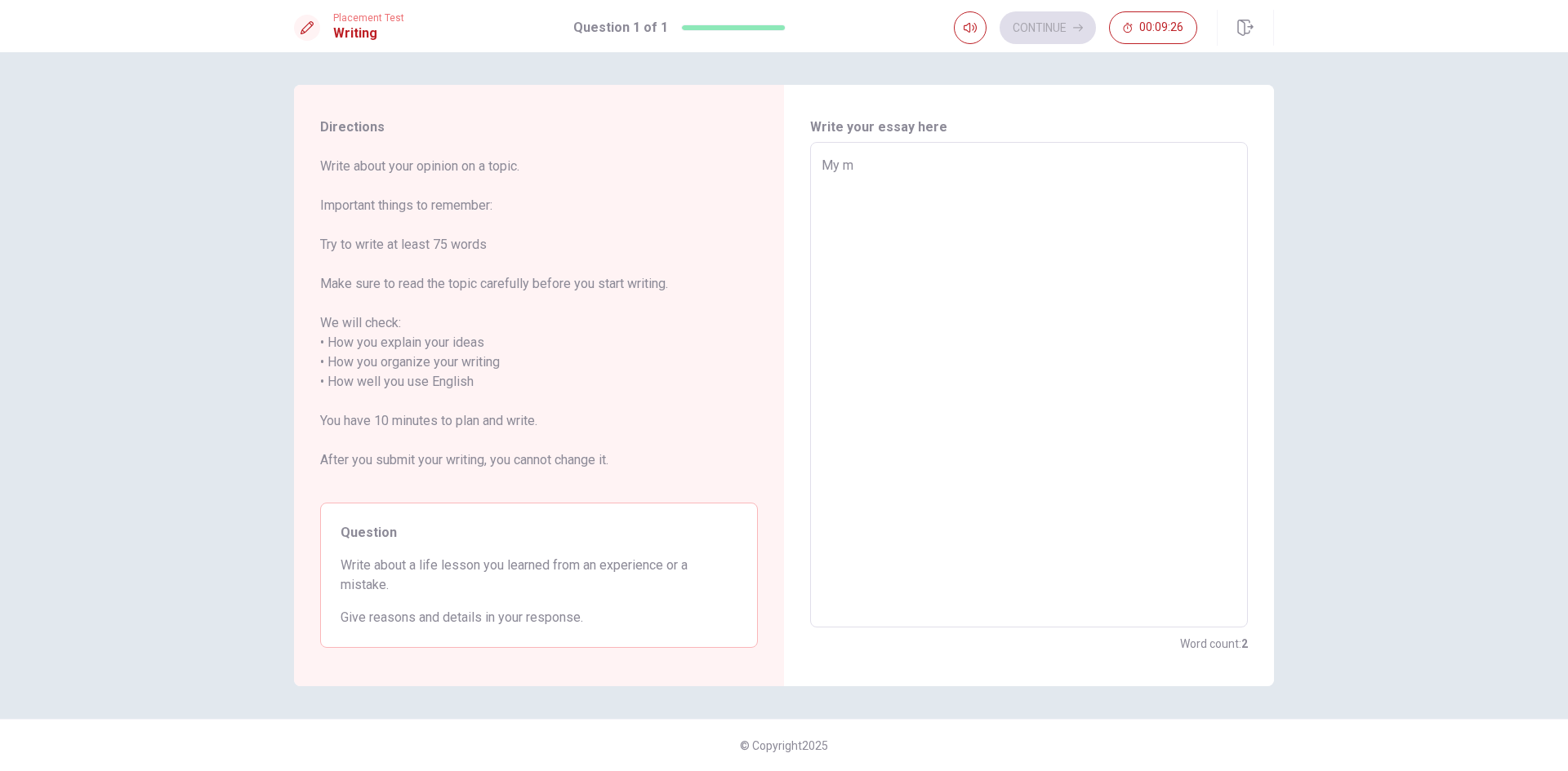
type textarea "x"
type textarea "My"
type textarea "x"
type textarea "My n"
type textarea "x"
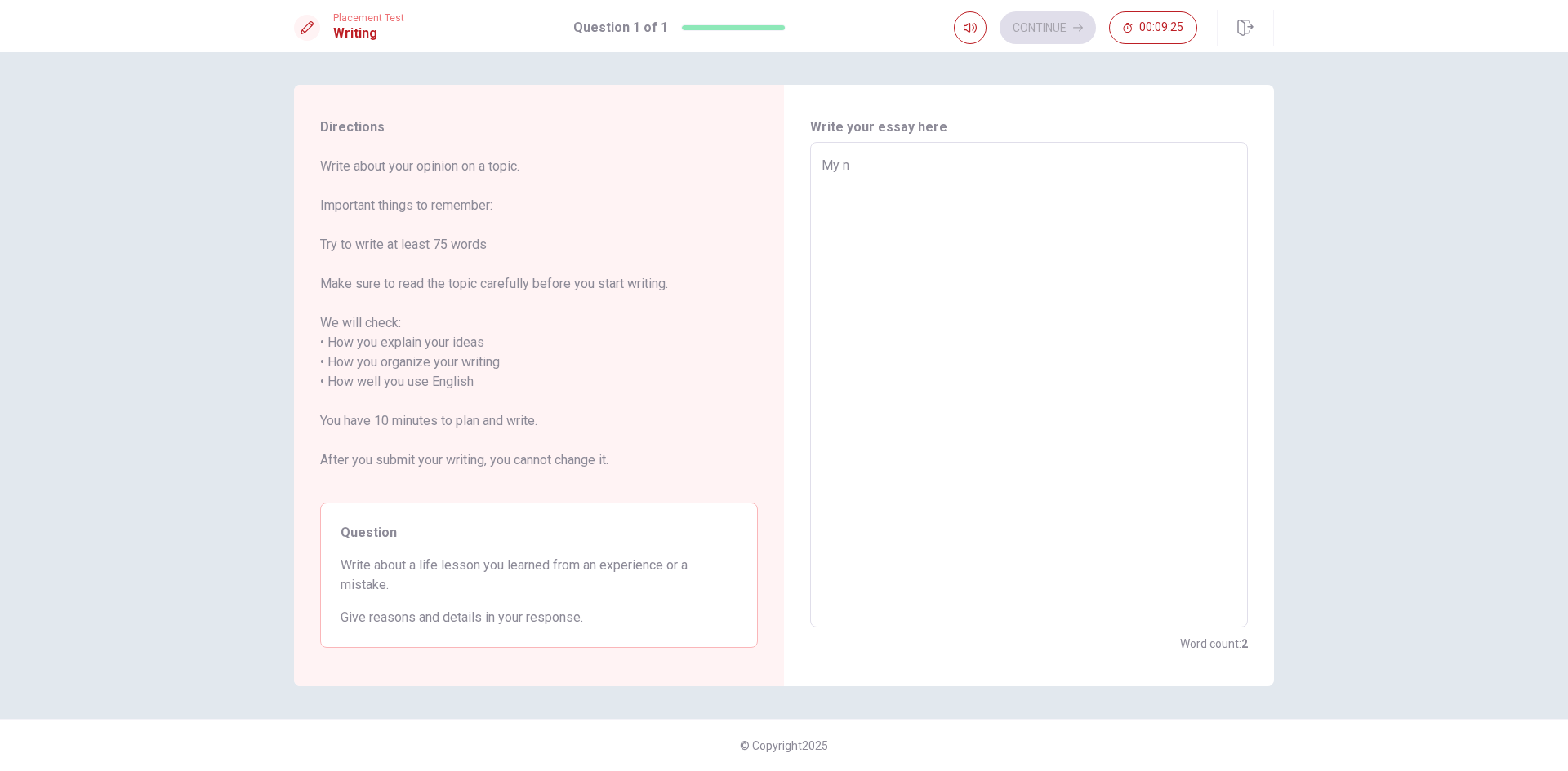
type textarea "My na"
type textarea "x"
type textarea "My nam"
type textarea "x"
type textarea "My name"
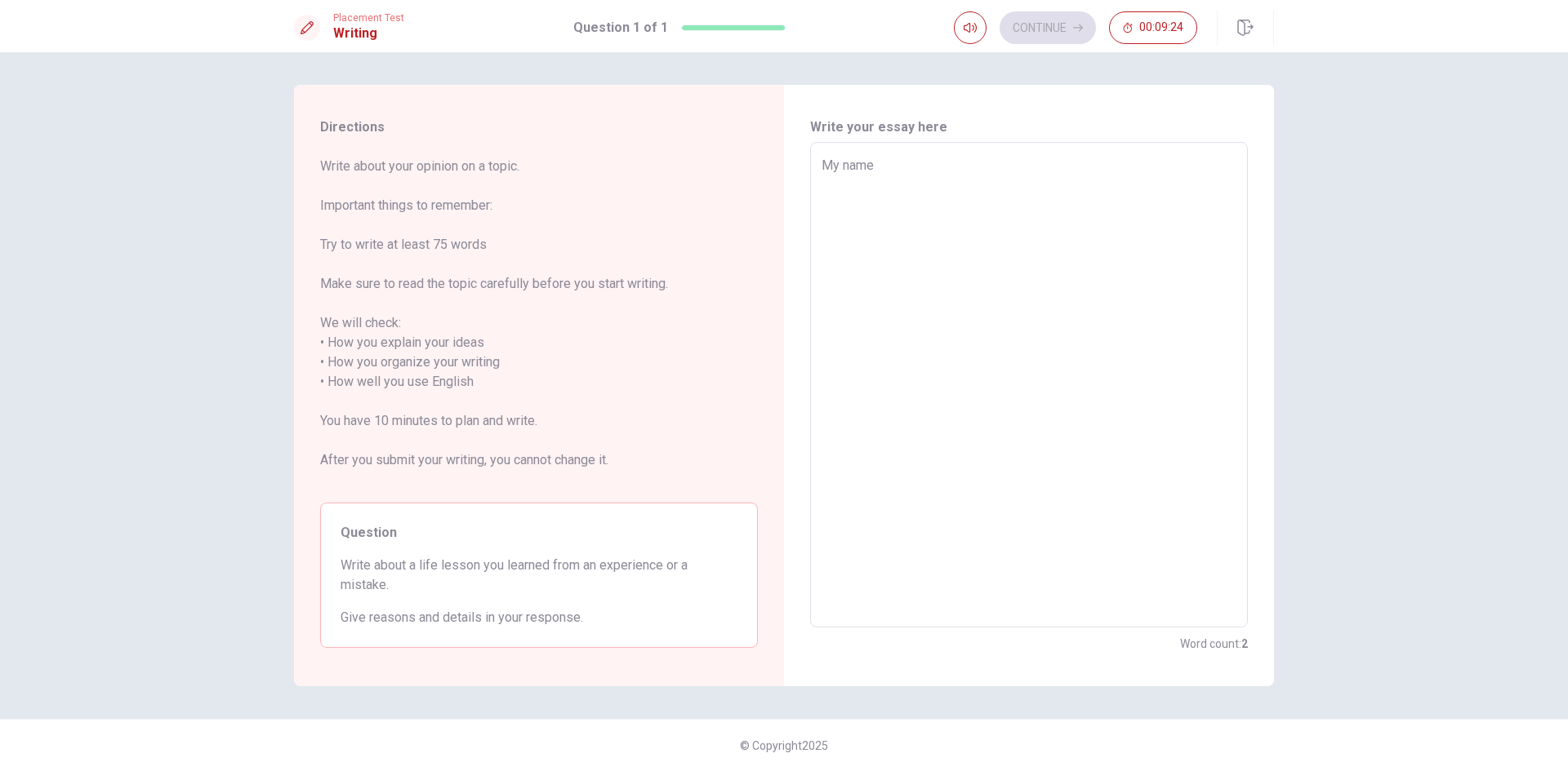
type textarea "x"
type textarea "My name"
type textarea "x"
type textarea "My name i"
type textarea "x"
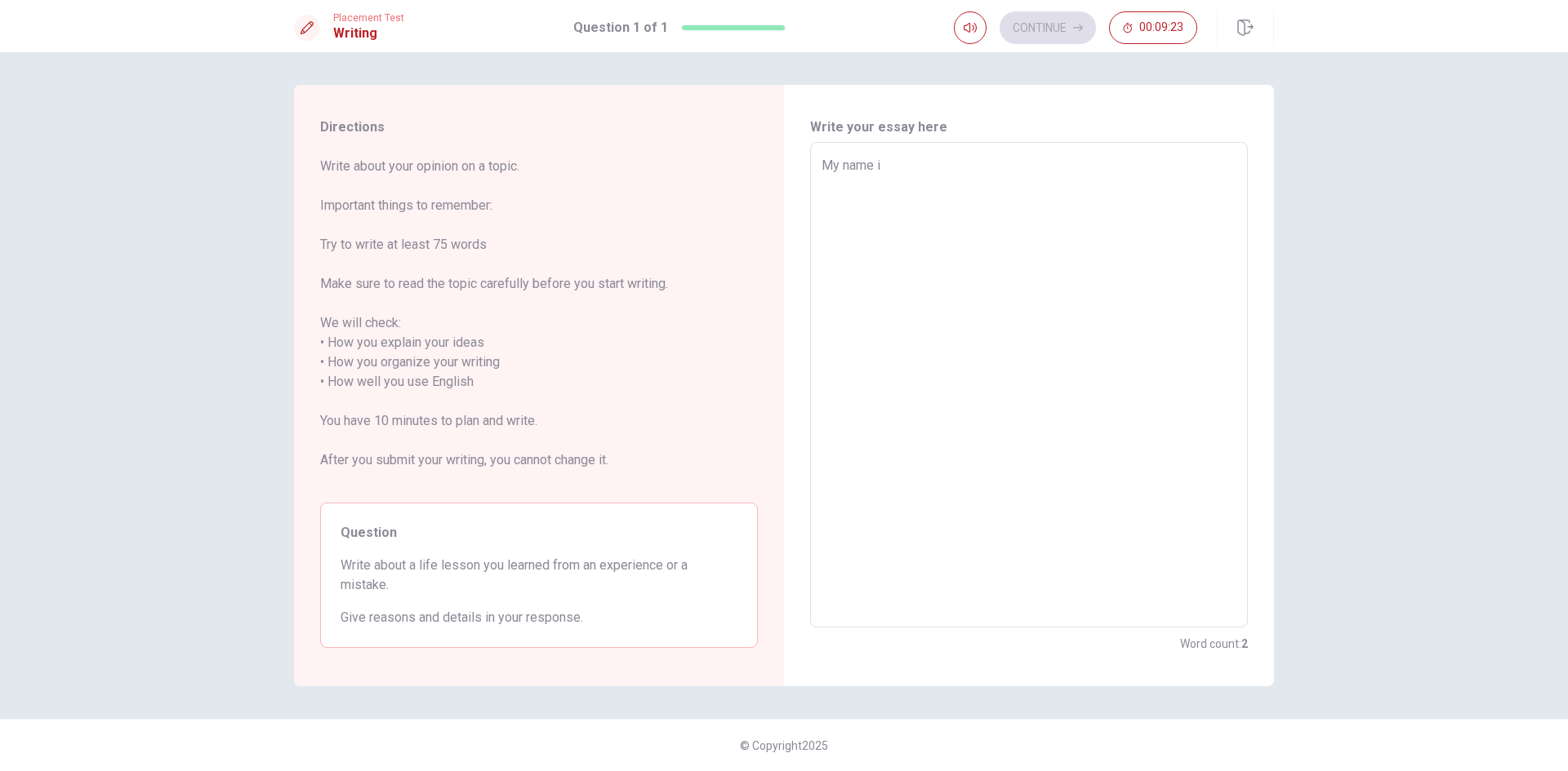
type textarea "My name is"
type textarea "x"
type textarea "My name is"
type textarea "x"
type textarea "My name is s"
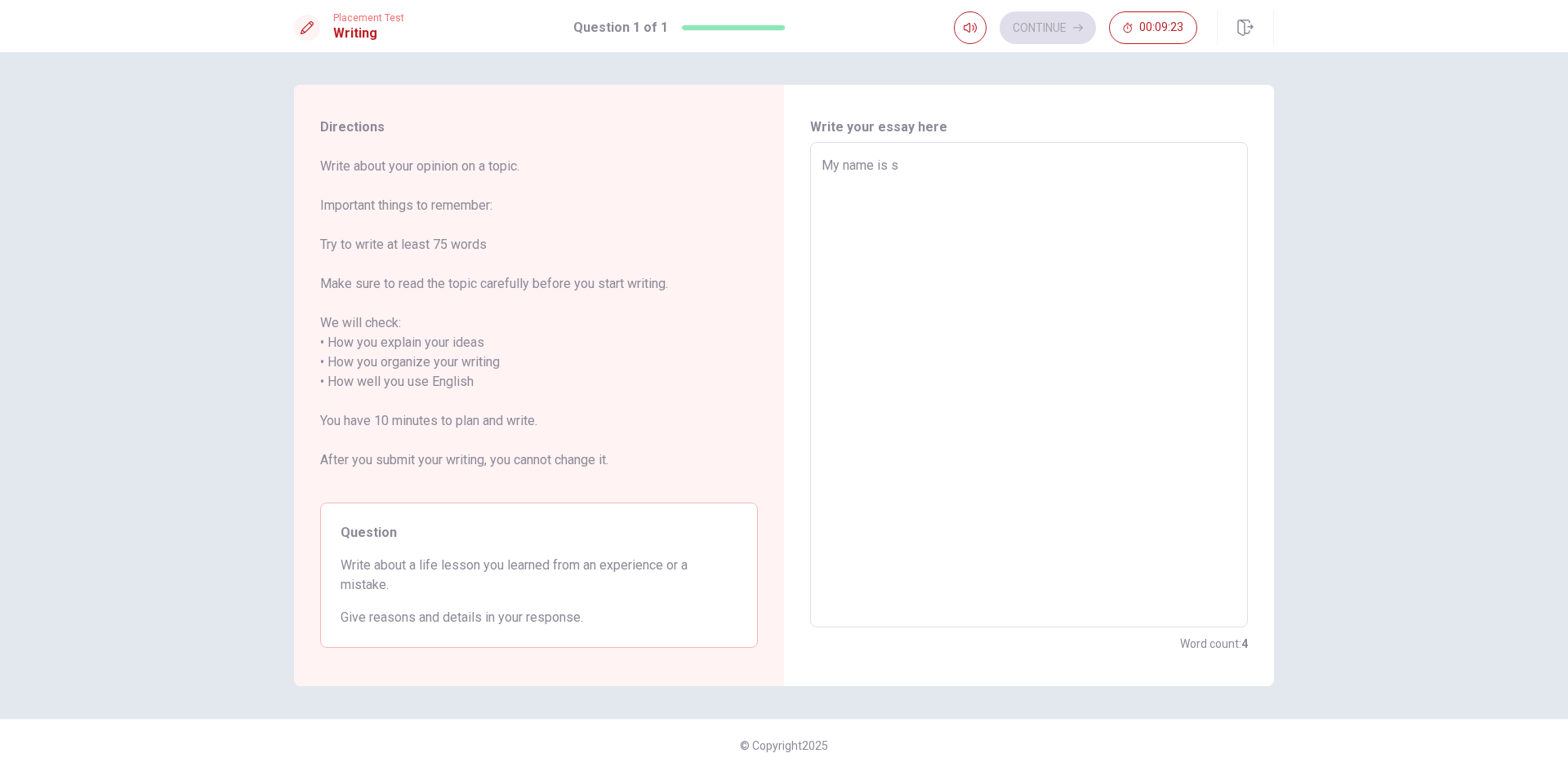
type textarea "x"
type textarea "My name is sa"
type textarea "x"
type textarea "My name is [PERSON_NAME]"
type textarea "x"
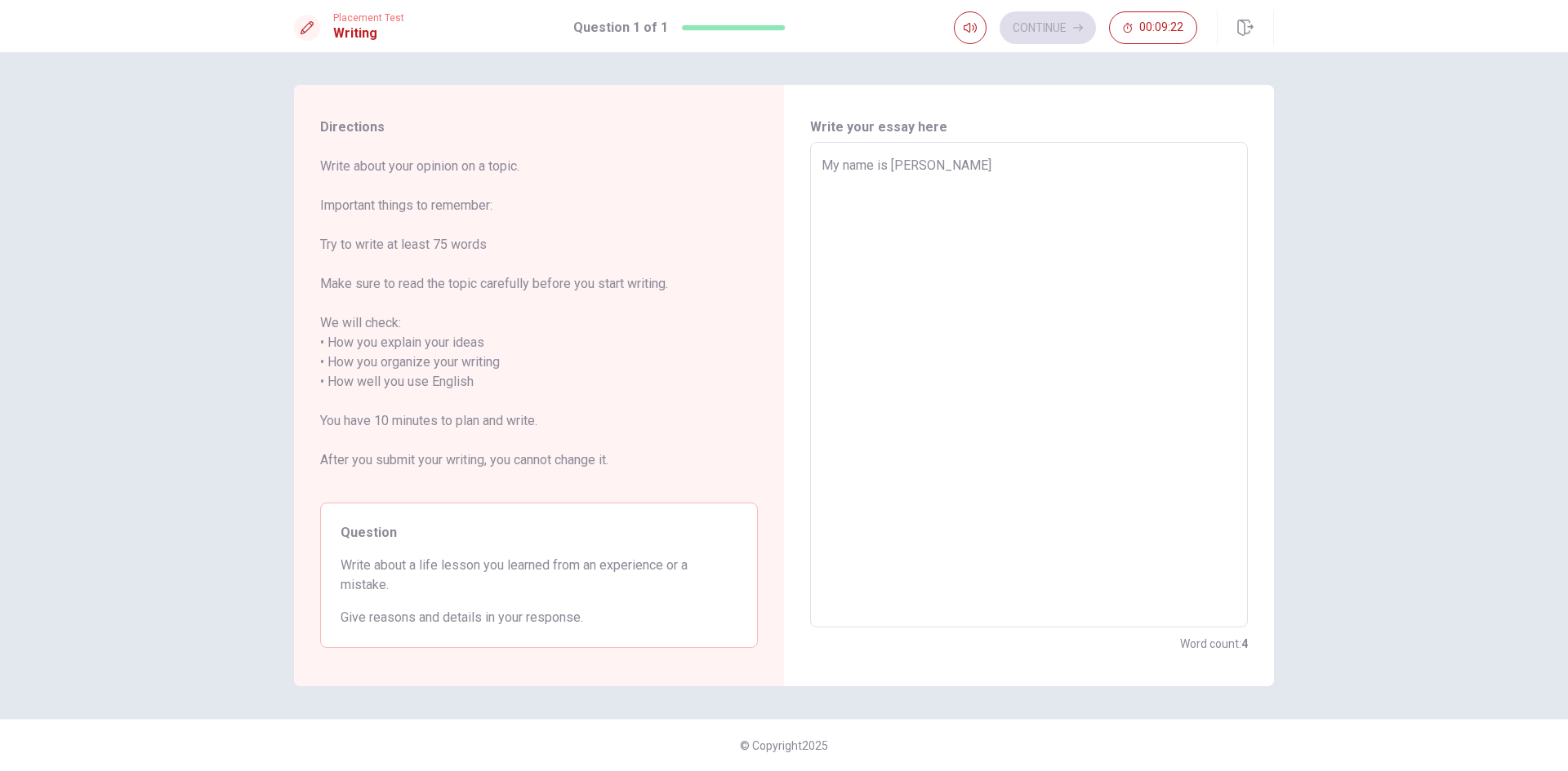
type textarea "My name is [PERSON_NAME]"
type textarea "x"
type textarea "My name is [PERSON_NAME]"
type textarea "x"
type textarea "My name is [PERSON_NAME]"
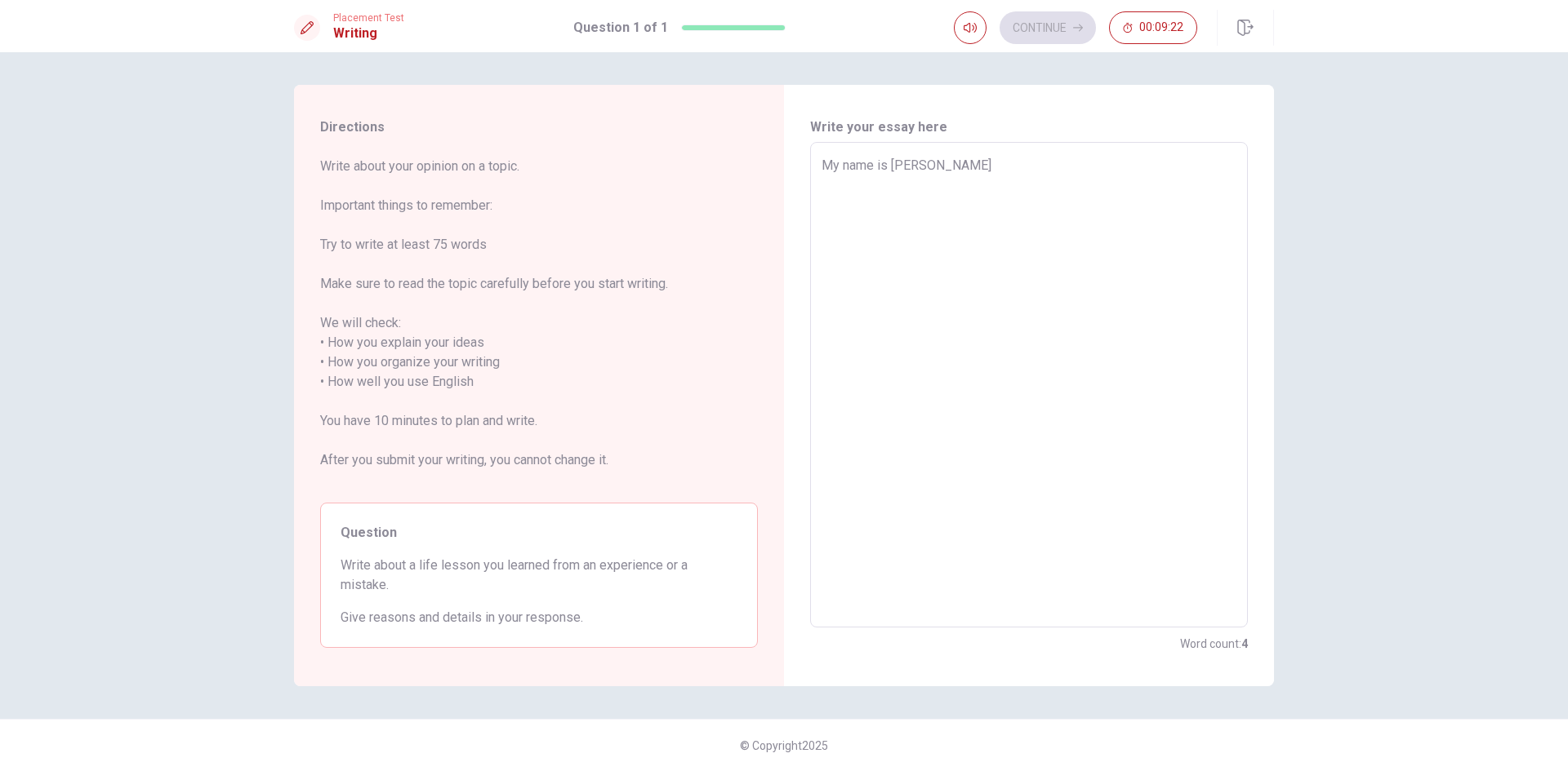
type textarea "x"
type textarea "My name is [PERSON_NAME]"
type textarea "x"
type textarea "My name is [PERSON_NAME]"
type textarea "x"
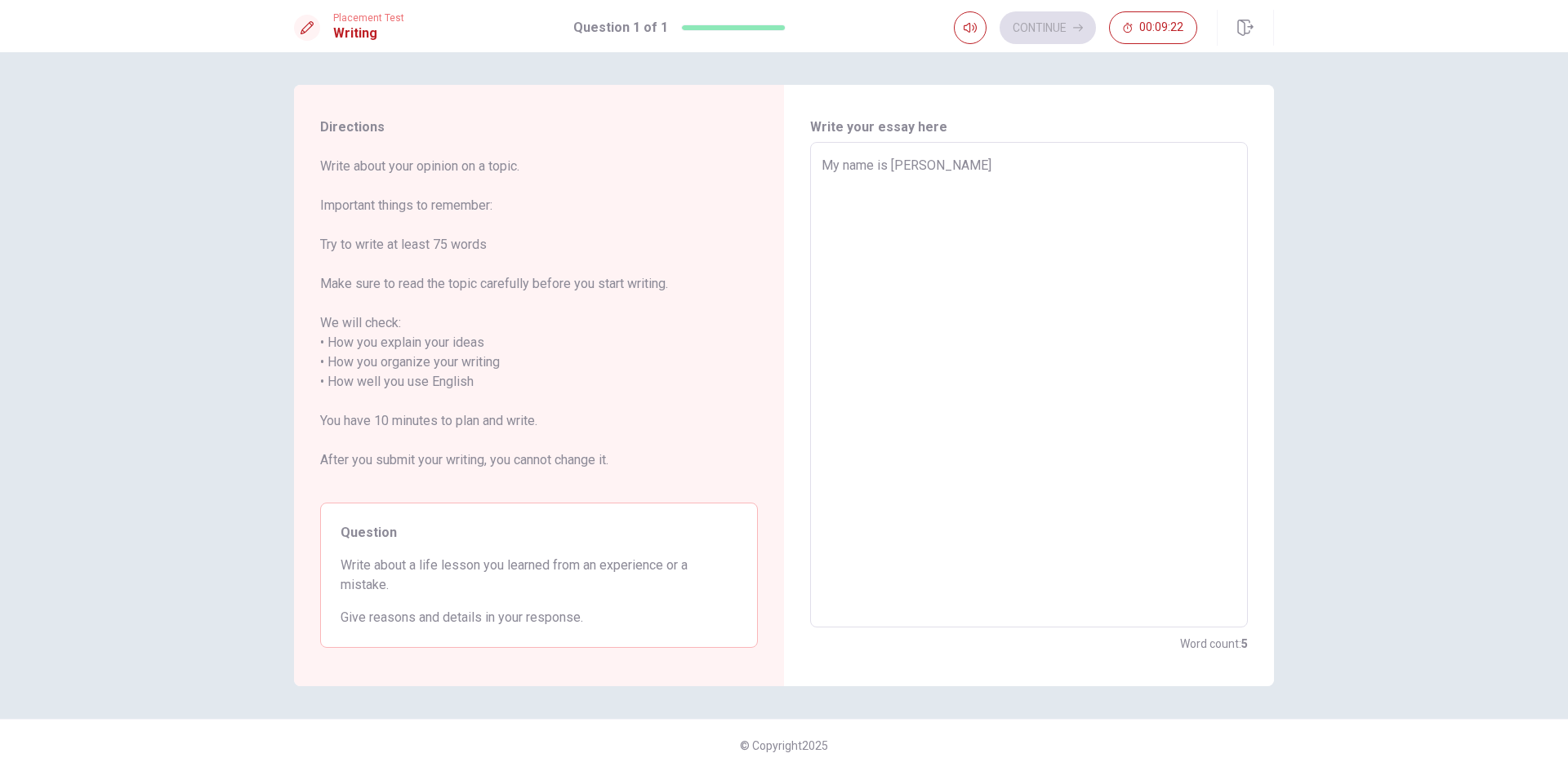
type textarea "My name is [PERSON_NAME]"
type textarea "x"
type textarea "My name is [PERSON_NAME]"
type textarea "x"
type textarea "My name is [PERSON_NAME]"
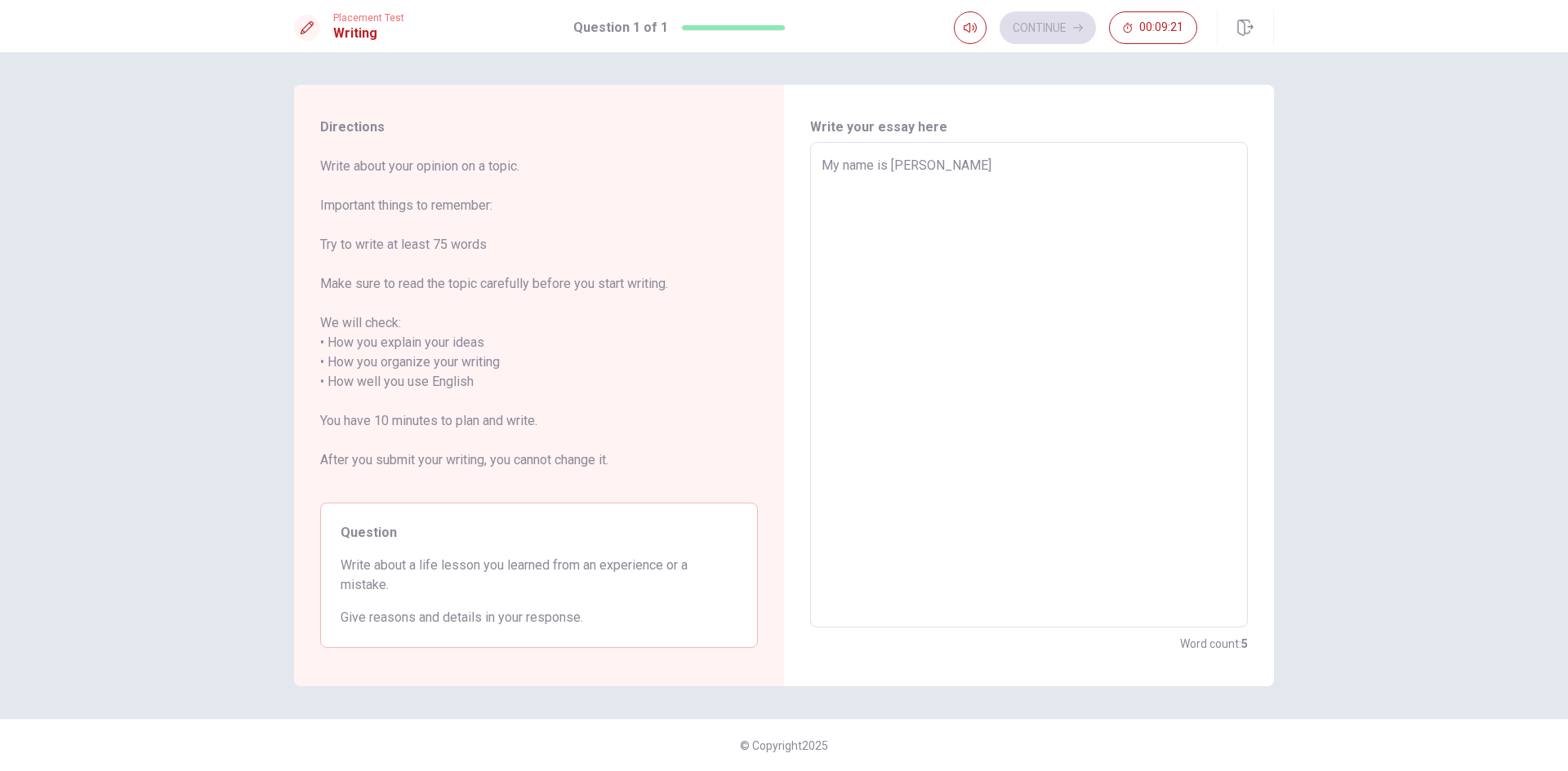
type textarea "x"
type textarea "My name is [PERSON_NAME]"
type textarea "x"
type textarea "My name is [PERSON_NAME]"
type textarea "x"
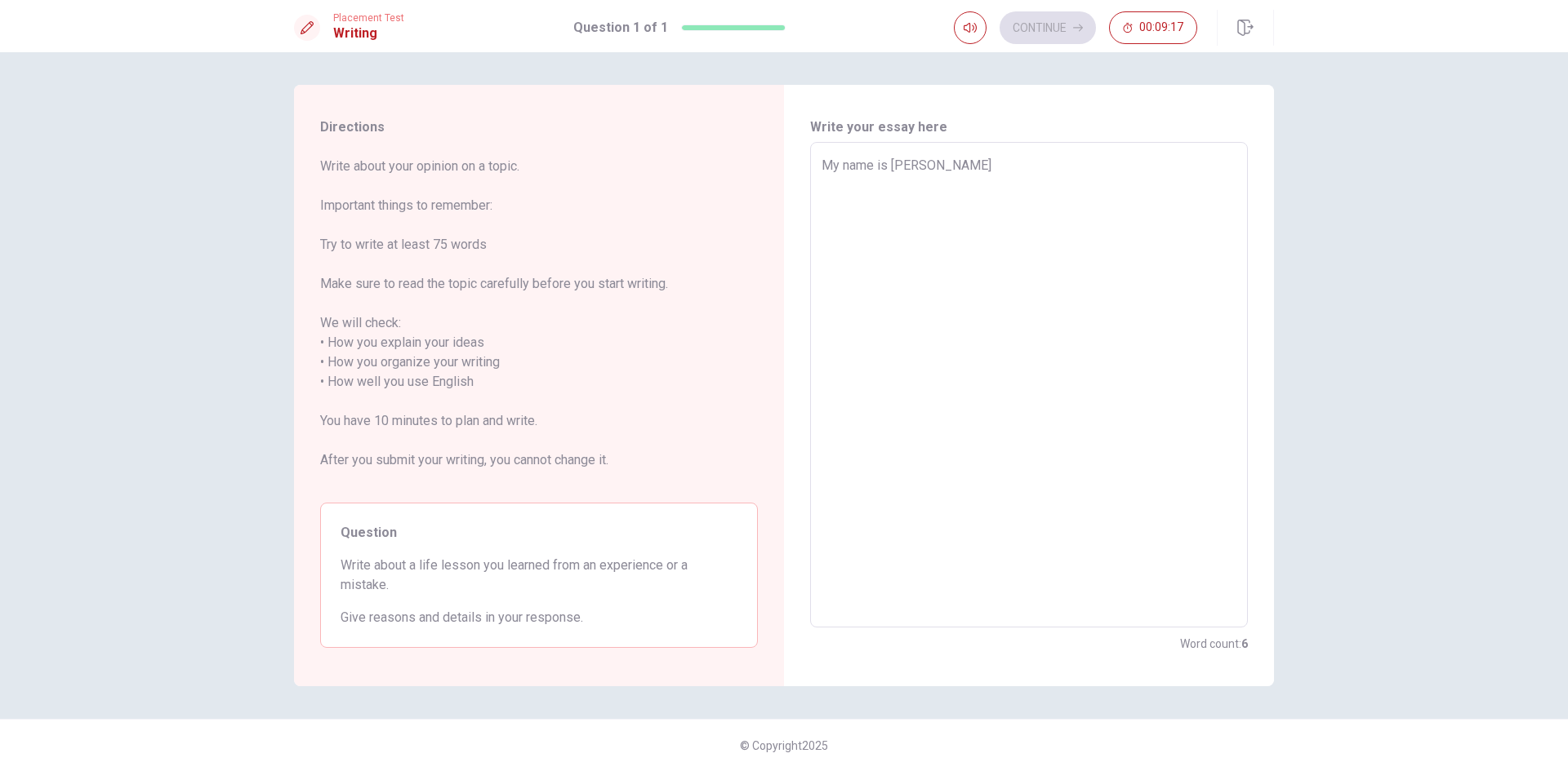
type textarea "My name is [PERSON_NAME]"
type textarea "x"
type textarea "My name is [PERSON_NAME] i h"
type textarea "x"
type textarea "My name is [PERSON_NAME] i ha"
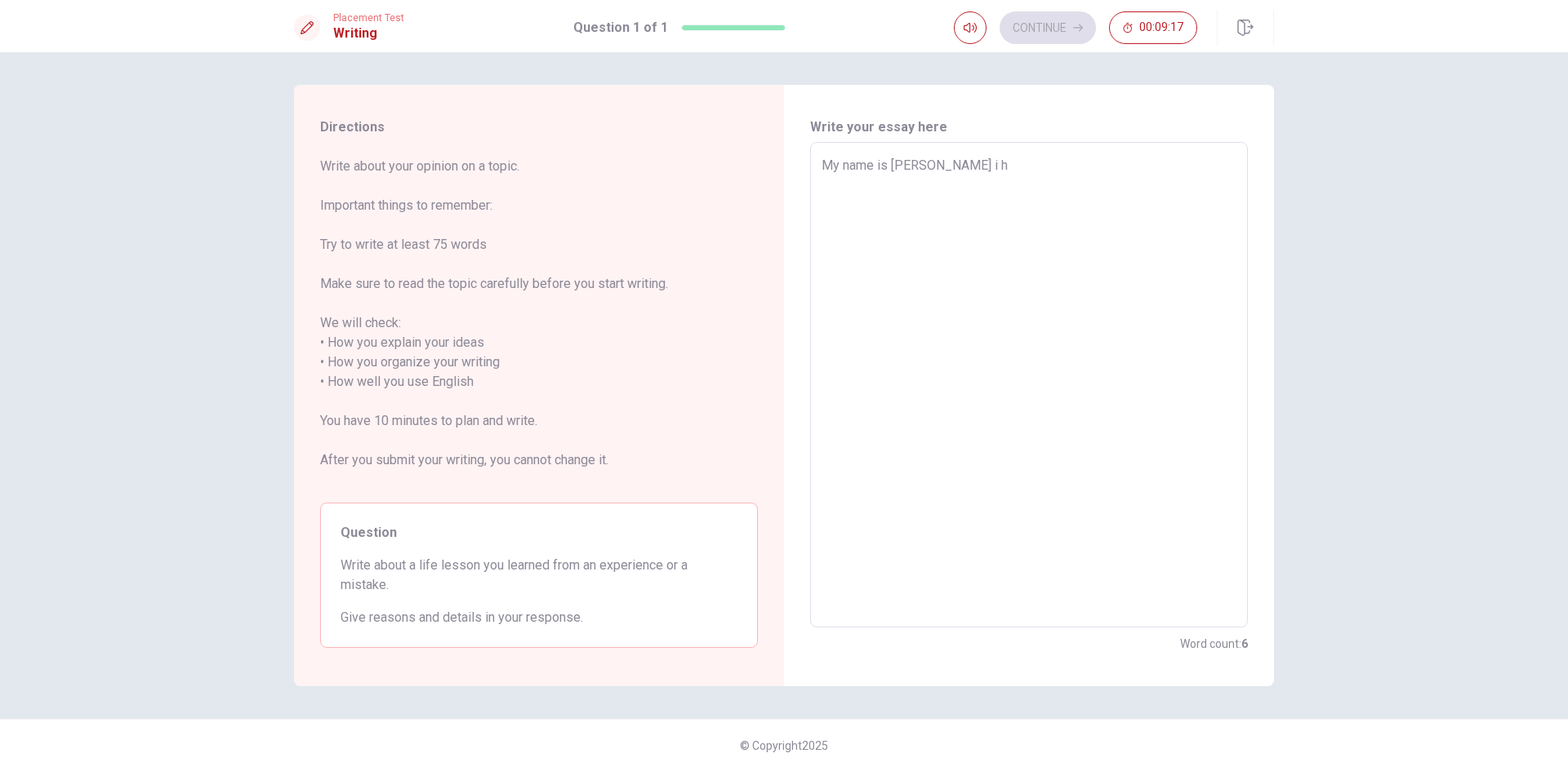
type textarea "x"
type textarea "My name is [PERSON_NAME] i hav"
type textarea "x"
type textarea "My name is [PERSON_NAME] i have"
type textarea "x"
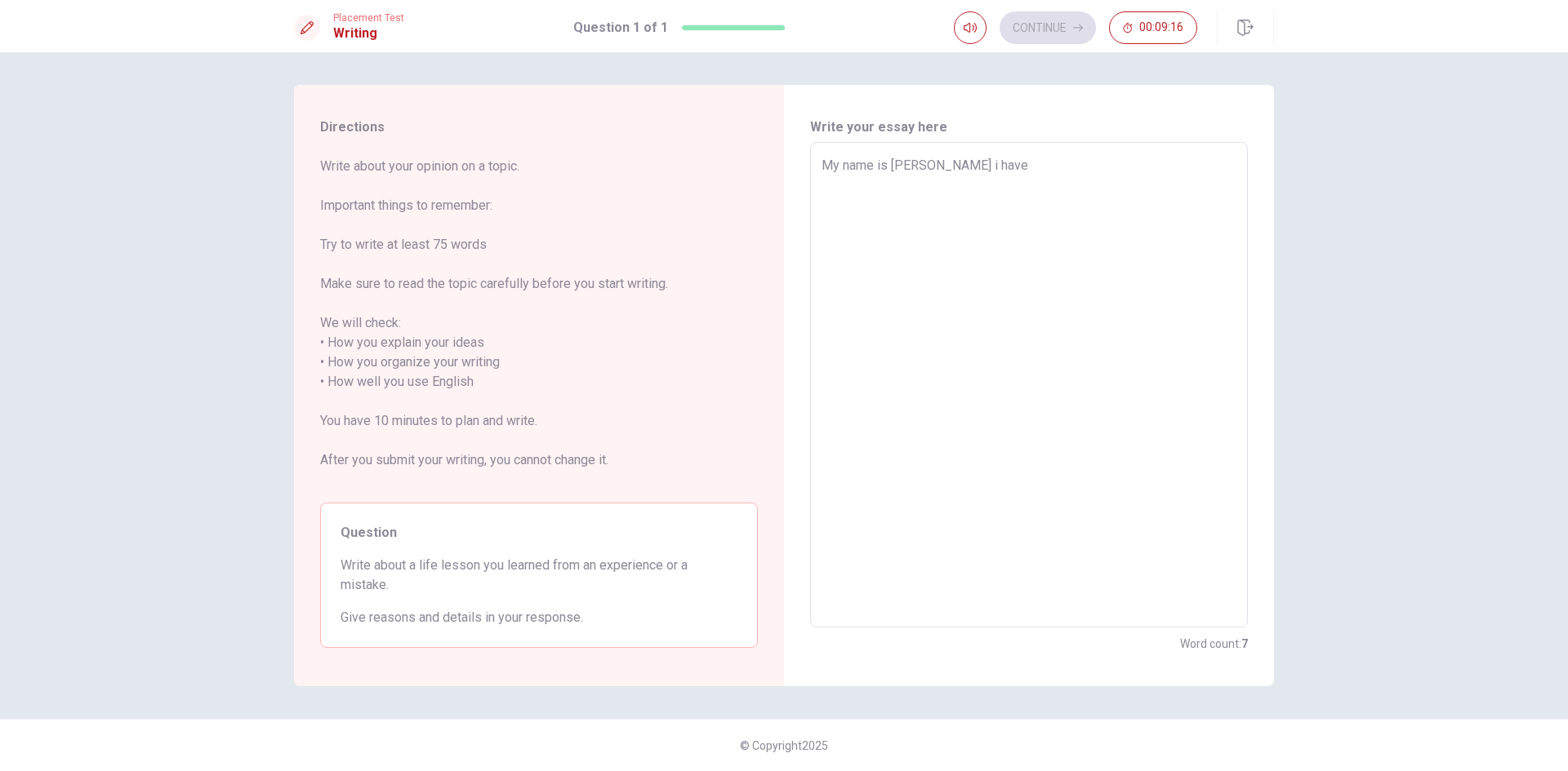
type textarea "My name is [PERSON_NAME] i have"
type textarea "x"
type textarea "My name is [PERSON_NAME] i have a"
type textarea "x"
type textarea "My name is [PERSON_NAME] i have al"
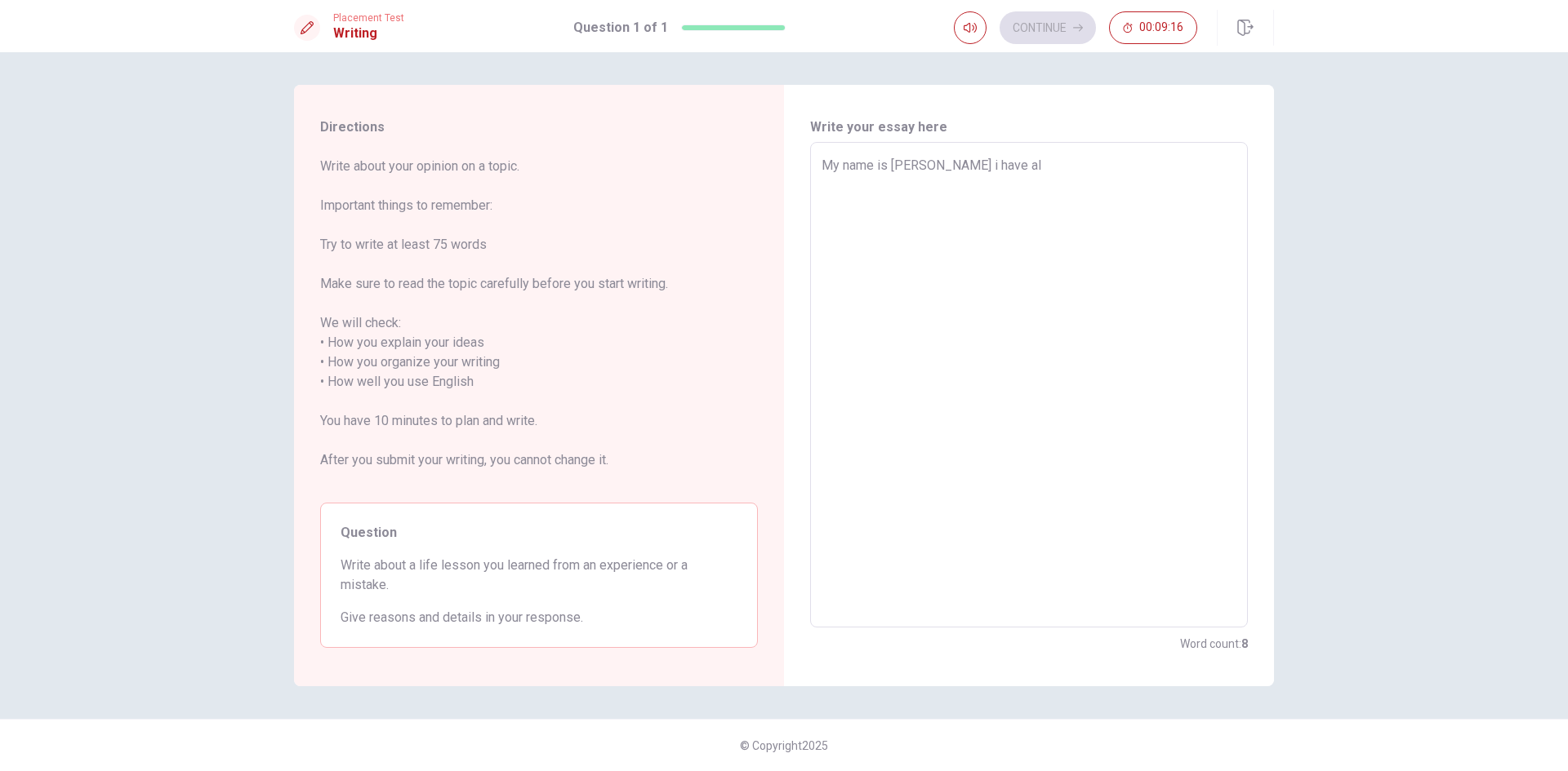
type textarea "x"
type textarea "My name is [PERSON_NAME] i have alo"
type textarea "x"
type textarea "My name is [PERSON_NAME] i have alot"
type textarea "x"
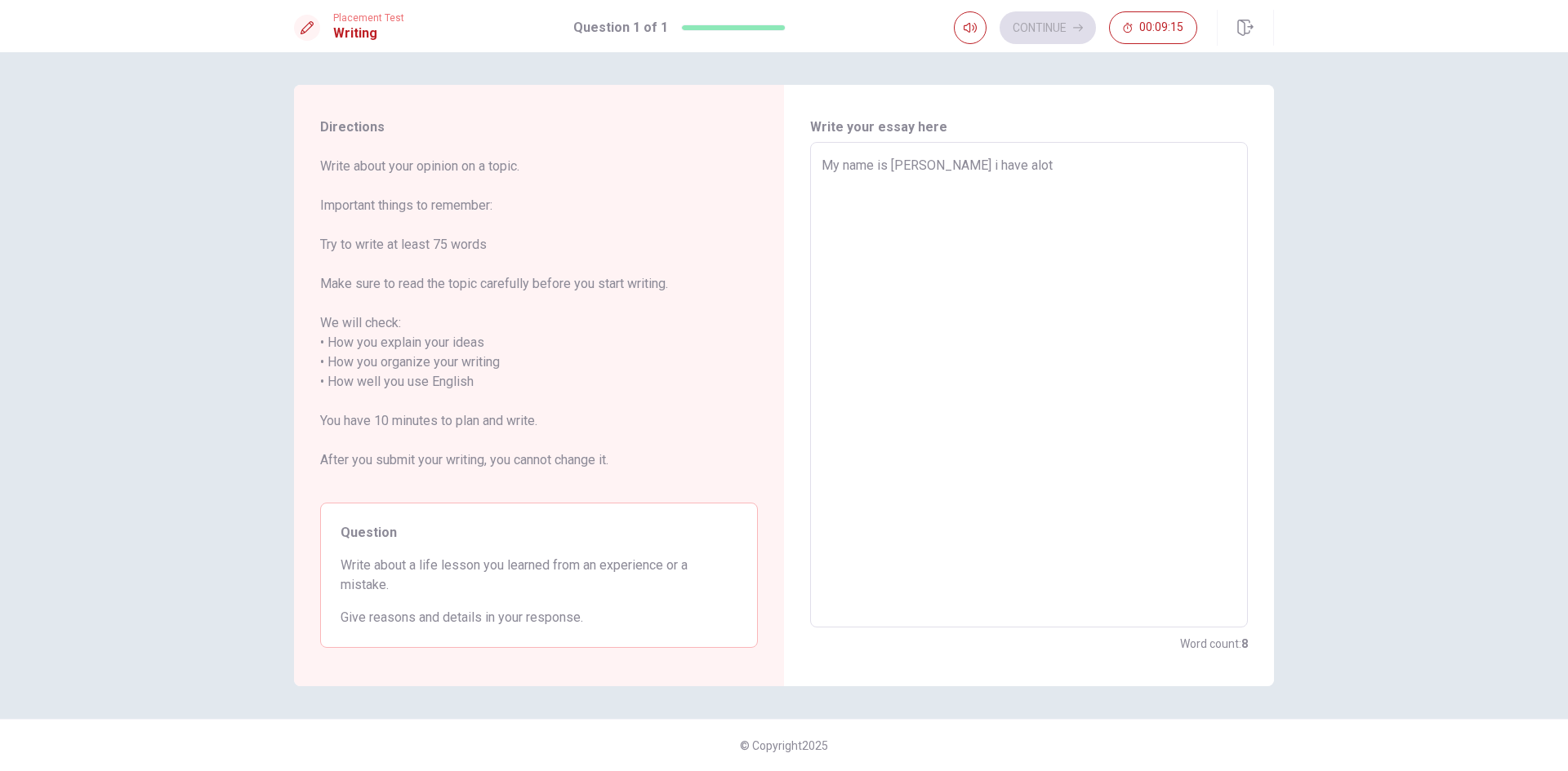
type textarea "My name is [PERSON_NAME] i have alot"
type textarea "x"
type textarea "My name is [PERSON_NAME] i have alot"
type textarea "x"
type textarea "My name is [PERSON_NAME] i have alo"
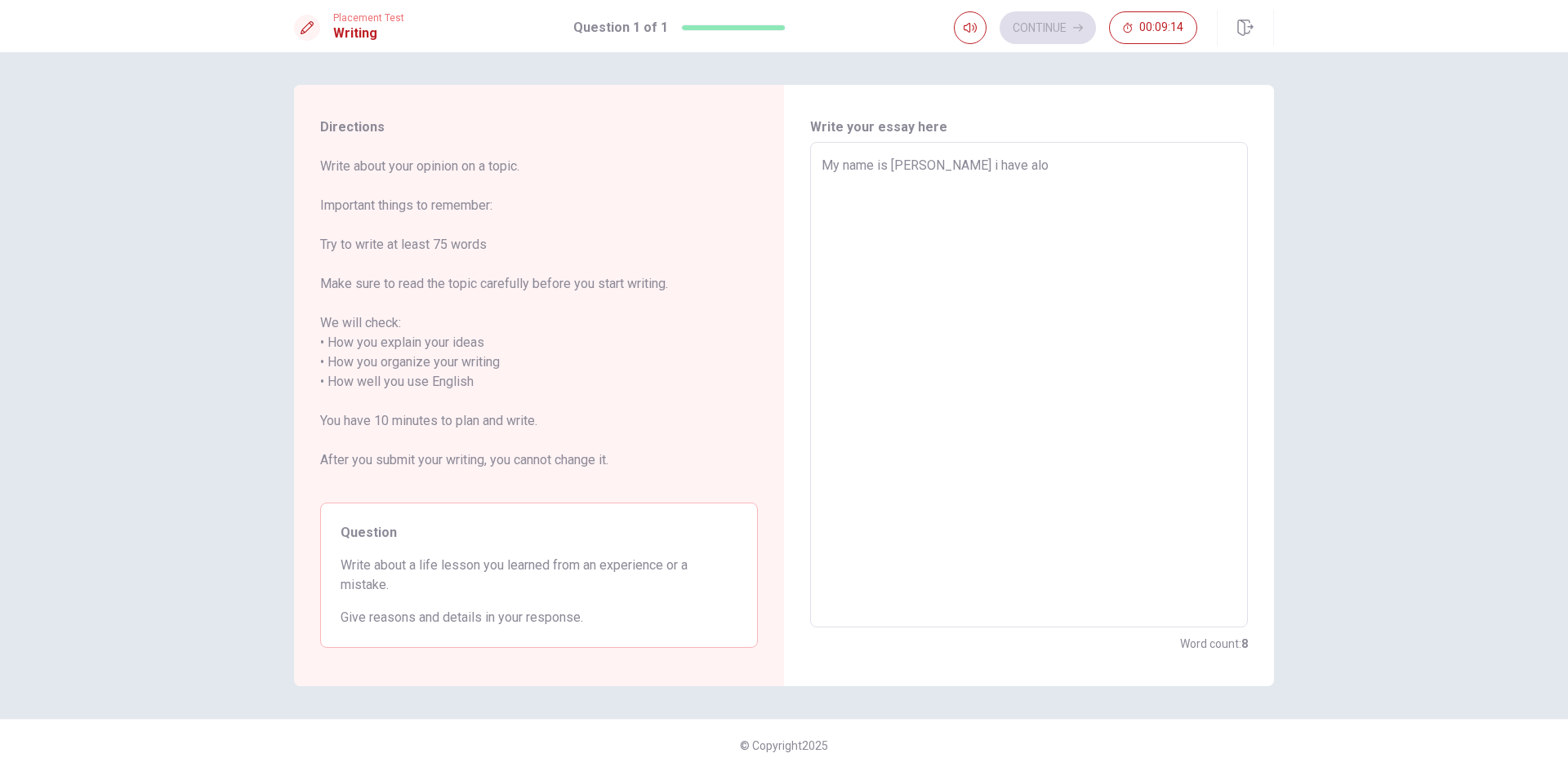
type textarea "x"
type textarea "My name is [PERSON_NAME] i have al"
type textarea "x"
type textarea "My name is [PERSON_NAME] i have a"
type textarea "x"
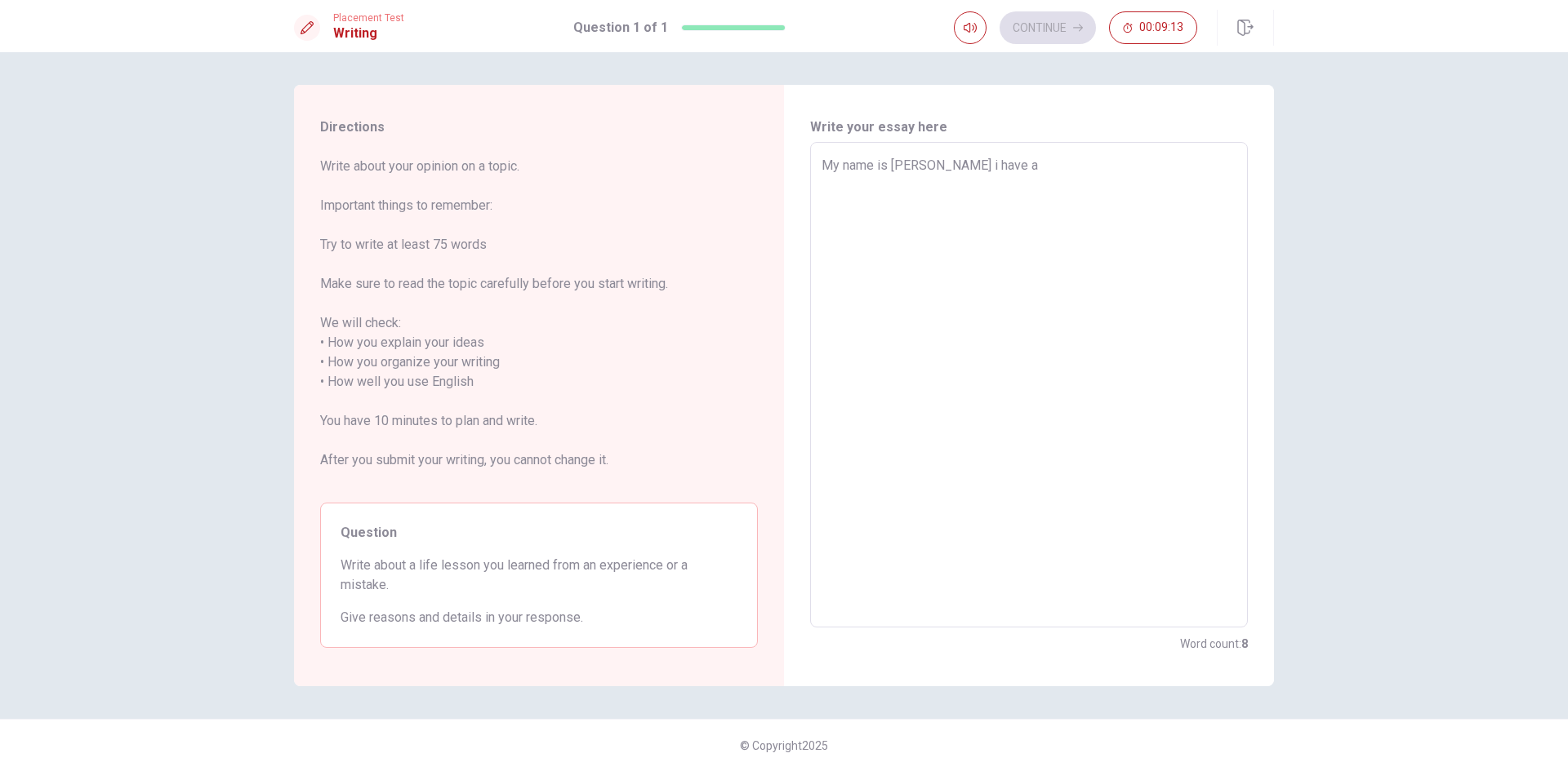
type textarea "My name is [PERSON_NAME] i have a"
type textarea "x"
type textarea "My name is [PERSON_NAME] i have a l"
type textarea "x"
type textarea "My name is [PERSON_NAME] i have a lo"
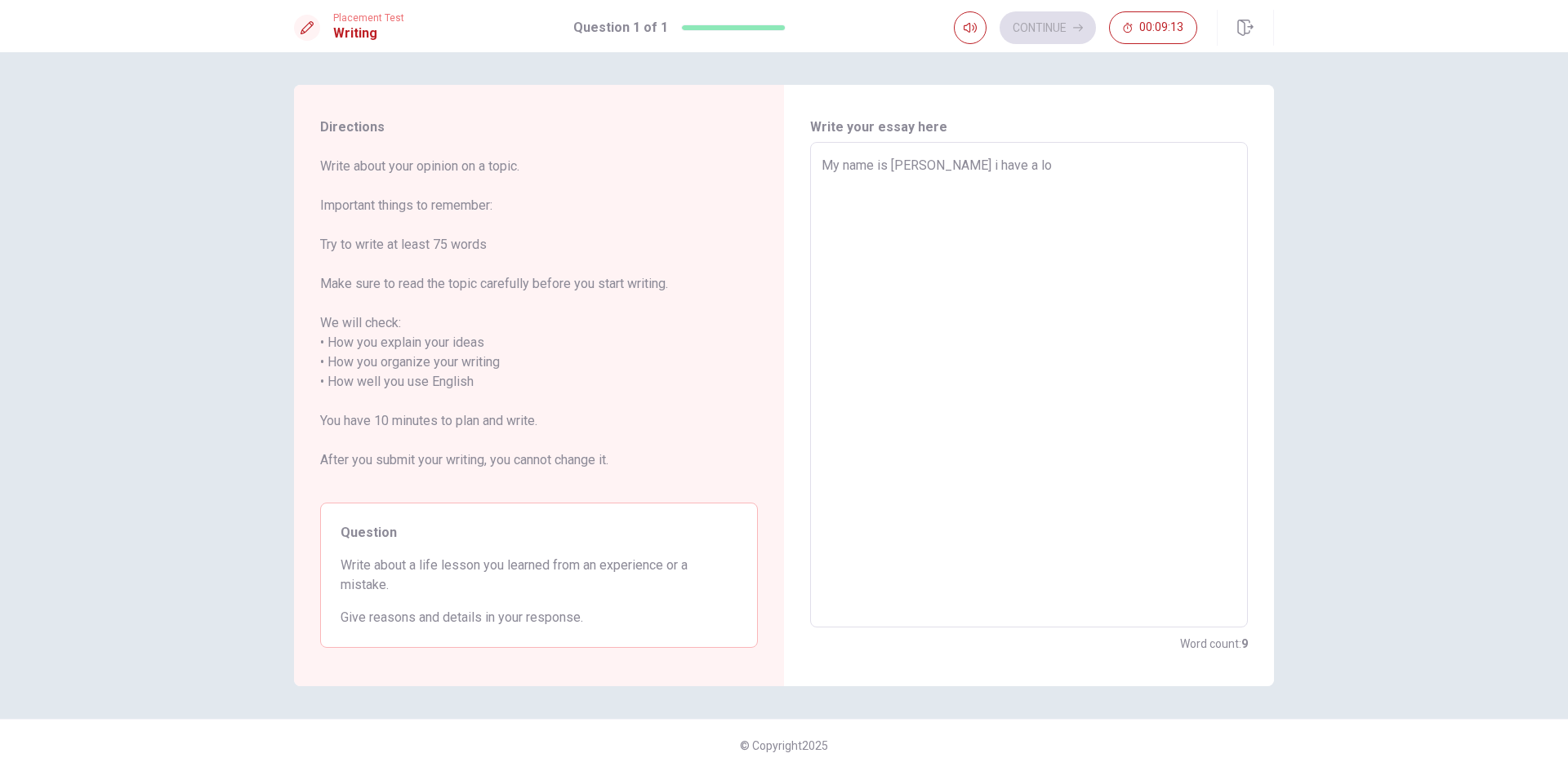
type textarea "x"
type textarea "My name is [PERSON_NAME] i have a lot"
type textarea "x"
type textarea "My name is [PERSON_NAME] i have a lot"
type textarea "x"
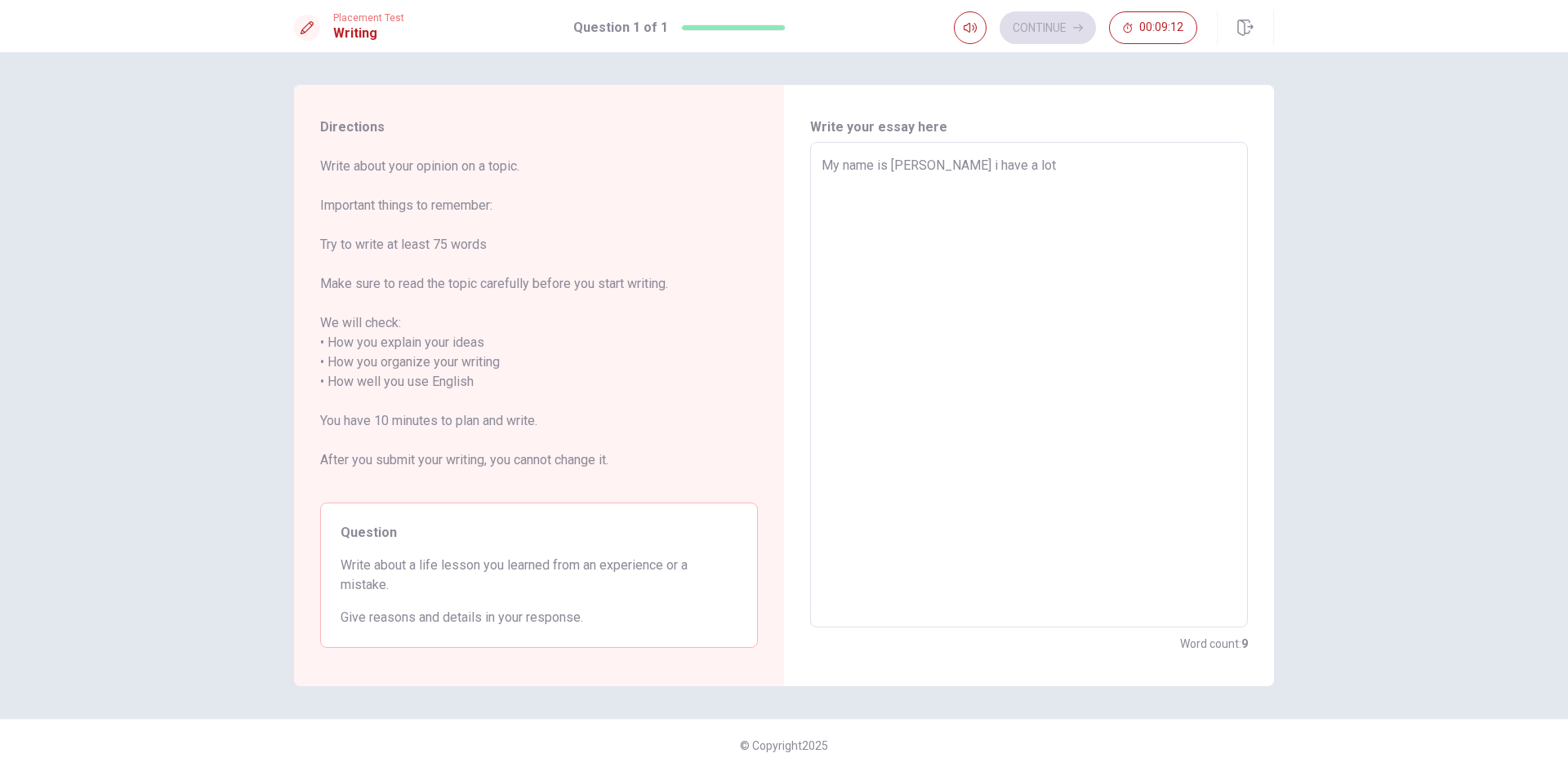
type textarea "My name is [PERSON_NAME] i have a lot o"
type textarea "x"
type textarea "My name is [PERSON_NAME] i have a lot of"
type textarea "x"
type textarea "My name is [PERSON_NAME] i have a lot off"
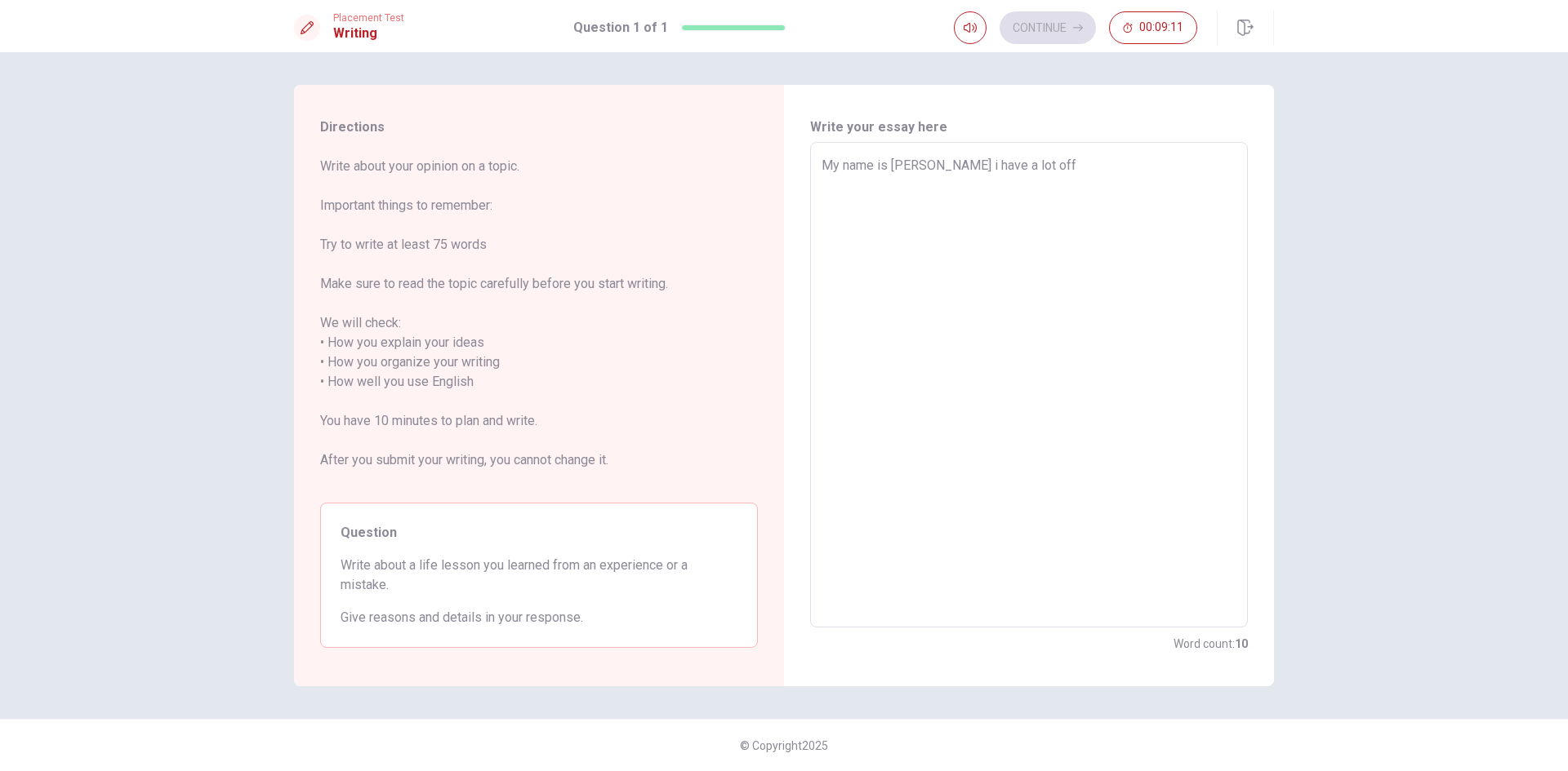
type textarea "x"
type textarea "My name is [PERSON_NAME] i have a lot of"
type textarea "x"
type textarea "My name is [PERSON_NAME] i have a lot of"
type textarea "x"
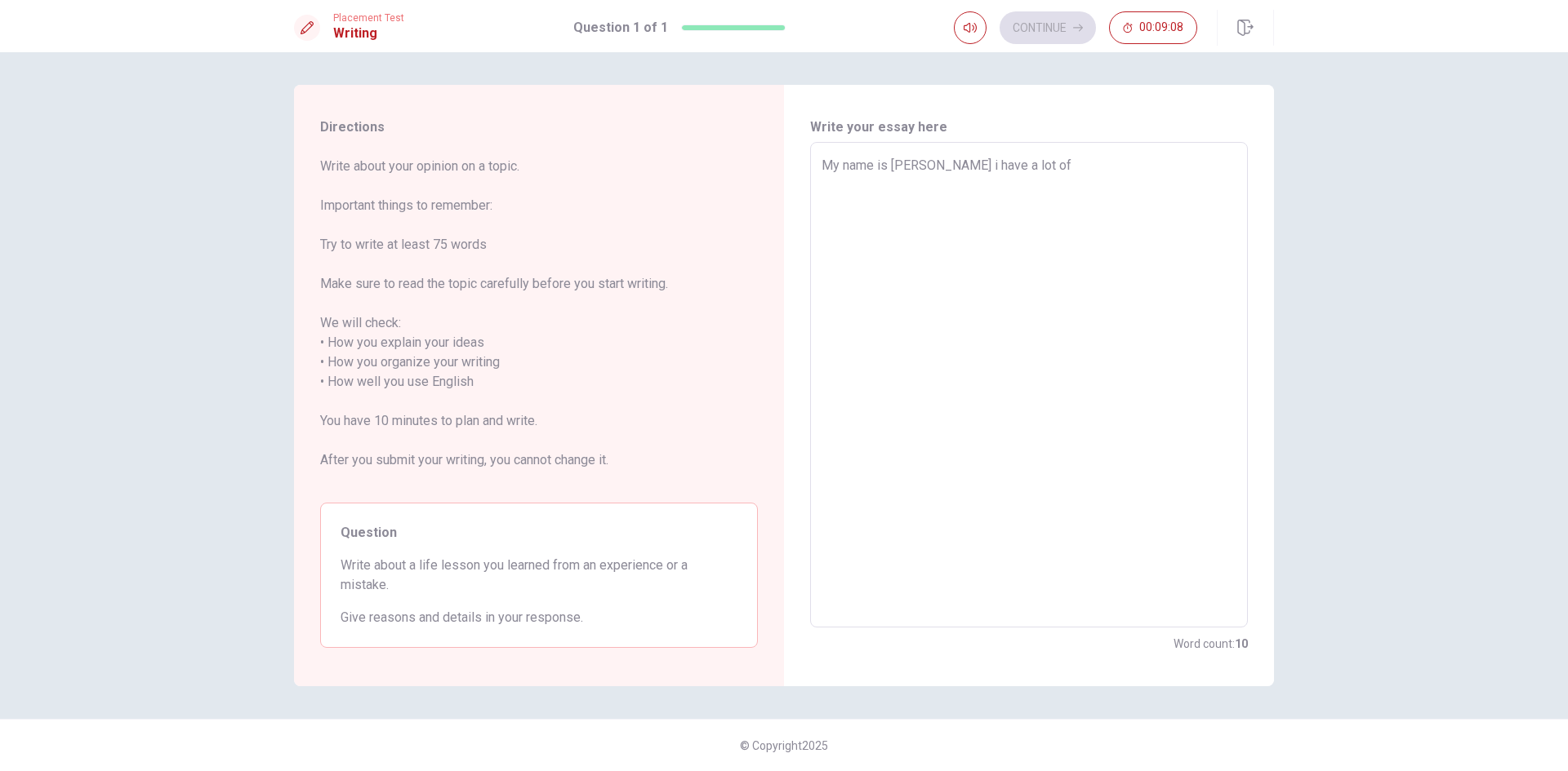
type textarea "My name is [PERSON_NAME] i have a lot of l"
type textarea "x"
type textarea "My name is [PERSON_NAME] i have a lot of li"
type textarea "x"
type textarea "My name is [PERSON_NAME] i have a lot of lig"
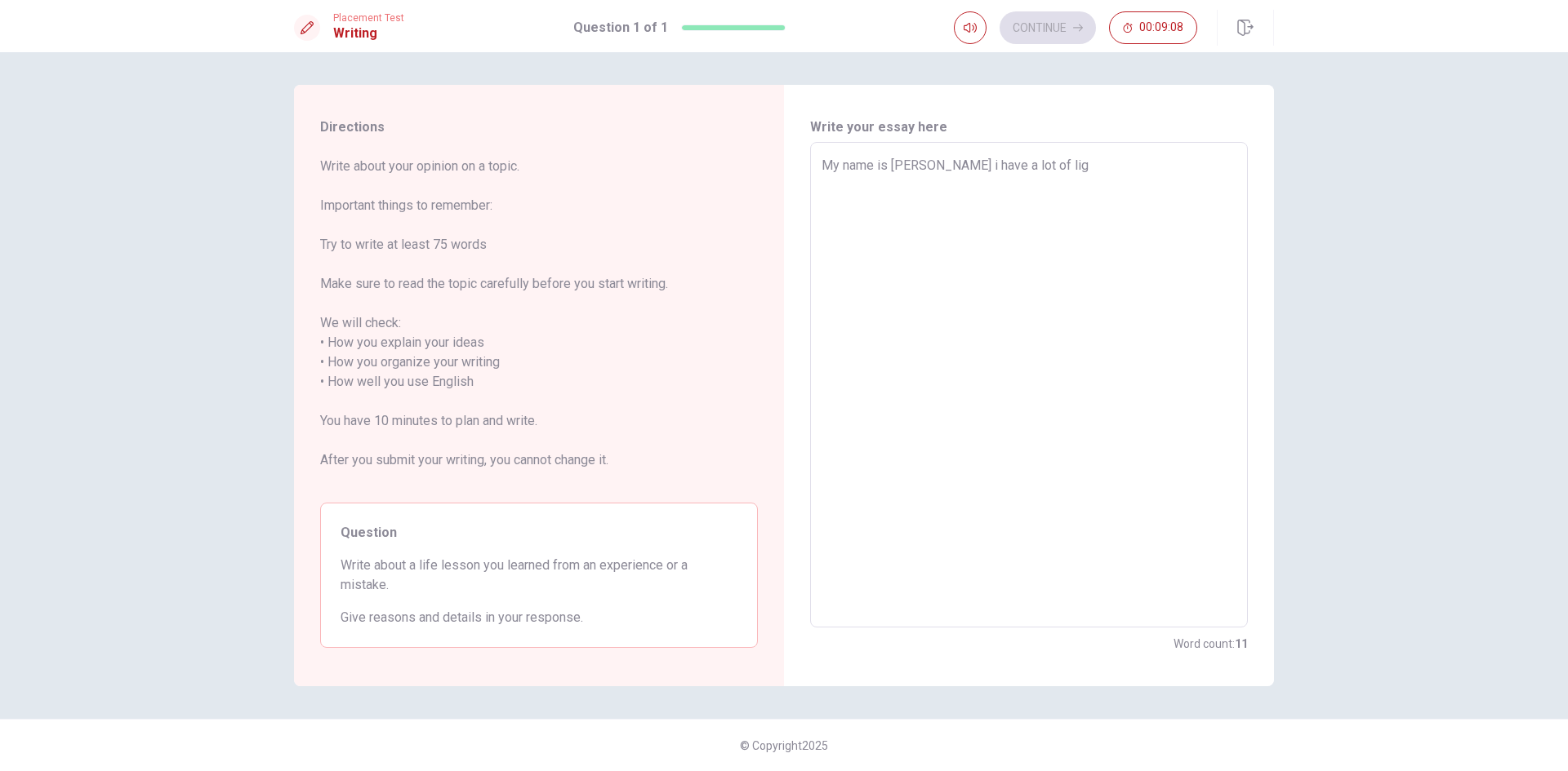
type textarea "x"
type textarea "My name is [PERSON_NAME] i have a lot of li"
type textarea "x"
type textarea "My name is [PERSON_NAME] i have a lot of lif"
type textarea "x"
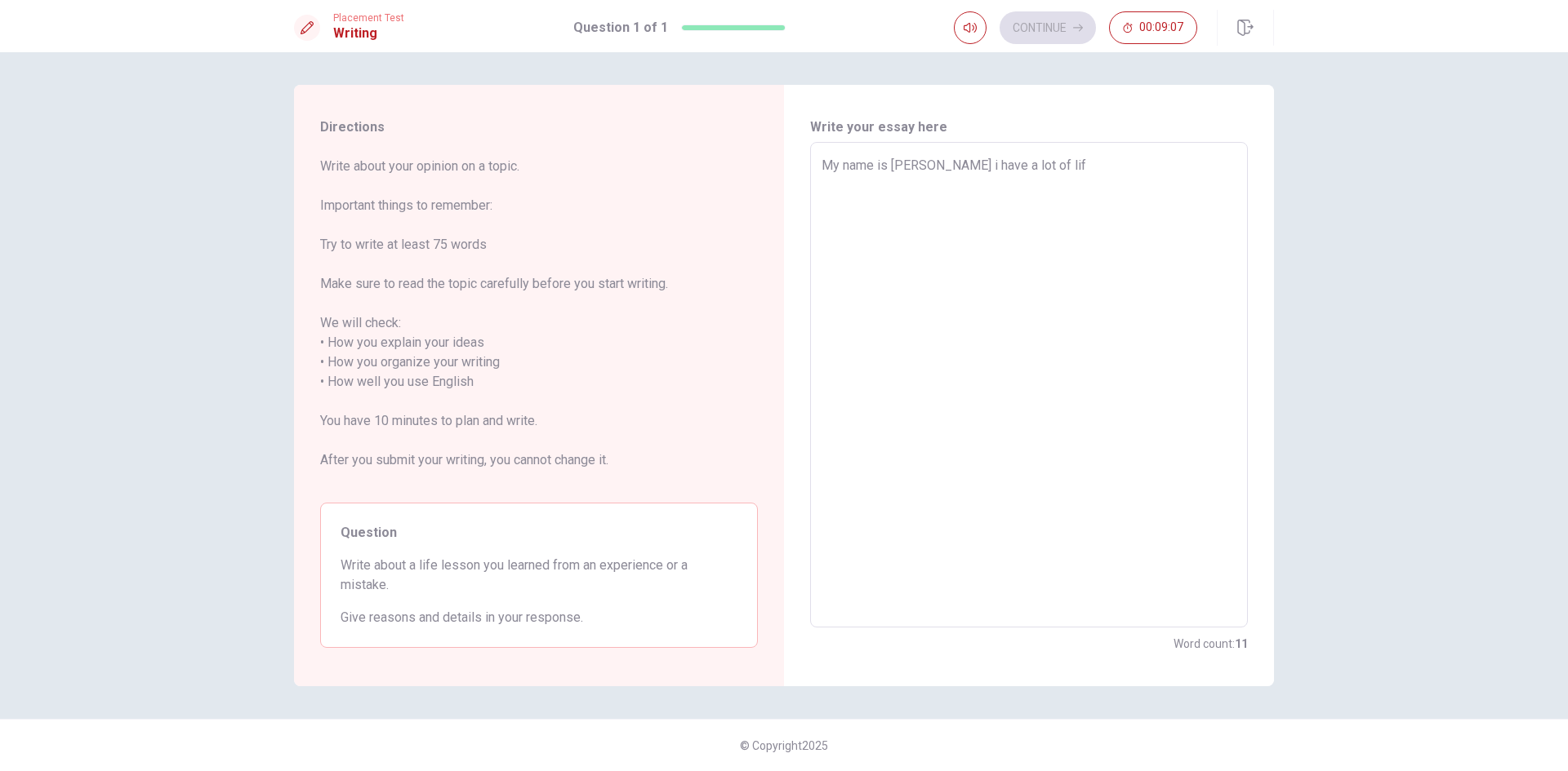
type textarea "My name is [PERSON_NAME] i have a lot of life"
type textarea "x"
type textarea "My name is [PERSON_NAME] i have a lot of life"
type textarea "x"
type textarea "My name is [PERSON_NAME] i have a lot of life l"
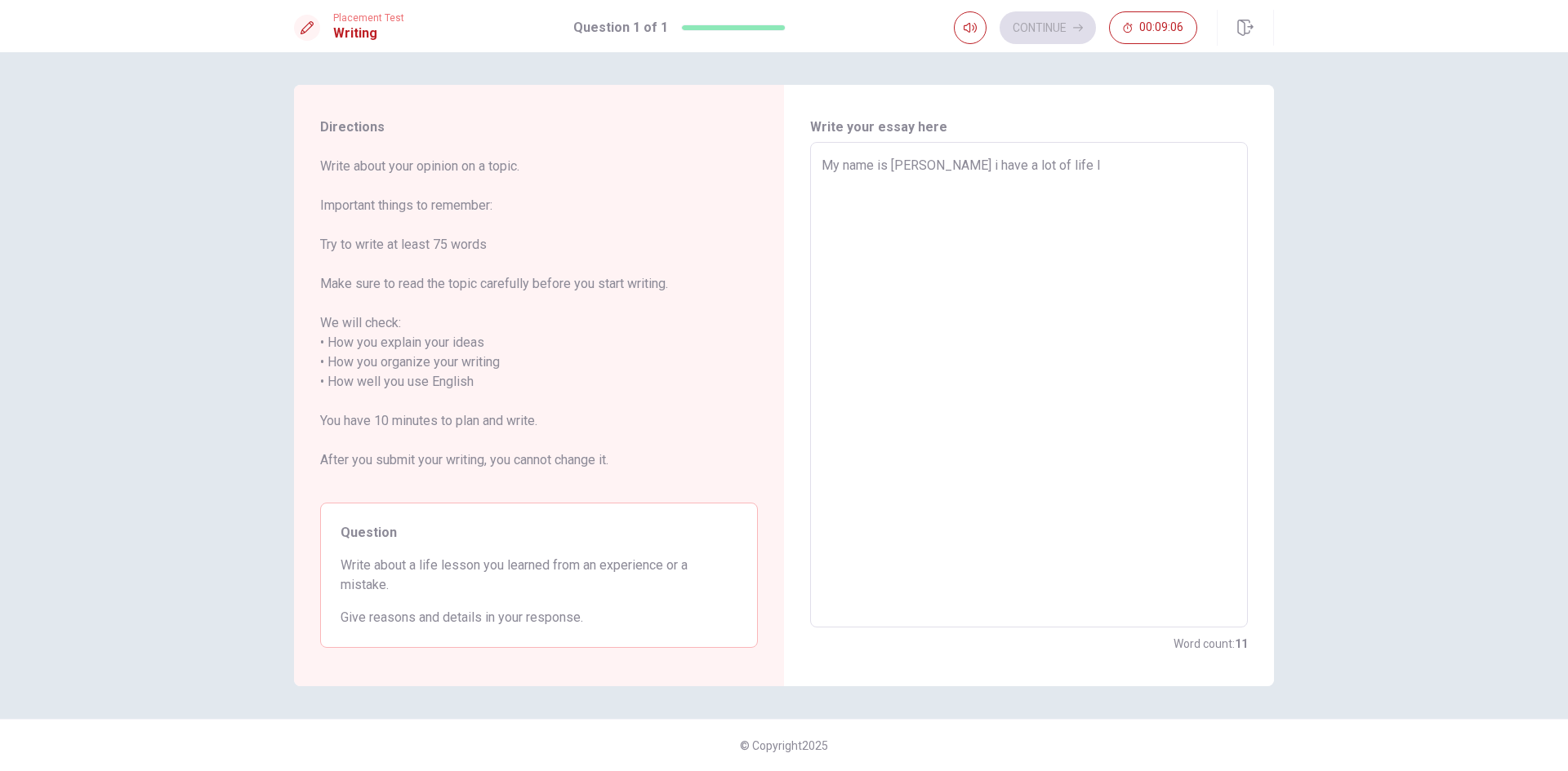
type textarea "x"
type textarea "My name is [PERSON_NAME] i have a lot of life le"
type textarea "x"
type textarea "My name is [PERSON_NAME] i have a lot of life les"
type textarea "x"
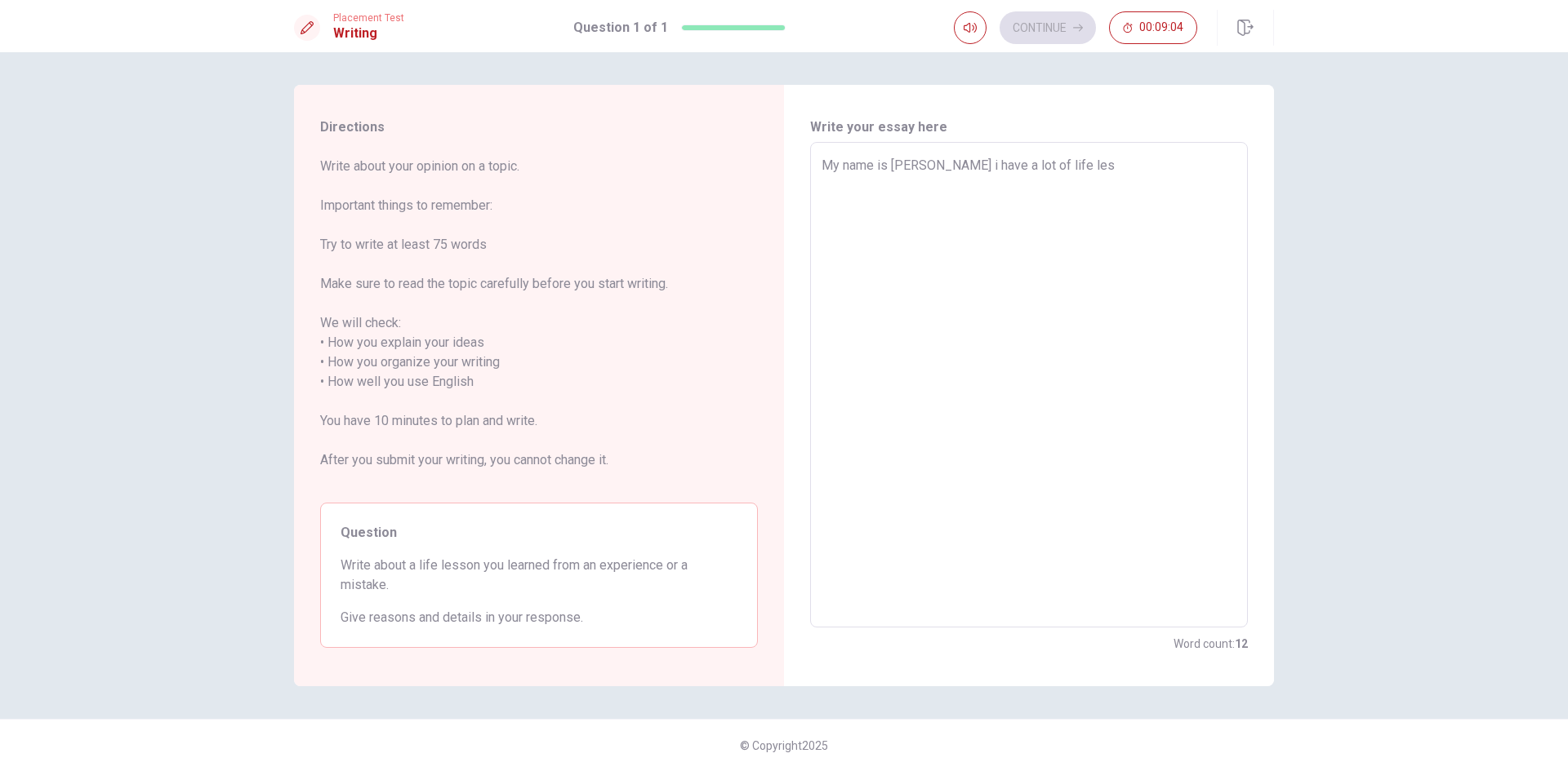
type textarea "My name is [PERSON_NAME] i have a lot of life less"
type textarea "x"
type textarea "My name is [PERSON_NAME] i have a lot of life [PERSON_NAME]"
type textarea "x"
type textarea "My name is [PERSON_NAME] i have a lot of life lesson"
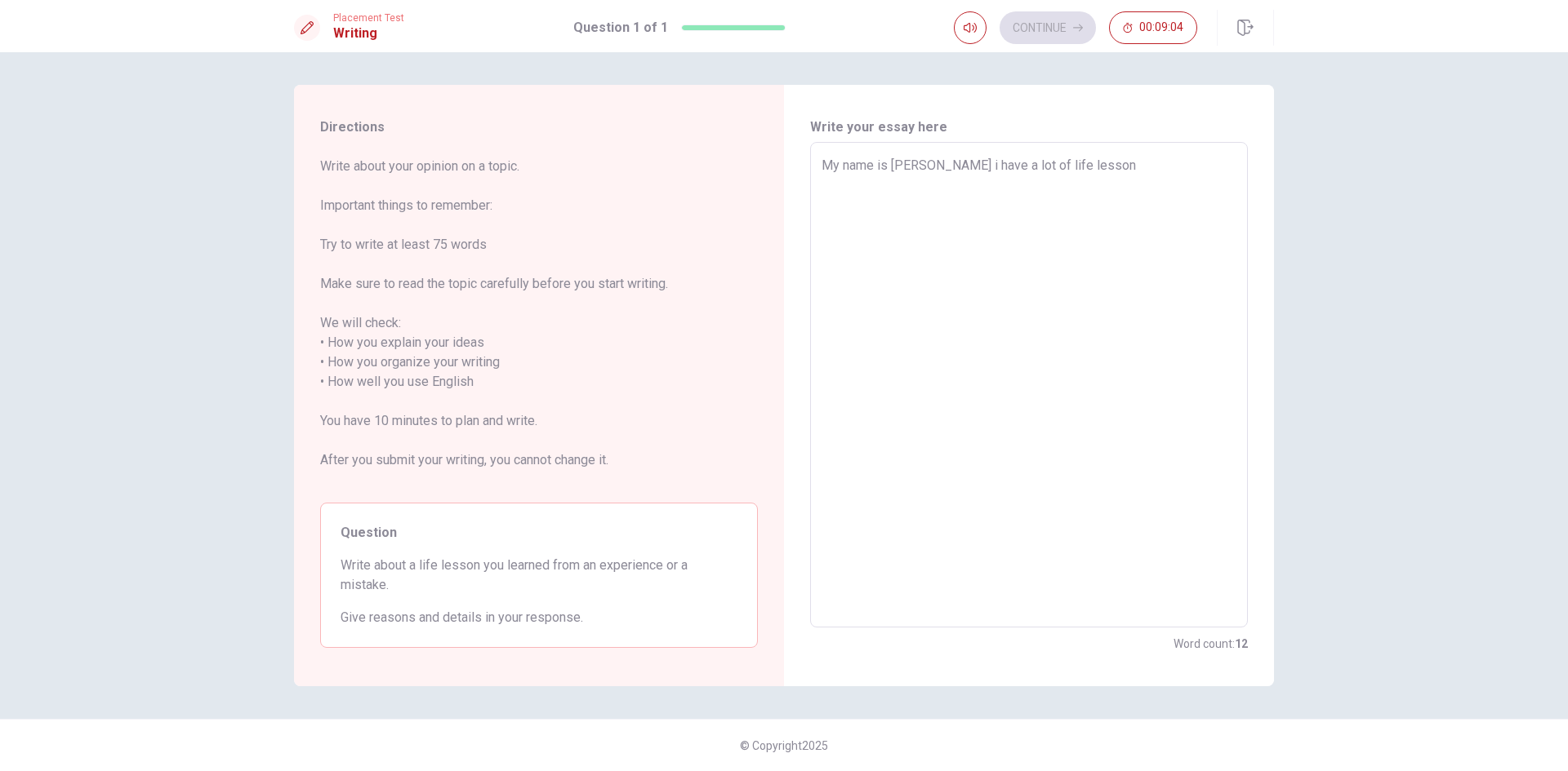
type textarea "x"
type textarea "My name is [PERSON_NAME] i have a lot of life lessons"
type textarea "x"
type textarea "My name is [PERSON_NAME] i have a lot of life lessons"
type textarea "x"
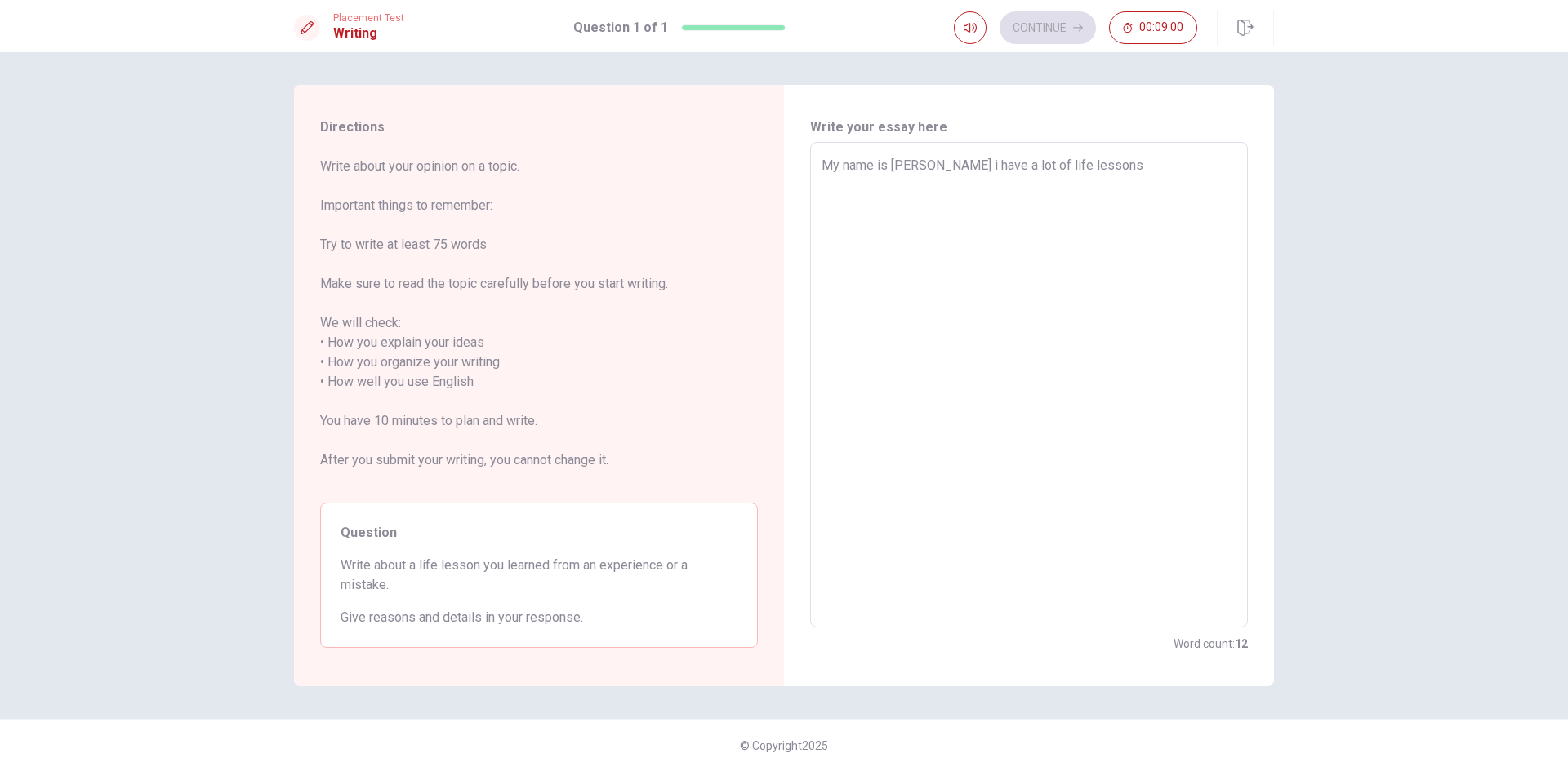
type textarea "My name is [PERSON_NAME] i have a lot of life lessons"
type textarea "x"
type textarea "My name is [PERSON_NAME] i have a lot of life lessons,"
type textarea "x"
type textarea "My name is [PERSON_NAME] i have a lot of life lessons,"
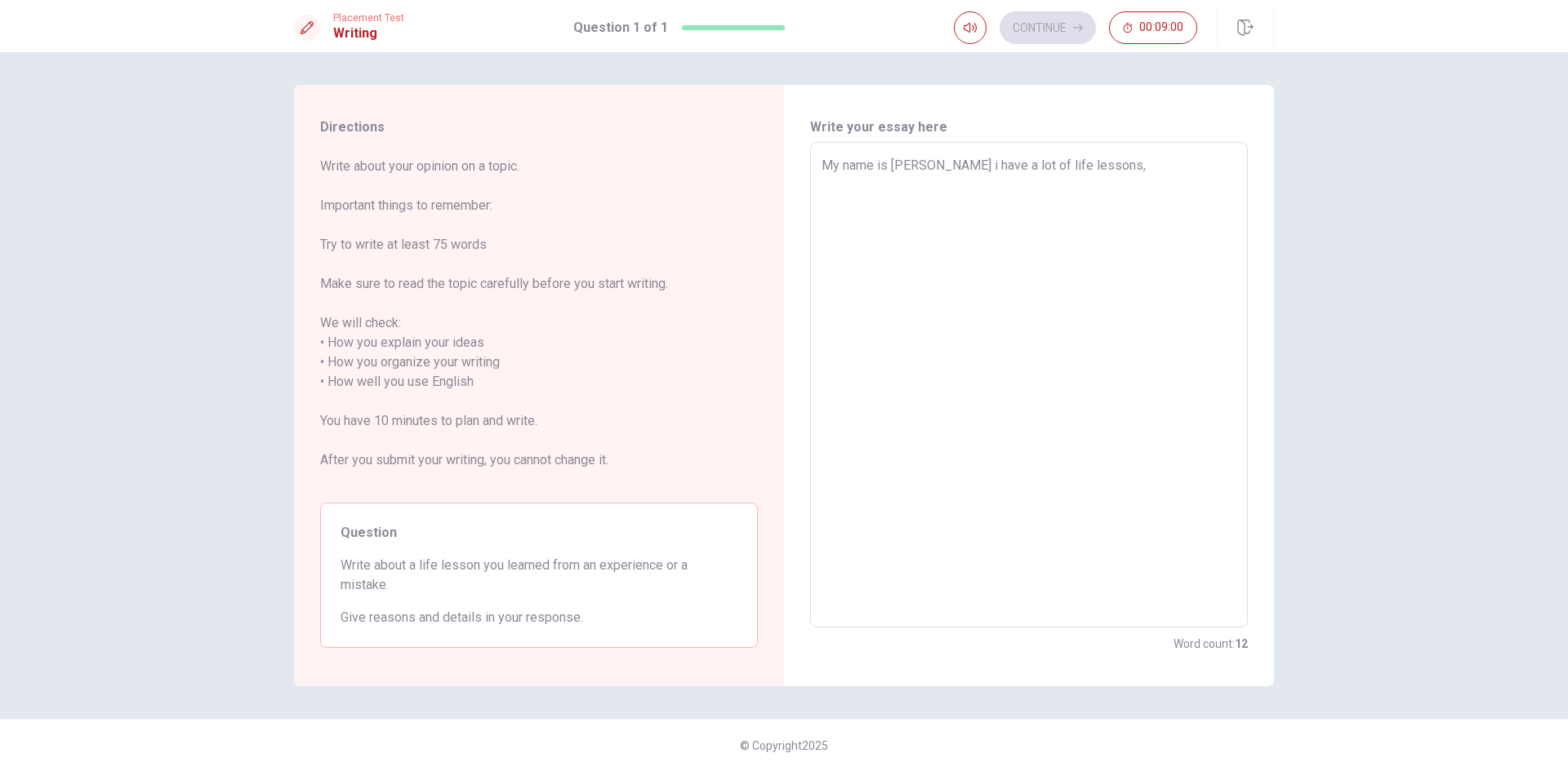
type textarea "x"
type textarea "My name is [PERSON_NAME] i have a lot of life lessons, i"
type textarea "x"
type textarea "My name is [PERSON_NAME] i have a lot of life lessons, i"
type textarea "x"
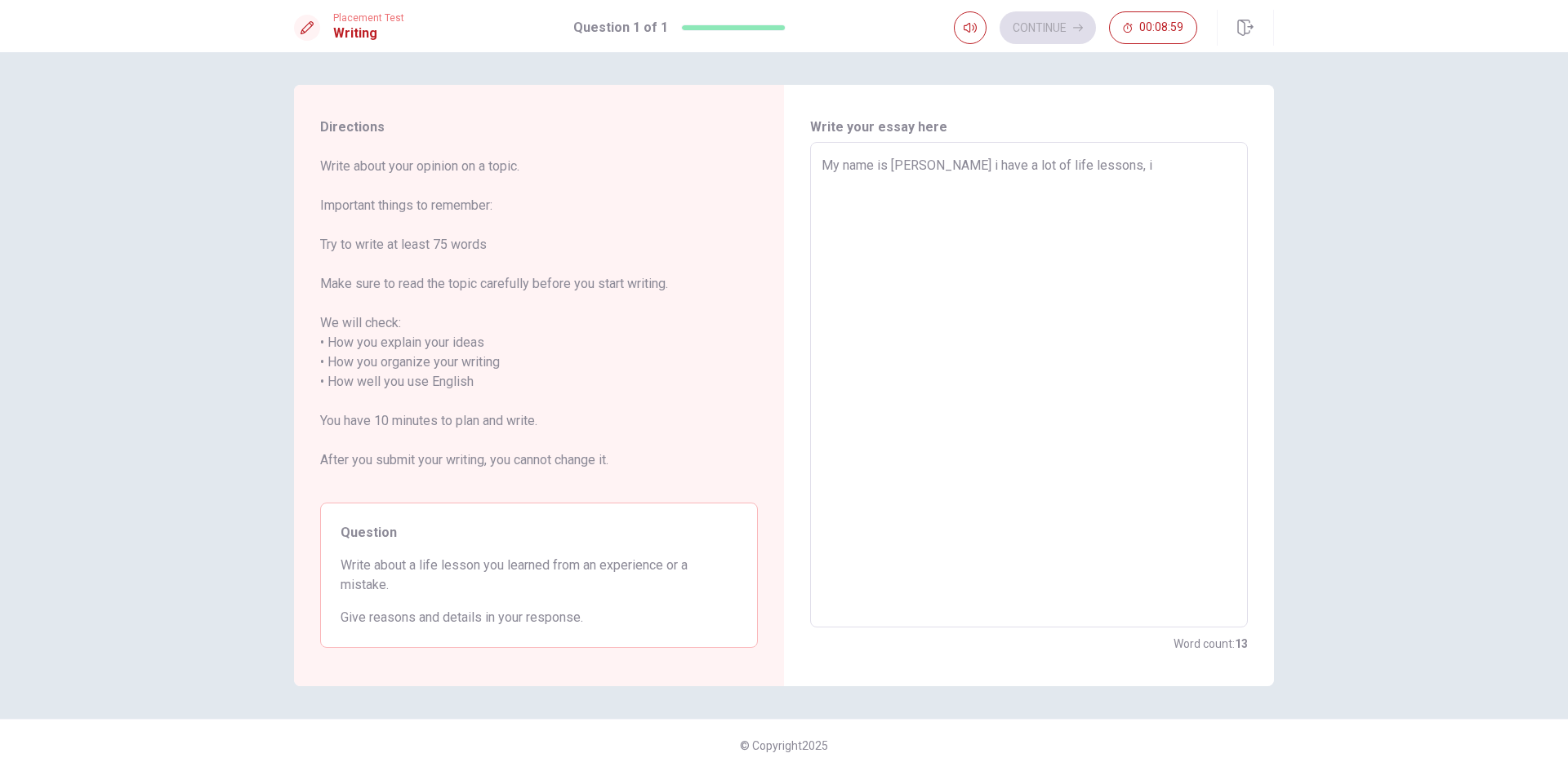
type textarea "My name is [PERSON_NAME] i have a lot of life lessons, i t"
type textarea "x"
type textarea "My name is [PERSON_NAME] i have a lot of life lessons, i th"
type textarea "x"
type textarea "My name is [PERSON_NAME] i have a lot of life lessons, i thi"
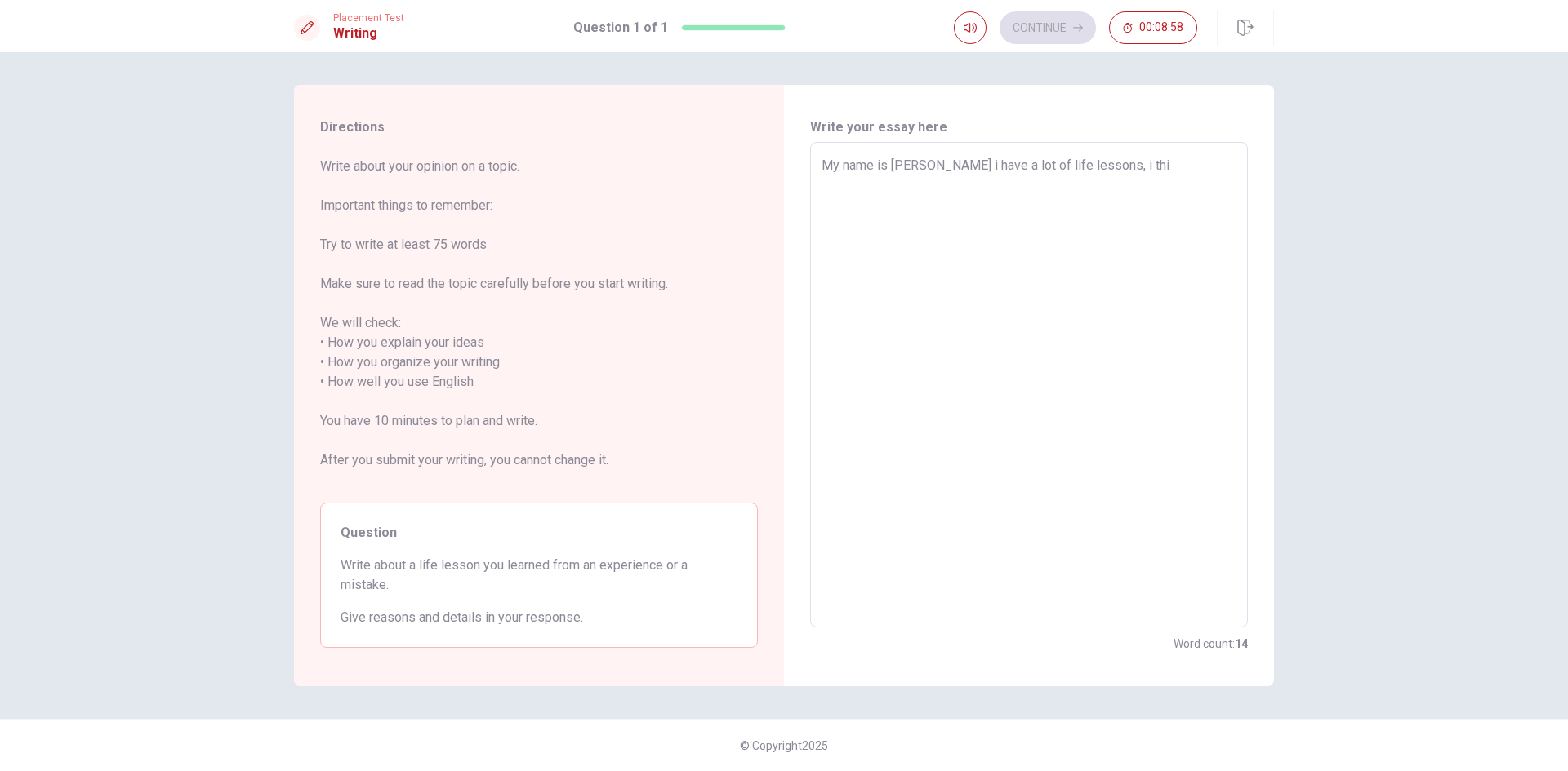
type textarea "x"
type textarea "My name is [PERSON_NAME] i have a lot of life lessons, i thin"
type textarea "x"
type textarea "My name is [PERSON_NAME] i have a lot of life lessons, i thinc"
type textarea "x"
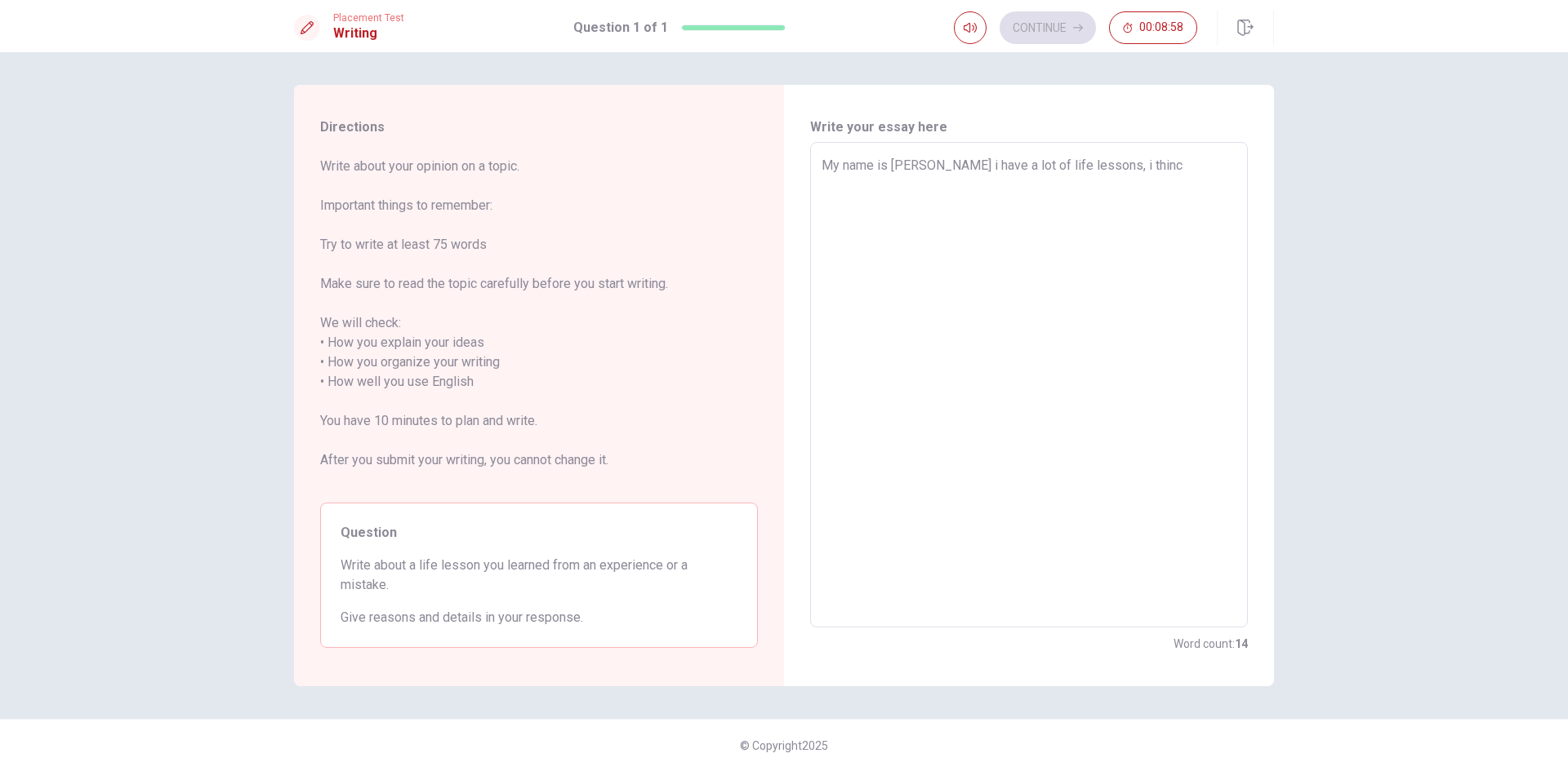
type textarea "My name is [PERSON_NAME] i have a lot of life lessons, i thinck"
type textarea "x"
type textarea "My name is [PERSON_NAME] i have a lot of life lessons, i thinck"
type textarea "x"
type textarea "My name is [PERSON_NAME] i have a lot of life lessons, i thinck"
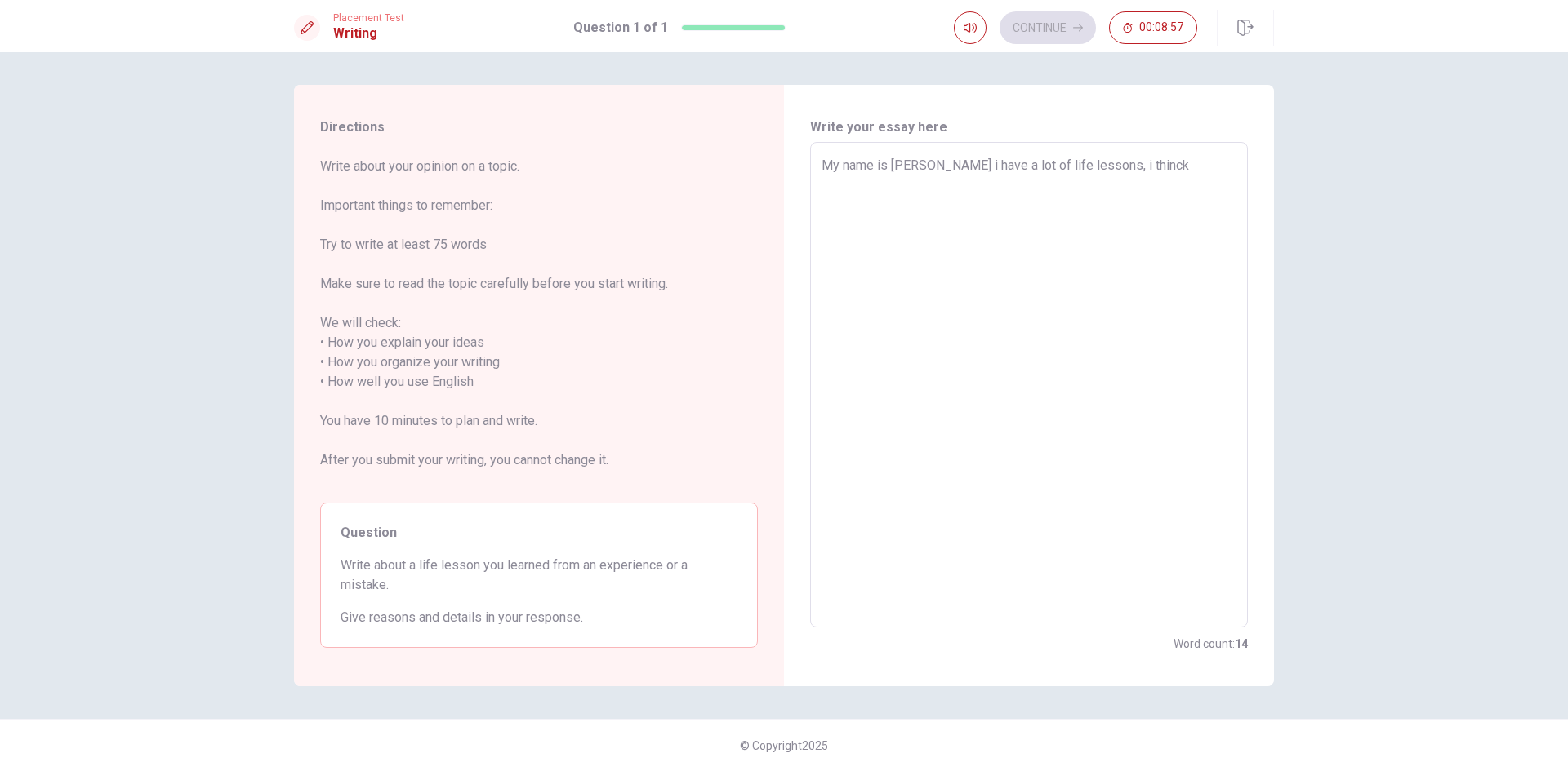
type textarea "x"
type textarea "My name is [PERSON_NAME] i have a lot of life lessons, i thinc"
type textarea "x"
type textarea "My name is [PERSON_NAME] i have a lot of life lessons, i thin"
type textarea "x"
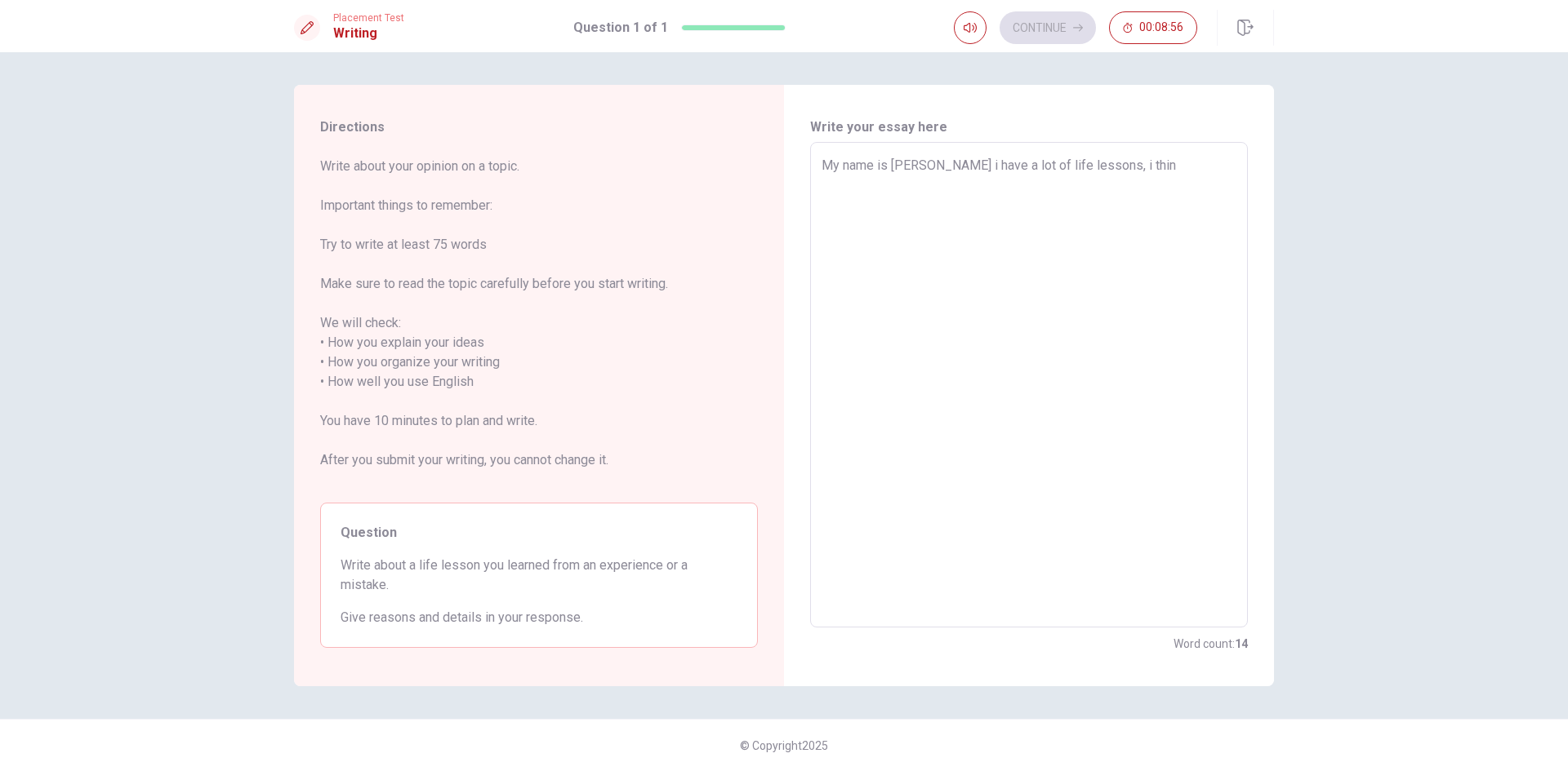
type textarea "My name is [PERSON_NAME] i have a lot of life lessons, i thi"
type textarea "x"
type textarea "My name is [PERSON_NAME] i have a lot of life lessons, i th"
type textarea "x"
type textarea "My name is [PERSON_NAME] i have a lot of life lessons, i t"
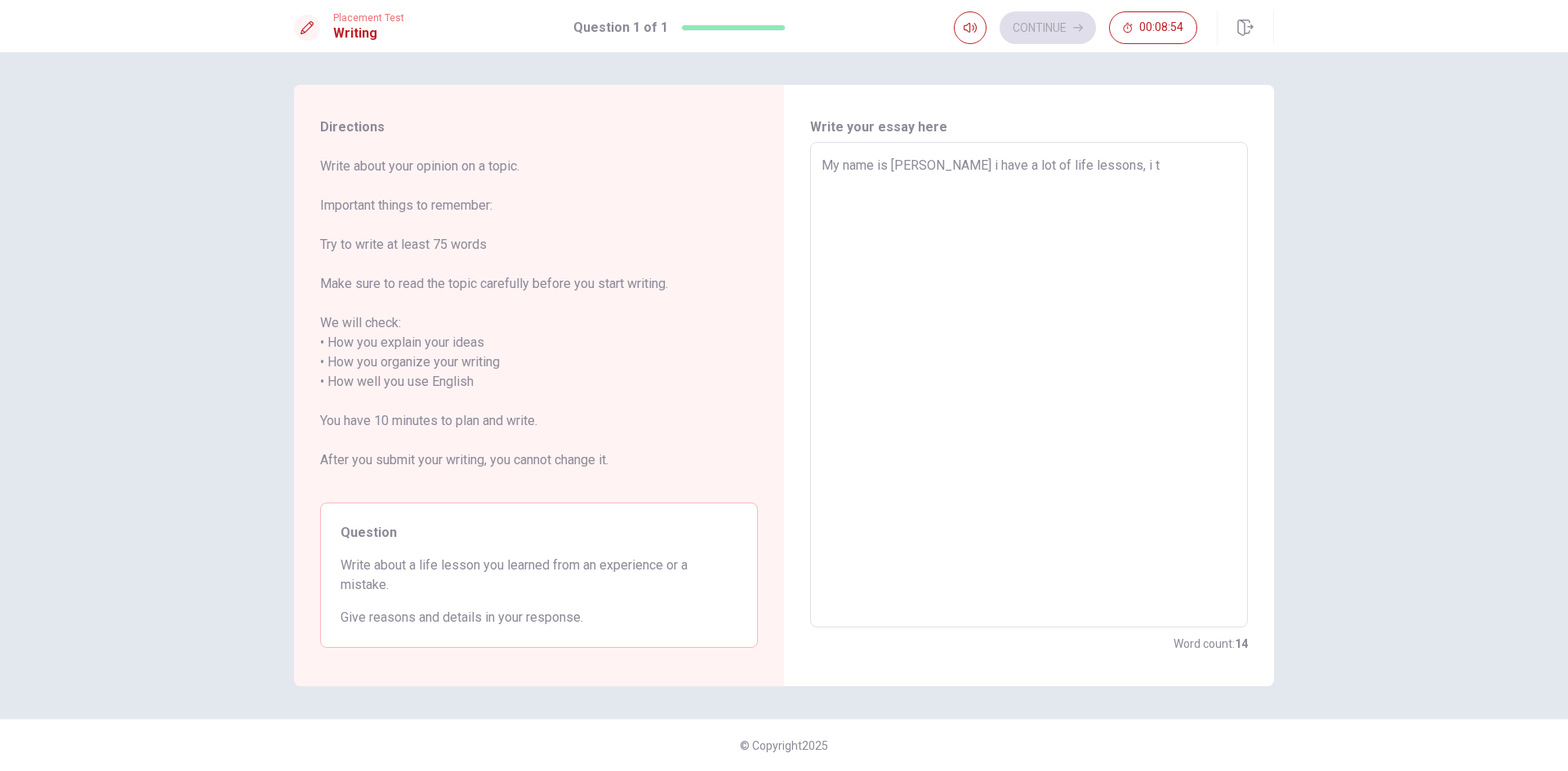
type textarea "x"
type textarea "My name is [PERSON_NAME] i have a lot of life lessons, i ti"
type textarea "x"
type textarea "My name is [PERSON_NAME] i have a lot of life lessons, i tih"
type textarea "x"
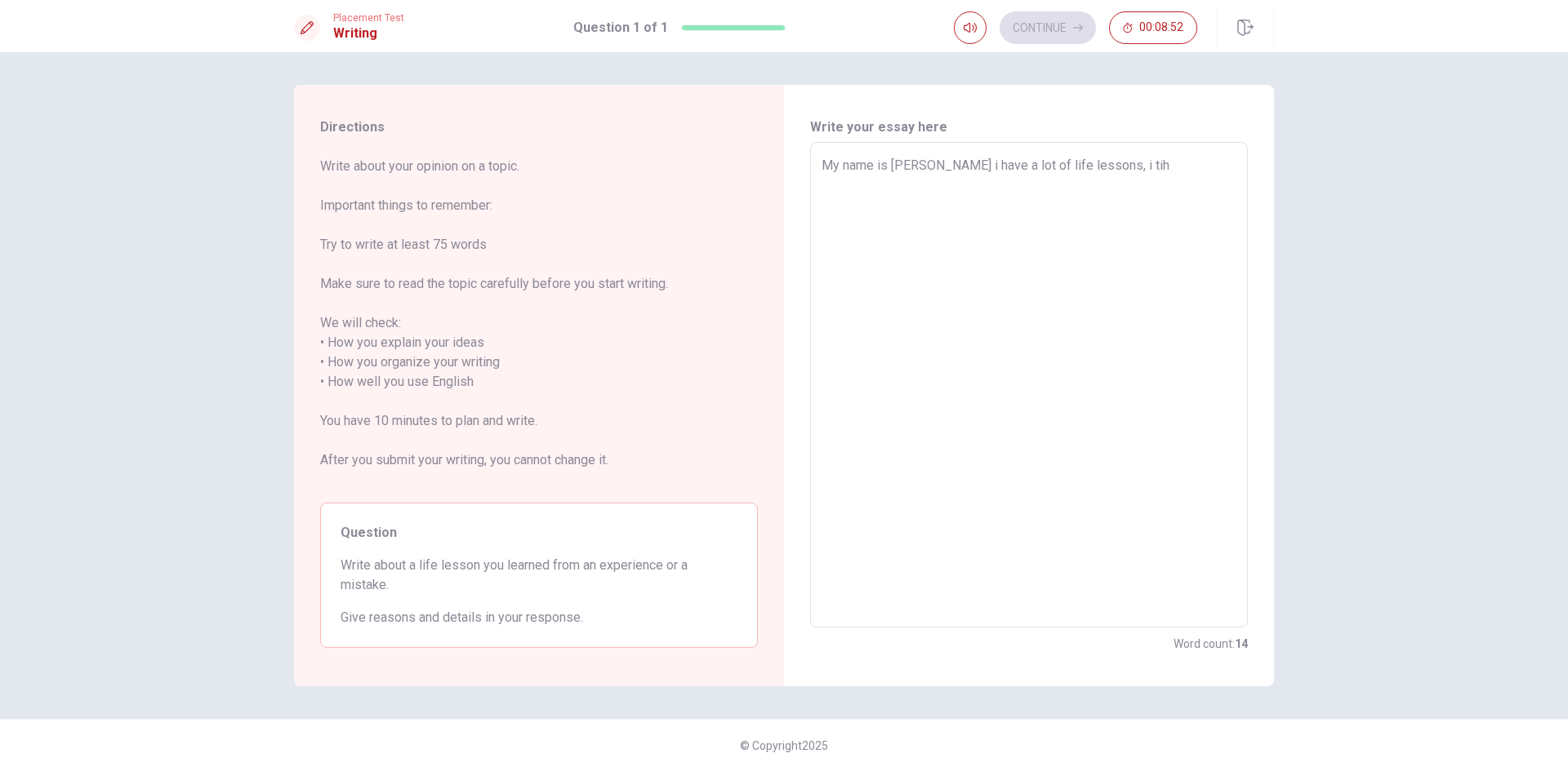
type textarea "My name is [PERSON_NAME] i have a lot of life lessons, i tihn"
type textarea "x"
type textarea "My name is [PERSON_NAME] i have a lot of life lessons, i tihnt"
type textarea "x"
type textarea "My name is [PERSON_NAME] i have a lot of life lessons, i tihn"
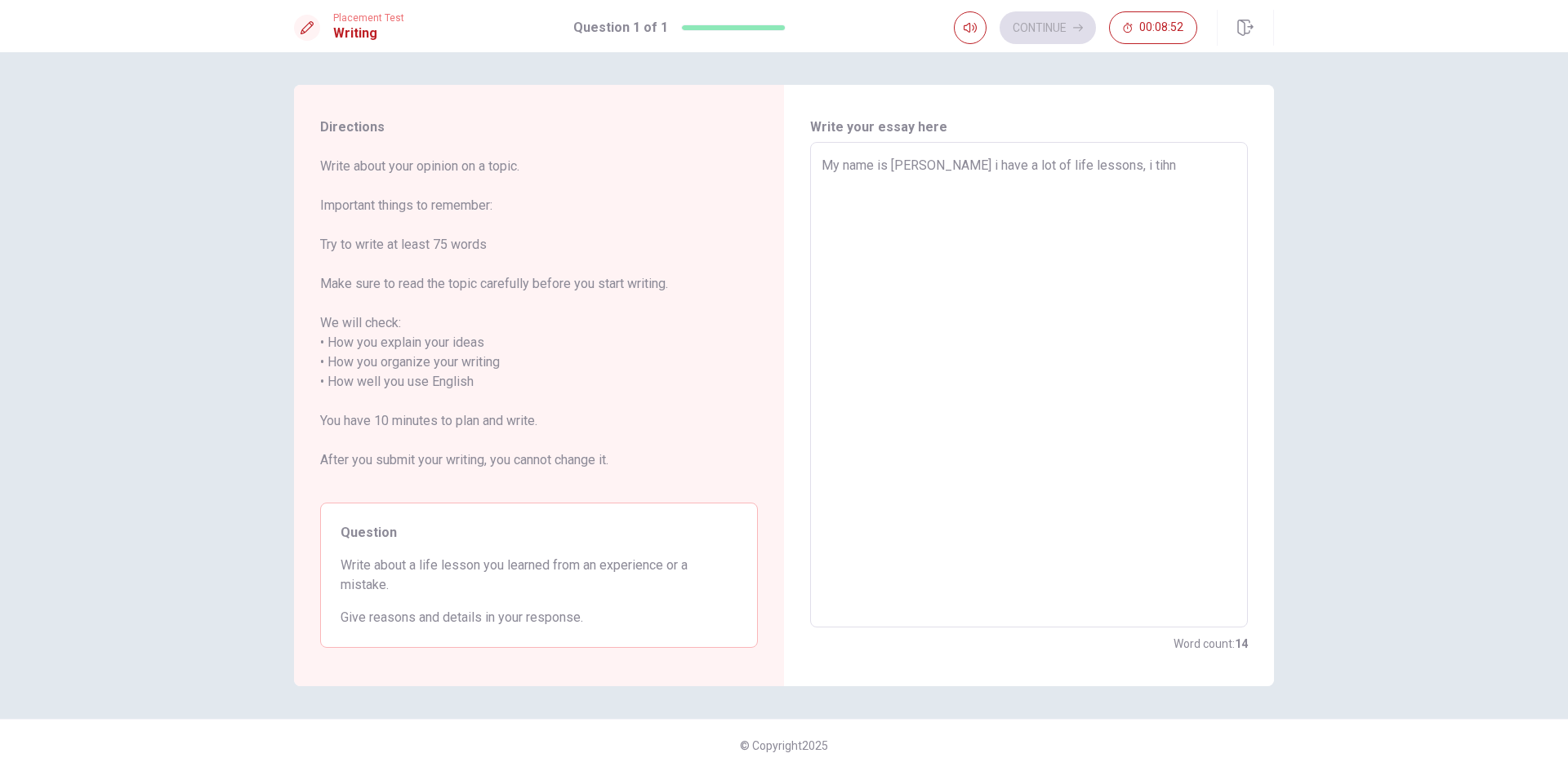
type textarea "x"
type textarea "My name is [PERSON_NAME] i have a lot of life lessons, i tih"
type textarea "x"
type textarea "My name is [PERSON_NAME] i have a lot of life lessons, i ti"
type textarea "x"
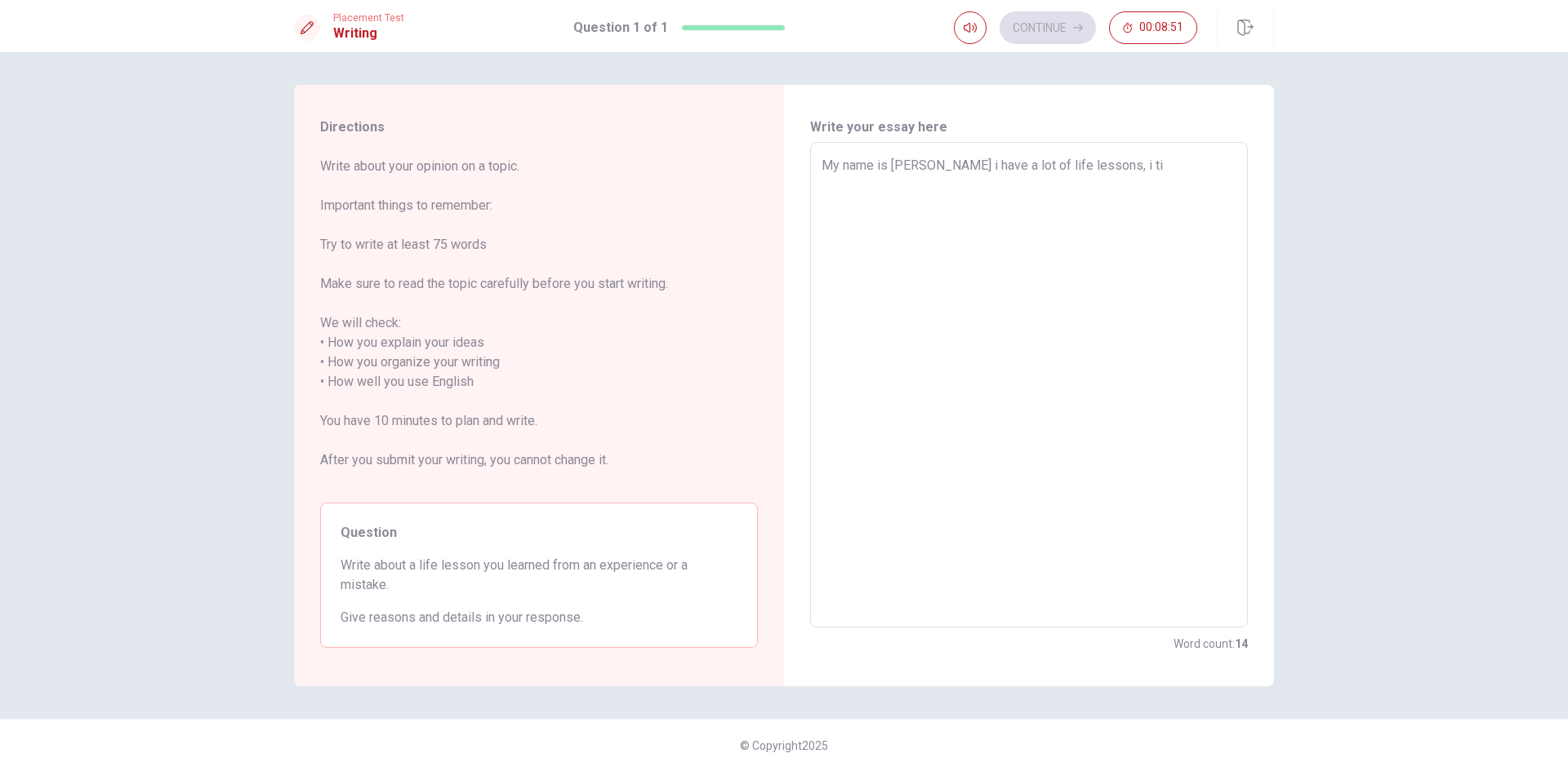
type textarea "My name is [PERSON_NAME] i have a lot of life lessons, i t"
type textarea "x"
type textarea "My name is [PERSON_NAME] i have a lot of life lessons, i"
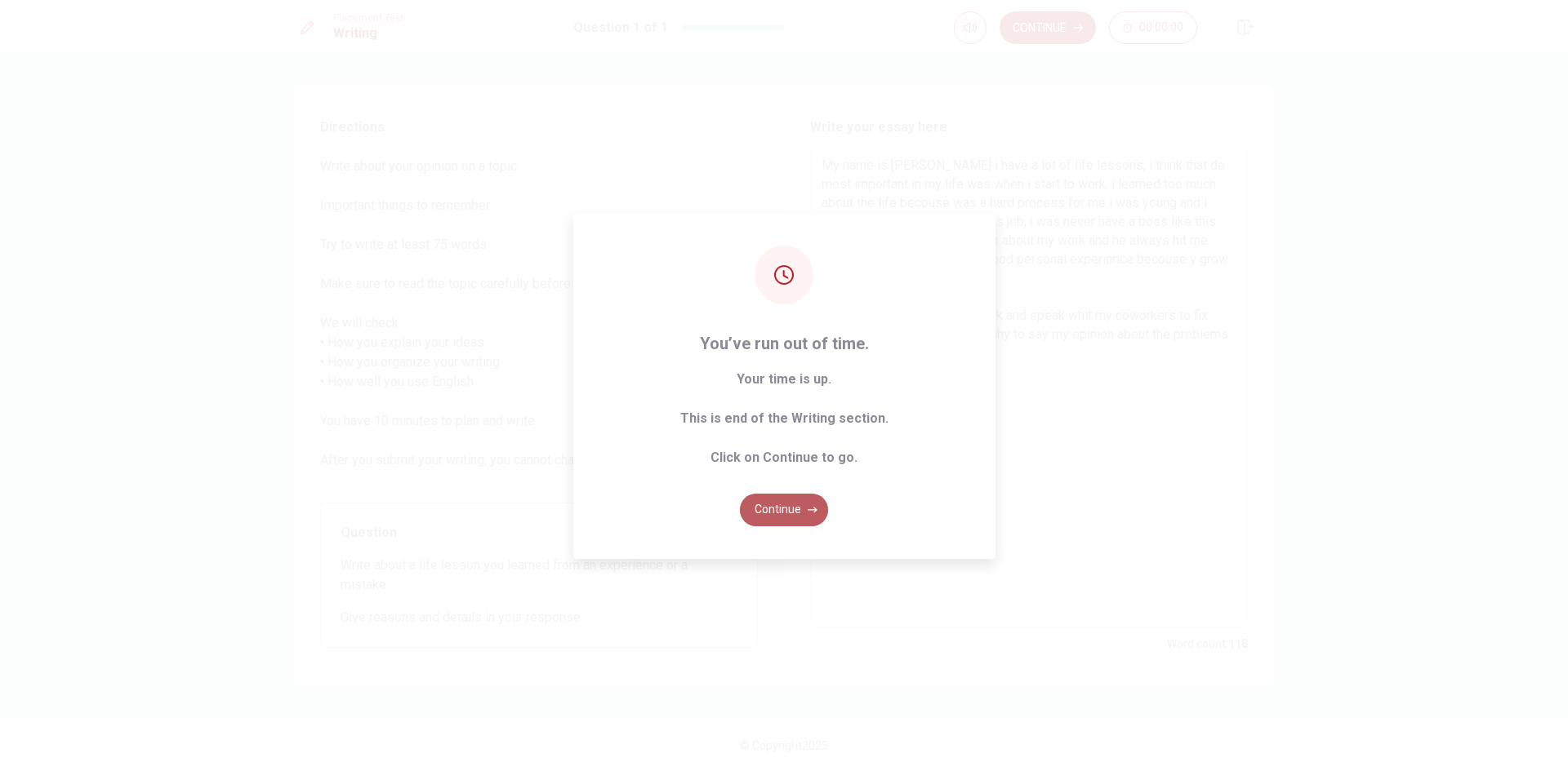
click at [807, 516] on button "Continue" at bounding box center [784, 509] width 88 height 33
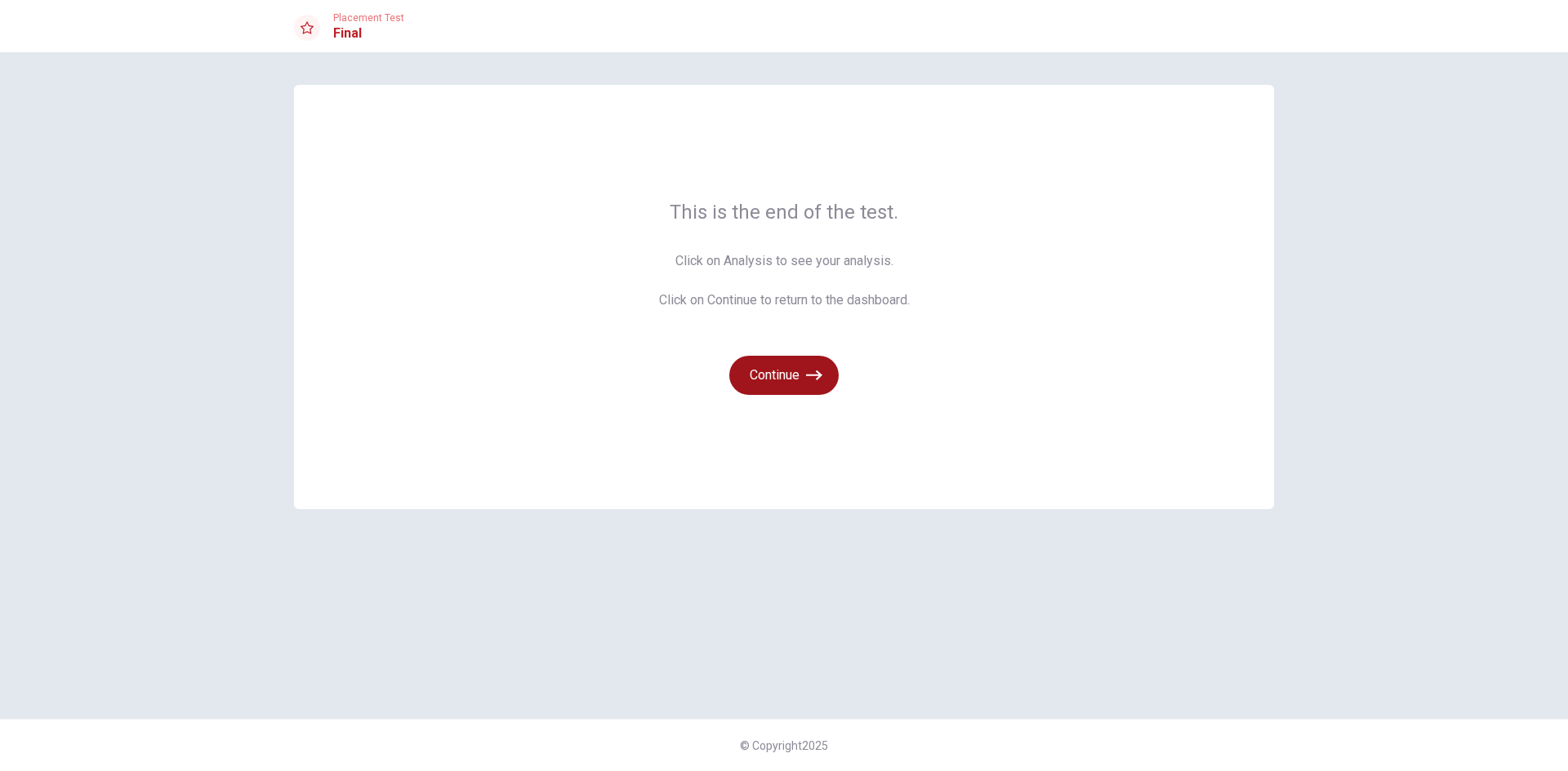
click at [788, 366] on button "Continue" at bounding box center [783, 375] width 109 height 39
